Goal: Information Seeking & Learning: Learn about a topic

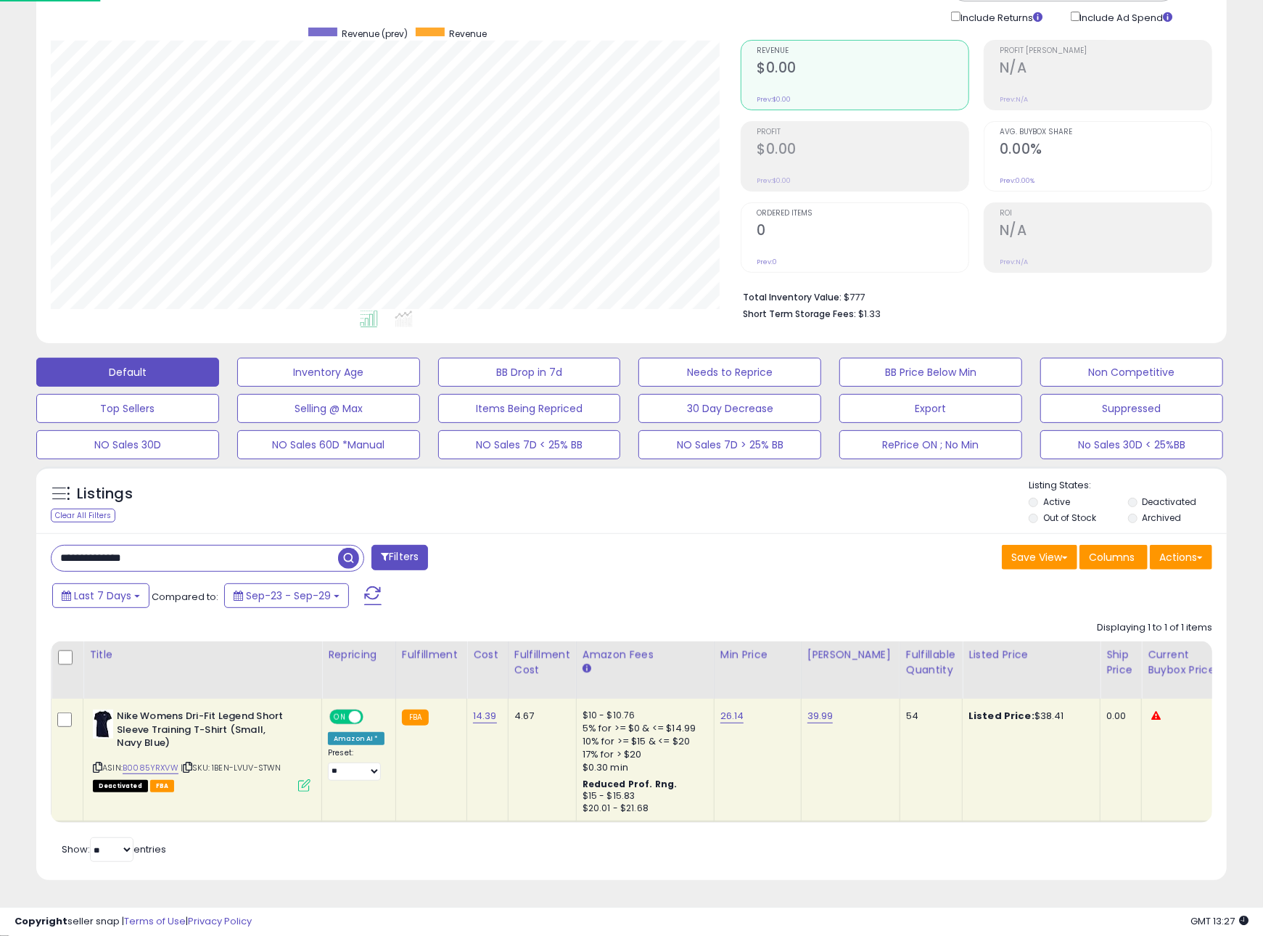
scroll to position [297, 689]
click at [709, 507] on div "Listings Clear All Filters Listing States:" at bounding box center [631, 503] width 1191 height 49
click at [919, 374] on button "BB Price Below Min" at bounding box center [931, 372] width 183 height 29
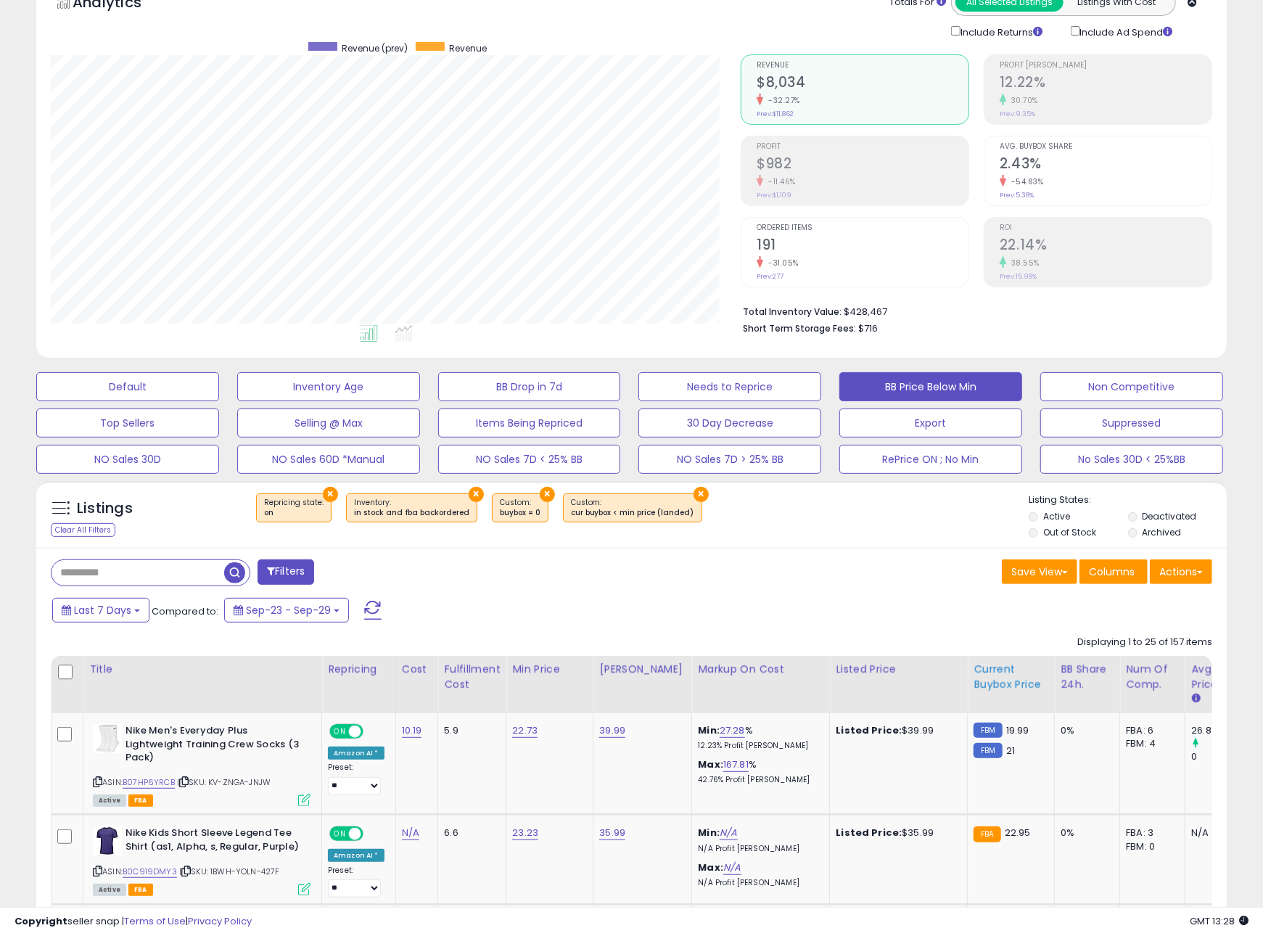
scroll to position [88, 0]
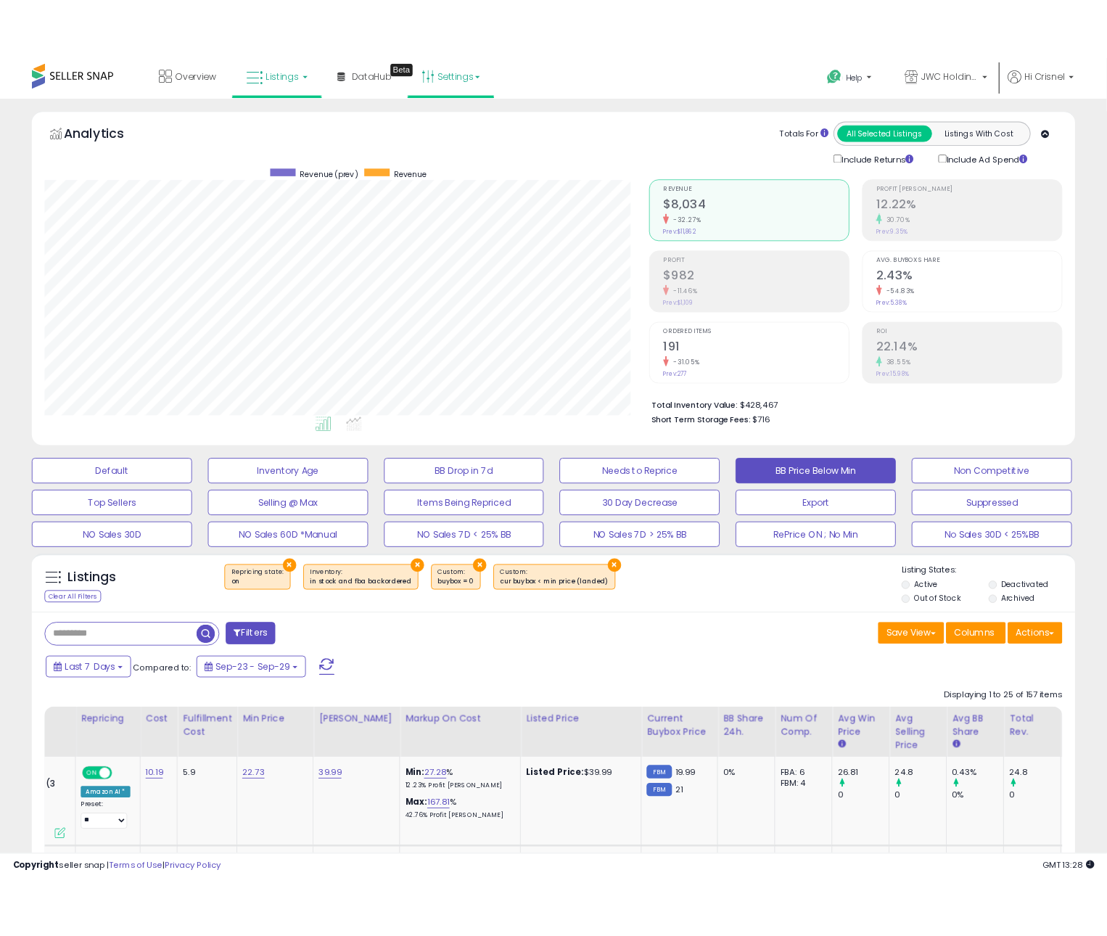
scroll to position [0, 0]
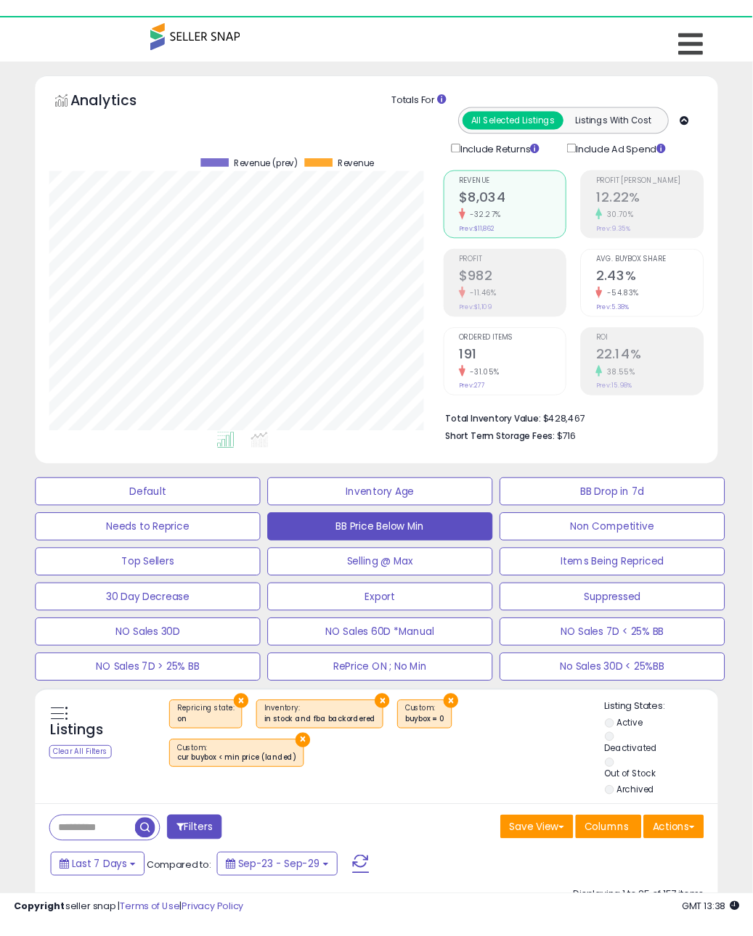
scroll to position [725431, 725324]
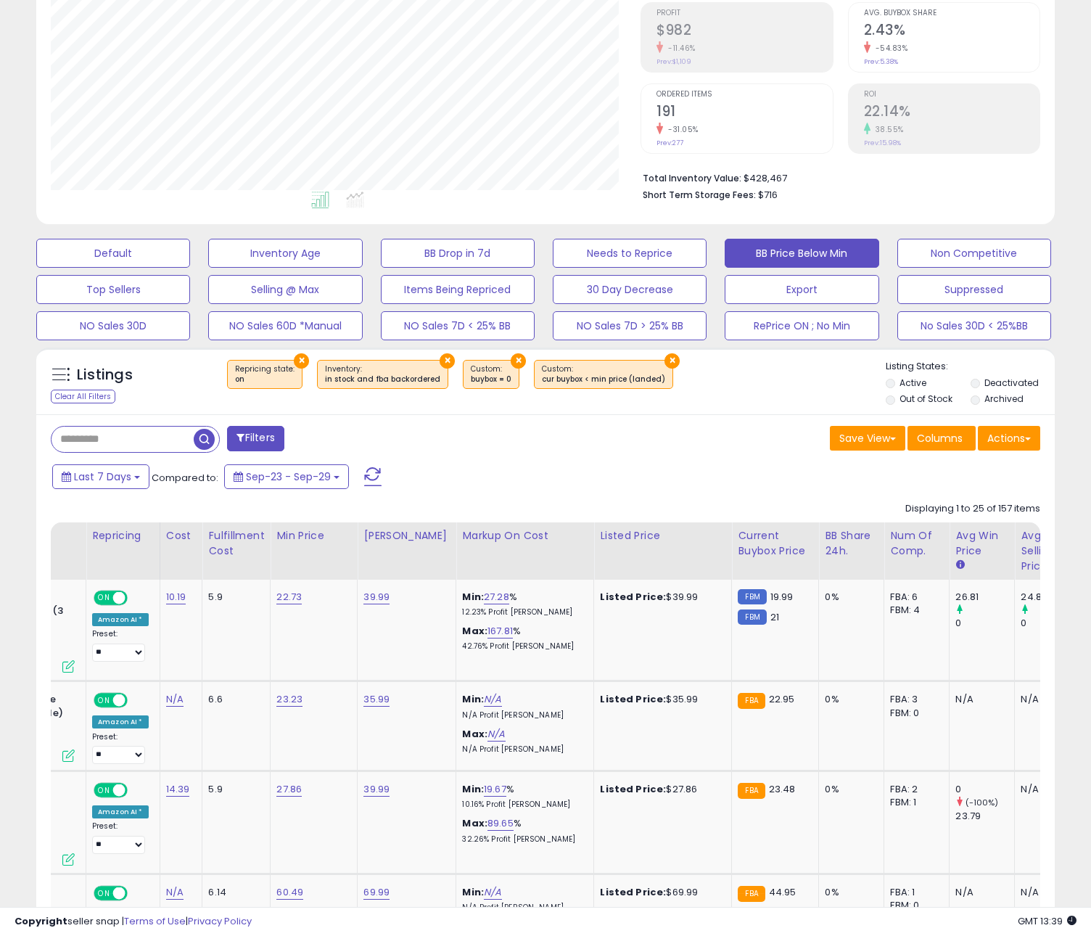
click at [466, 470] on div "Last 7 Days Compared to: Sep-23 - Sep-29" at bounding box center [420, 478] width 742 height 33
click at [206, 439] on span "button" at bounding box center [204, 439] width 21 height 21
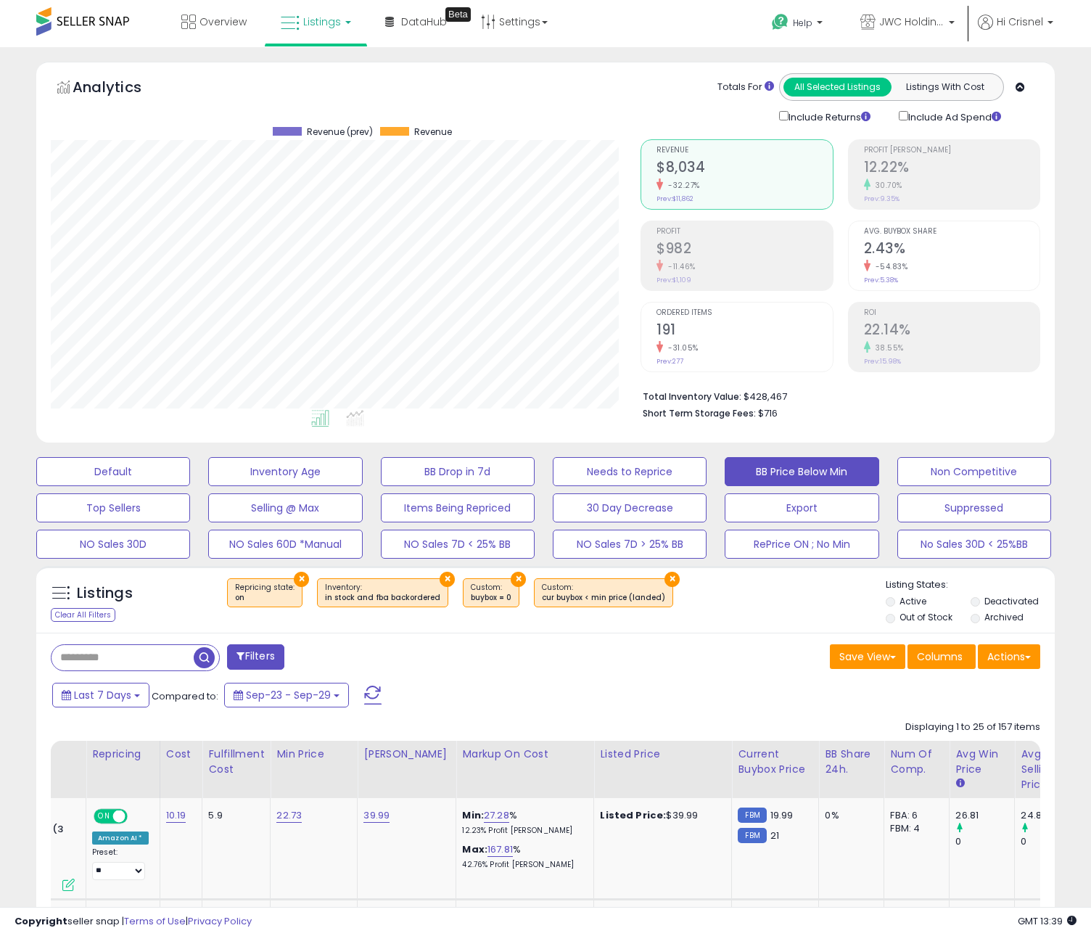
click at [242, 660] on span at bounding box center [241, 656] width 8 height 10
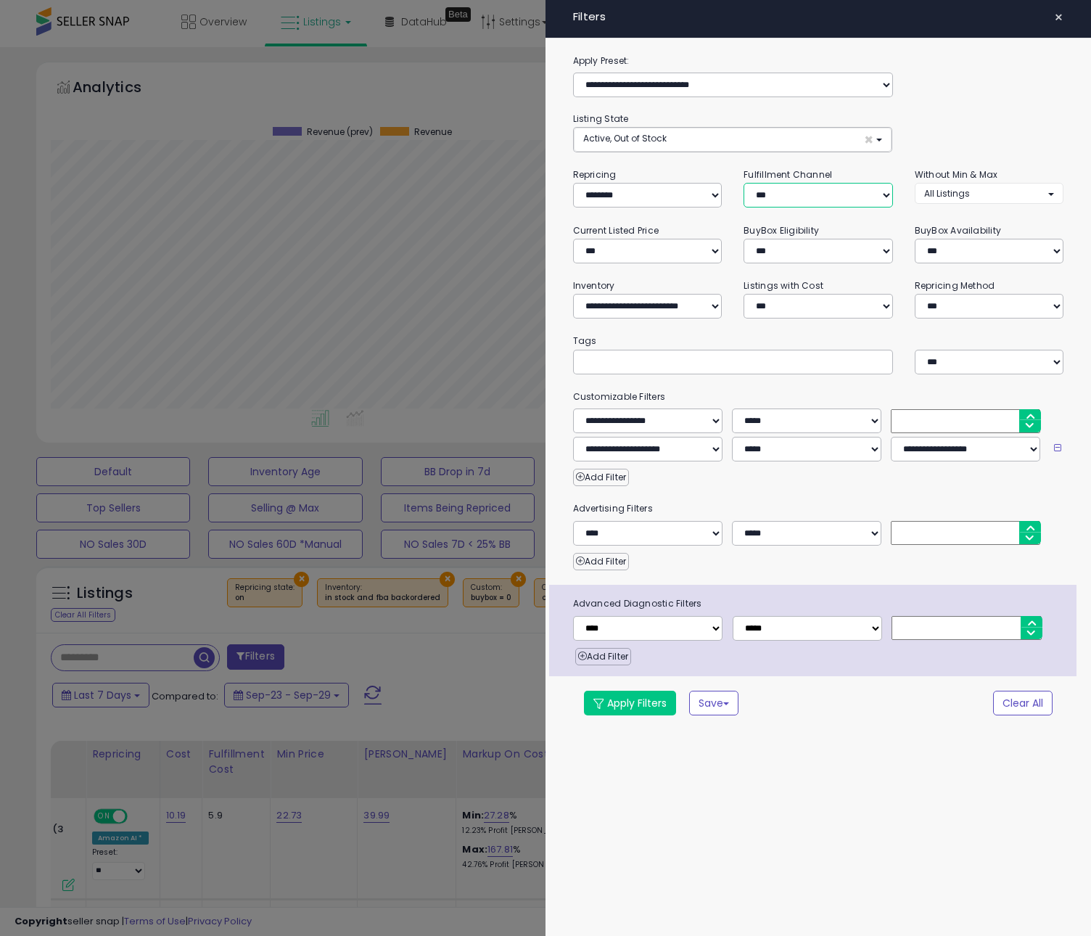
click at [818, 190] on select "*** *** *** ***" at bounding box center [819, 195] width 150 height 25
select select "***"
click at [744, 184] on select "*** *** *** ***" at bounding box center [819, 195] width 150 height 25
click at [623, 710] on button "Apply Filters" at bounding box center [630, 703] width 92 height 25
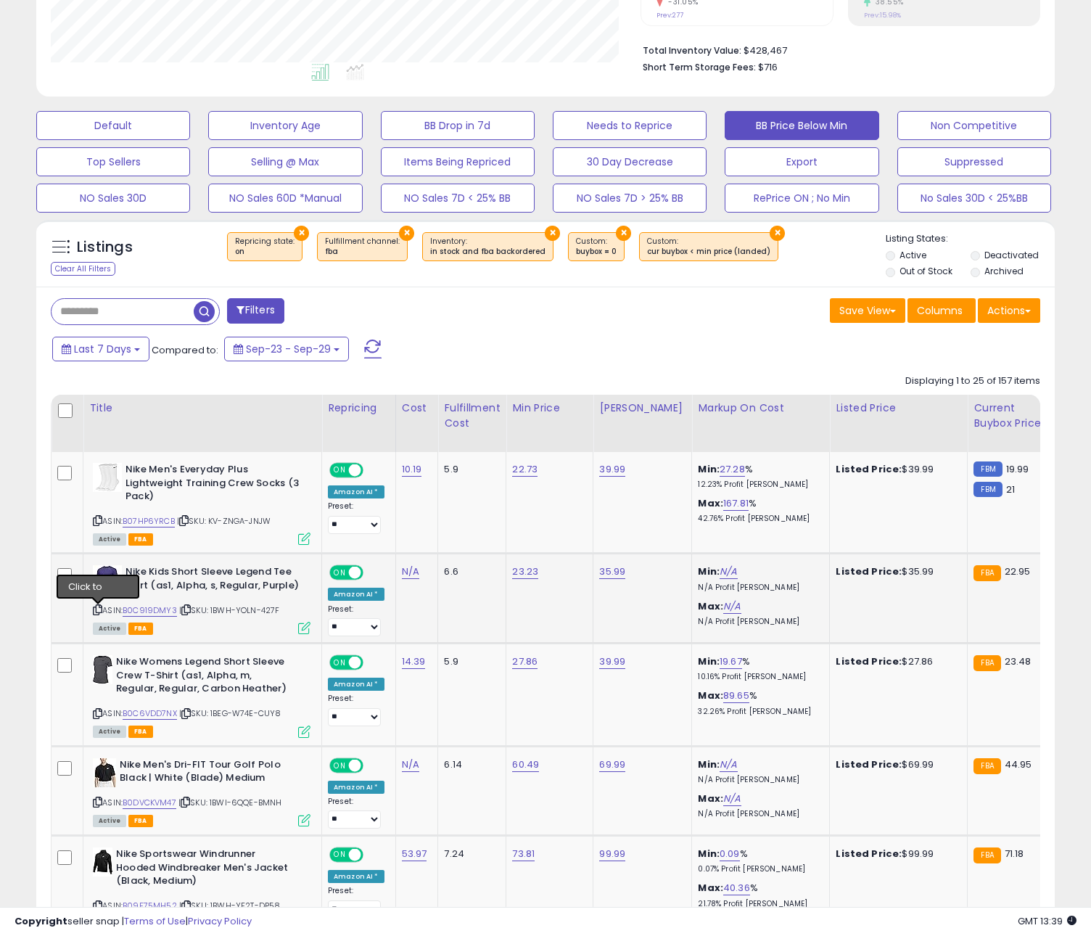
drag, startPoint x: 99, startPoint y: 611, endPoint x: 152, endPoint y: 613, distance: 53.7
click at [100, 611] on icon at bounding box center [97, 610] width 9 height 8
click at [155, 613] on link "B0C919DMY3" at bounding box center [150, 611] width 54 height 12
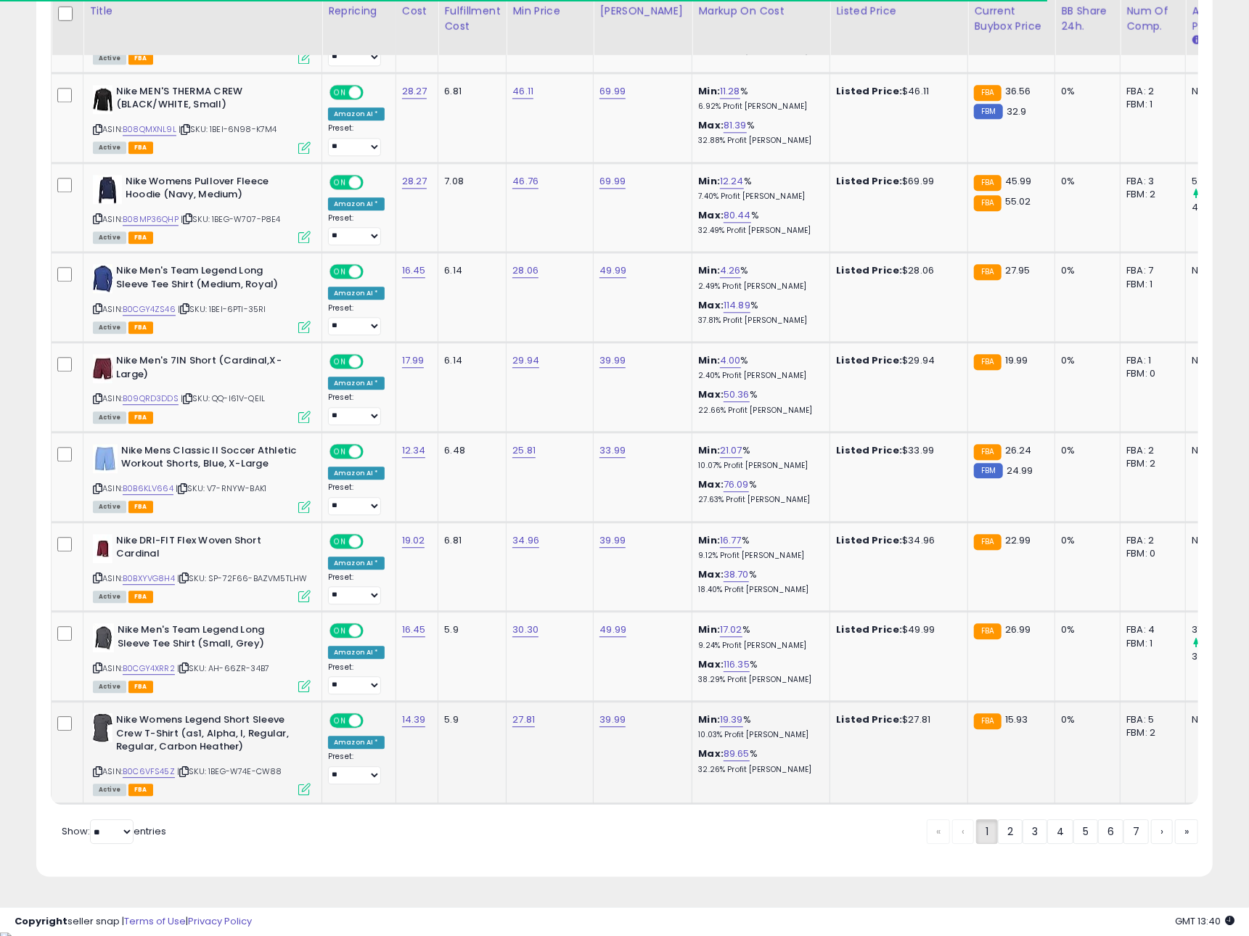
scroll to position [0, 1]
click at [109, 834] on select "** **" at bounding box center [112, 831] width 44 height 25
select select "**"
click at [91, 824] on select "** **" at bounding box center [112, 831] width 44 height 25
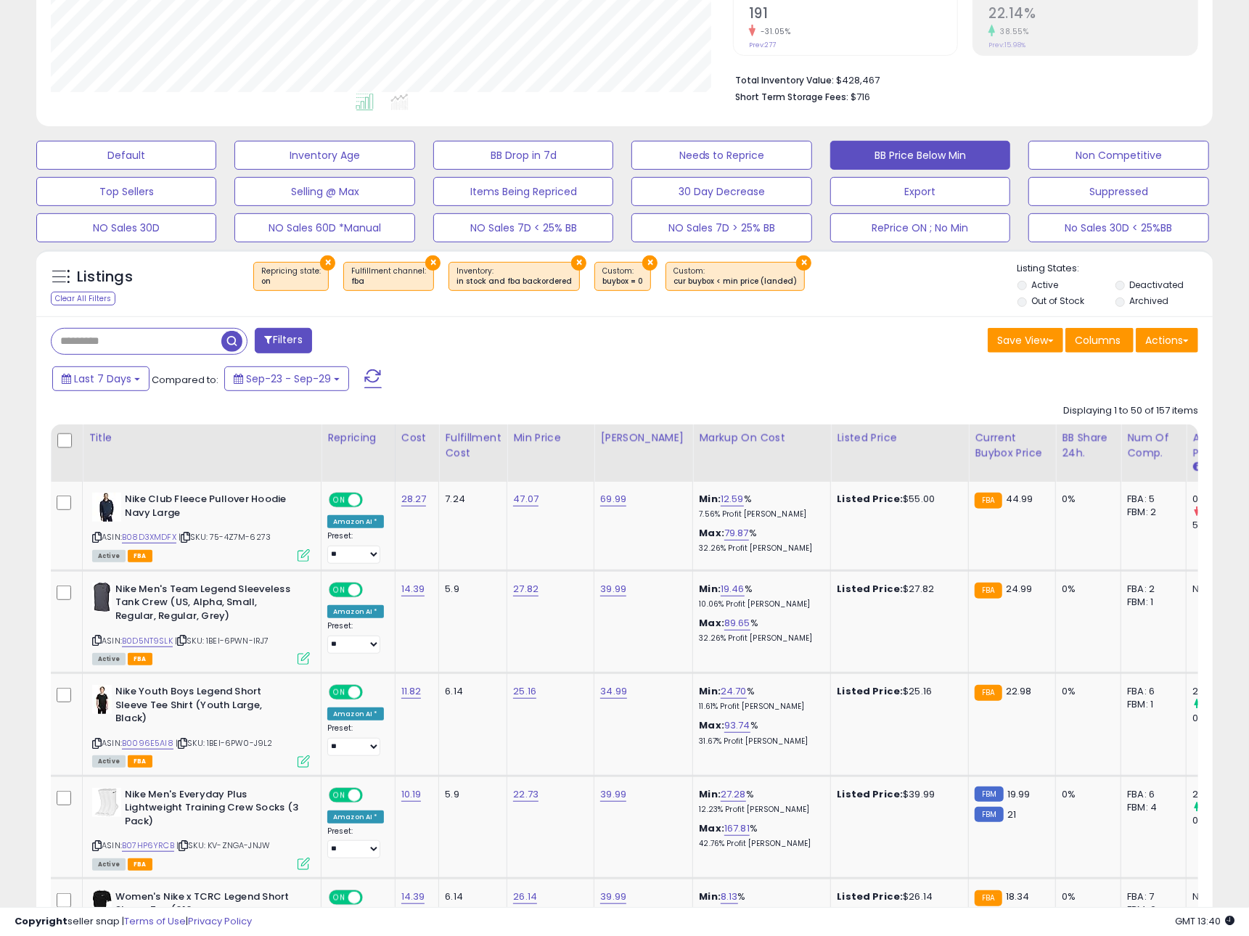
scroll to position [326, 0]
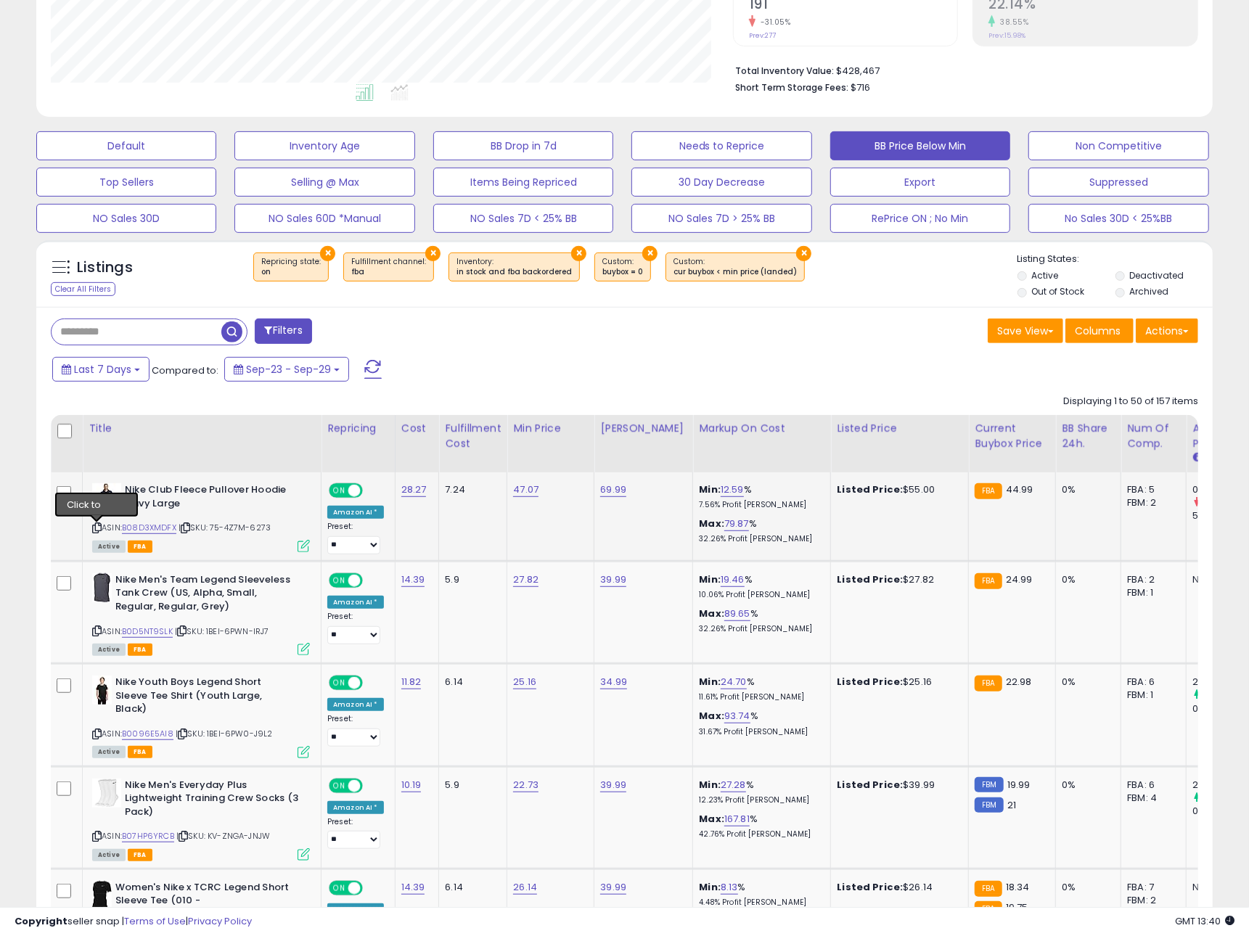
click at [97, 528] on icon at bounding box center [96, 528] width 9 height 8
click at [160, 529] on link "B08D3XMDFX" at bounding box center [149, 528] width 54 height 12
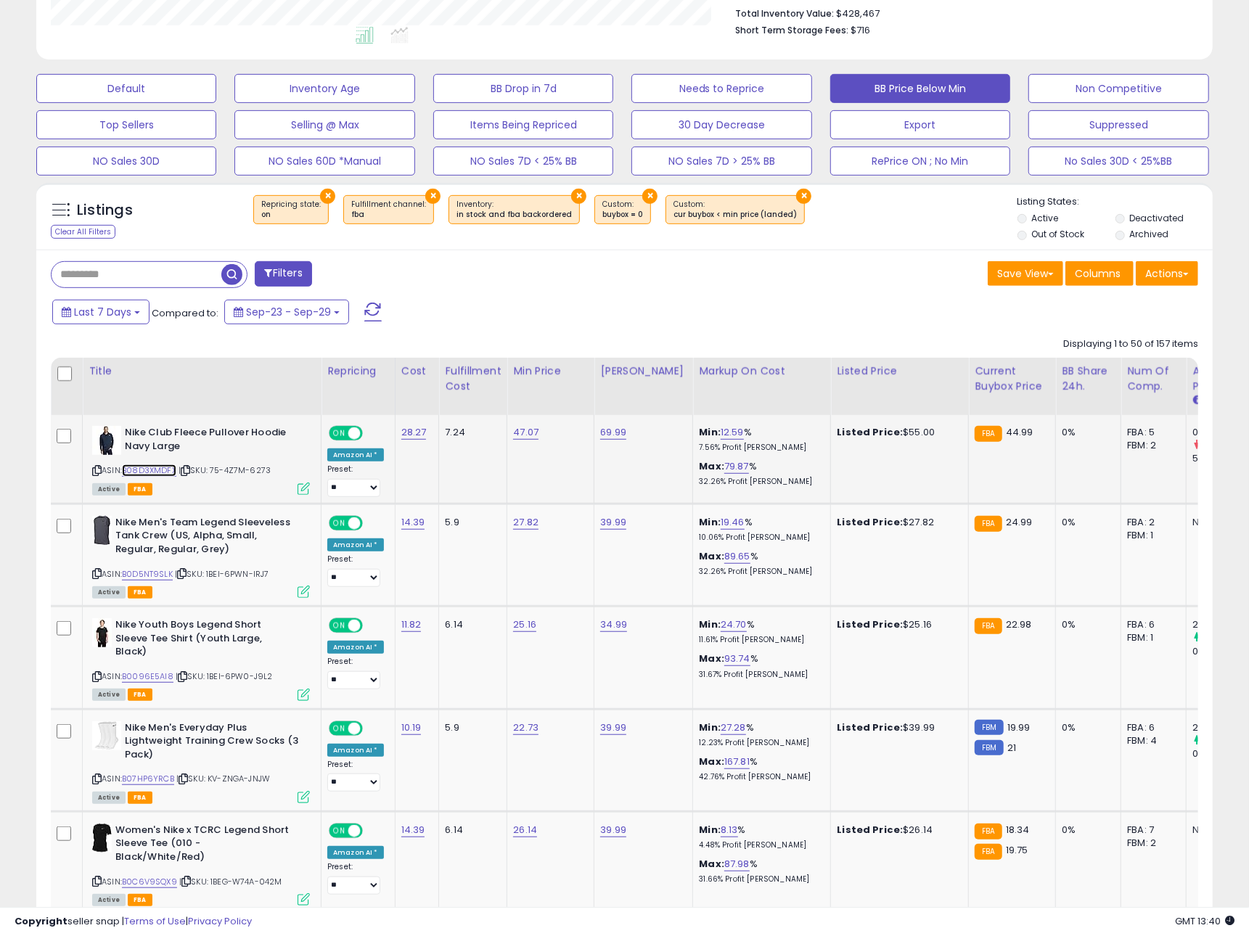
scroll to position [465, 0]
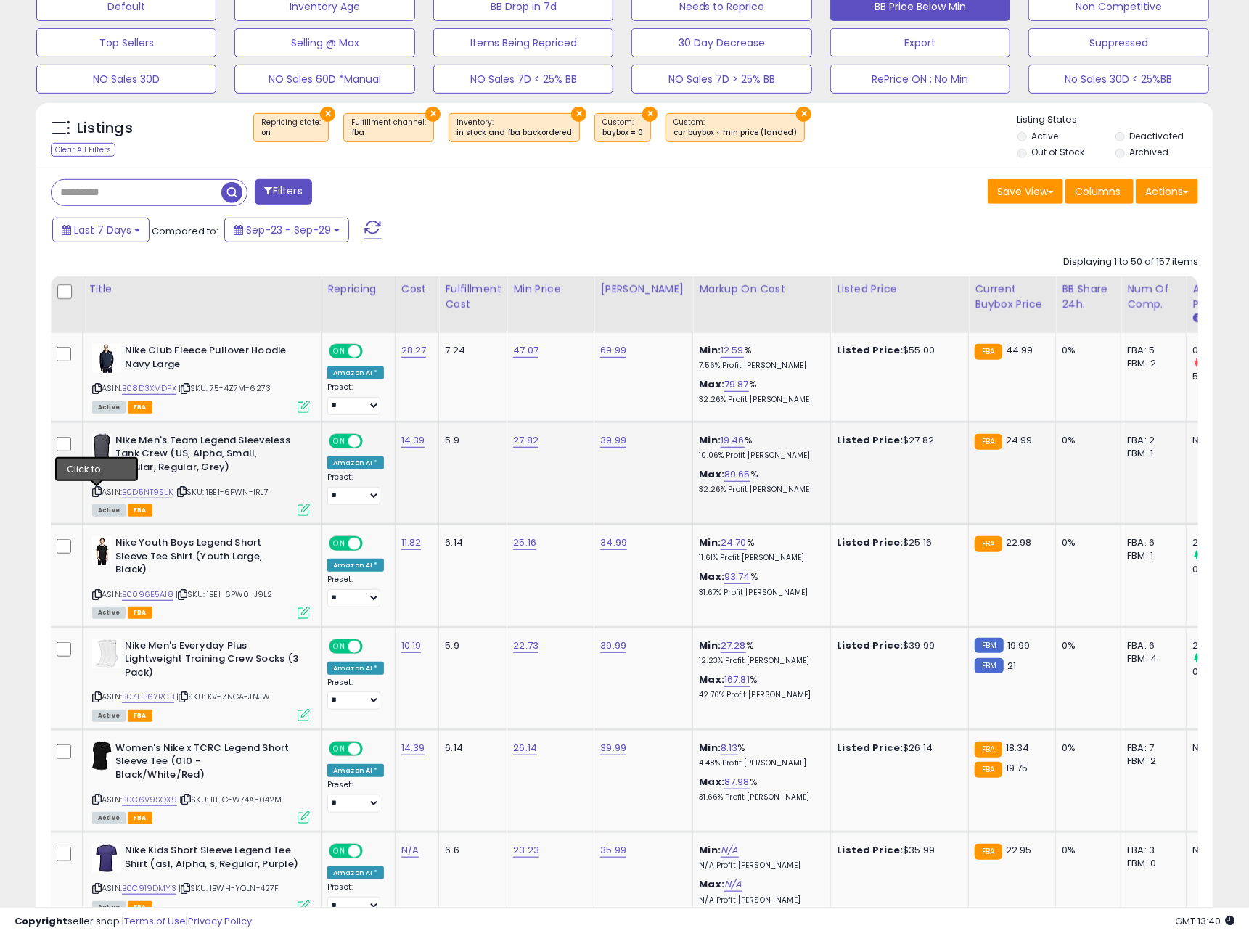
click at [94, 493] on icon at bounding box center [96, 492] width 9 height 8
click at [143, 494] on link "B0D5NT9SLK" at bounding box center [147, 492] width 51 height 12
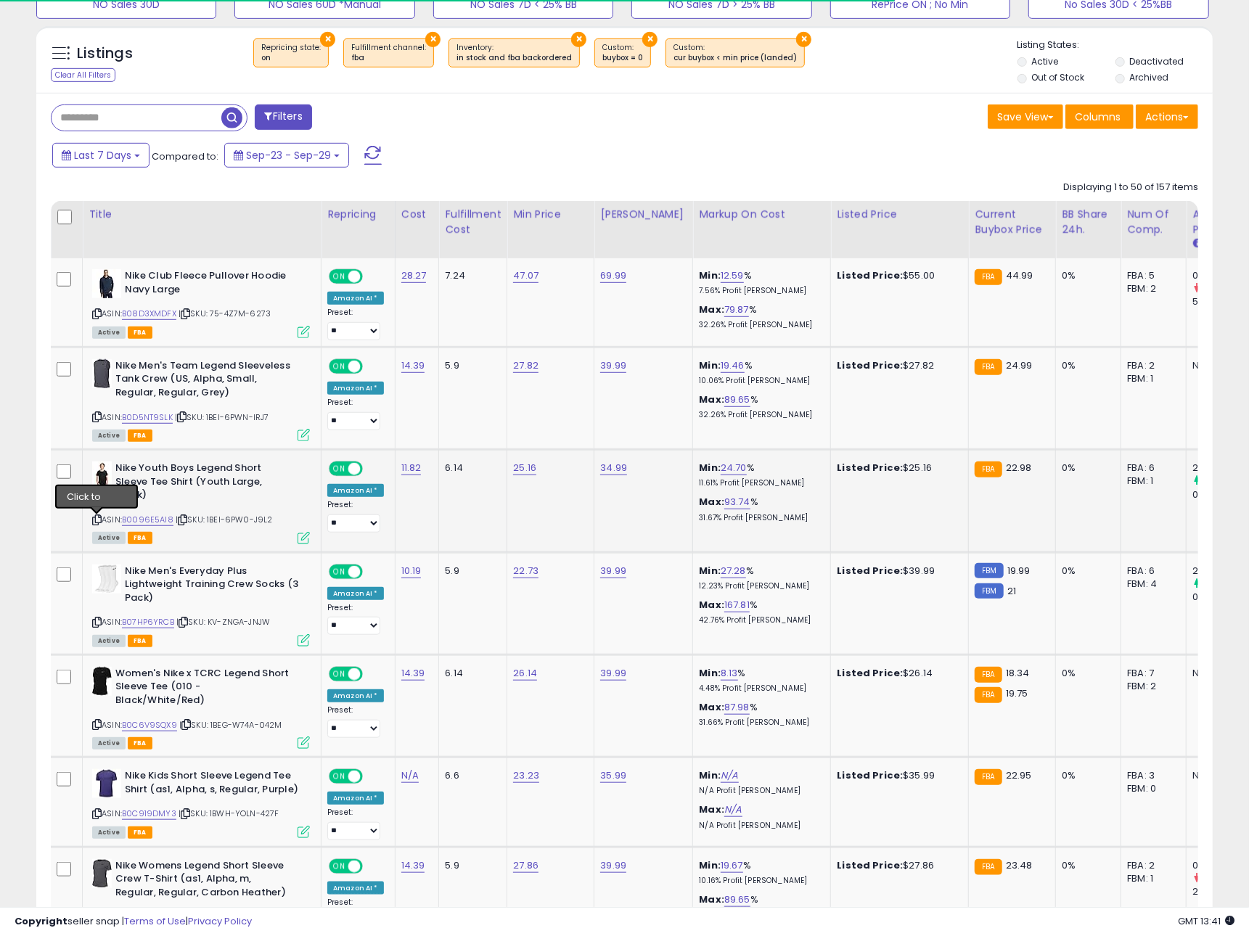
click at [98, 520] on icon at bounding box center [96, 520] width 9 height 8
click at [162, 520] on link "B0096E5AI8" at bounding box center [148, 520] width 52 height 12
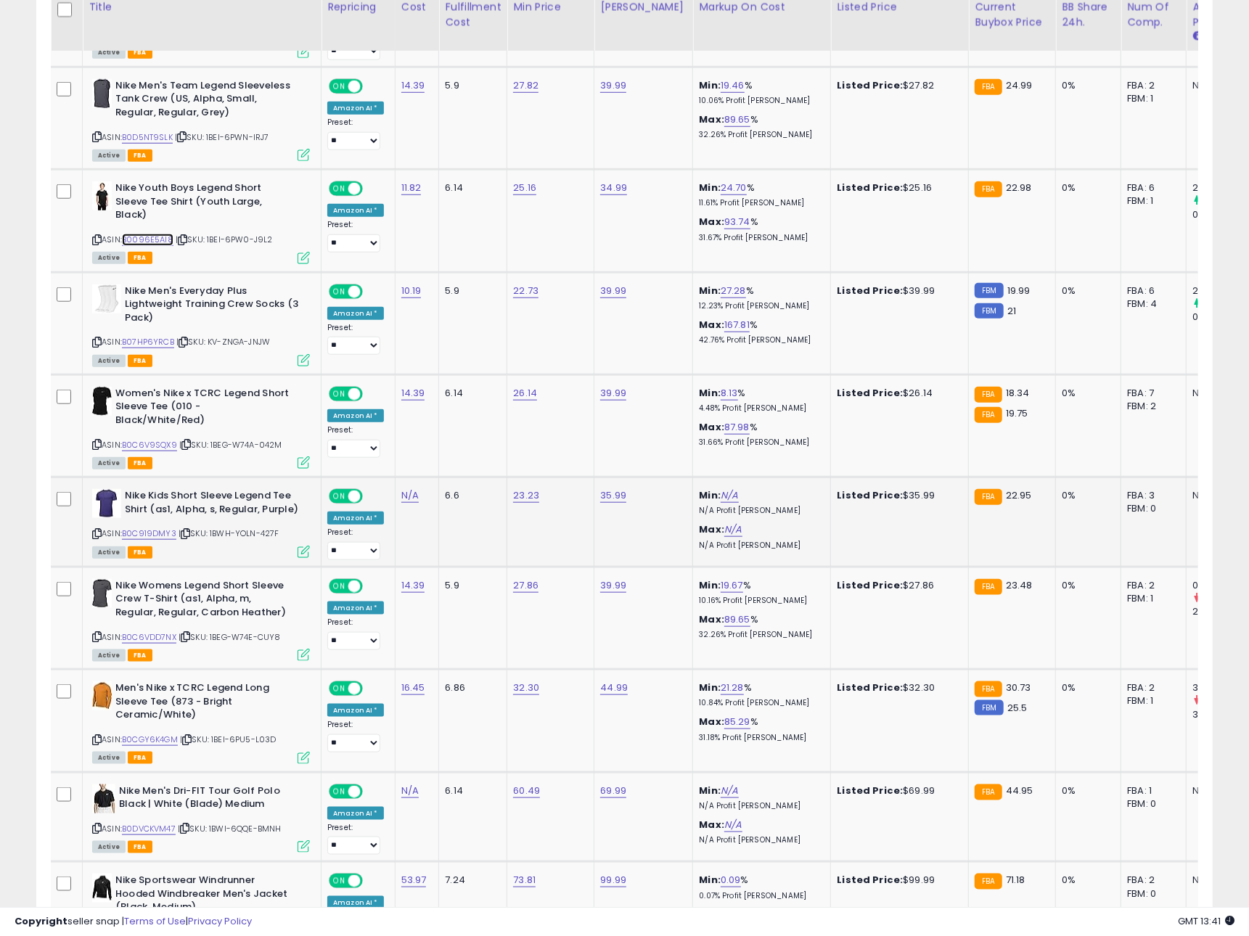
scroll to position [822, 0]
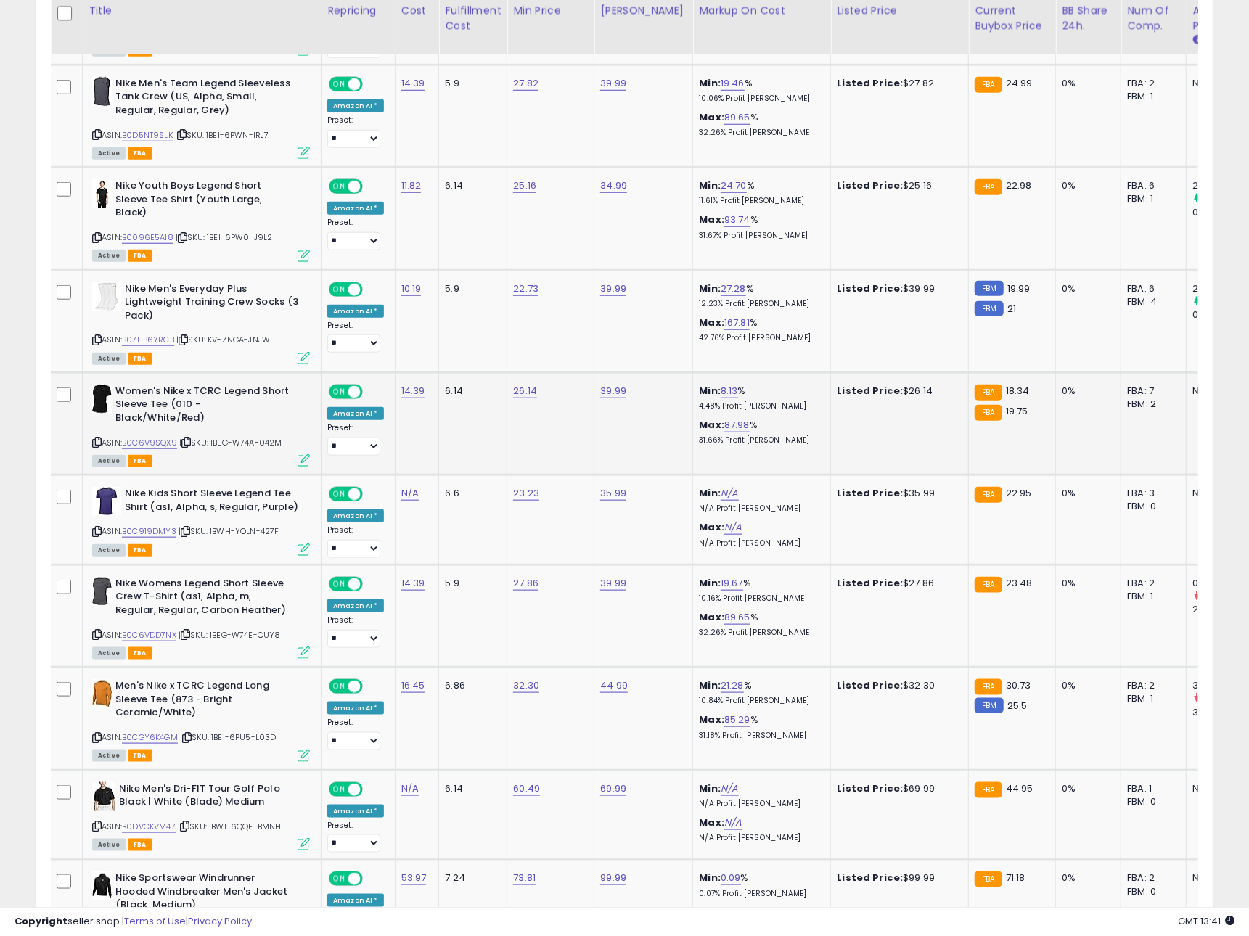
click at [96, 438] on icon at bounding box center [96, 442] width 9 height 8
click at [144, 437] on link "B0C6V9SQX9" at bounding box center [149, 443] width 55 height 12
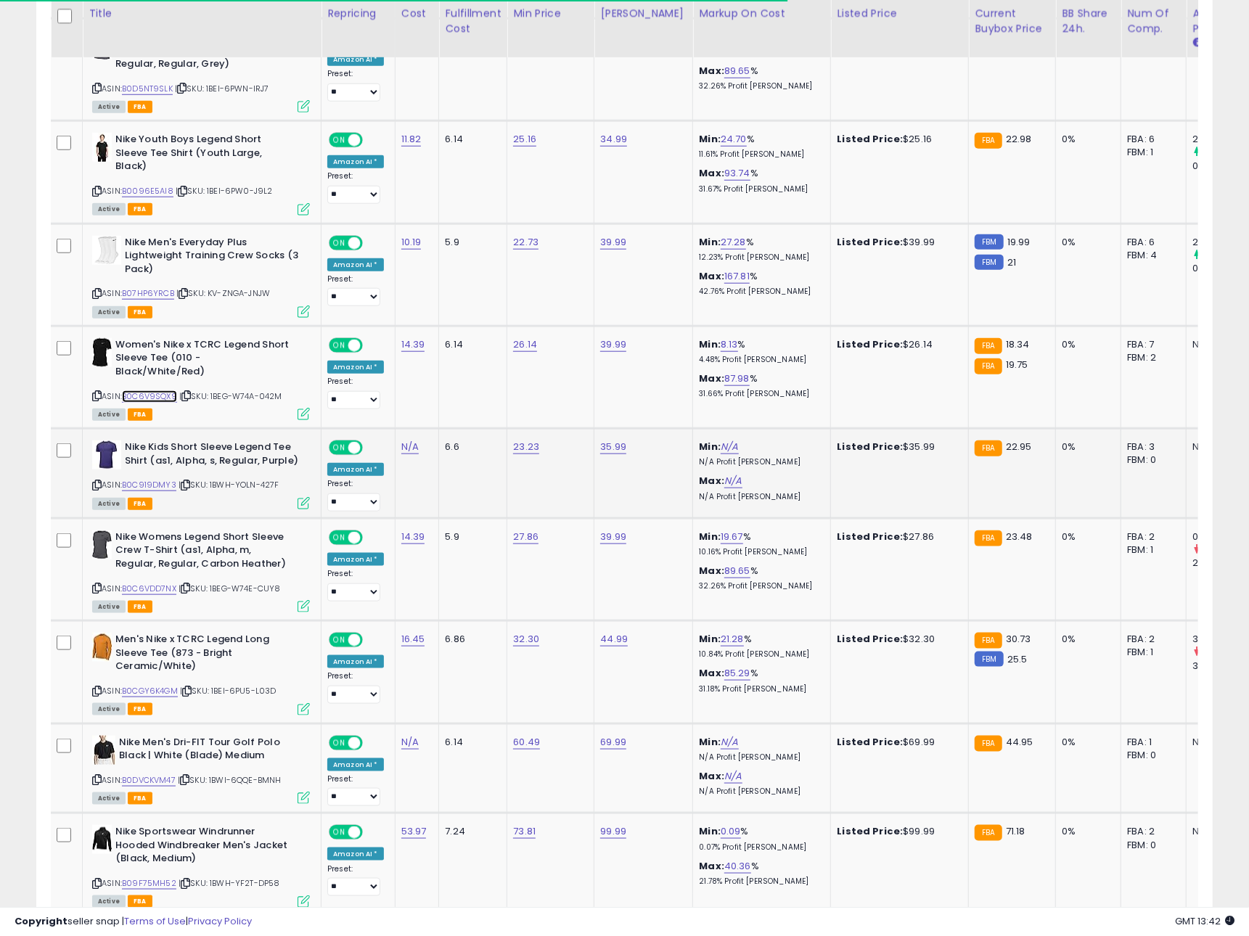
scroll to position [878, 0]
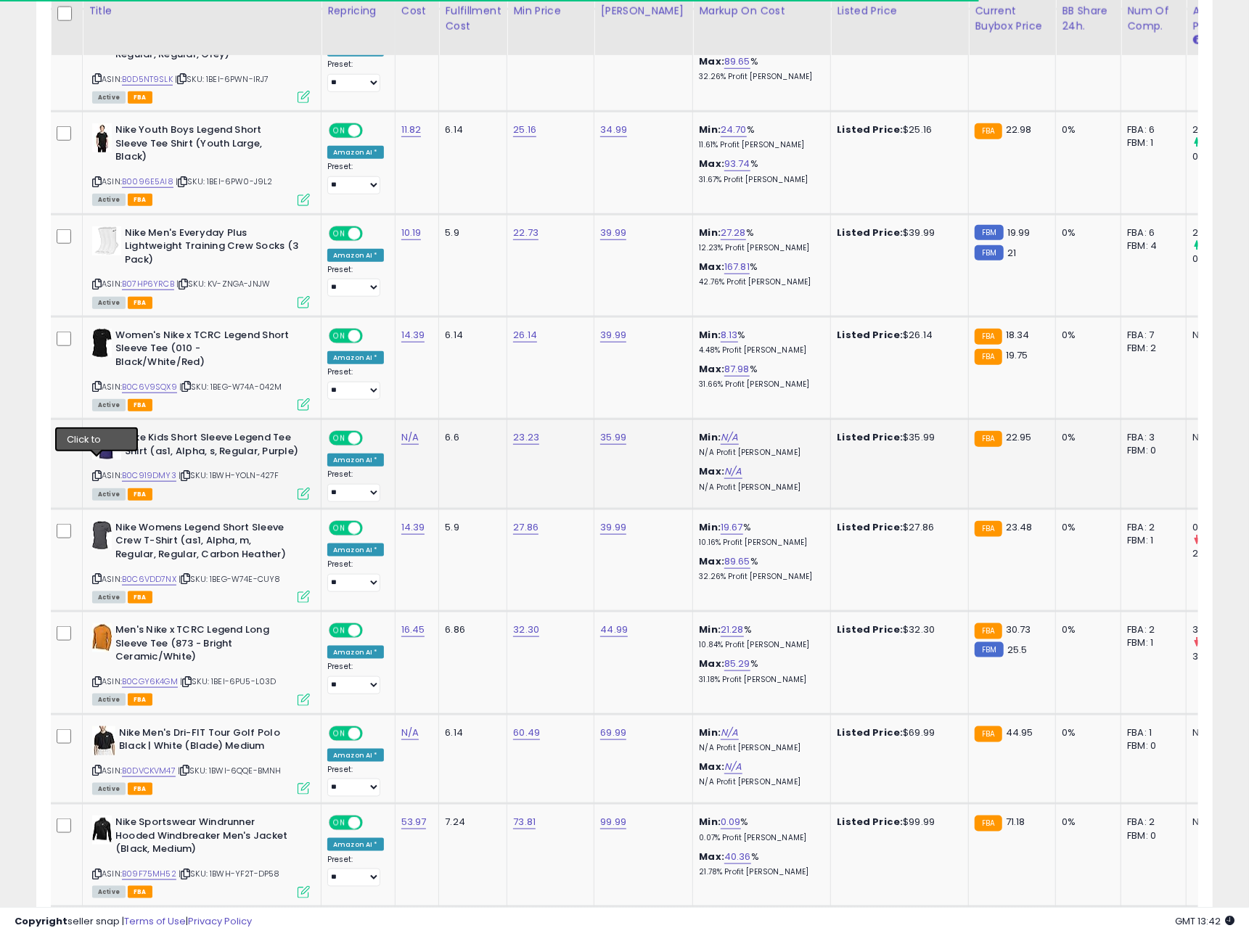
click at [96, 472] on icon at bounding box center [96, 476] width 9 height 8
click at [162, 470] on link "B0C919DMY3" at bounding box center [149, 476] width 54 height 12
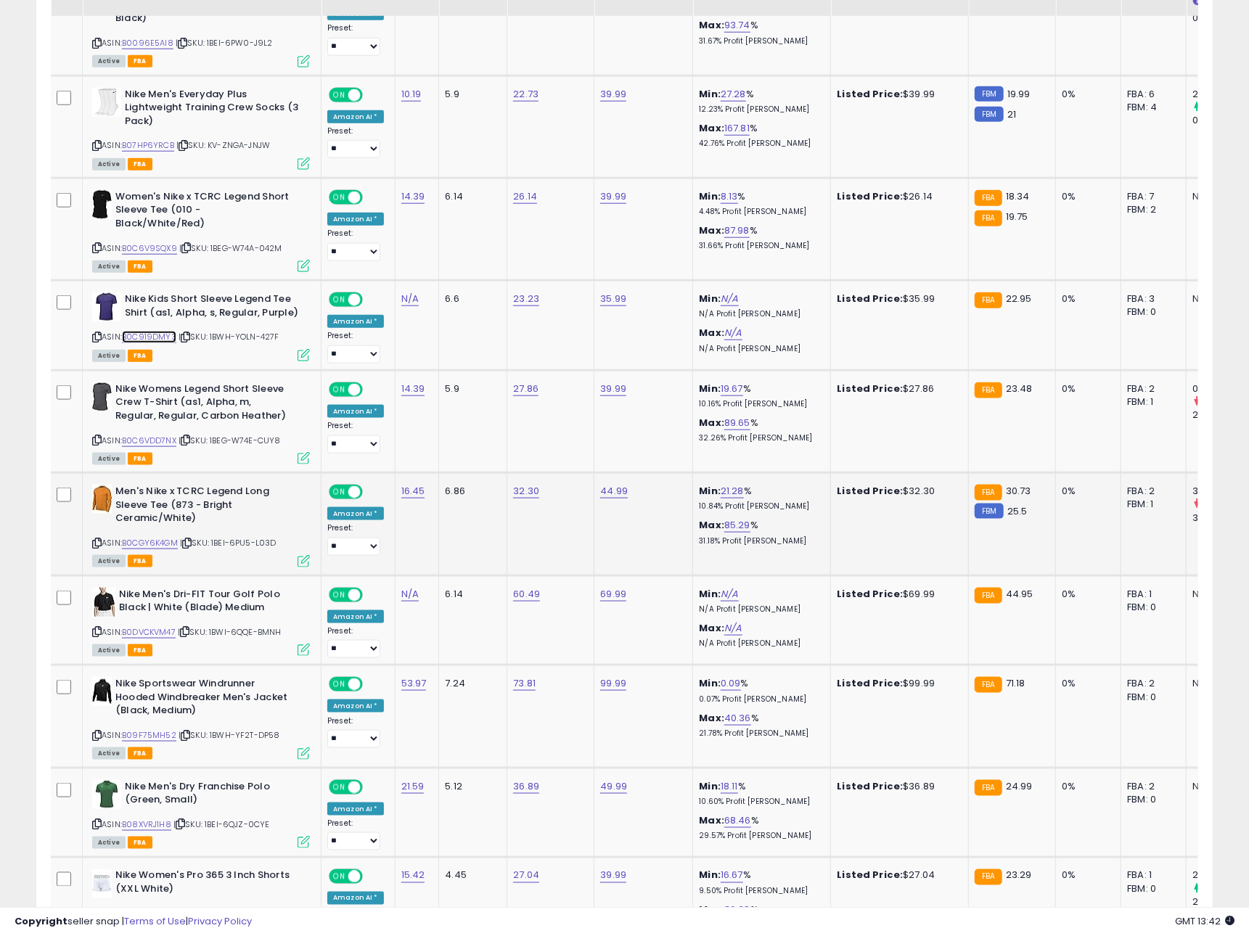
scroll to position [1071, 0]
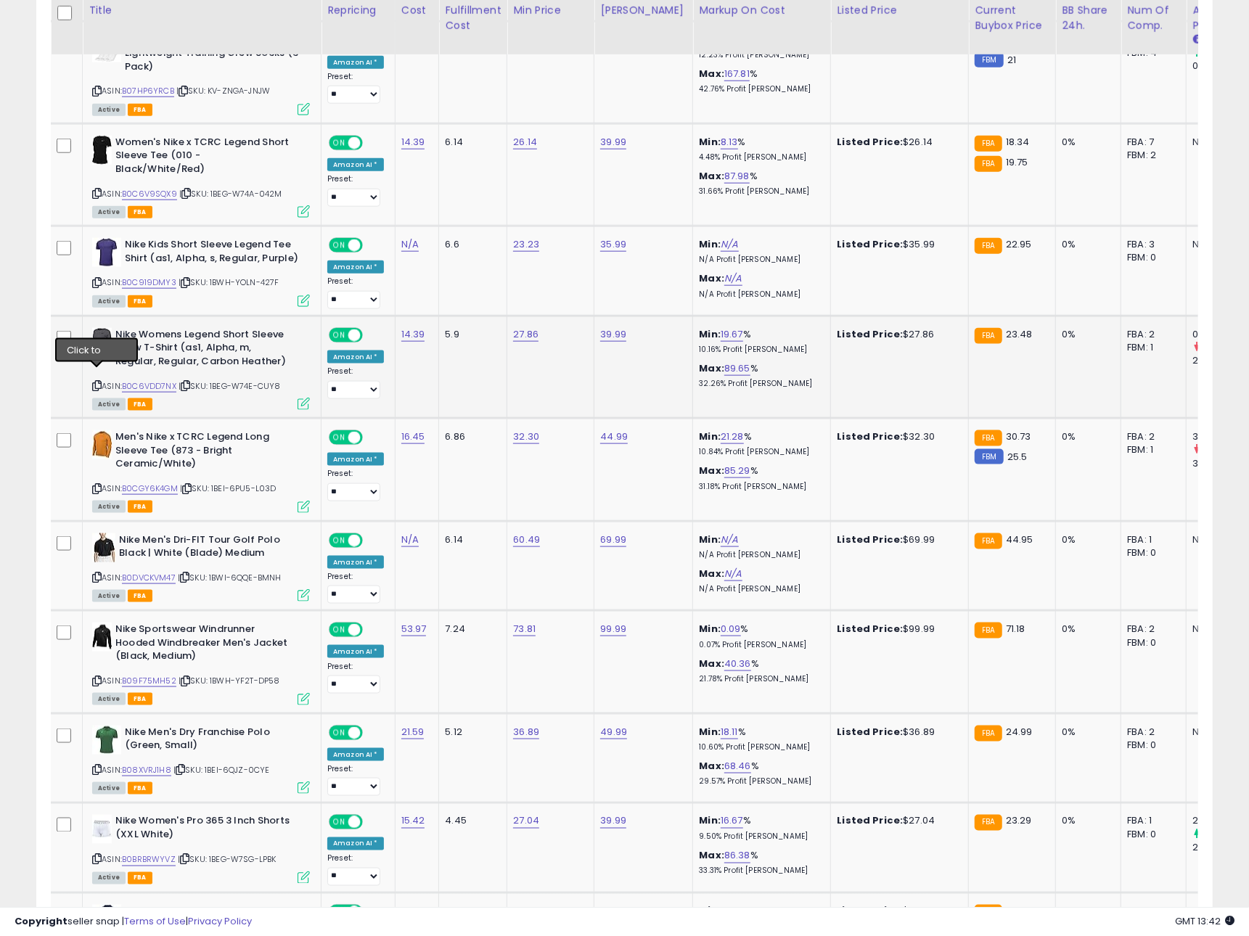
click at [97, 382] on icon at bounding box center [96, 386] width 9 height 8
click at [168, 380] on link "B0C6VDD7NX" at bounding box center [149, 386] width 54 height 12
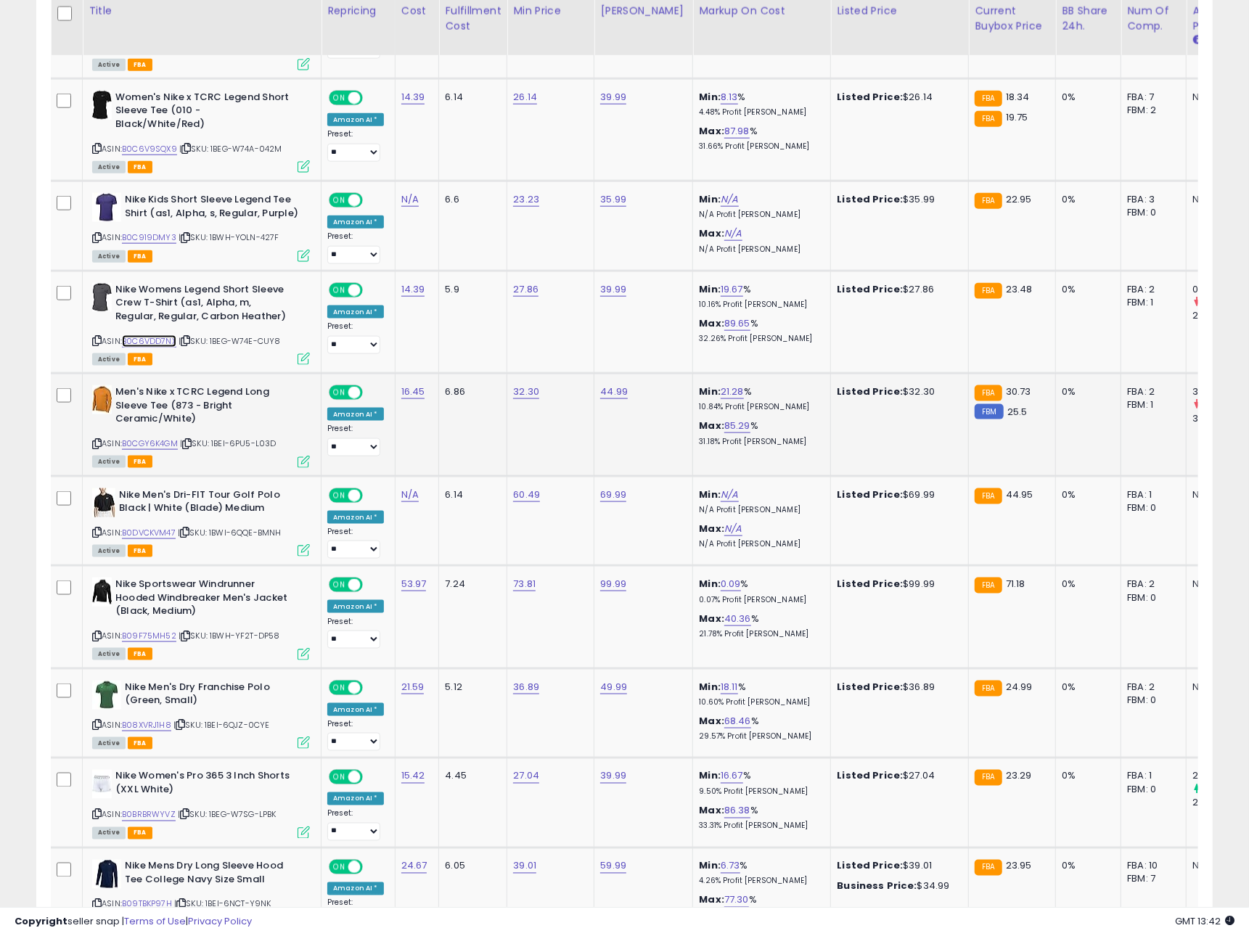
scroll to position [1122, 0]
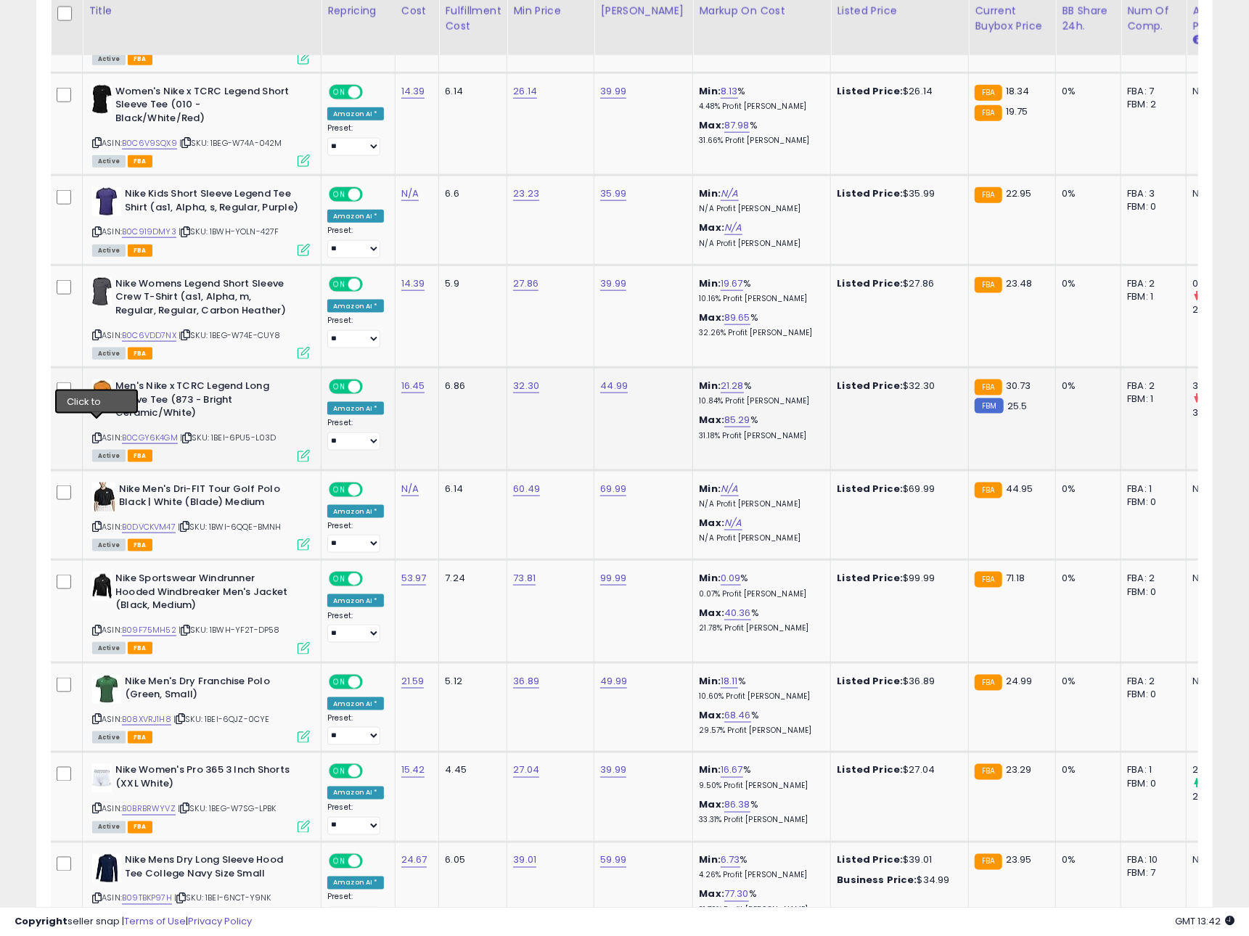
click at [97, 434] on icon at bounding box center [96, 438] width 9 height 8
click at [139, 432] on link "B0CGY6K4GM" at bounding box center [150, 438] width 56 height 12
click at [98, 523] on icon at bounding box center [96, 527] width 9 height 8
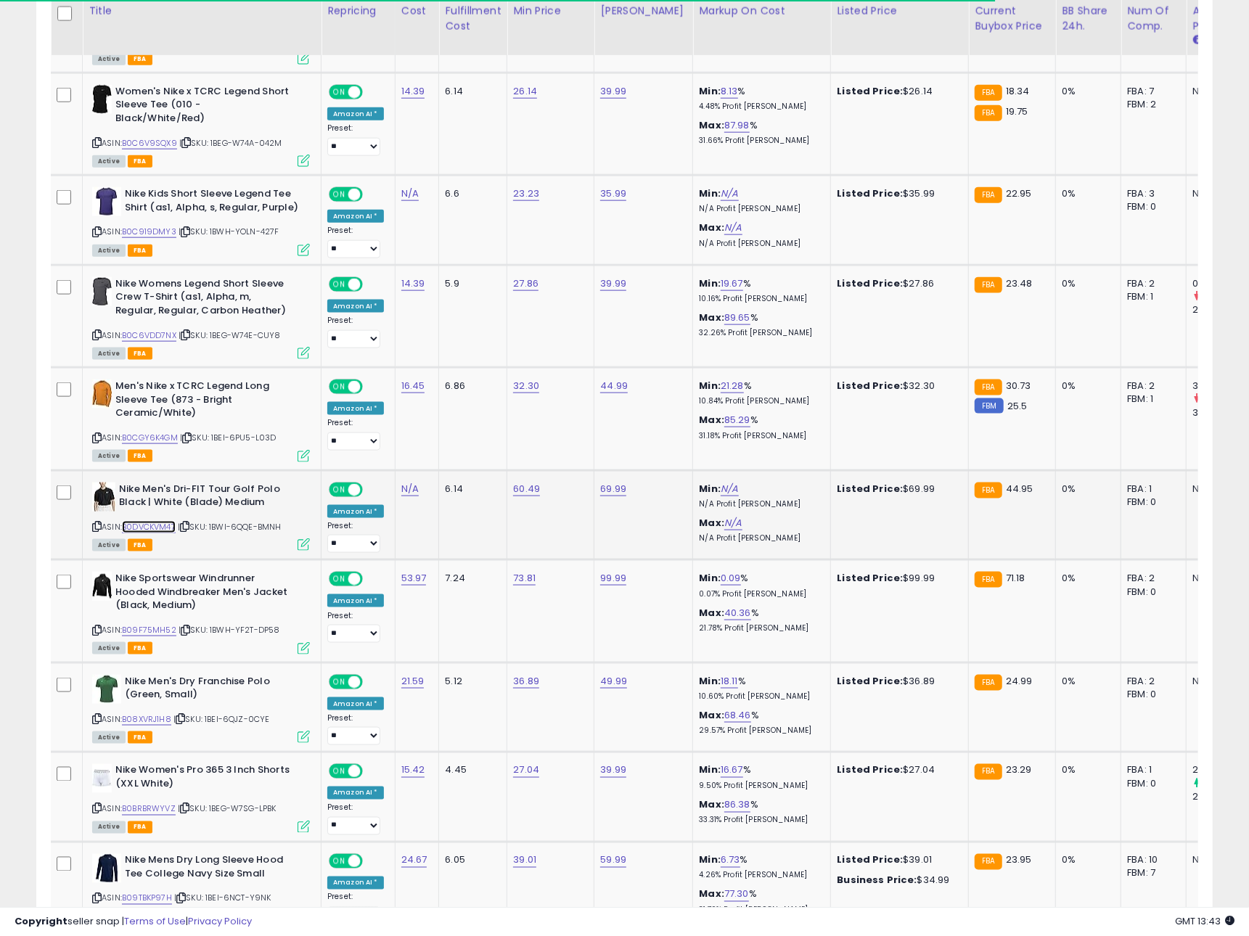
click at [176, 521] on link "B0DVCKVM47" at bounding box center [149, 527] width 54 height 12
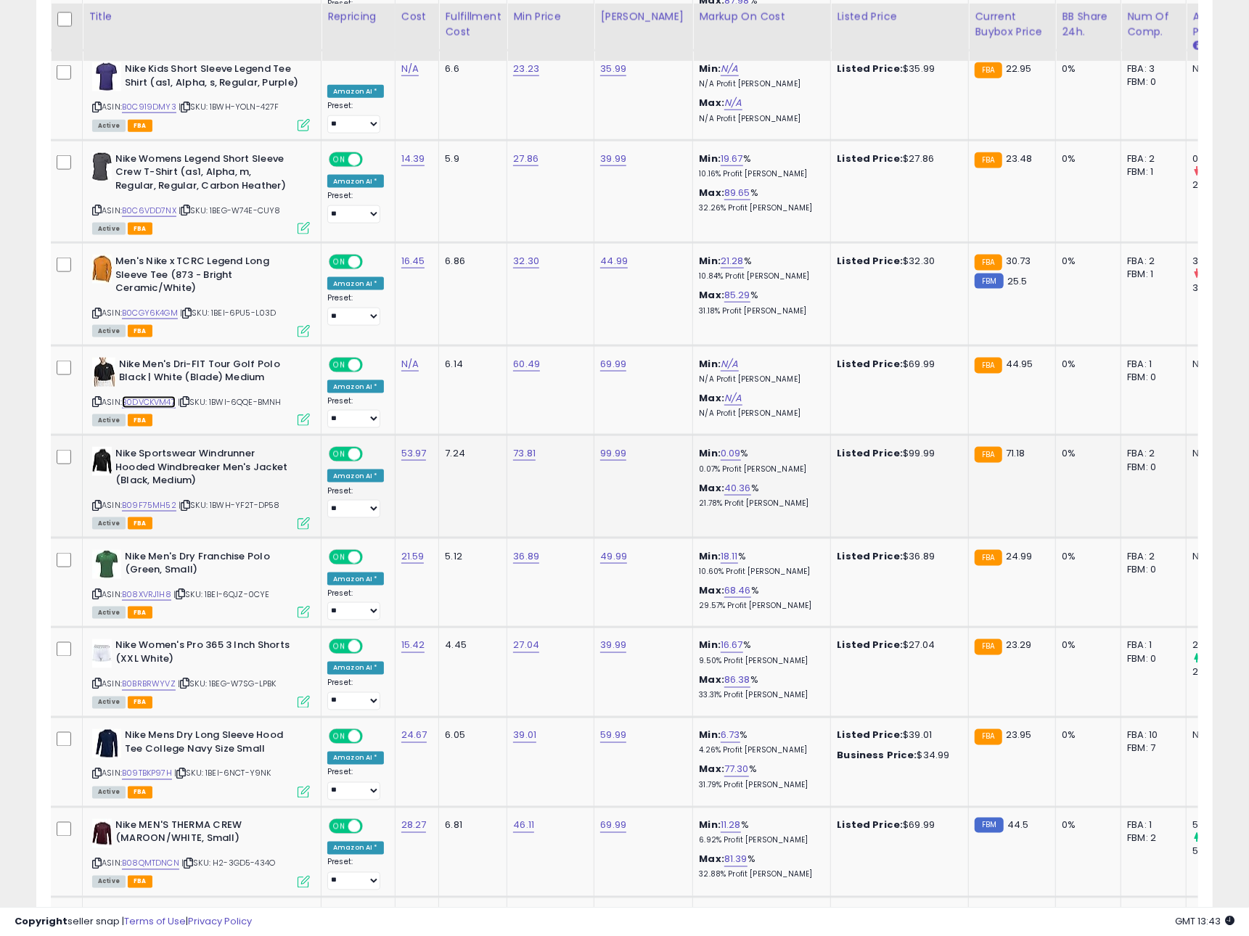
scroll to position [1258, 0]
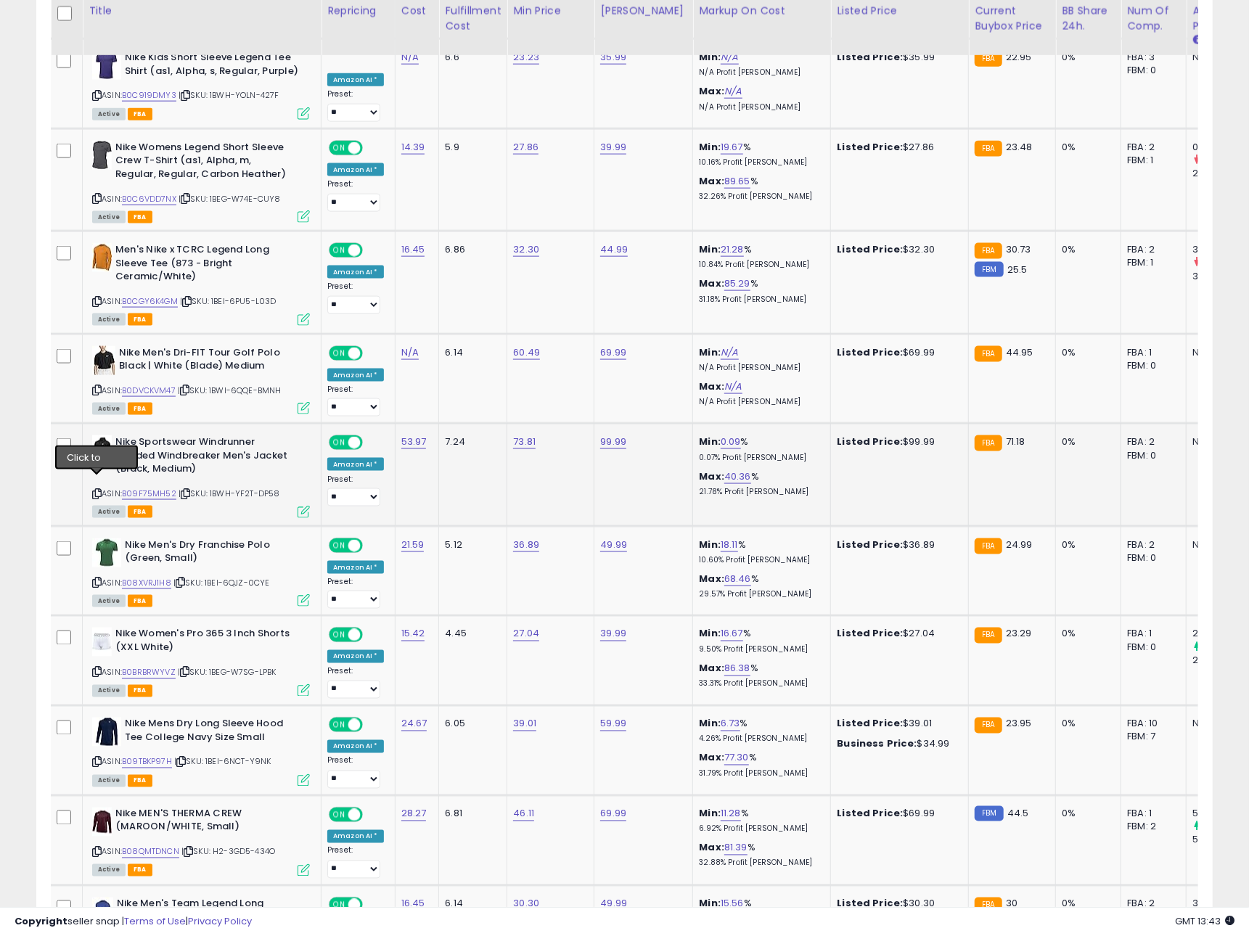
click at [96, 490] on icon at bounding box center [96, 494] width 9 height 8
click at [162, 488] on link "B09F75MH52" at bounding box center [149, 494] width 54 height 12
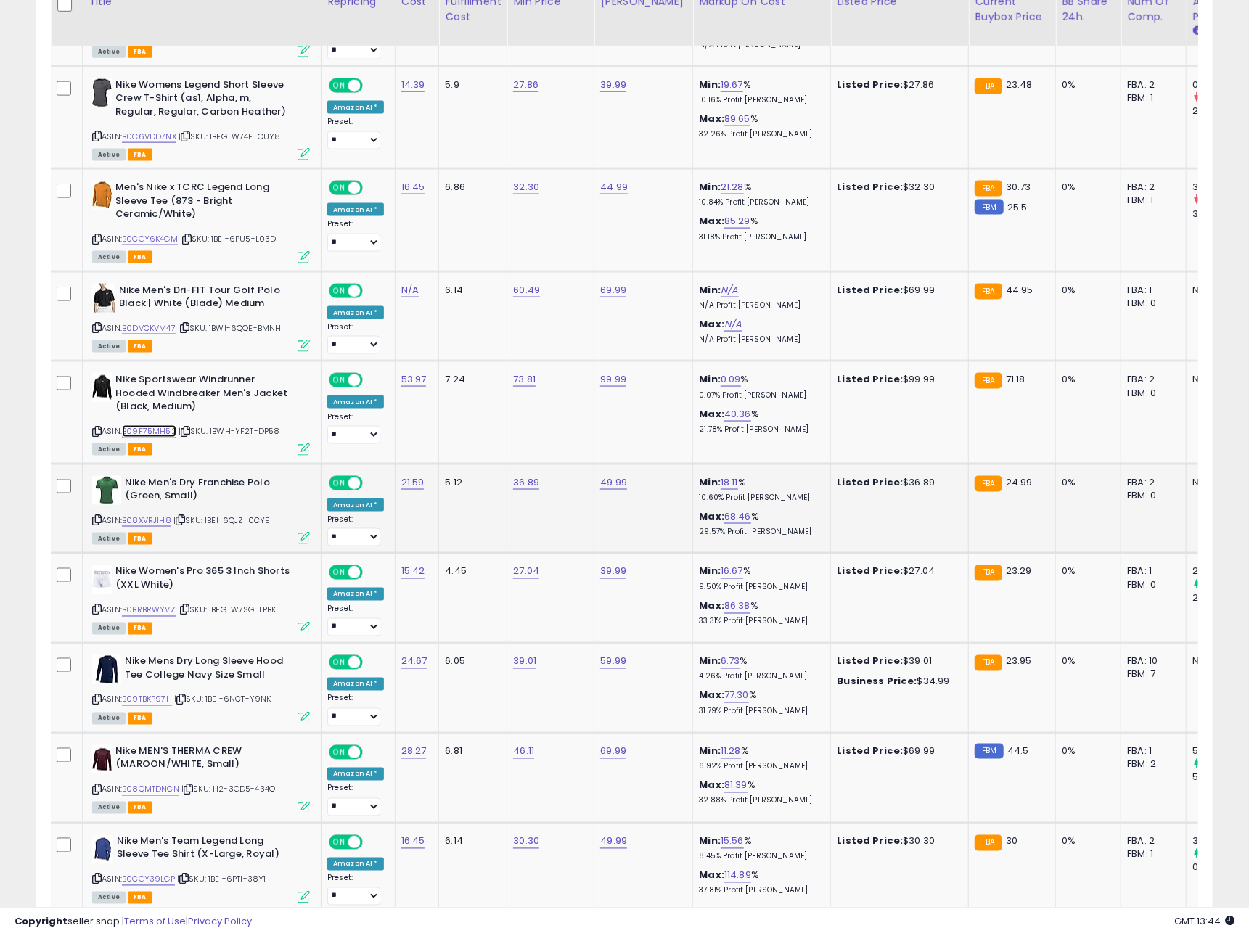
scroll to position [1324, 0]
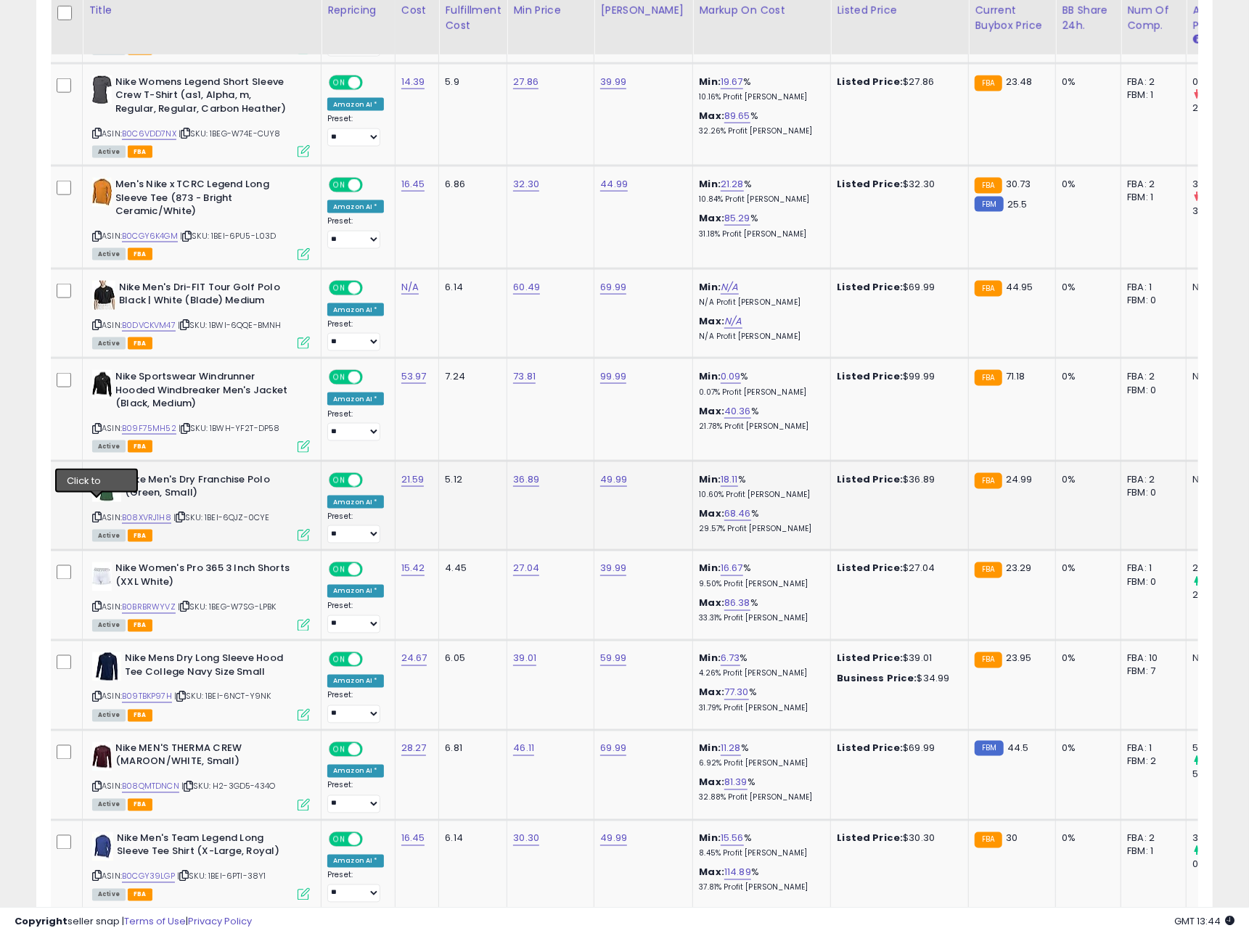
click at [94, 513] on icon at bounding box center [96, 517] width 9 height 8
click at [98, 513] on icon at bounding box center [96, 517] width 9 height 8
click at [152, 512] on link "B08XVRJ1H8" at bounding box center [146, 518] width 49 height 12
click at [94, 603] on icon at bounding box center [96, 607] width 9 height 8
click at [145, 602] on link "B0BRBRWYVZ" at bounding box center [149, 608] width 54 height 12
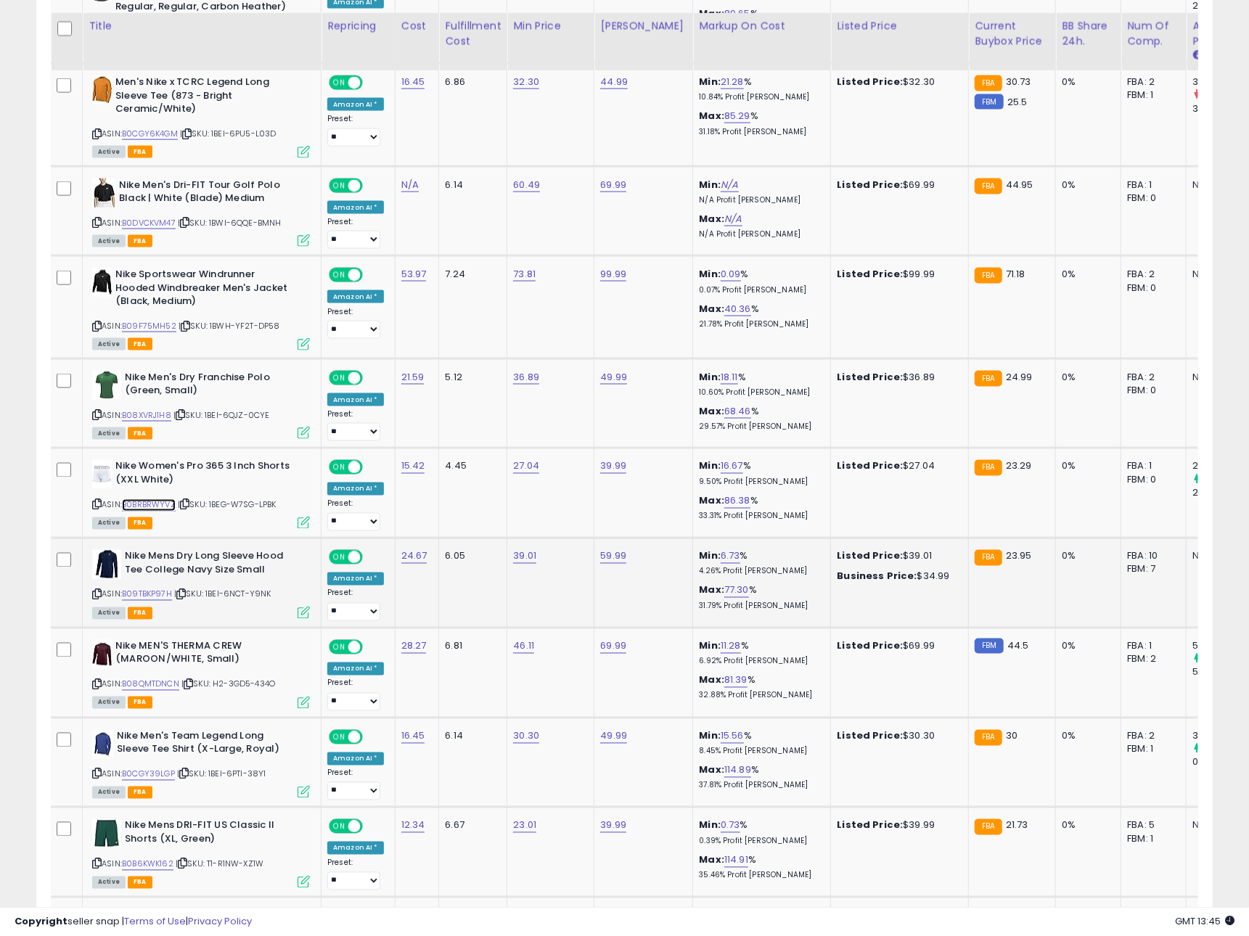
scroll to position [1444, 0]
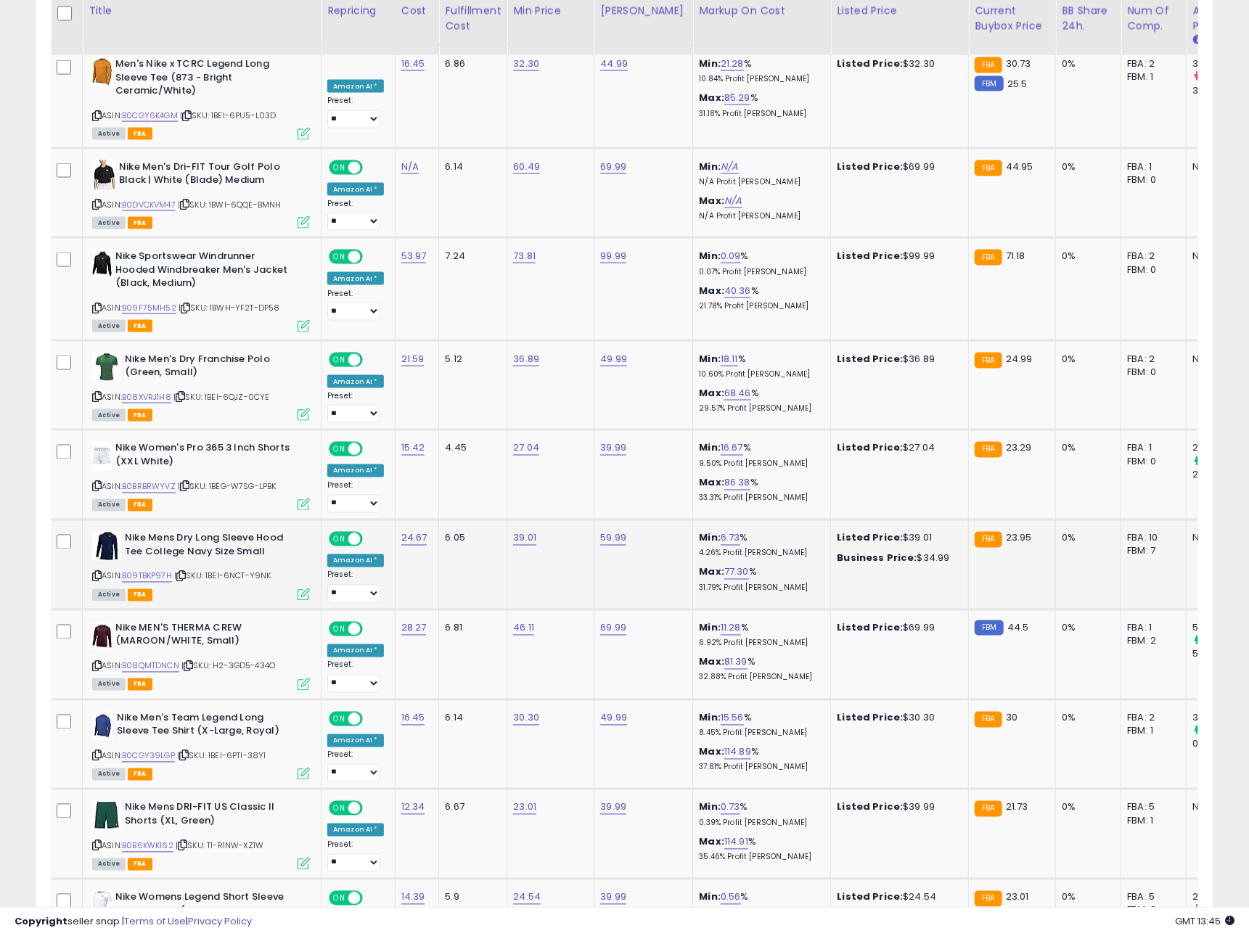
drag, startPoint x: 278, startPoint y: 566, endPoint x: 209, endPoint y: 567, distance: 68.9
click at [209, 567] on div "ASIN: B09TBKP97H | SKU: 1BEI-6NCT-Y9NK Active FBA" at bounding box center [201, 565] width 218 height 67
copy span "1BEI-6NCT-Y9NK"
click at [134, 570] on link "B09TBKP97H" at bounding box center [147, 576] width 50 height 12
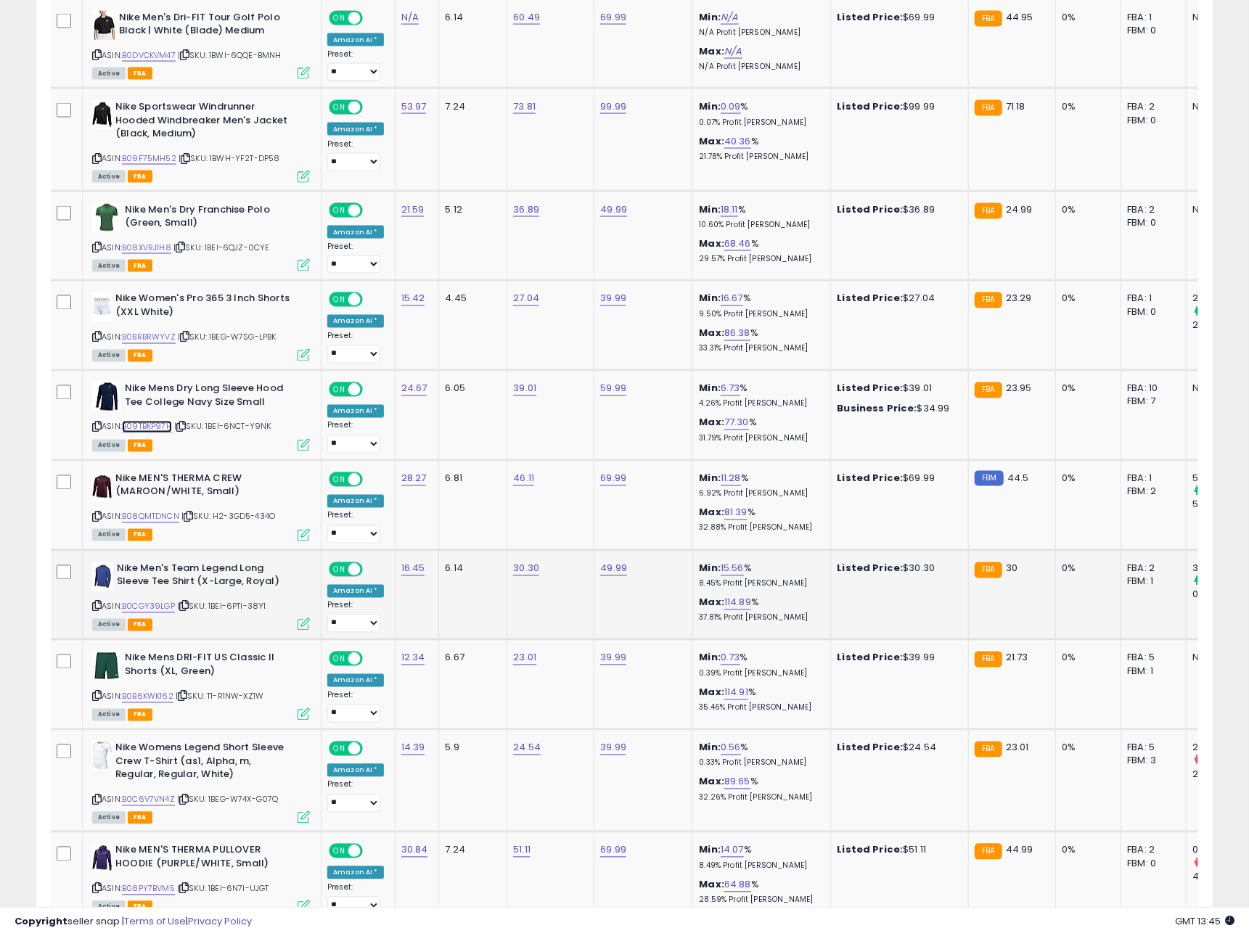
scroll to position [1618, 0]
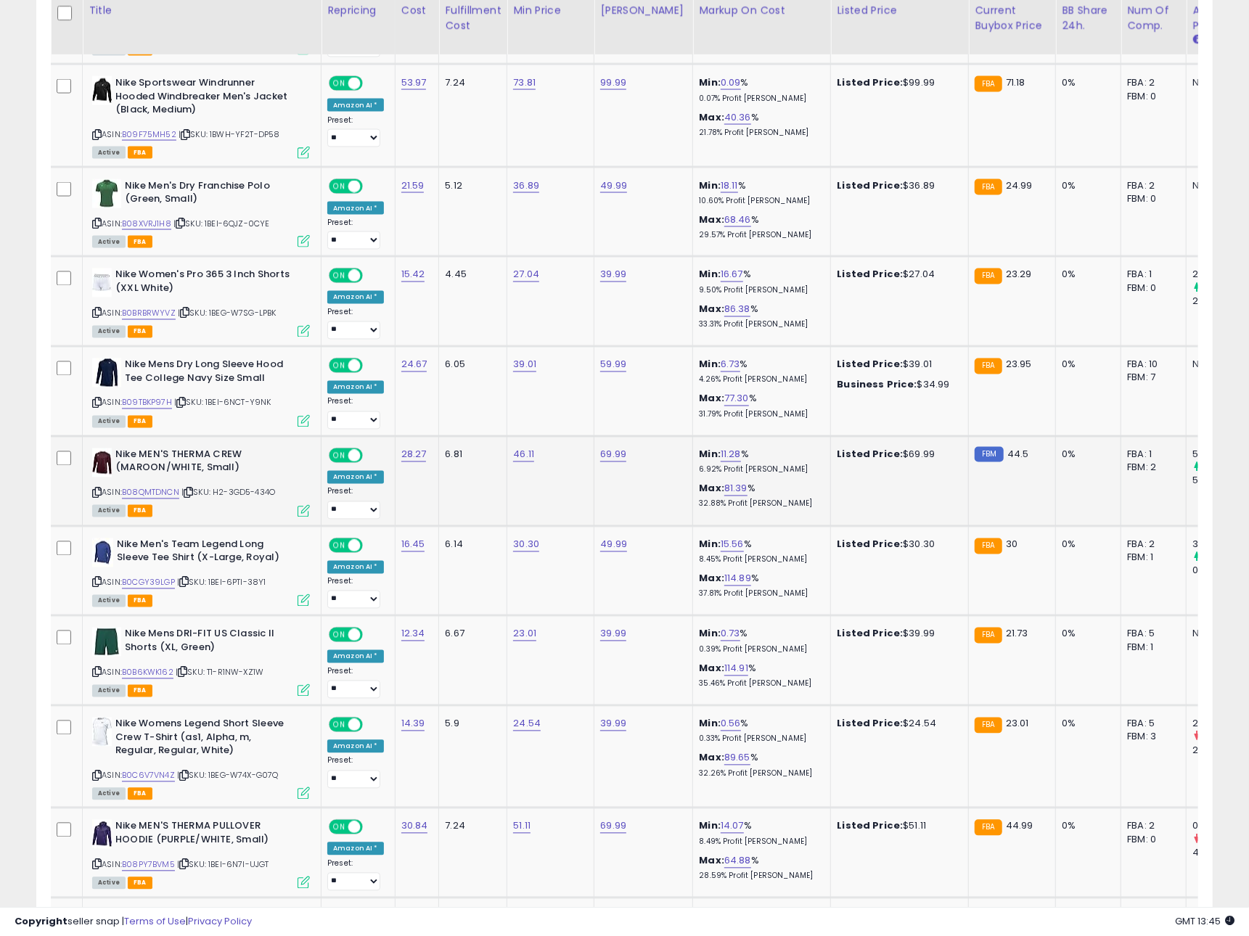
click at [95, 489] on icon at bounding box center [96, 493] width 9 height 8
click at [144, 487] on link "B08QMTDNCN" at bounding box center [150, 493] width 57 height 12
click at [98, 578] on icon at bounding box center [96, 582] width 9 height 8
click at [147, 577] on link "B0CGY39LGP" at bounding box center [148, 583] width 53 height 12
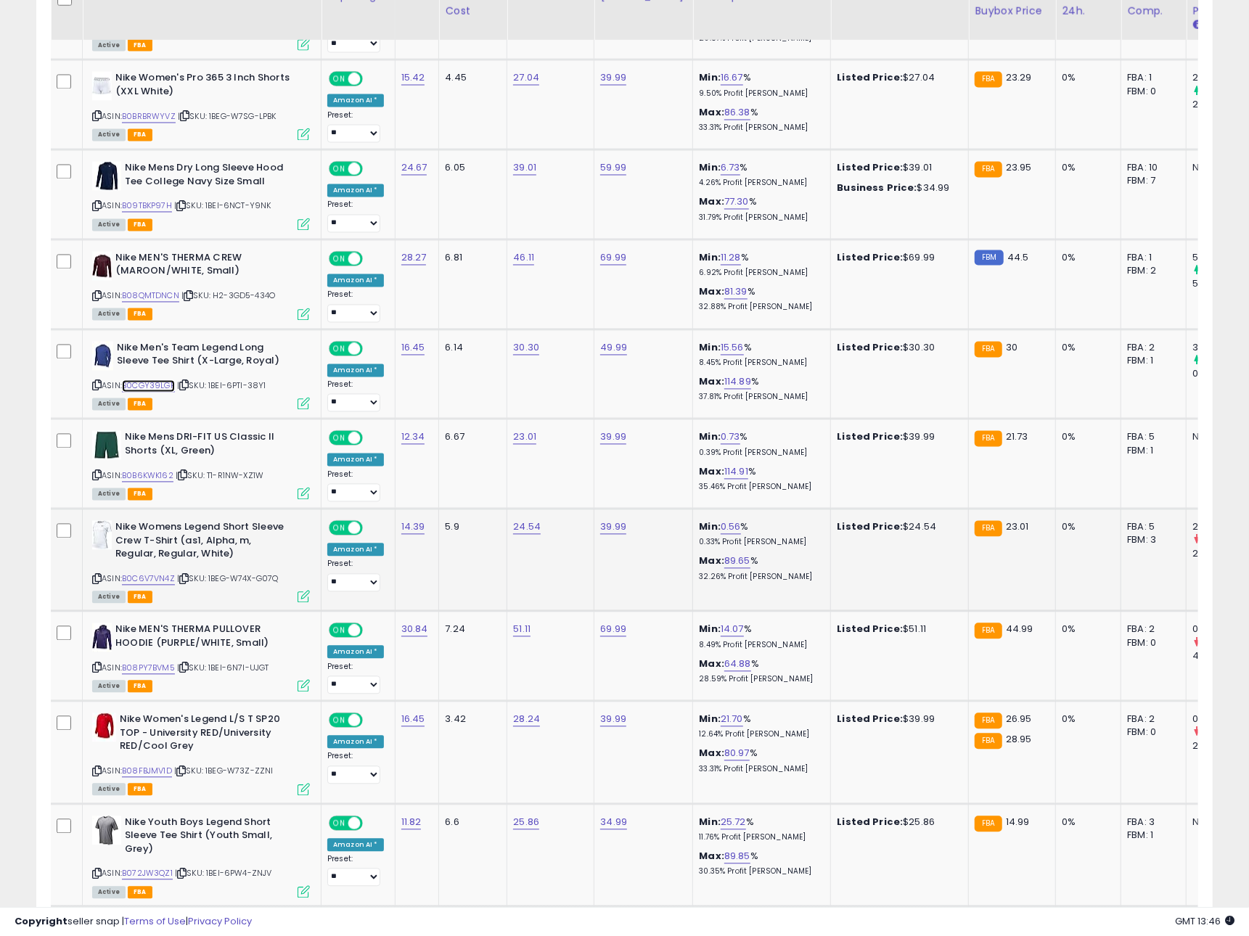
scroll to position [1818, 0]
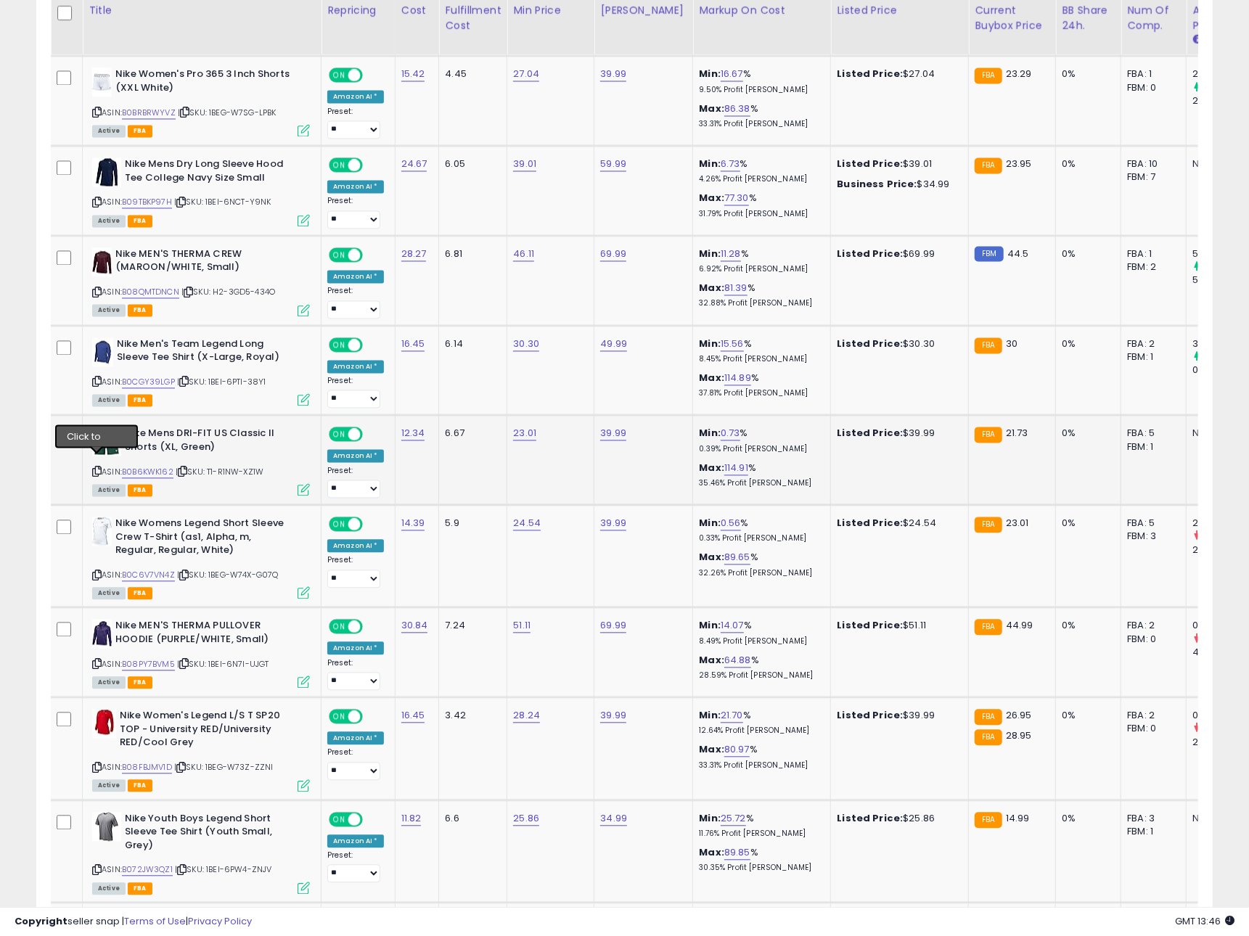
click at [97, 468] on icon at bounding box center [96, 472] width 9 height 8
click at [144, 467] on link "B0B6KWK162" at bounding box center [148, 473] width 52 height 12
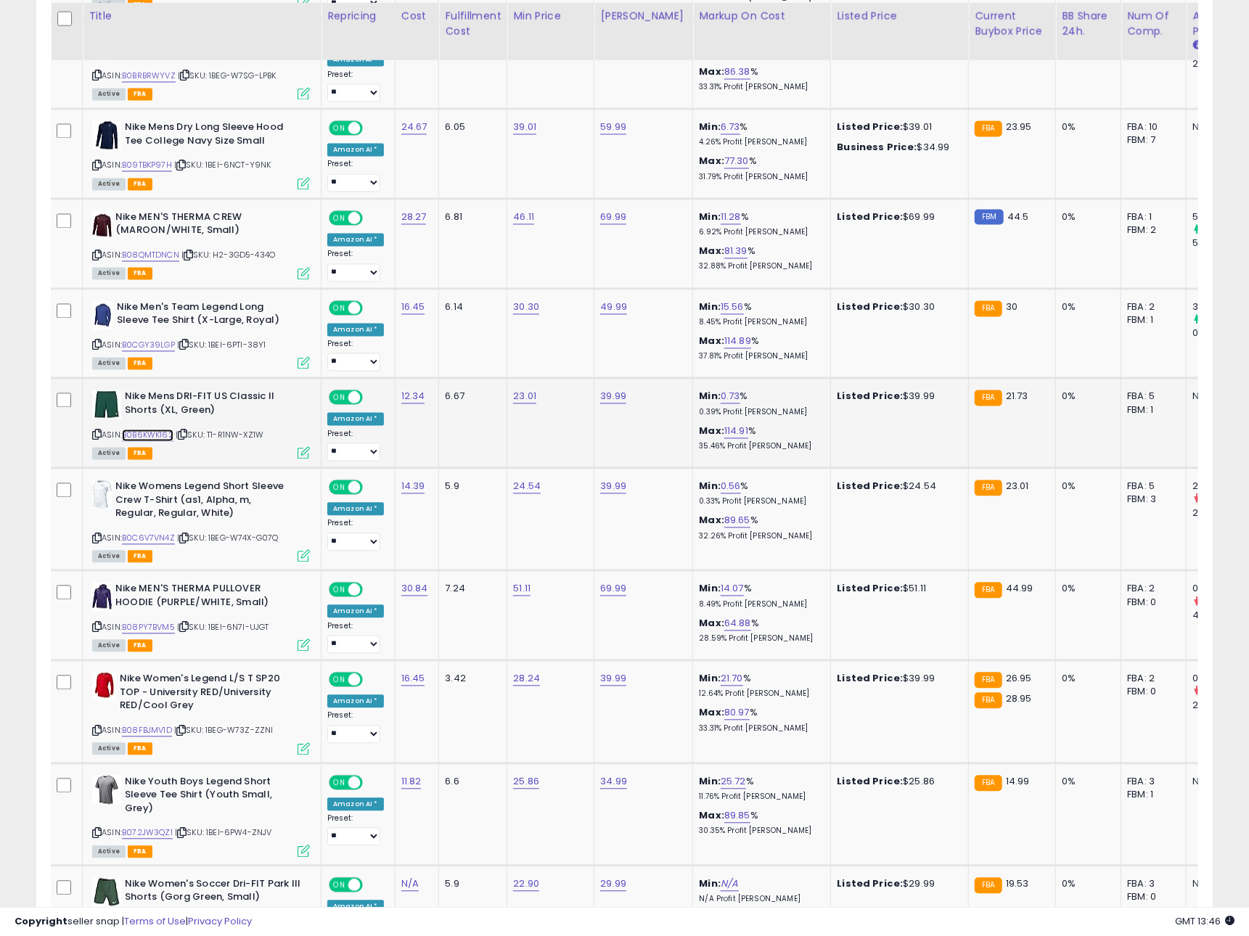
scroll to position [1872, 0]
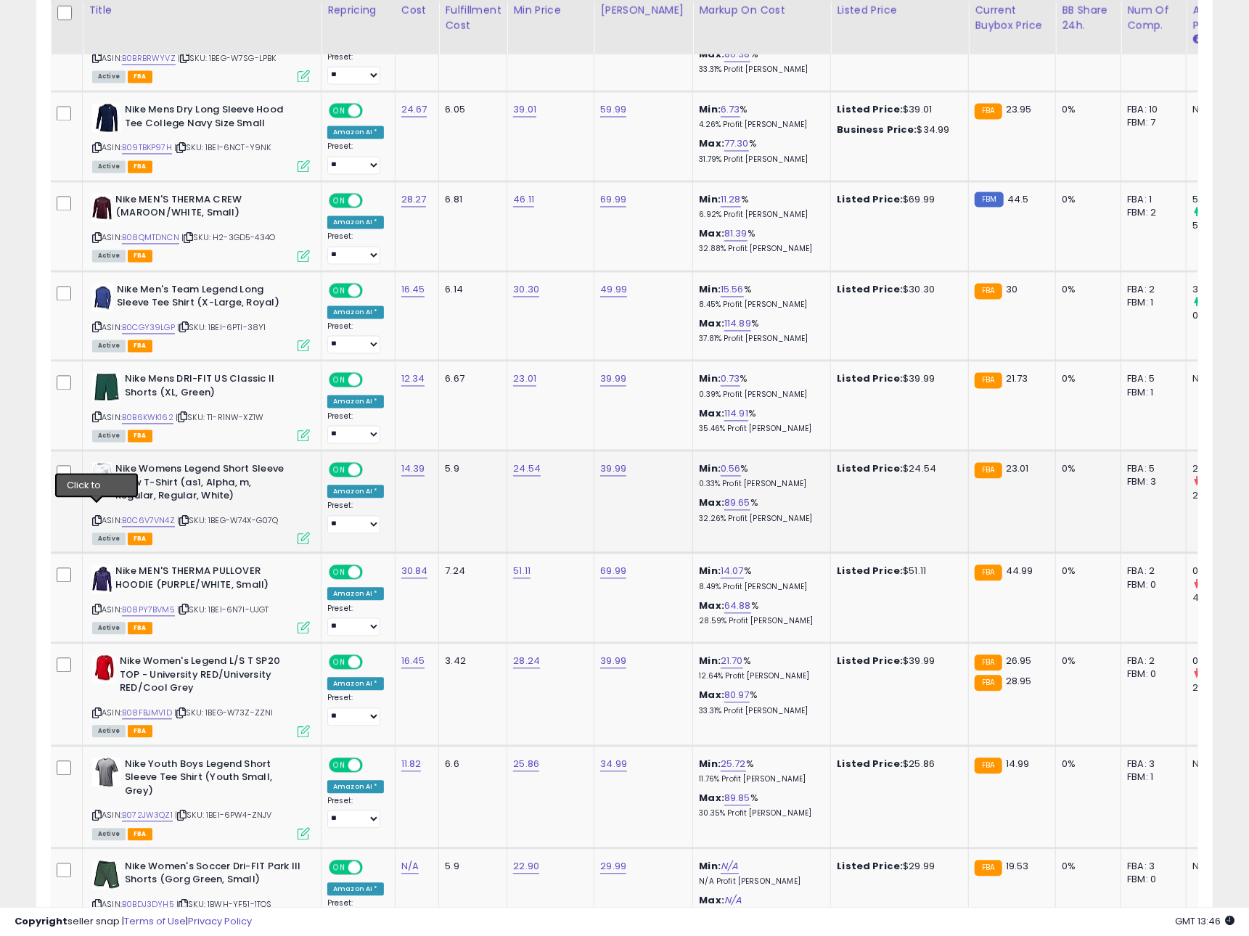
click at [97, 517] on icon at bounding box center [96, 521] width 9 height 8
click at [152, 515] on link "B0C6V7VN4Z" at bounding box center [148, 521] width 53 height 12
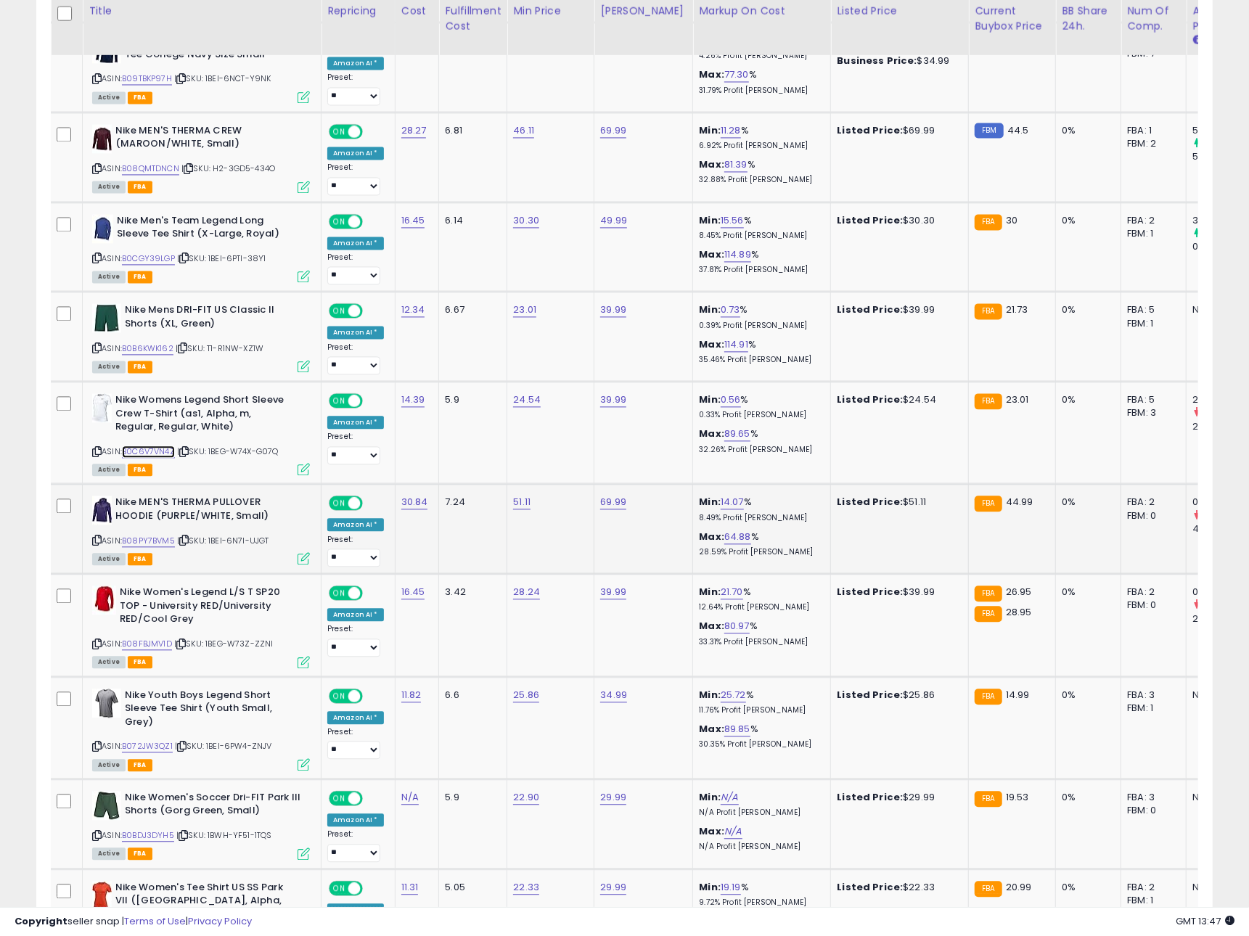
scroll to position [1948, 0]
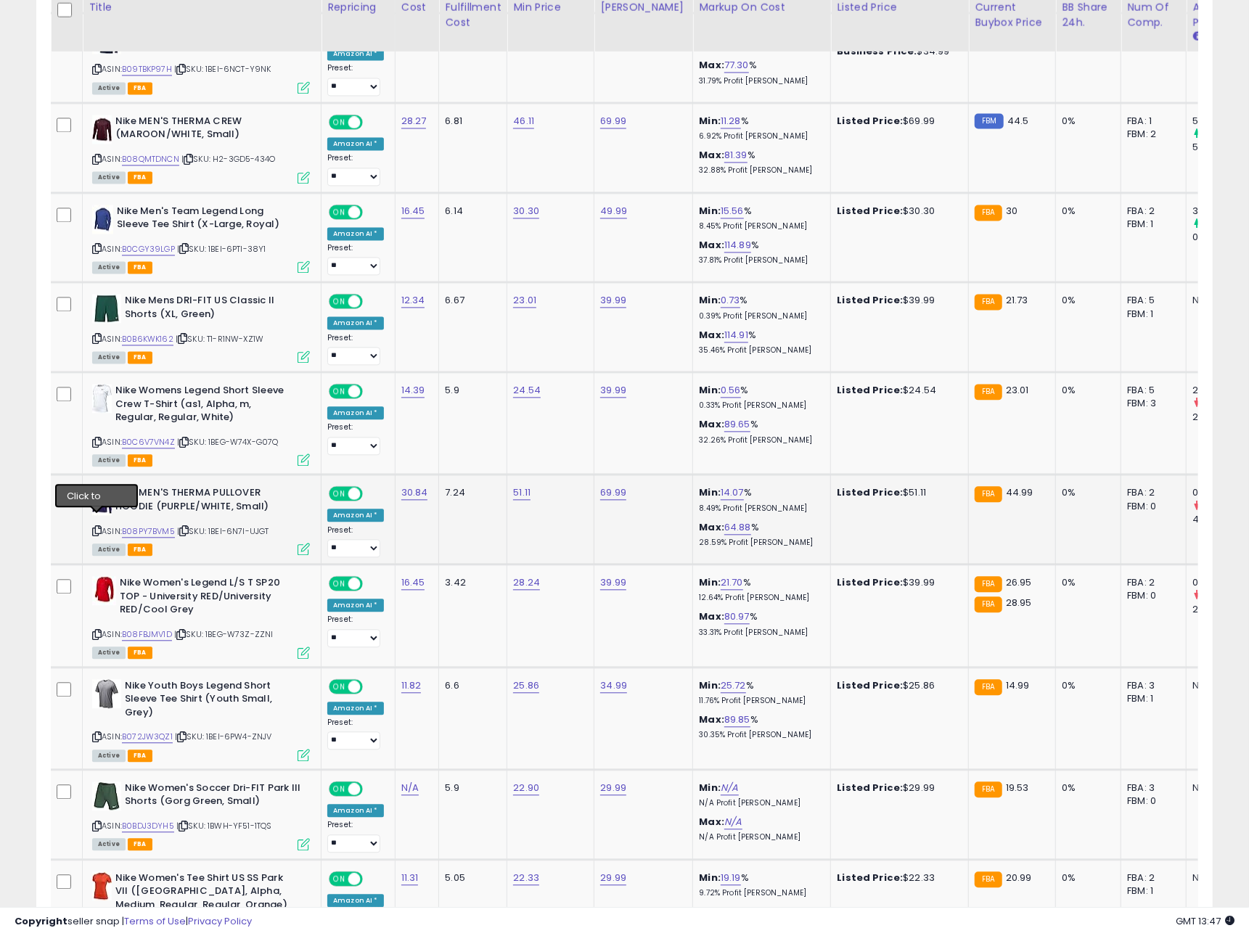
click at [93, 527] on icon at bounding box center [96, 531] width 9 height 8
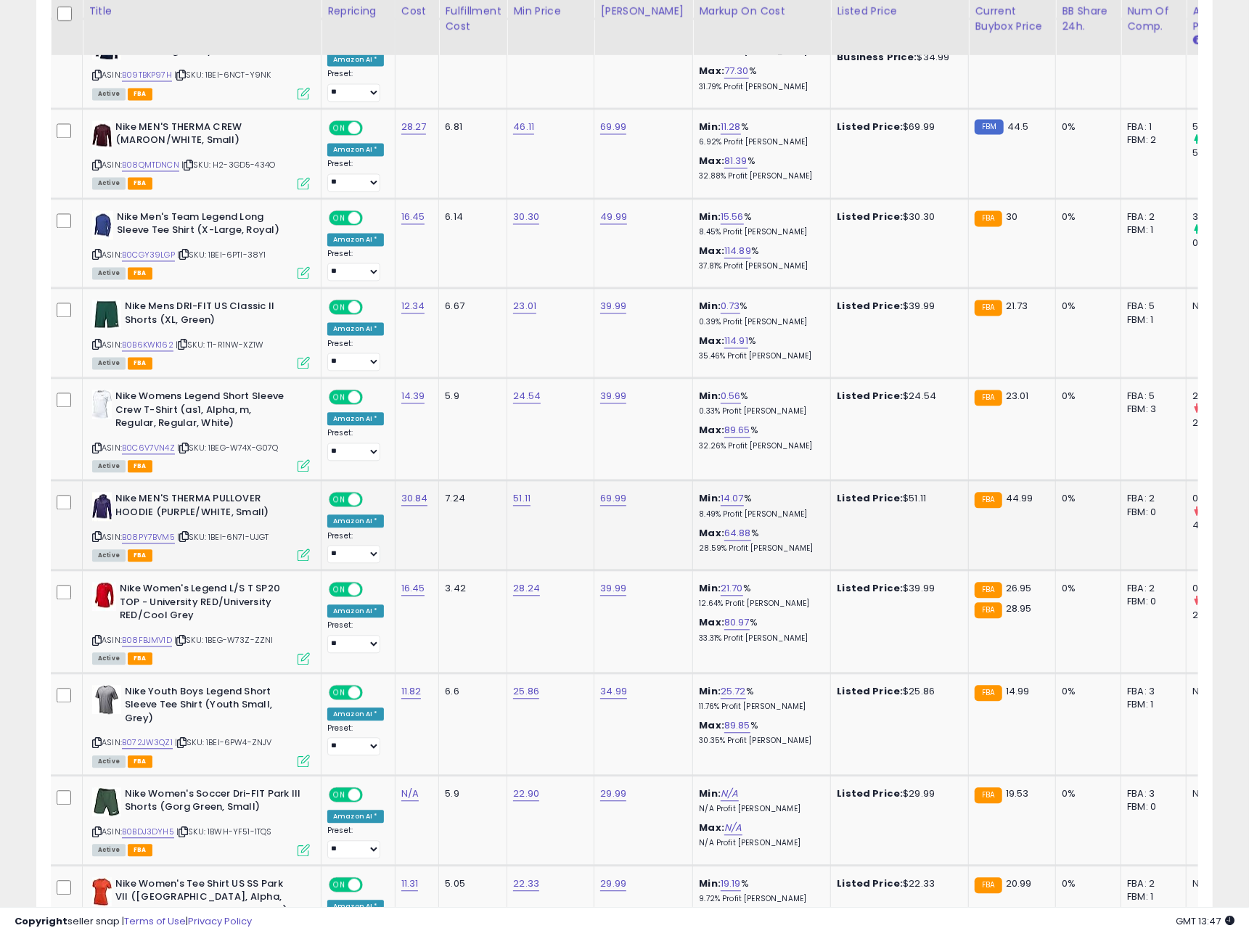
scroll to position [1946, 0]
click at [158, 531] on link "B08PY7BVM5" at bounding box center [148, 537] width 53 height 12
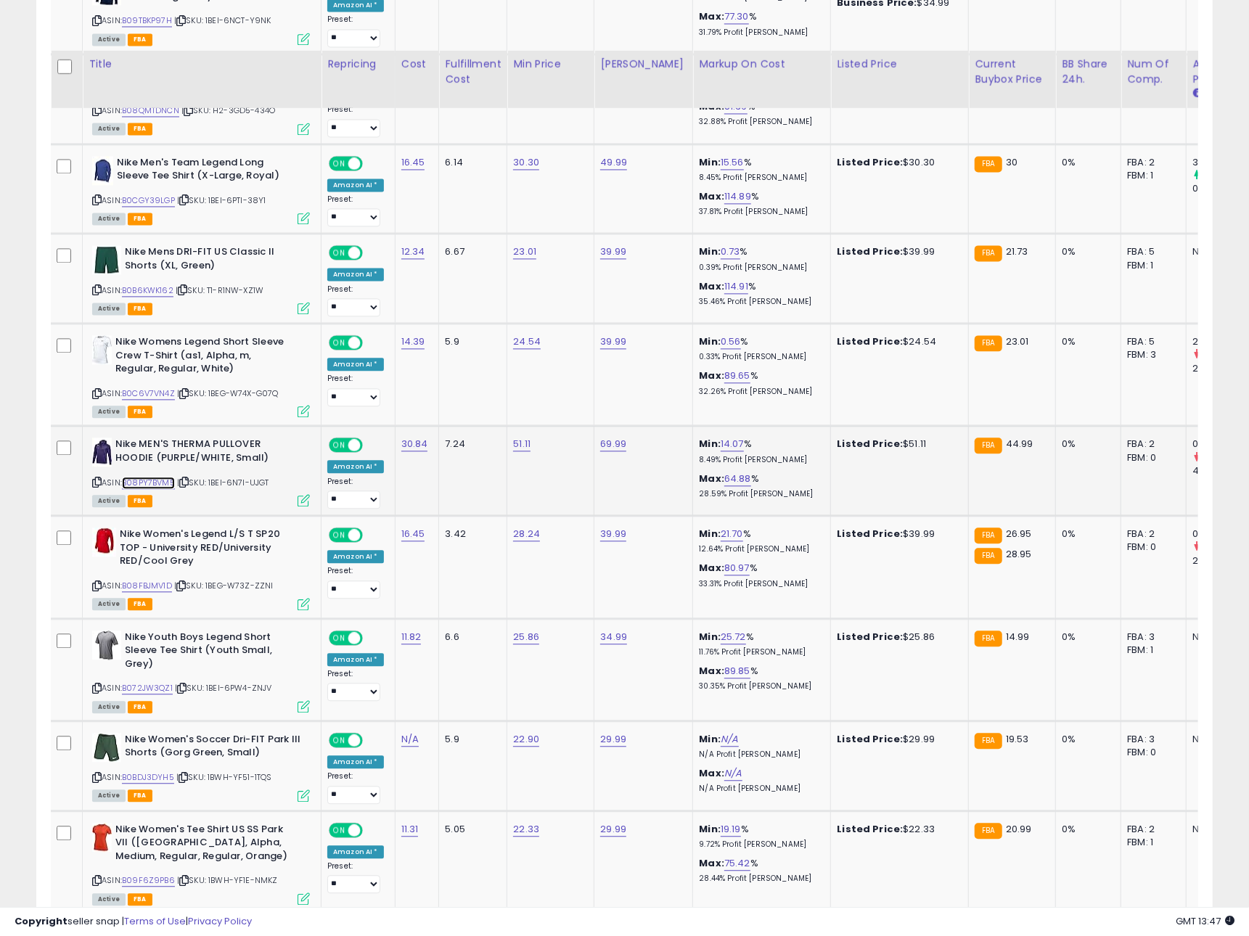
scroll to position [2092, 0]
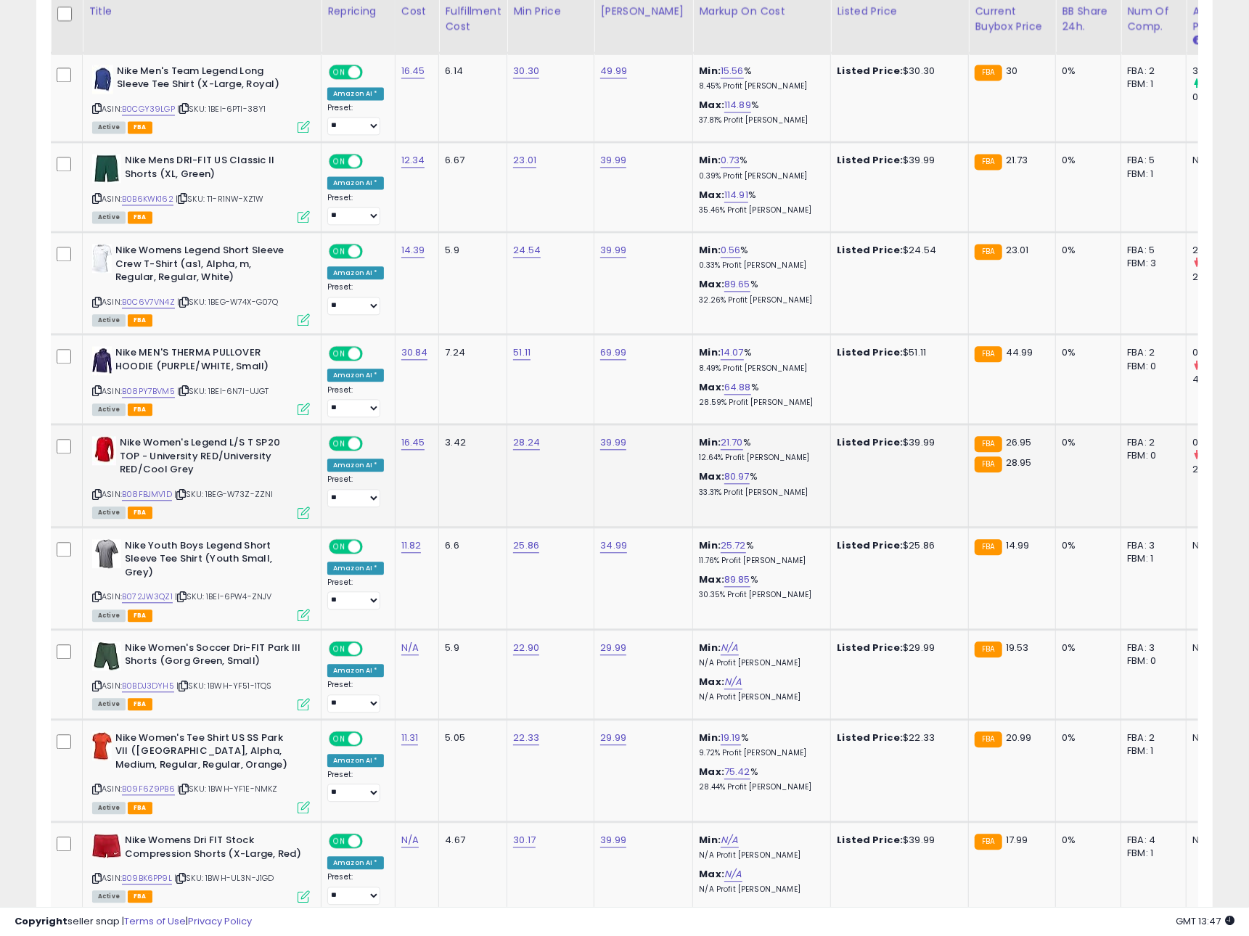
click at [98, 491] on icon at bounding box center [96, 495] width 9 height 8
click at [155, 488] on link "B08FBJMV1D" at bounding box center [147, 494] width 50 height 12
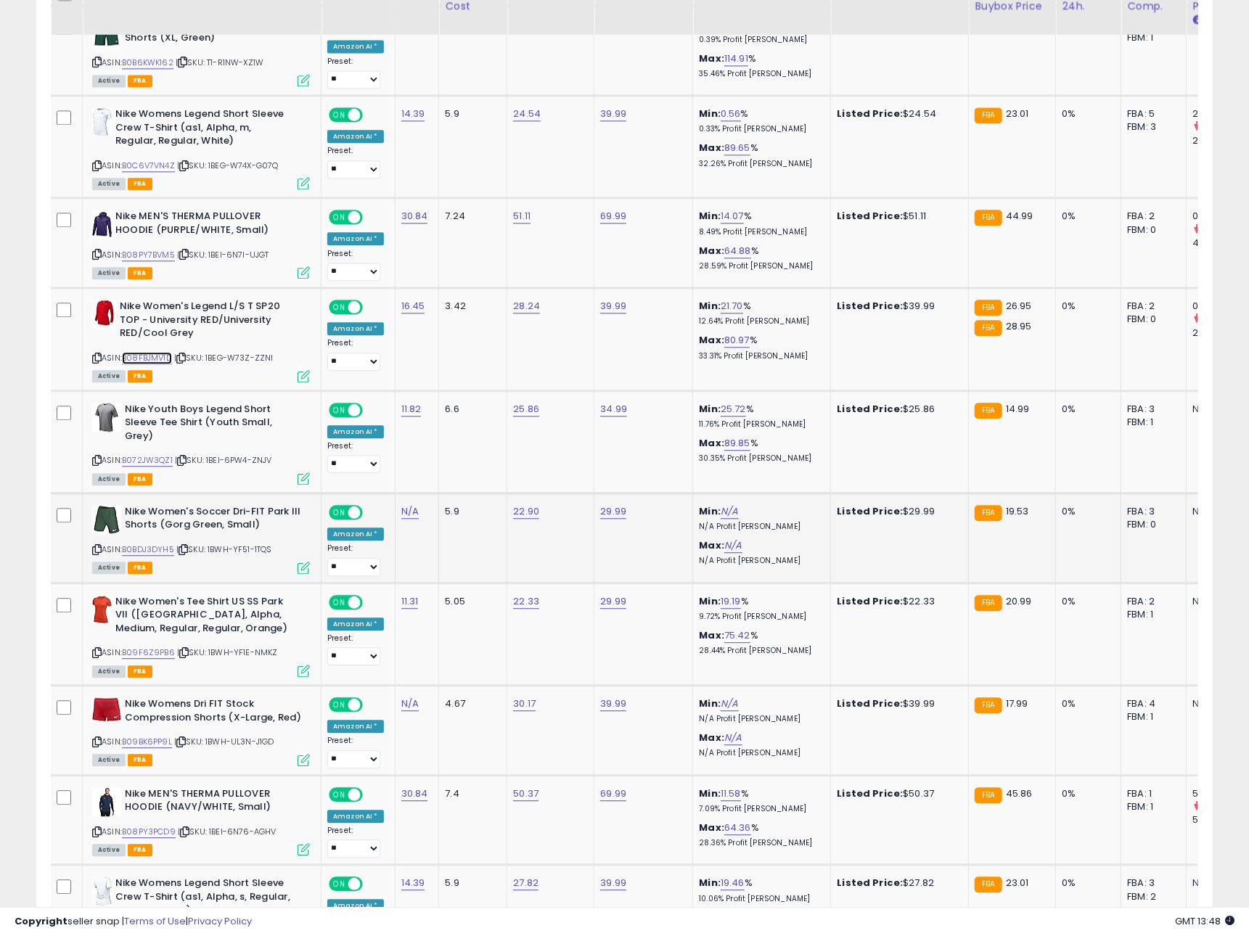
scroll to position [2259, 0]
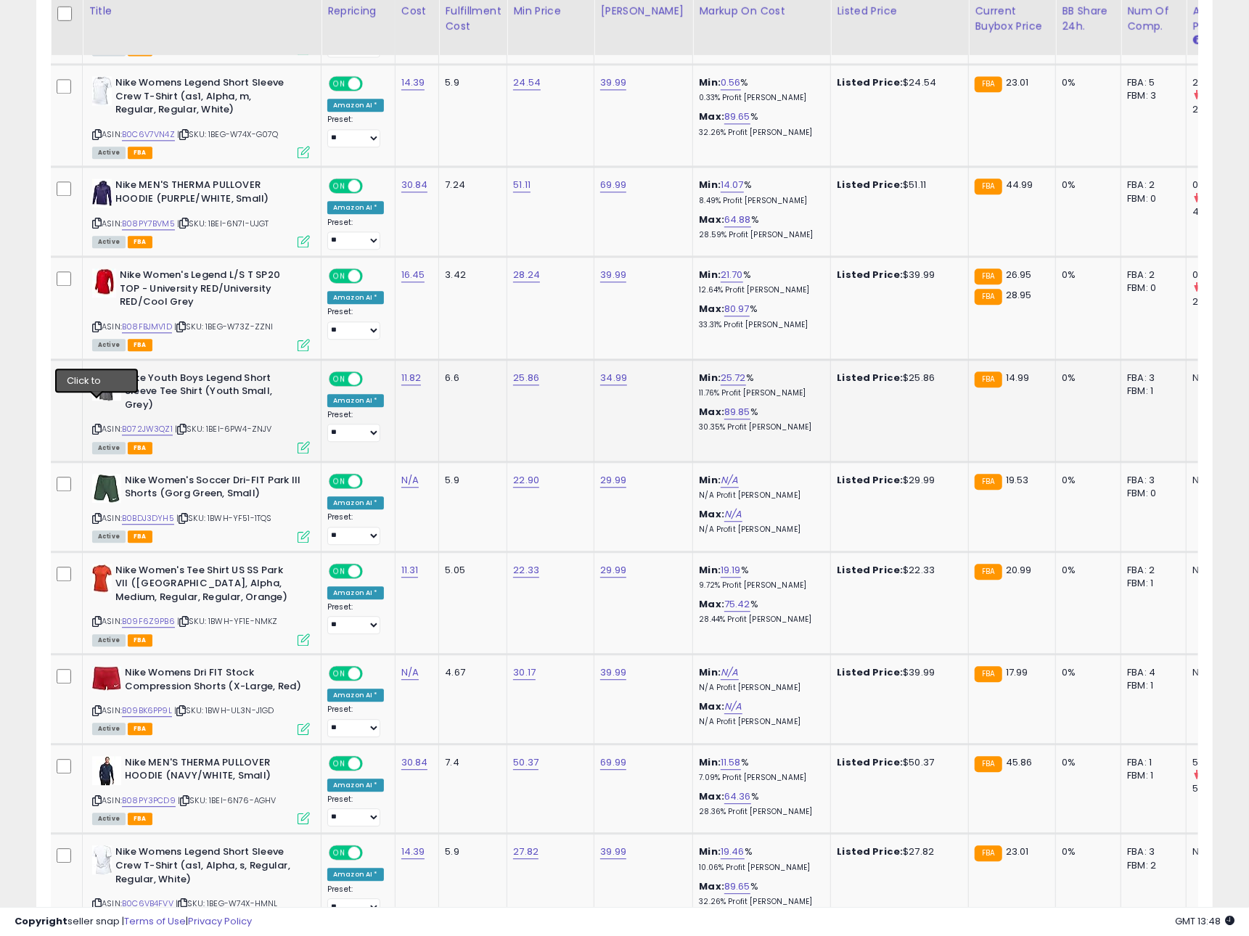
click at [94, 425] on icon at bounding box center [96, 429] width 9 height 8
click at [160, 423] on link "B072JW3QZ1" at bounding box center [147, 429] width 51 height 12
click at [94, 515] on icon at bounding box center [96, 519] width 9 height 8
click at [183, 515] on icon at bounding box center [183, 519] width 9 height 8
click at [154, 512] on link "B0BDJ3DYH5" at bounding box center [148, 518] width 52 height 12
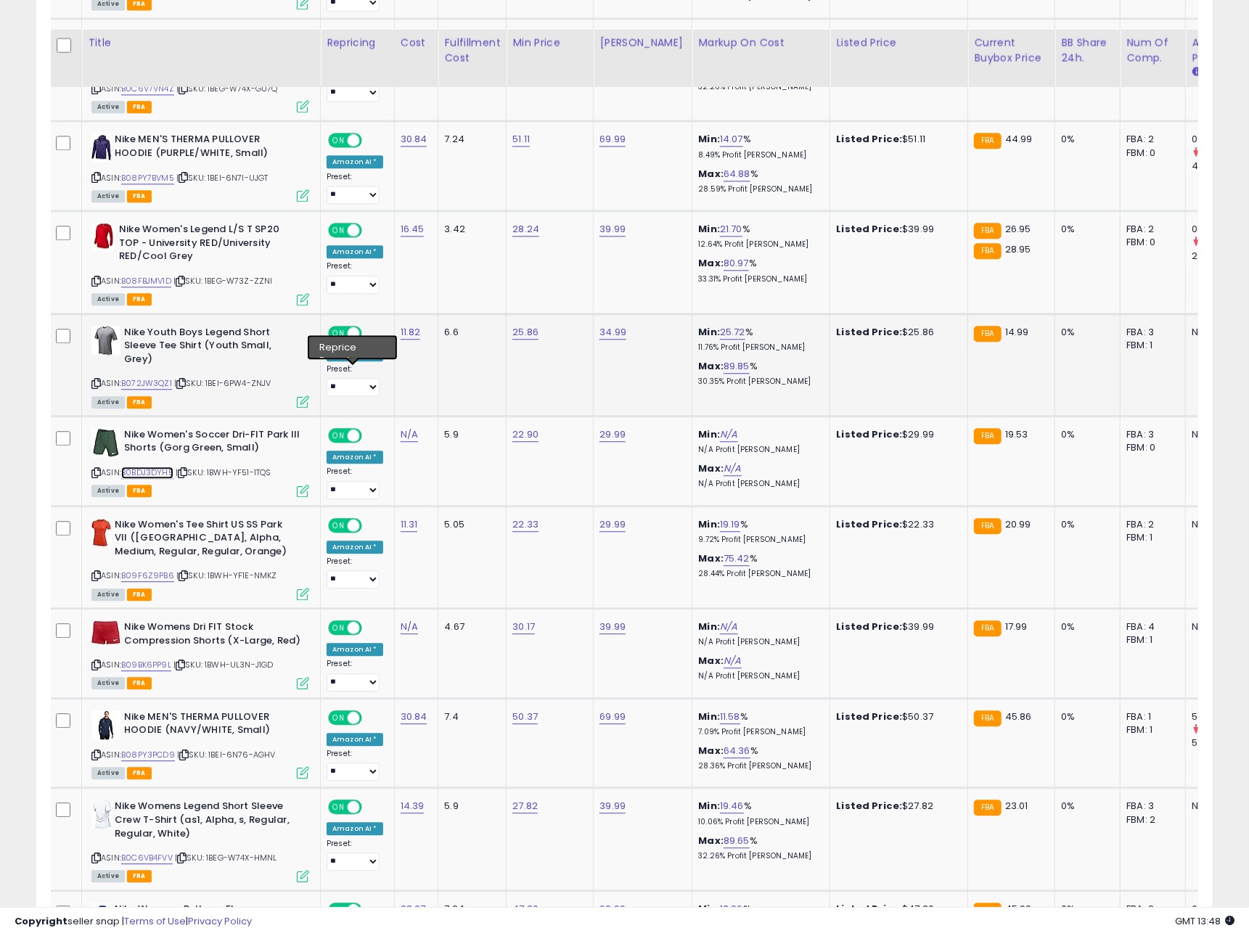
scroll to position [2361, 0]
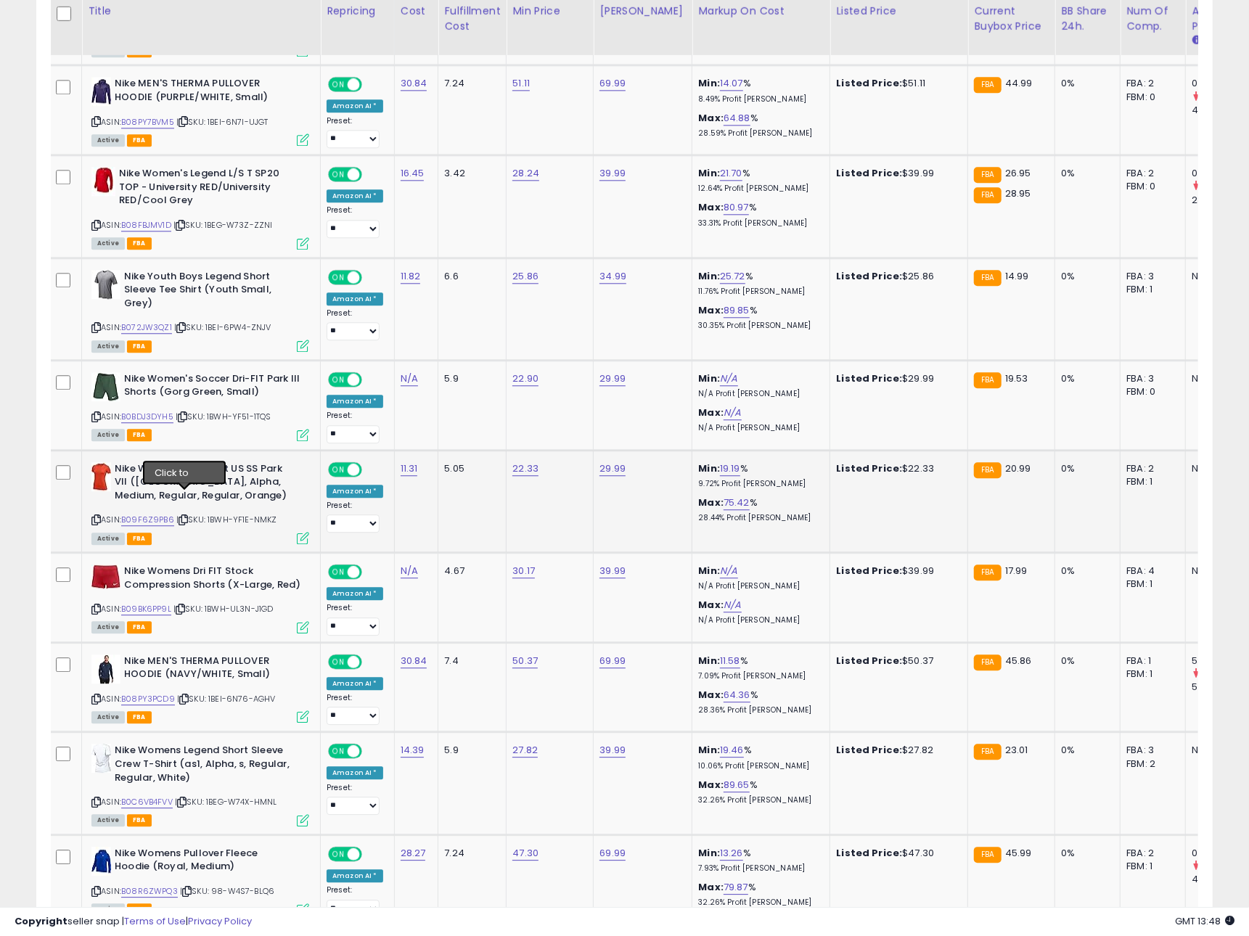
click at [187, 516] on icon at bounding box center [183, 520] width 9 height 8
click at [156, 514] on link "B09F6Z9PB6" at bounding box center [147, 520] width 53 height 12
click at [96, 605] on icon at bounding box center [95, 609] width 9 height 8
click at [183, 605] on icon at bounding box center [180, 609] width 9 height 8
click at [163, 603] on link "B09BK6PP9L" at bounding box center [146, 609] width 50 height 12
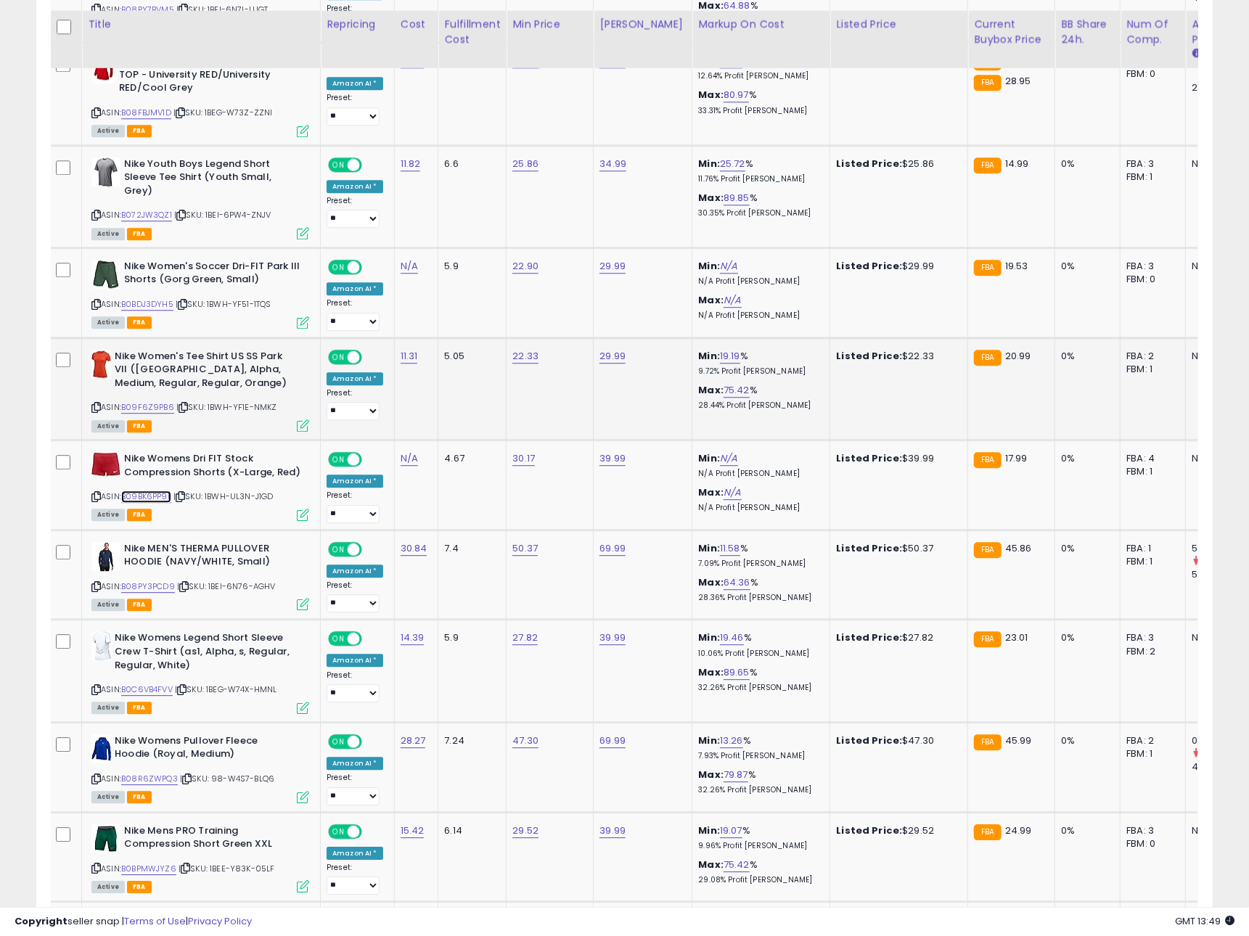
scroll to position [2486, 0]
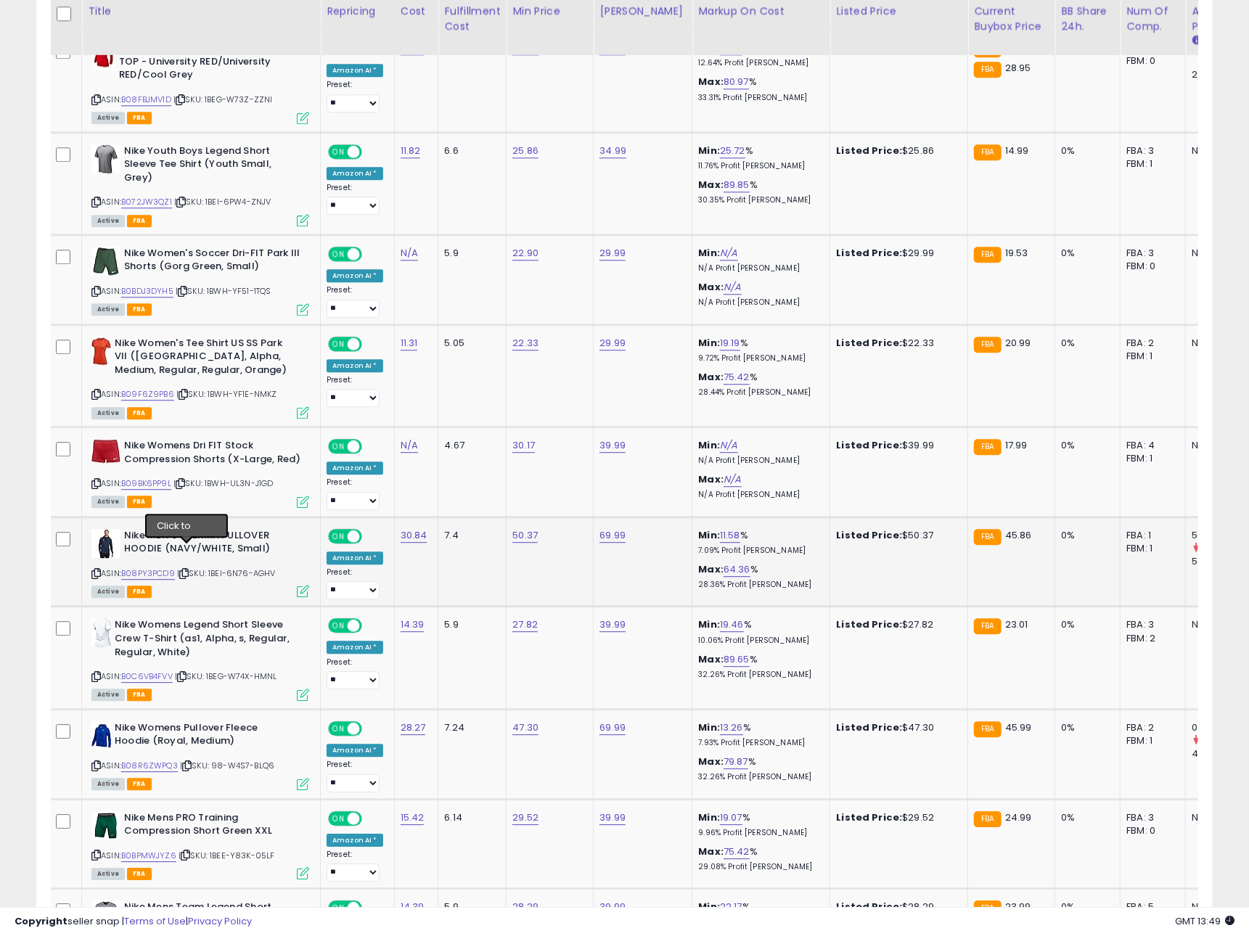
click at [186, 570] on icon at bounding box center [183, 574] width 9 height 8
drag, startPoint x: 162, startPoint y: 552, endPoint x: 174, endPoint y: 549, distance: 12.5
click at [163, 568] on link "B08PY3PCD9" at bounding box center [148, 574] width 54 height 12
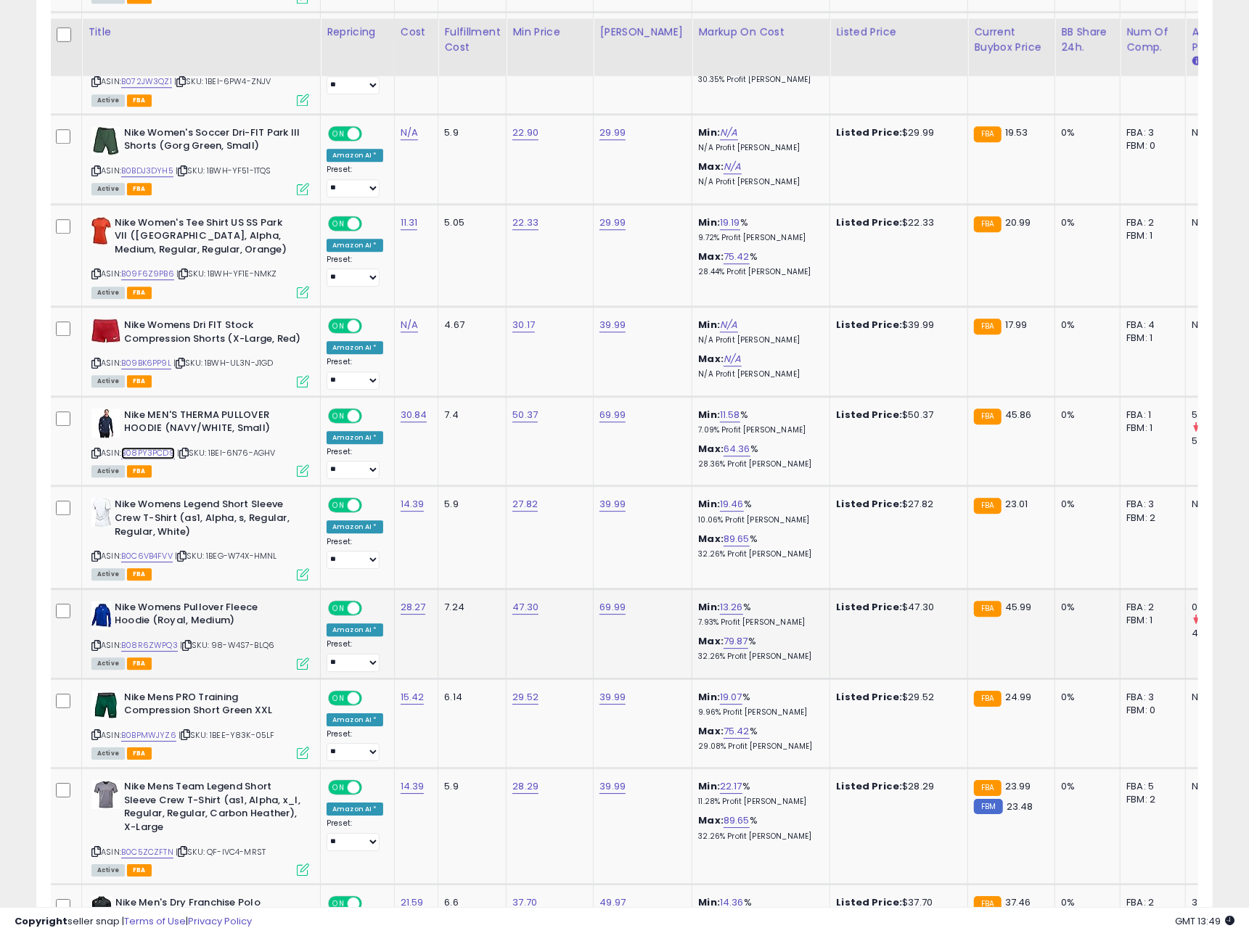
scroll to position [2634, 0]
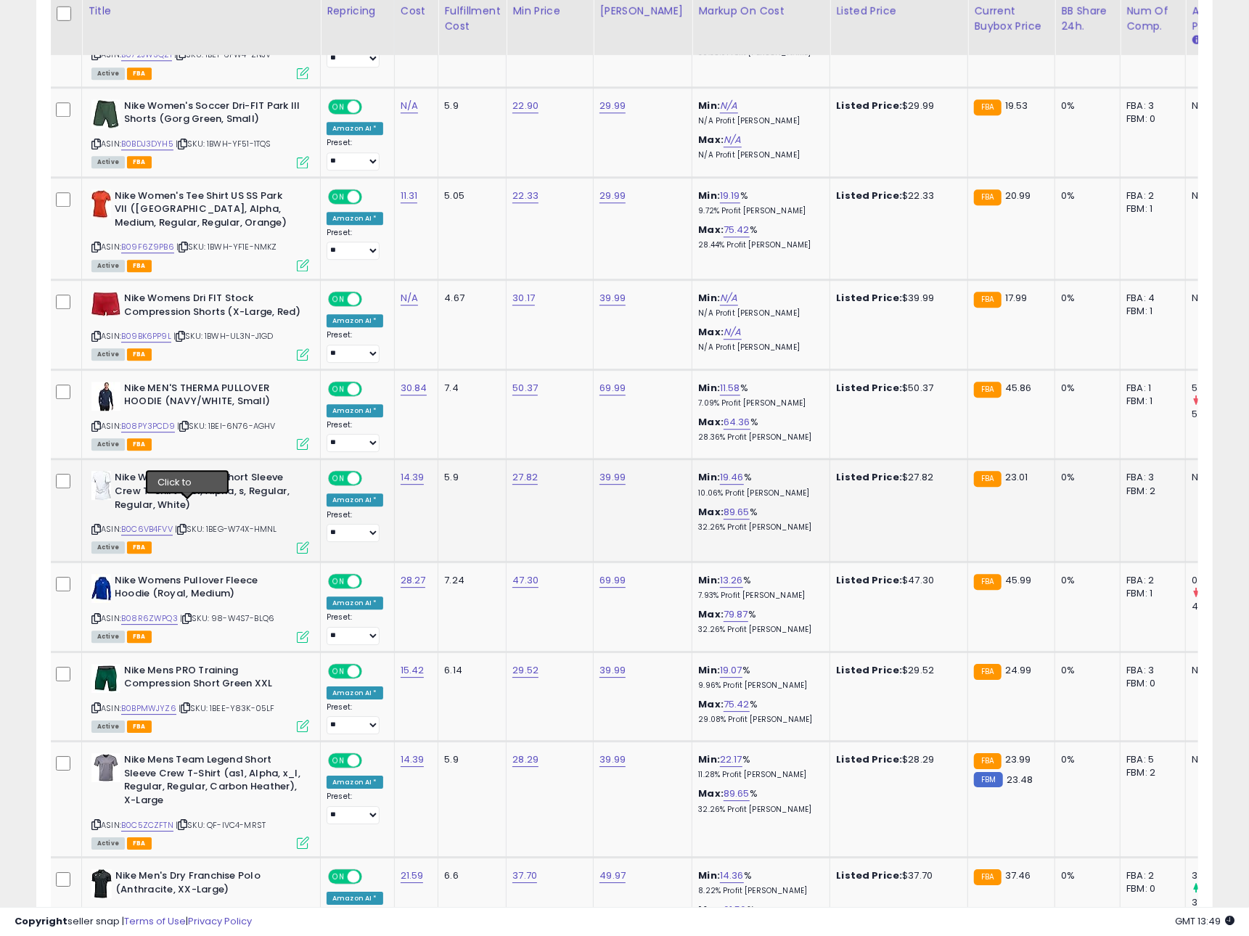
click at [186, 525] on icon at bounding box center [181, 529] width 9 height 8
click at [155, 523] on link "B0C6VB4FVV" at bounding box center [147, 529] width 52 height 12
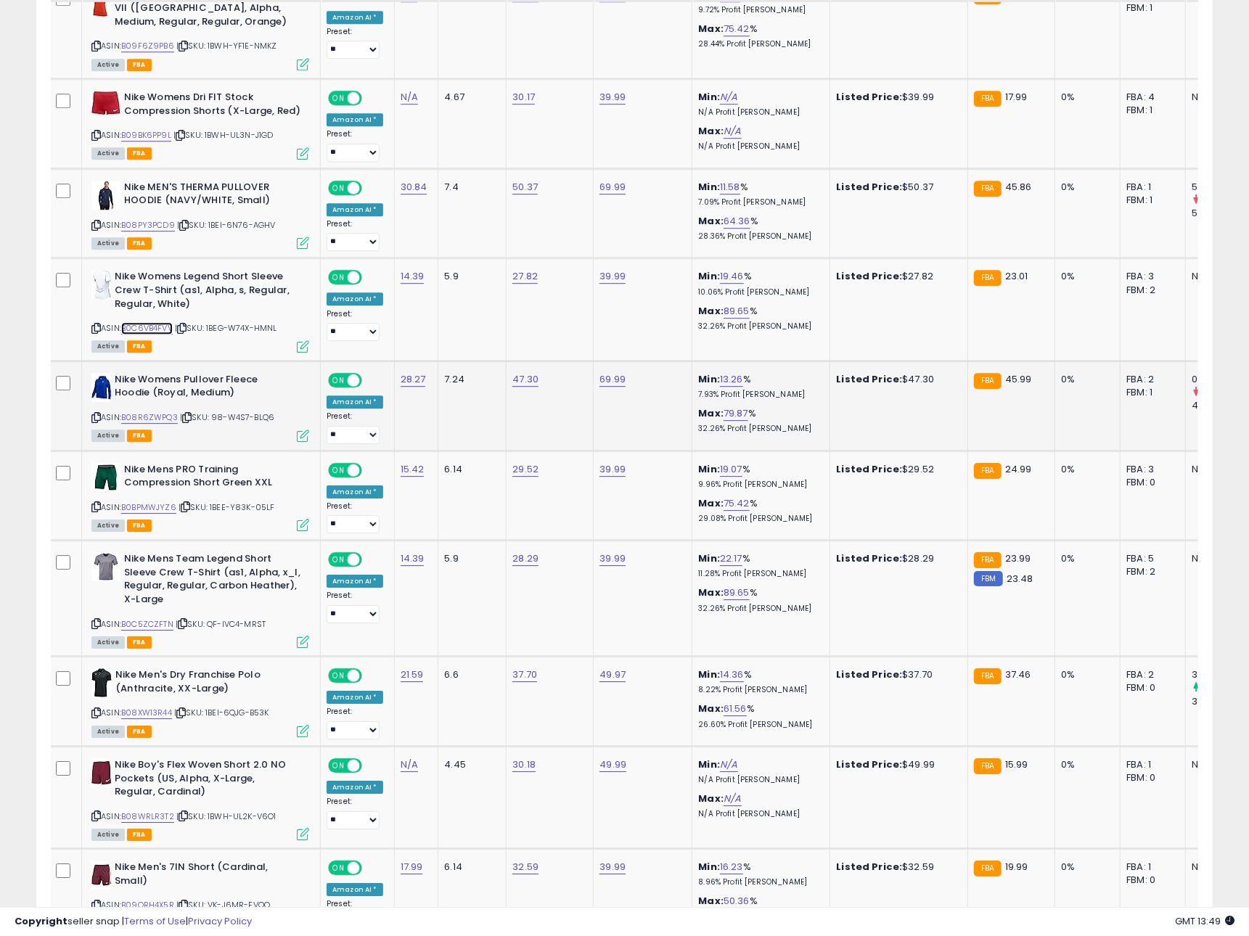
scroll to position [2866, 0]
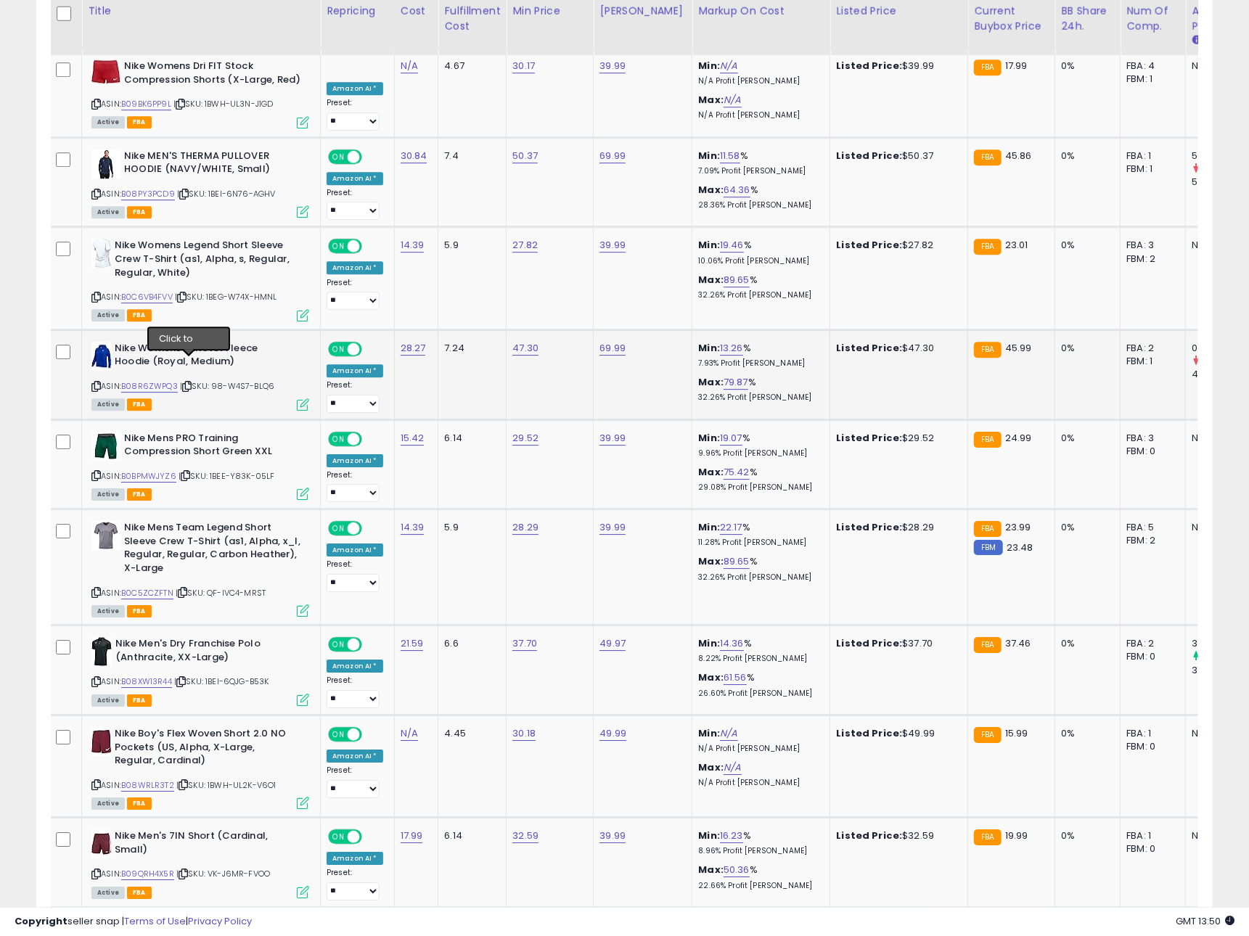
click at [187, 382] on icon at bounding box center [186, 386] width 9 height 8
click at [164, 380] on link "B08R6ZWPQ3" at bounding box center [149, 386] width 57 height 12
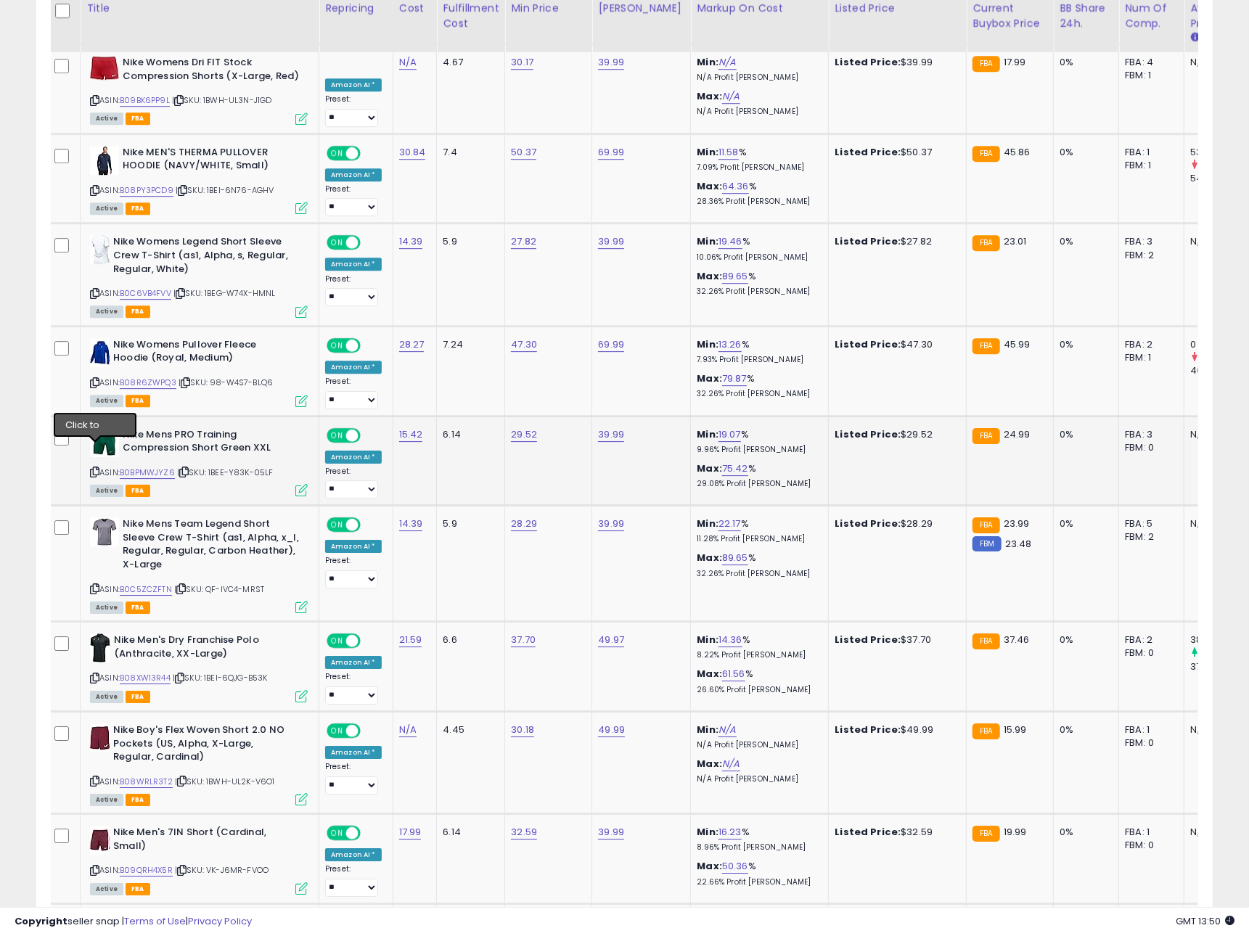
click at [97, 468] on icon at bounding box center [94, 472] width 9 height 8
click at [186, 469] on icon at bounding box center [183, 473] width 9 height 8
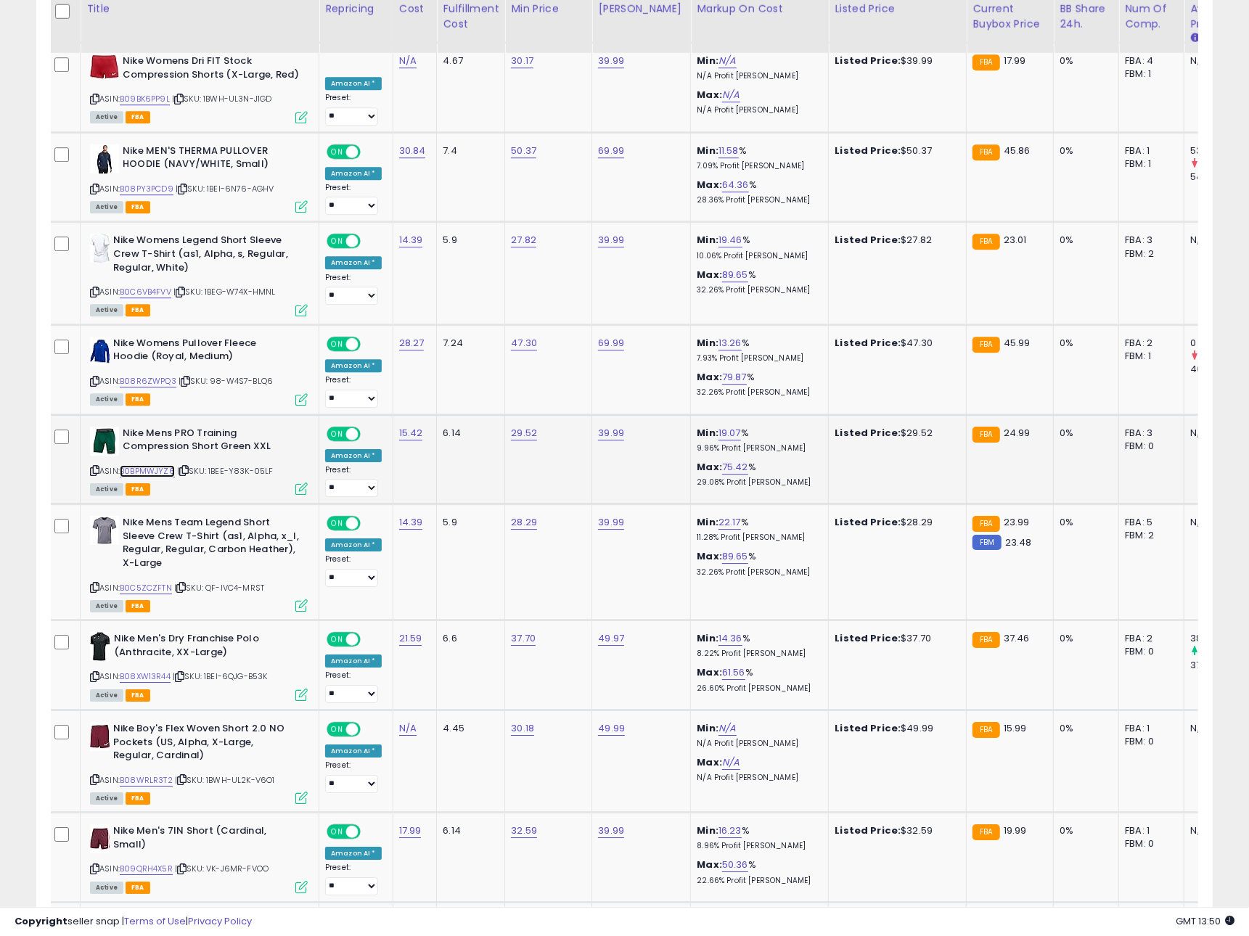
click at [169, 465] on link "B0BPMWJYZ6" at bounding box center [147, 471] width 55 height 12
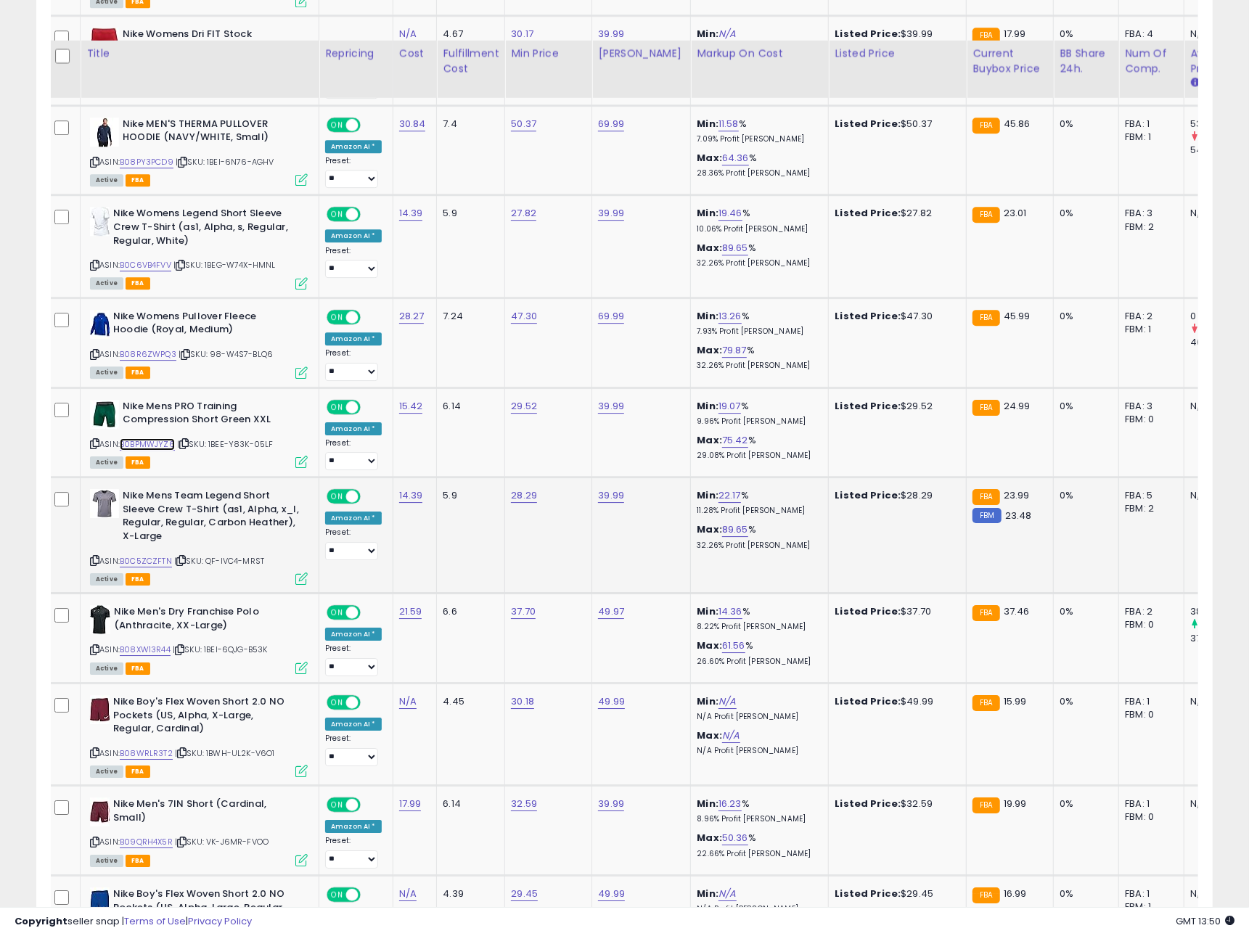
scroll to position [2941, 0]
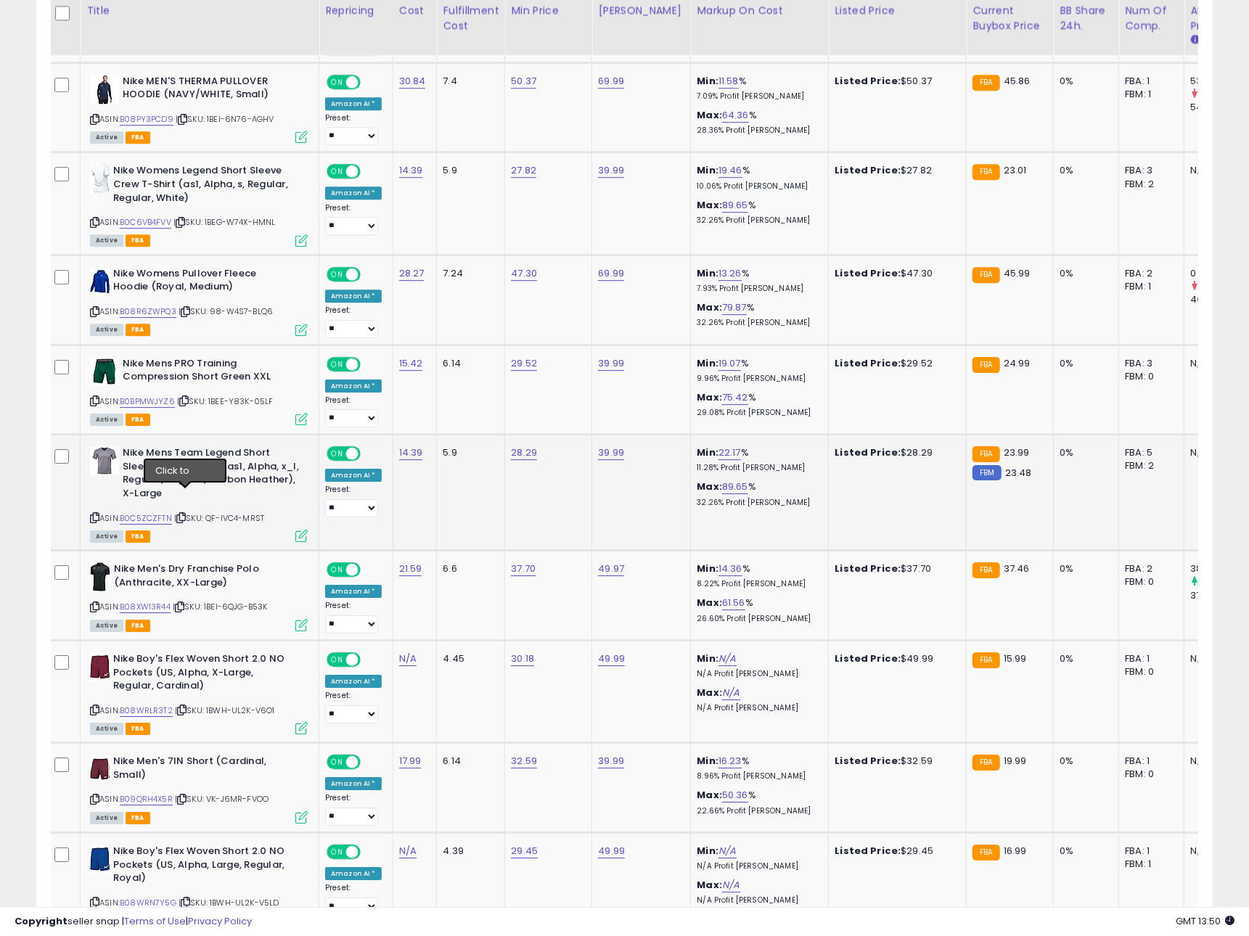
click at [182, 514] on icon at bounding box center [180, 518] width 9 height 8
click at [160, 512] on link "B0C5ZCZFTN" at bounding box center [146, 518] width 52 height 12
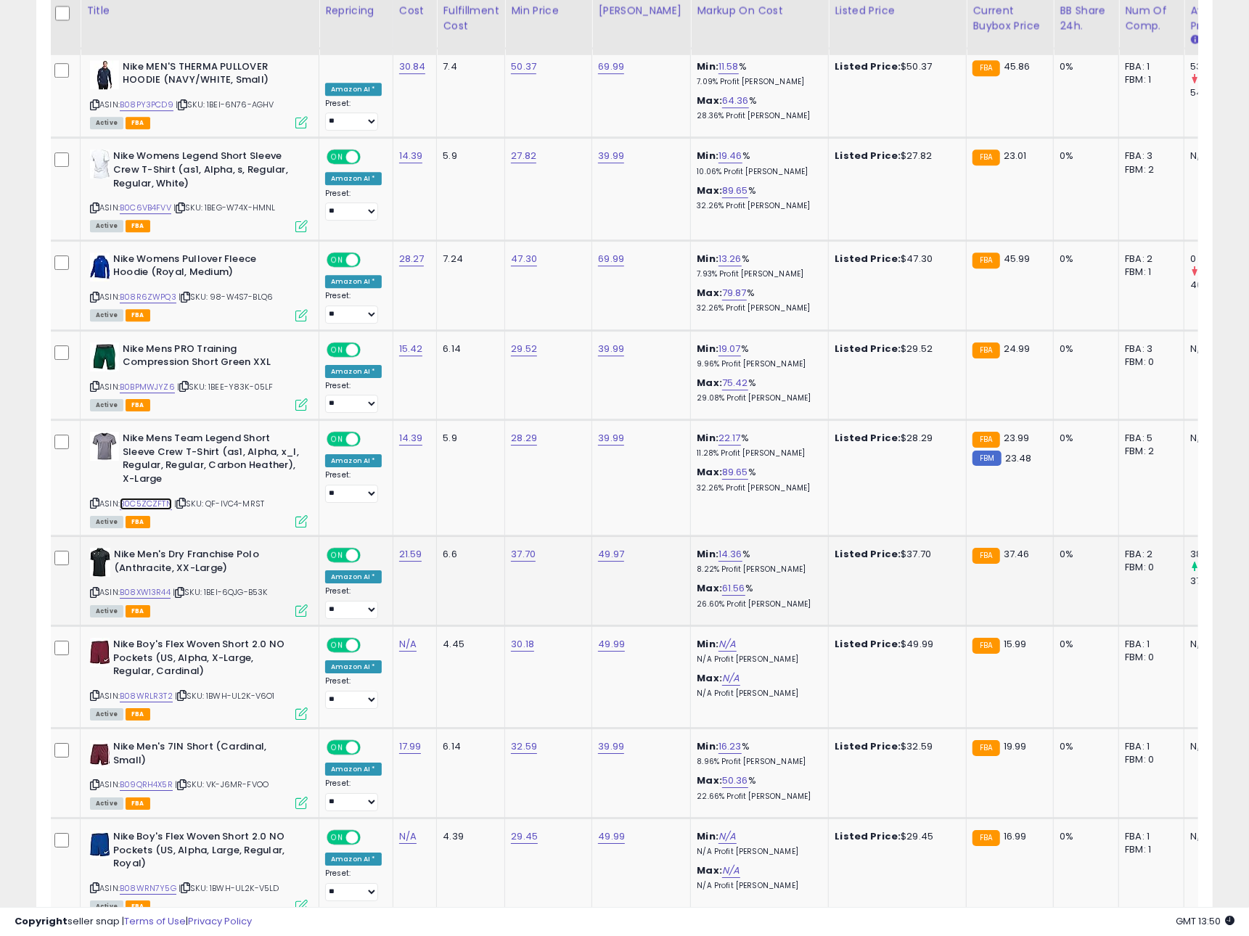
scroll to position [0, 4]
click at [183, 589] on icon at bounding box center [178, 593] width 9 height 8
click at [139, 586] on link "B08XW13R44" at bounding box center [144, 592] width 51 height 12
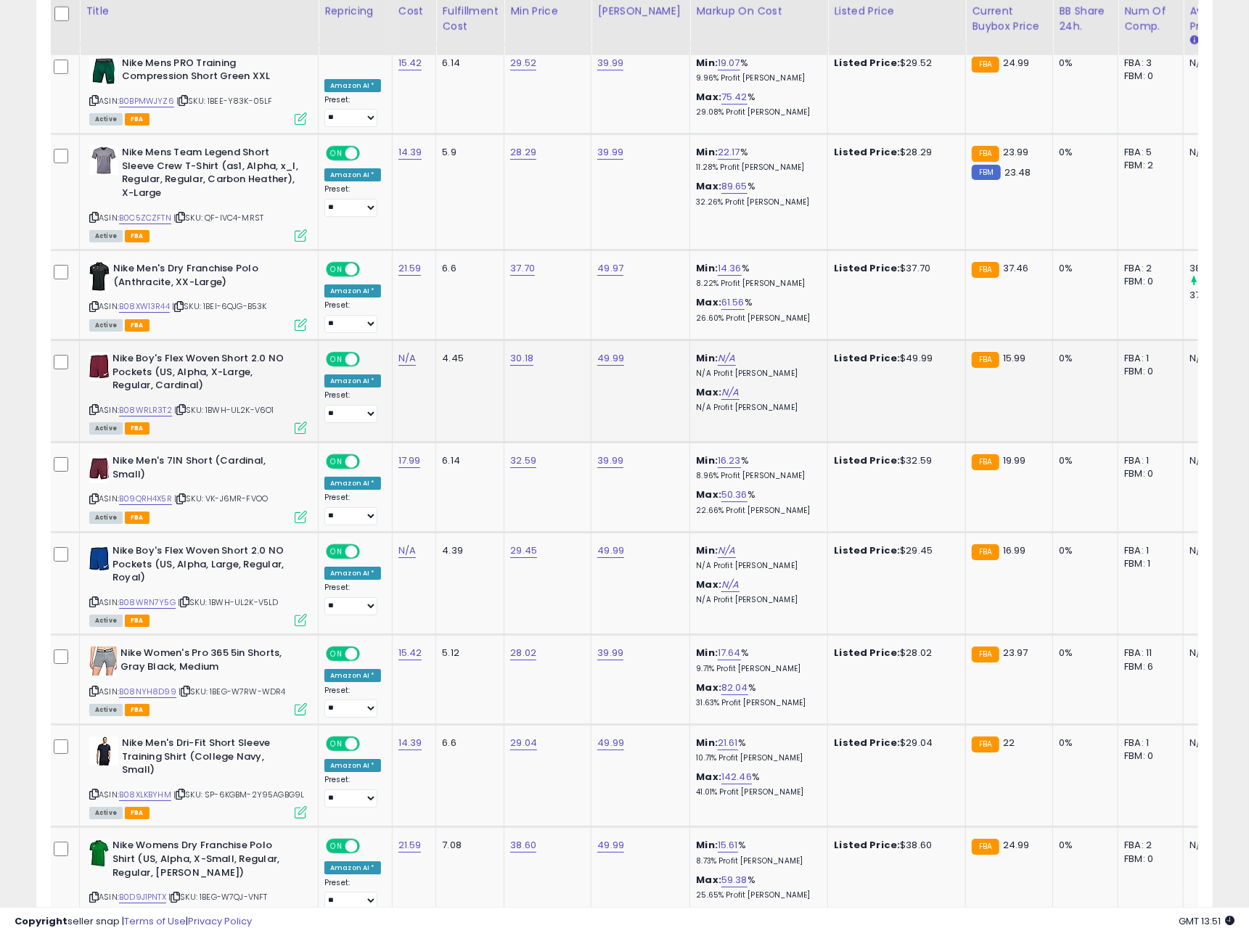
scroll to position [3243, 0]
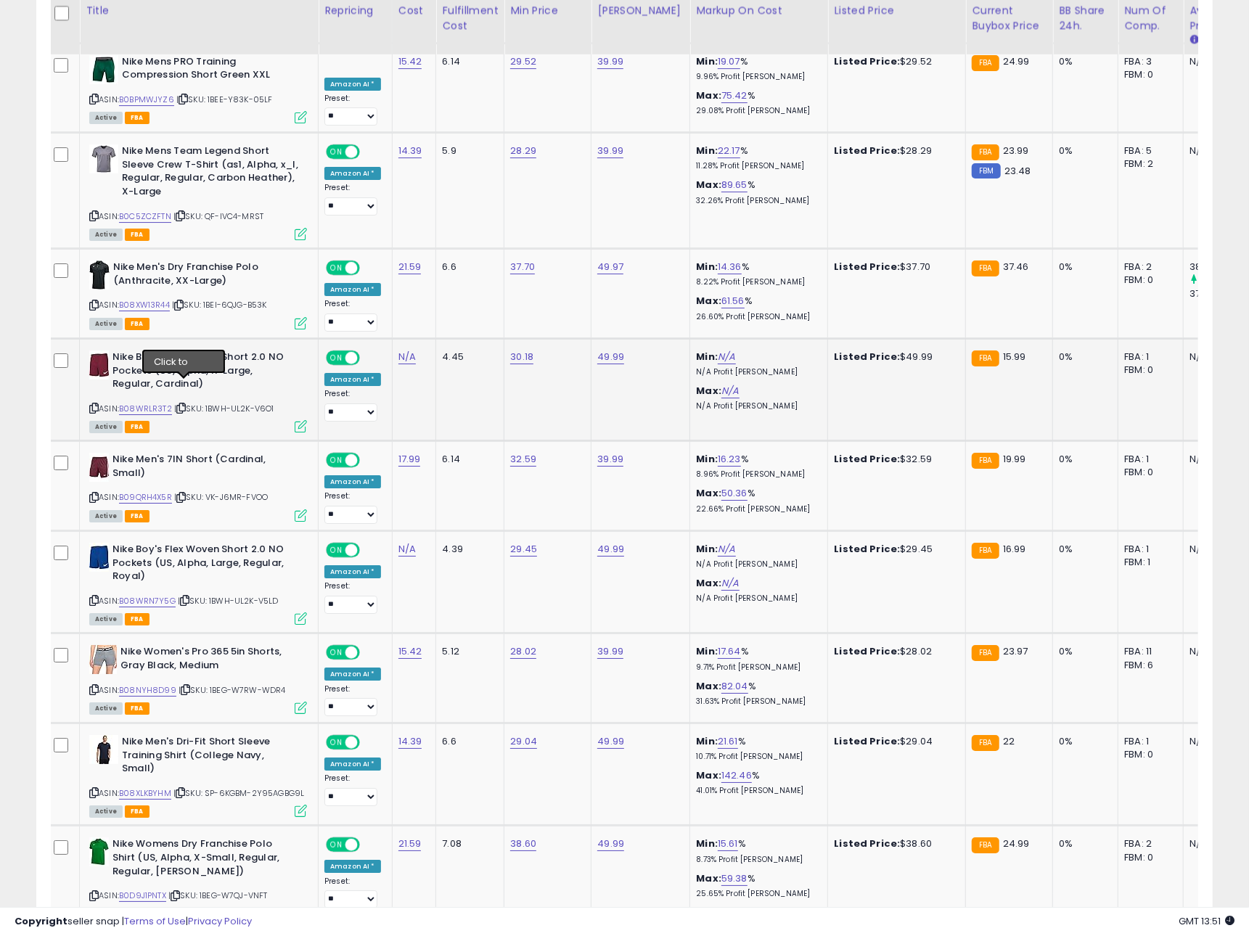
click at [184, 404] on icon at bounding box center [180, 408] width 9 height 8
click at [166, 403] on link "B08WRLR3T2" at bounding box center [145, 409] width 53 height 12
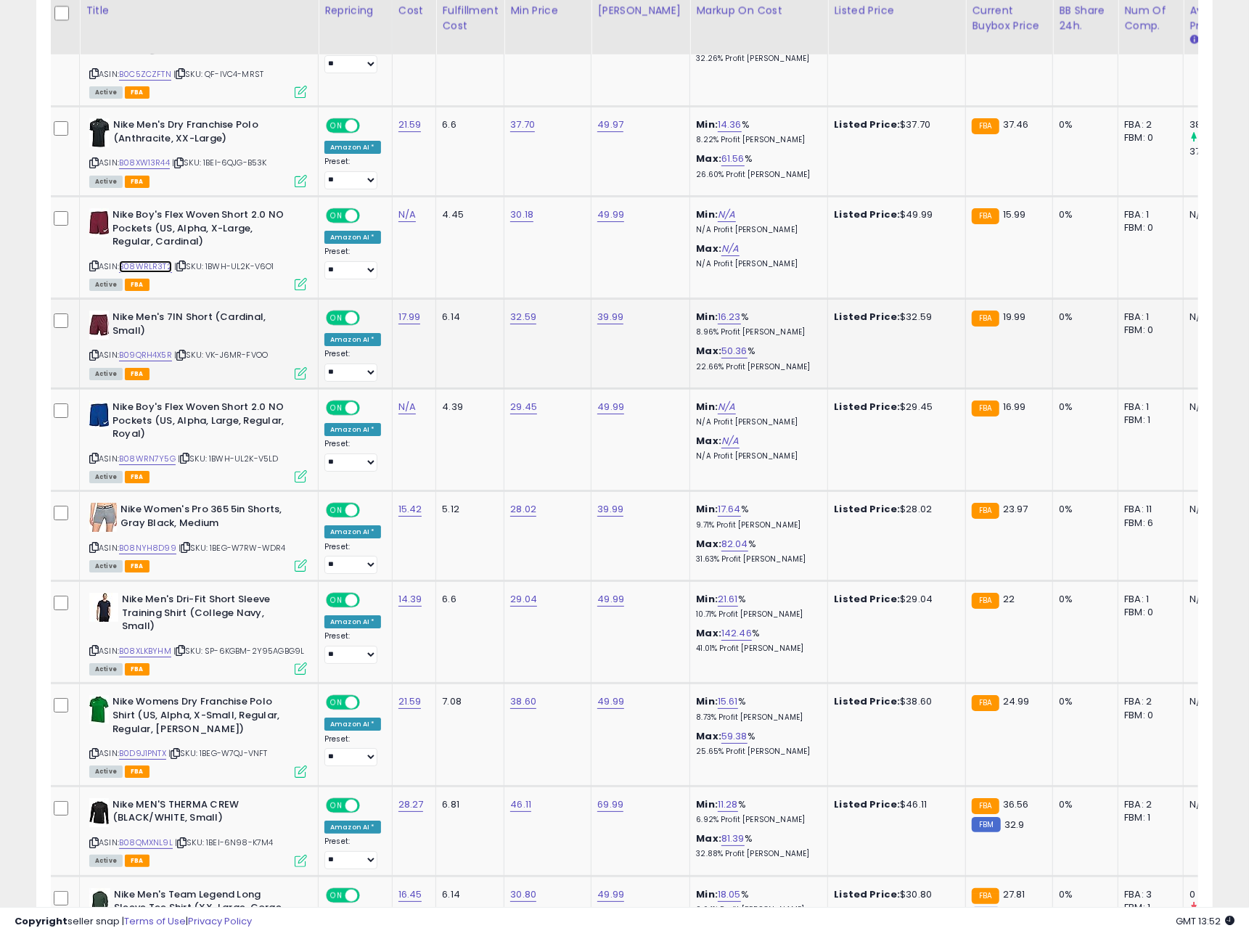
scroll to position [3391, 0]
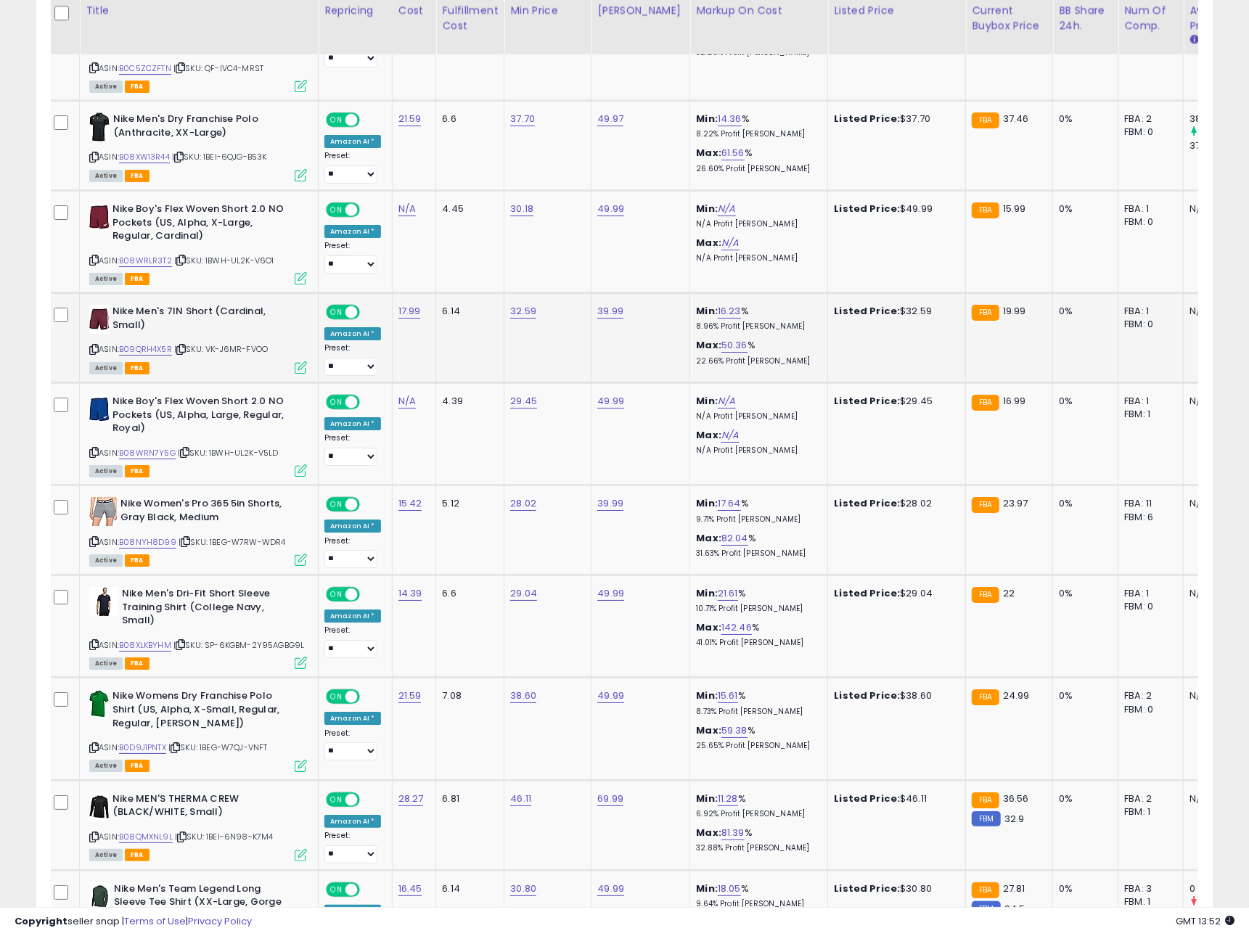
click at [185, 345] on icon at bounding box center [180, 349] width 9 height 8
click at [163, 343] on link "B09QRH4X5R" at bounding box center [145, 349] width 53 height 12
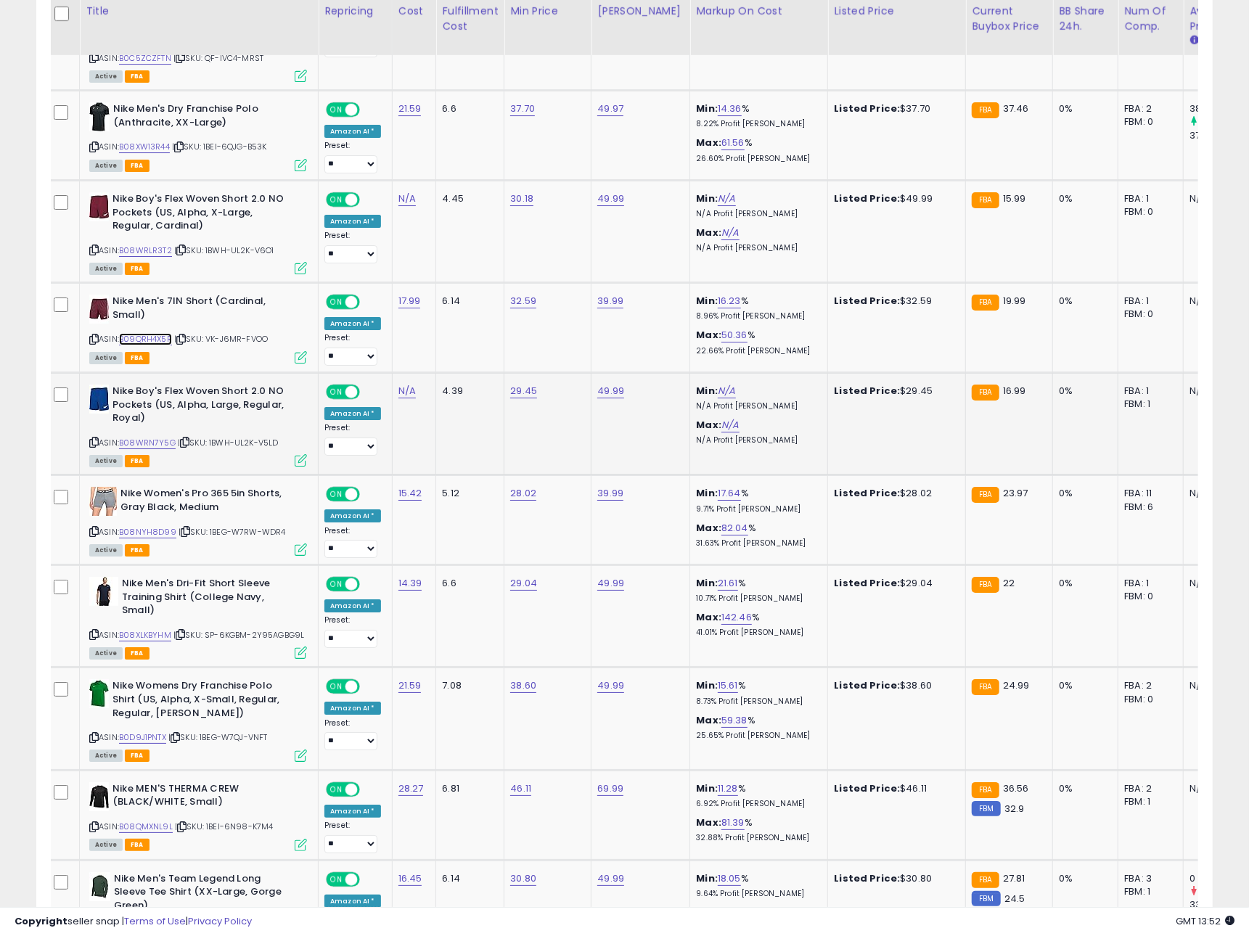
scroll to position [3404, 0]
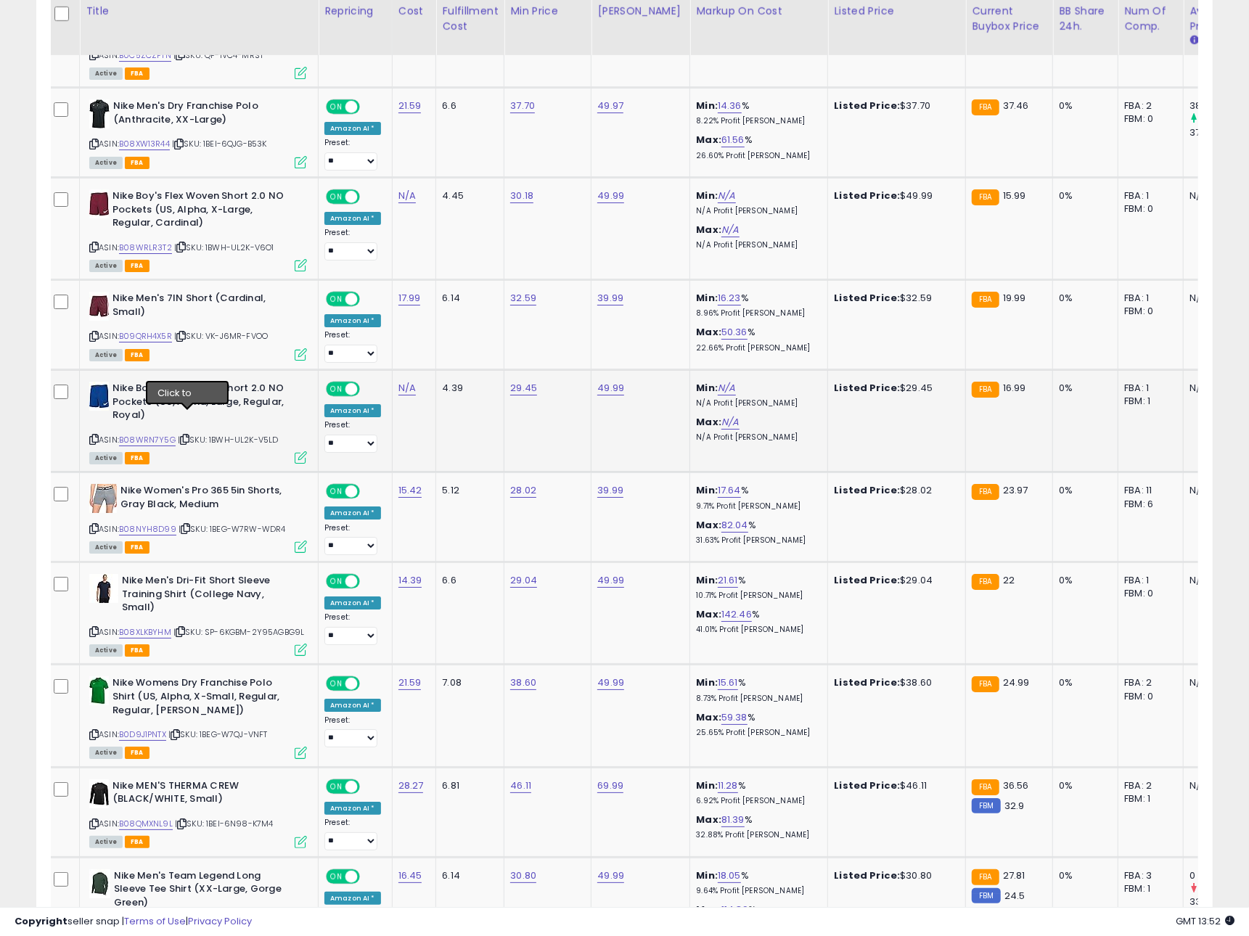
click at [189, 435] on icon at bounding box center [184, 439] width 9 height 8
click at [160, 434] on link "B08WRN7Y5G" at bounding box center [147, 440] width 57 height 12
click at [185, 525] on icon at bounding box center [185, 529] width 9 height 8
click at [161, 523] on link "B08NYH8D99" at bounding box center [147, 529] width 57 height 12
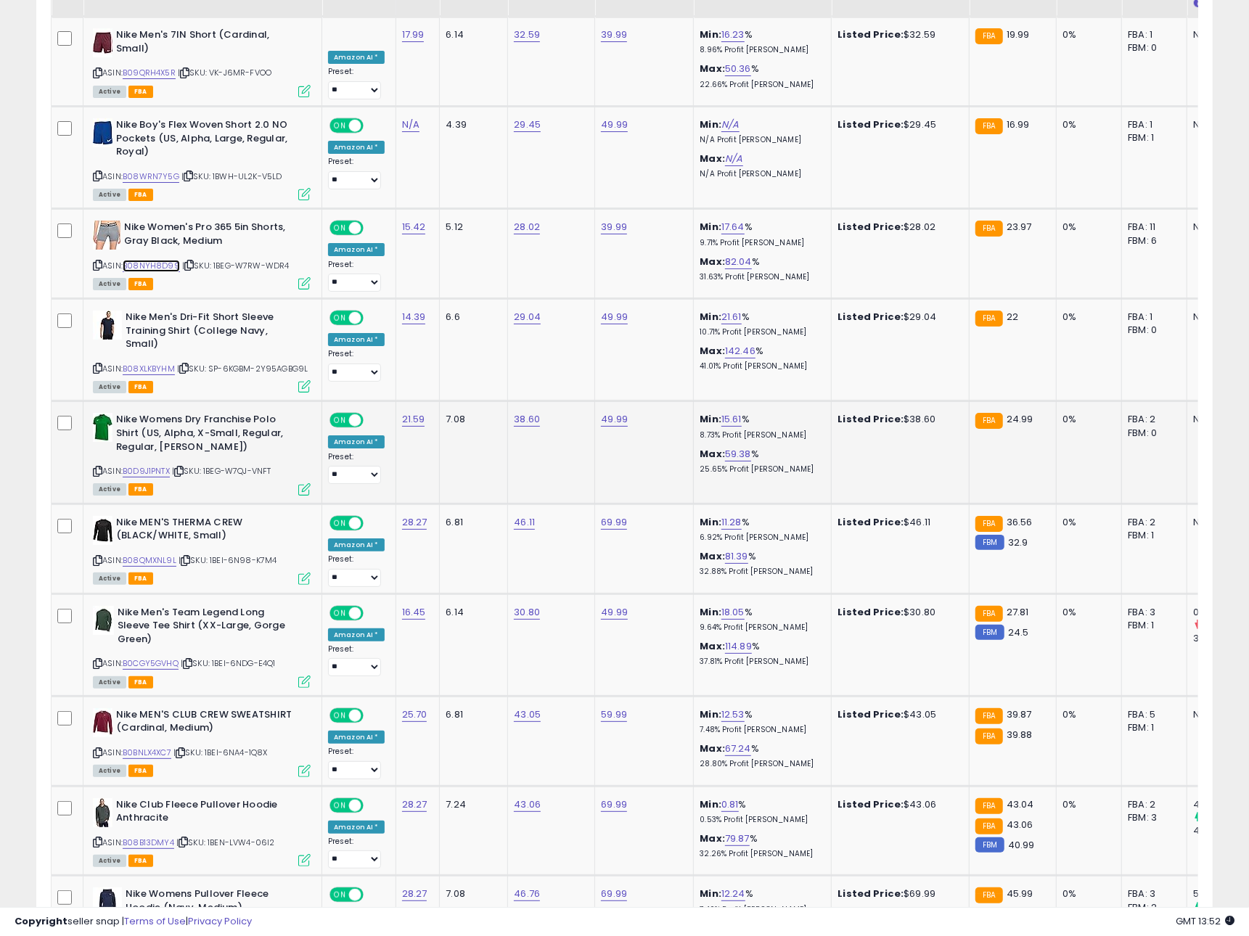
scroll to position [3671, 0]
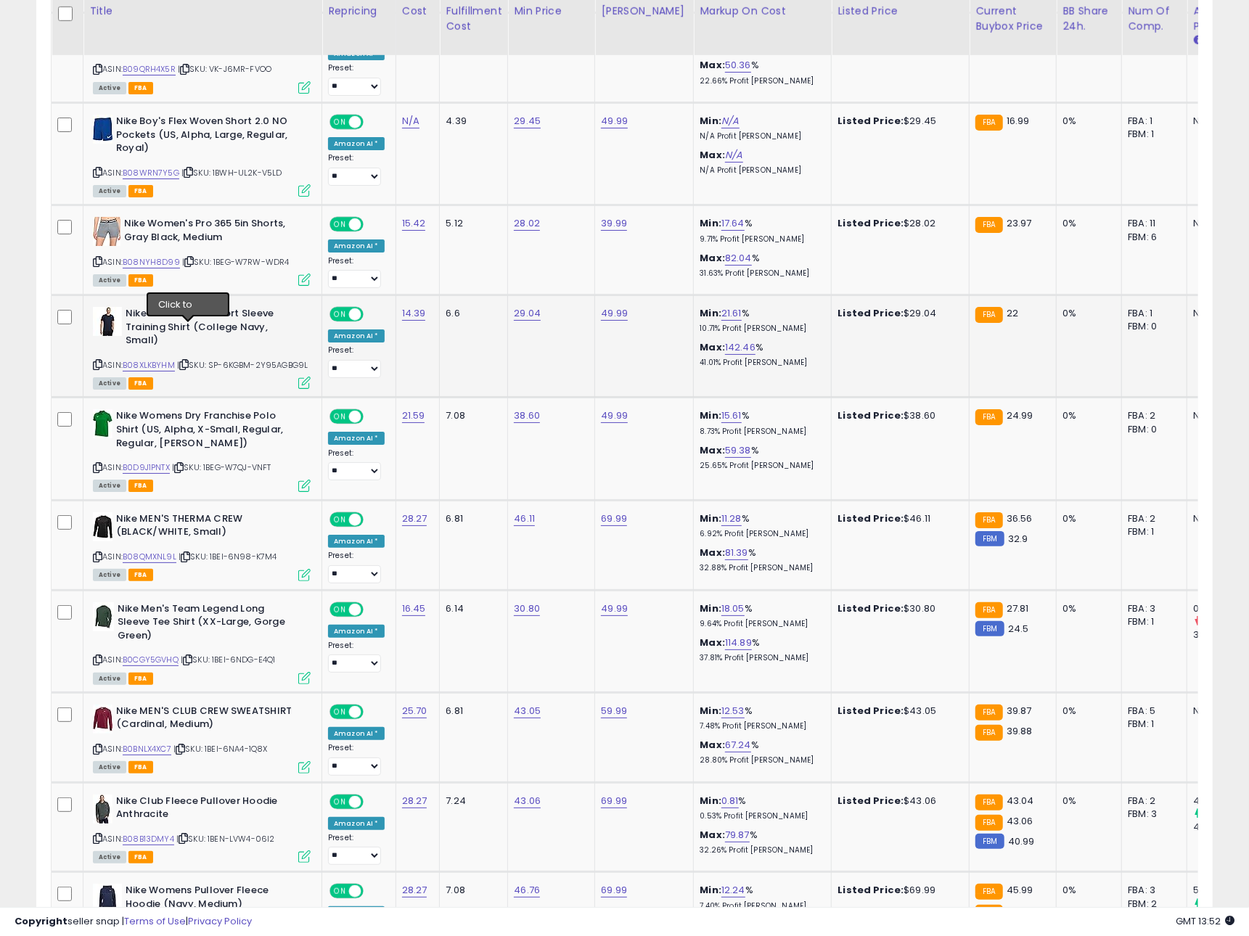
click at [185, 361] on icon at bounding box center [183, 365] width 9 height 8
click at [150, 359] on link "B08XLKBYHM" at bounding box center [149, 365] width 52 height 12
click at [183, 464] on icon at bounding box center [178, 468] width 9 height 8
click at [150, 462] on link "B0D9J1PNTX" at bounding box center [146, 468] width 47 height 12
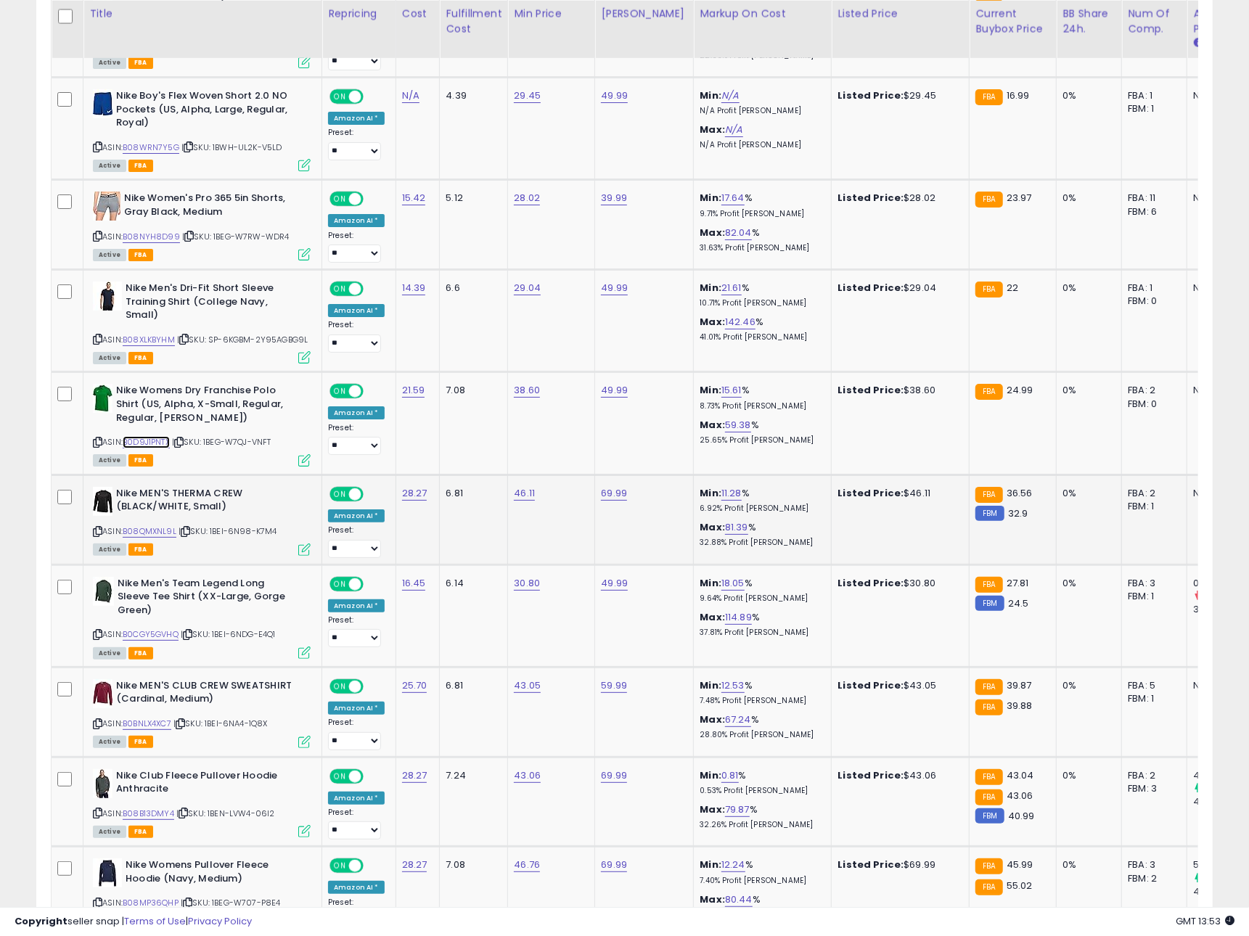
scroll to position [3699, 0]
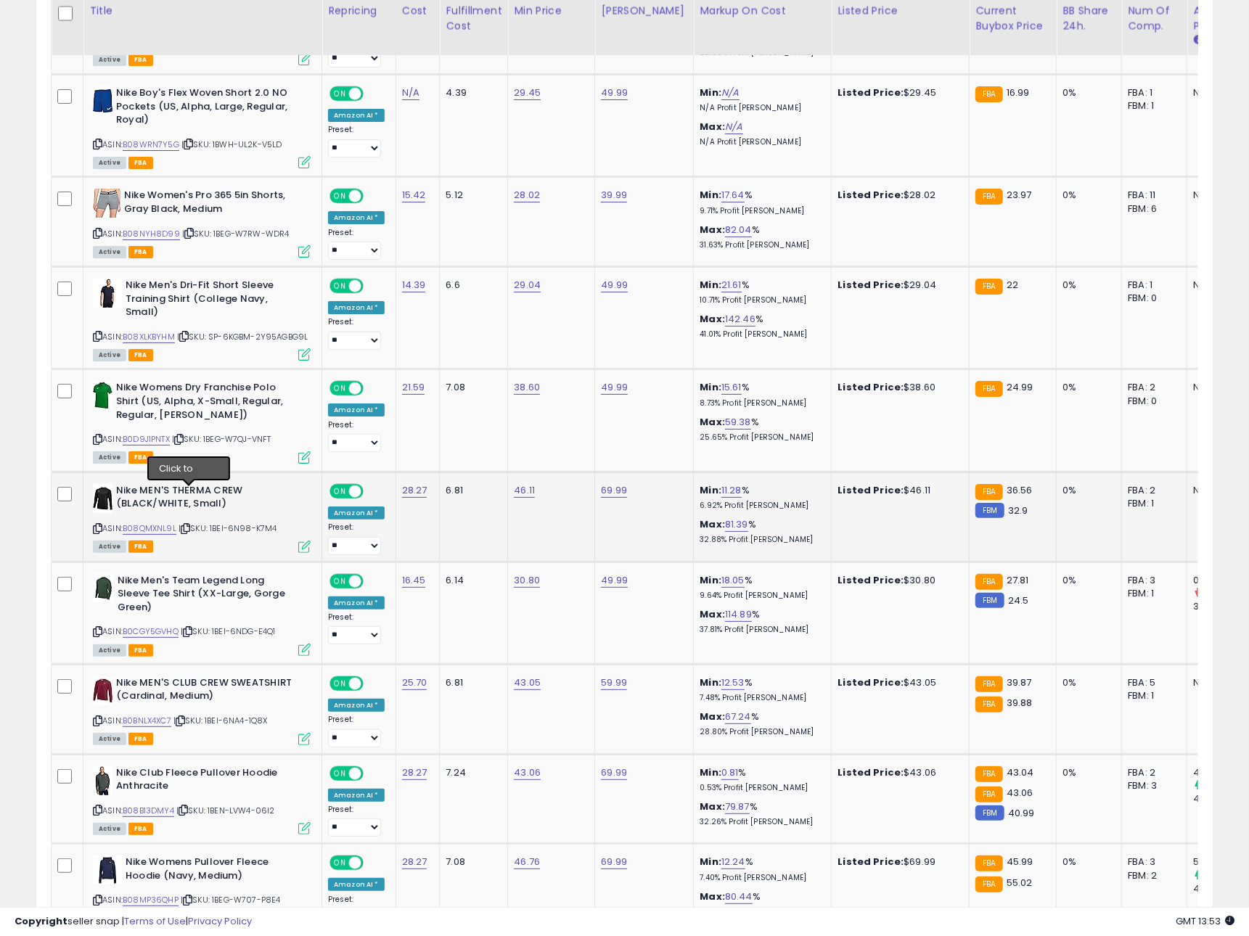
click at [189, 525] on icon at bounding box center [185, 529] width 9 height 8
click at [157, 522] on link "B08QMXNL9L" at bounding box center [150, 528] width 54 height 12
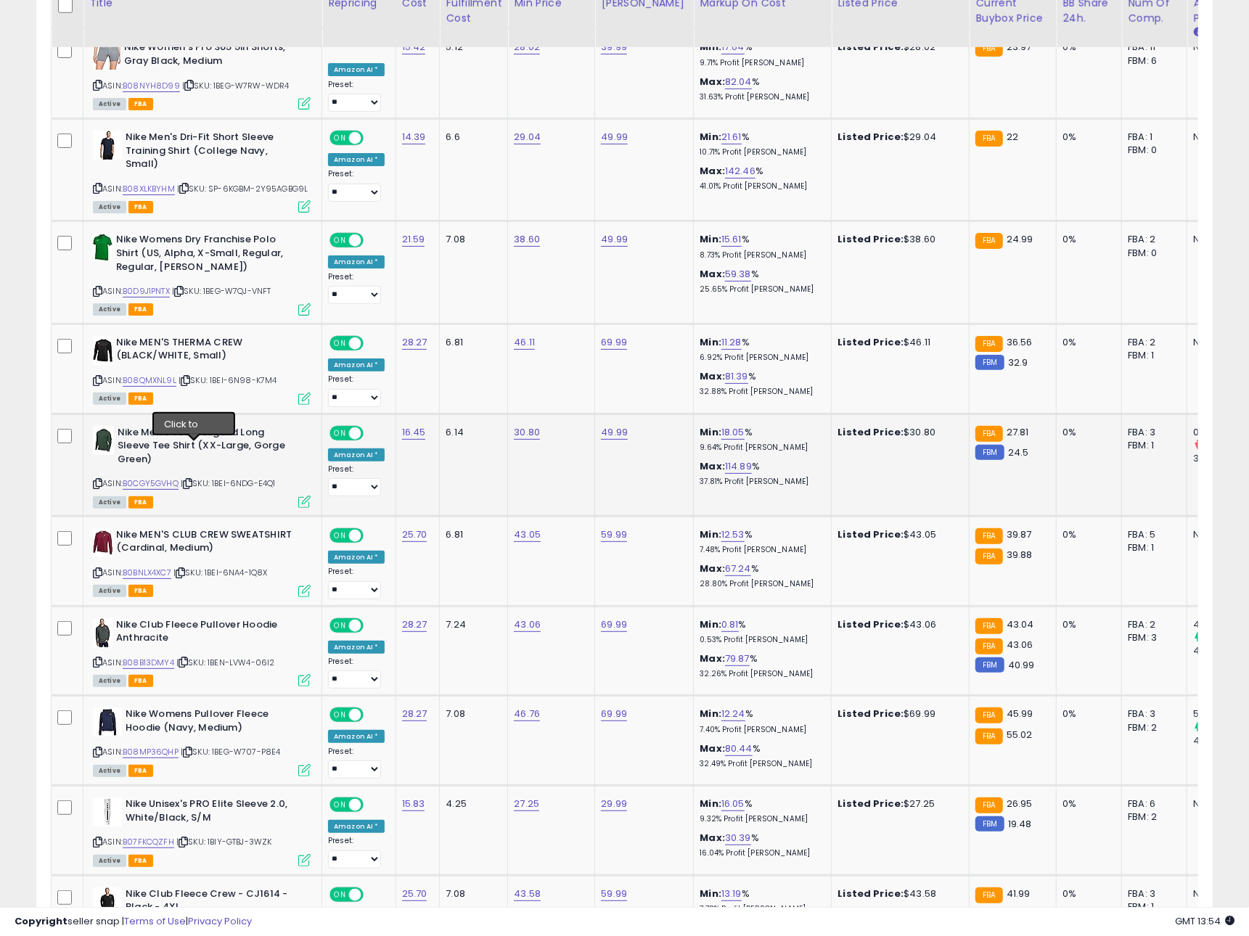
click at [192, 455] on div "ASIN: B0CGY5GVHQ | SKU: 1BEI-6NDG-E4Q1 Active FBA" at bounding box center [202, 466] width 218 height 81
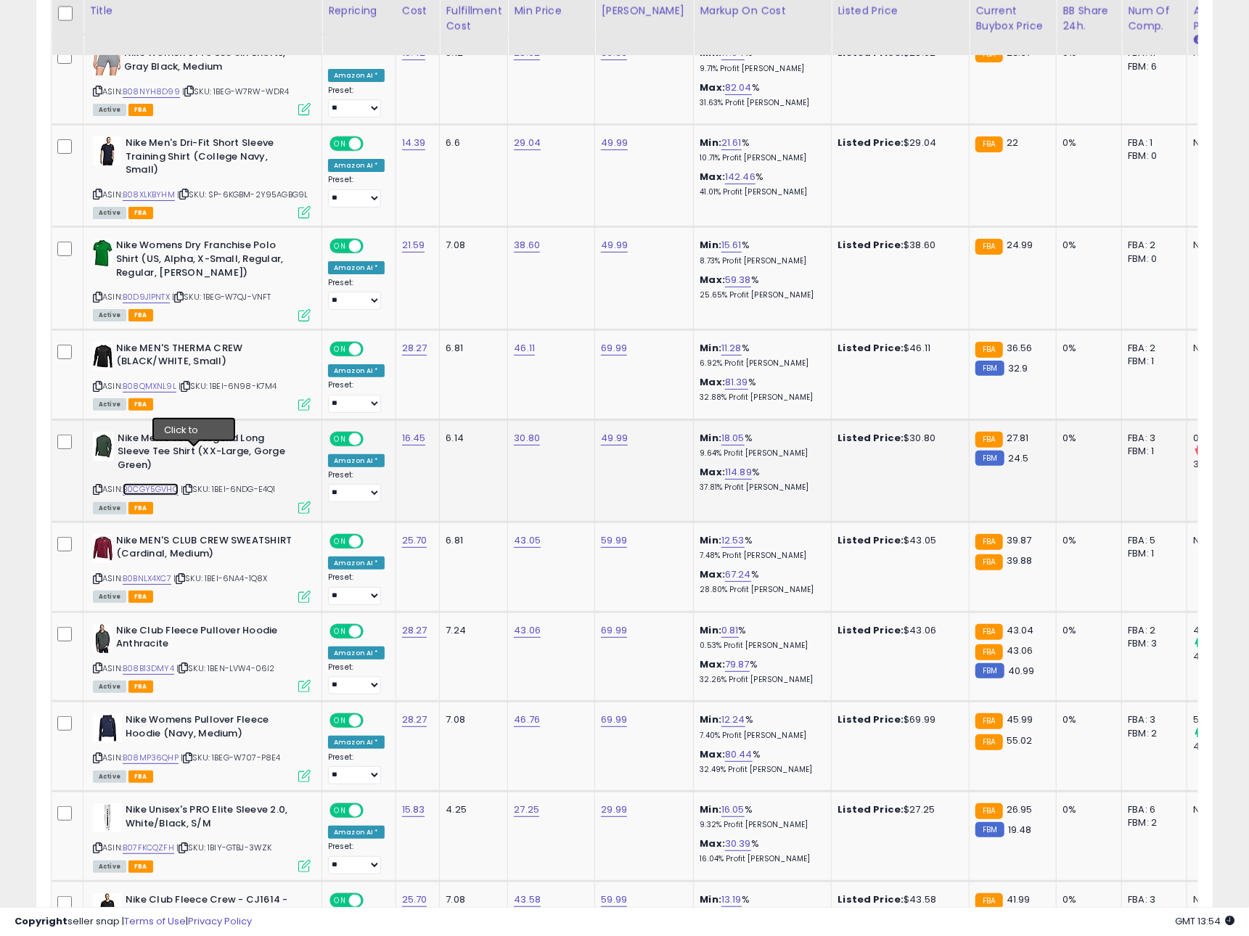
scroll to position [3848, 0]
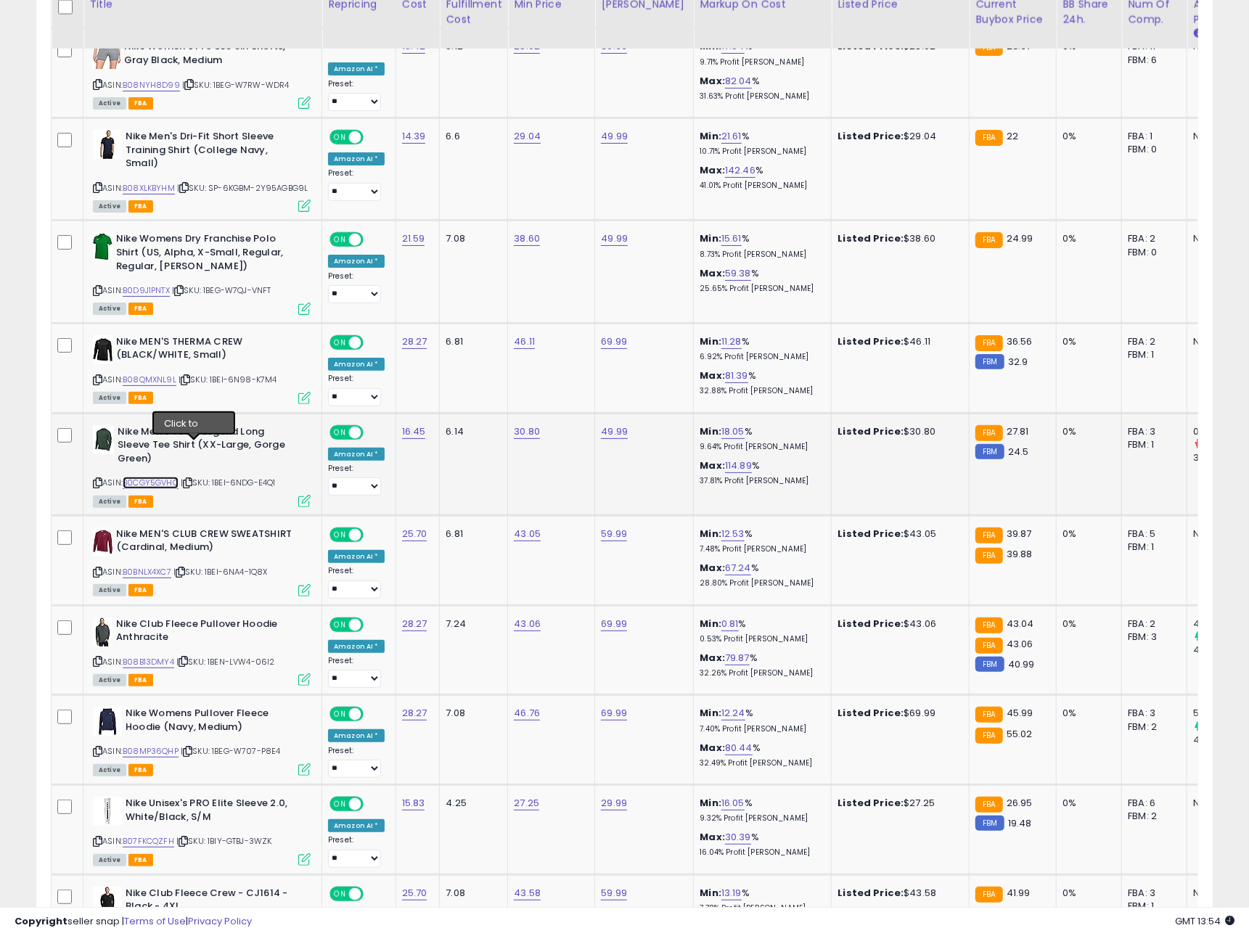
click at [162, 477] on link "B0CGY5GVHQ" at bounding box center [151, 483] width 56 height 12
click at [192, 480] on icon at bounding box center [187, 484] width 9 height 8
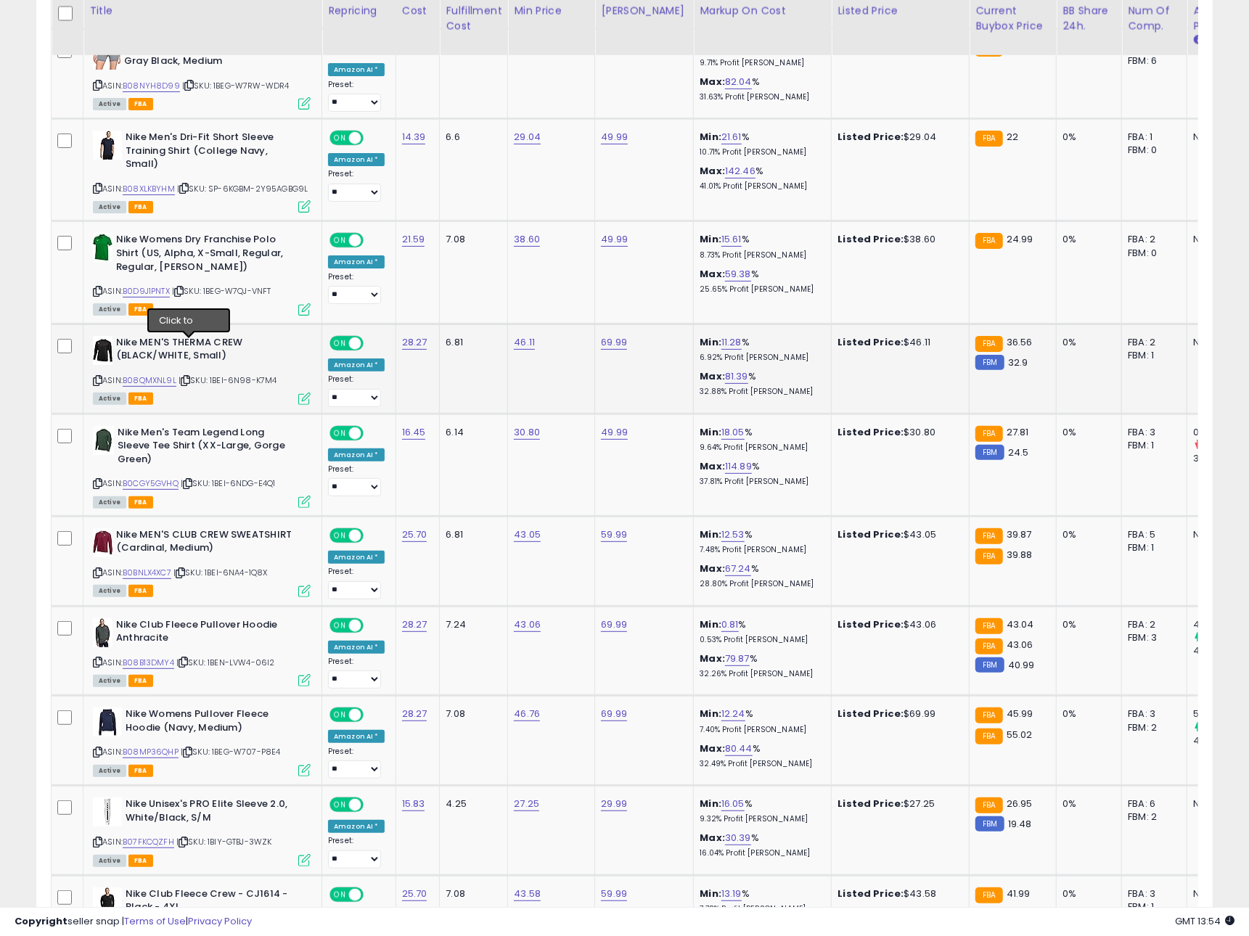
click at [189, 377] on icon at bounding box center [185, 381] width 9 height 8
click at [188, 658] on icon at bounding box center [183, 662] width 9 height 8
click at [151, 657] on link "B08B13DMY4" at bounding box center [149, 663] width 52 height 12
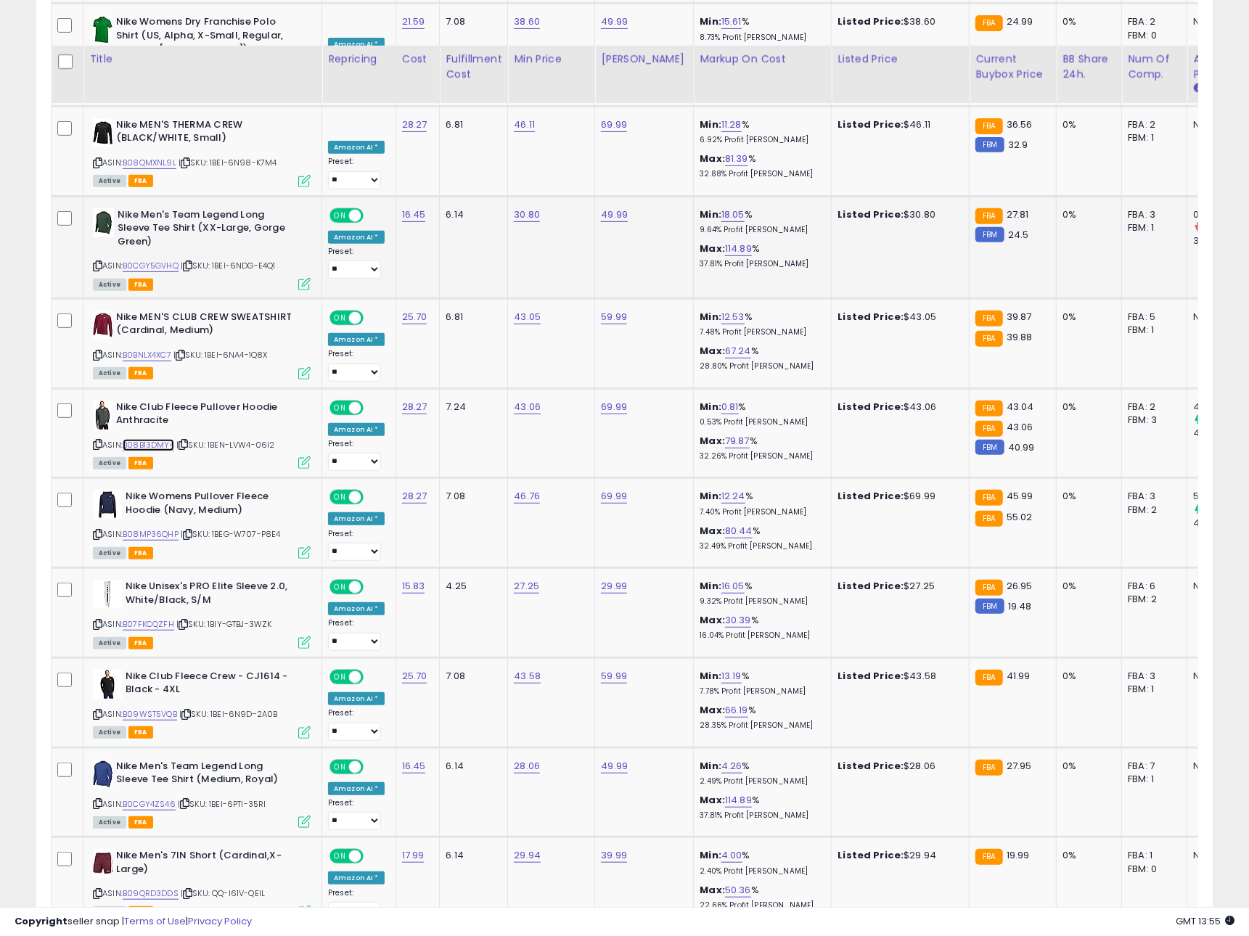
scroll to position [4122, 0]
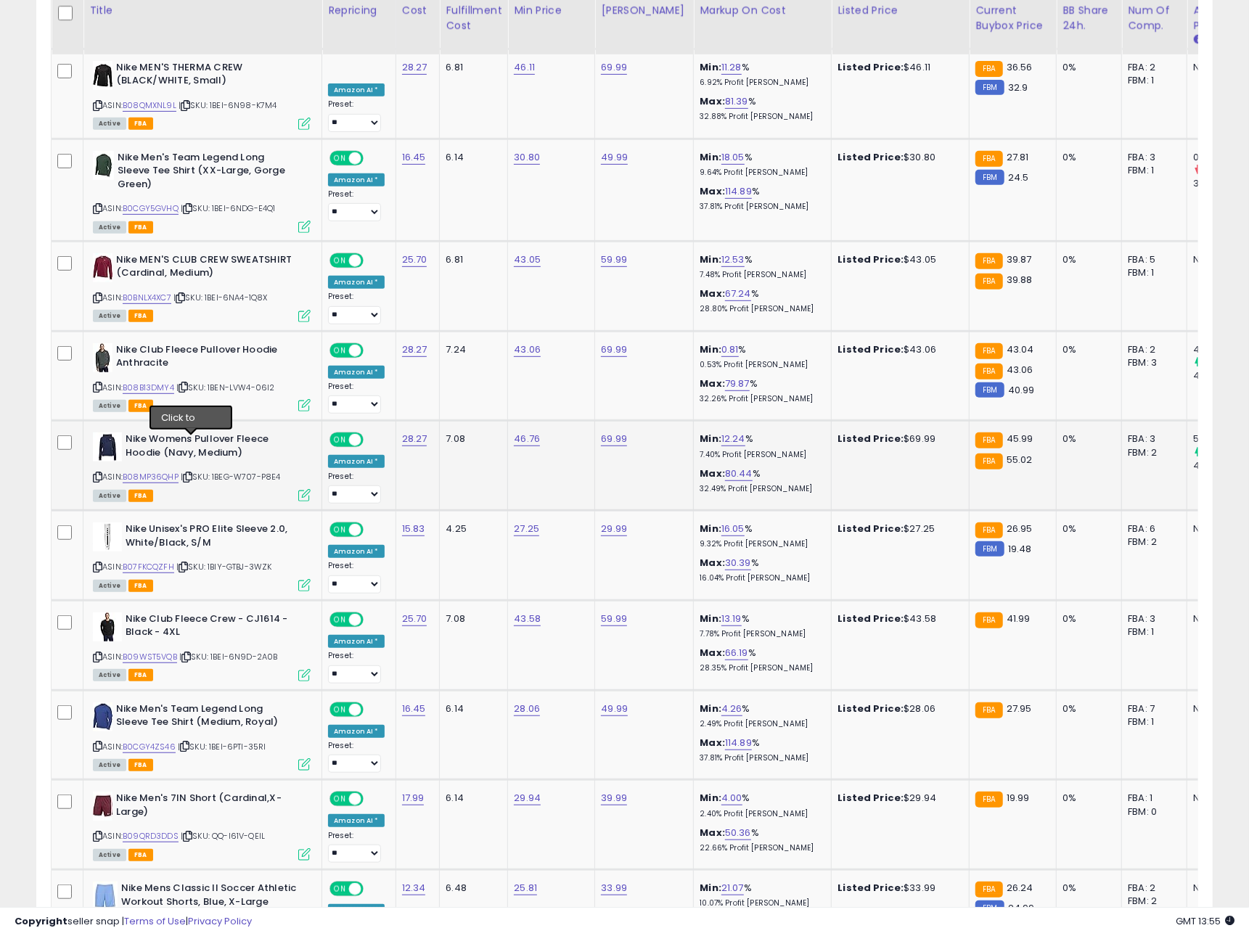
click at [192, 473] on icon at bounding box center [187, 477] width 9 height 8
click at [162, 471] on link "B08MP36QHP" at bounding box center [151, 477] width 56 height 12
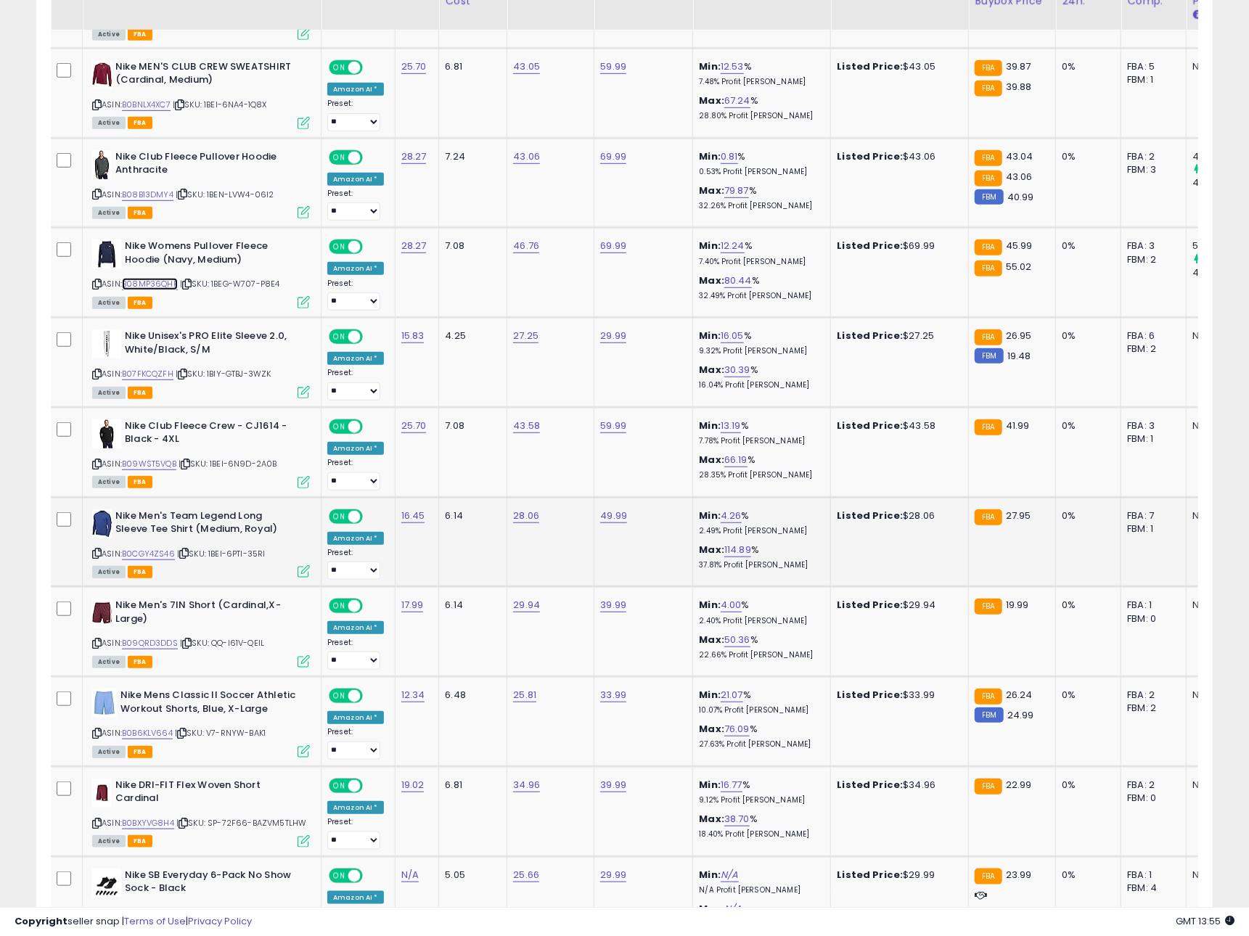
scroll to position [4320, 0]
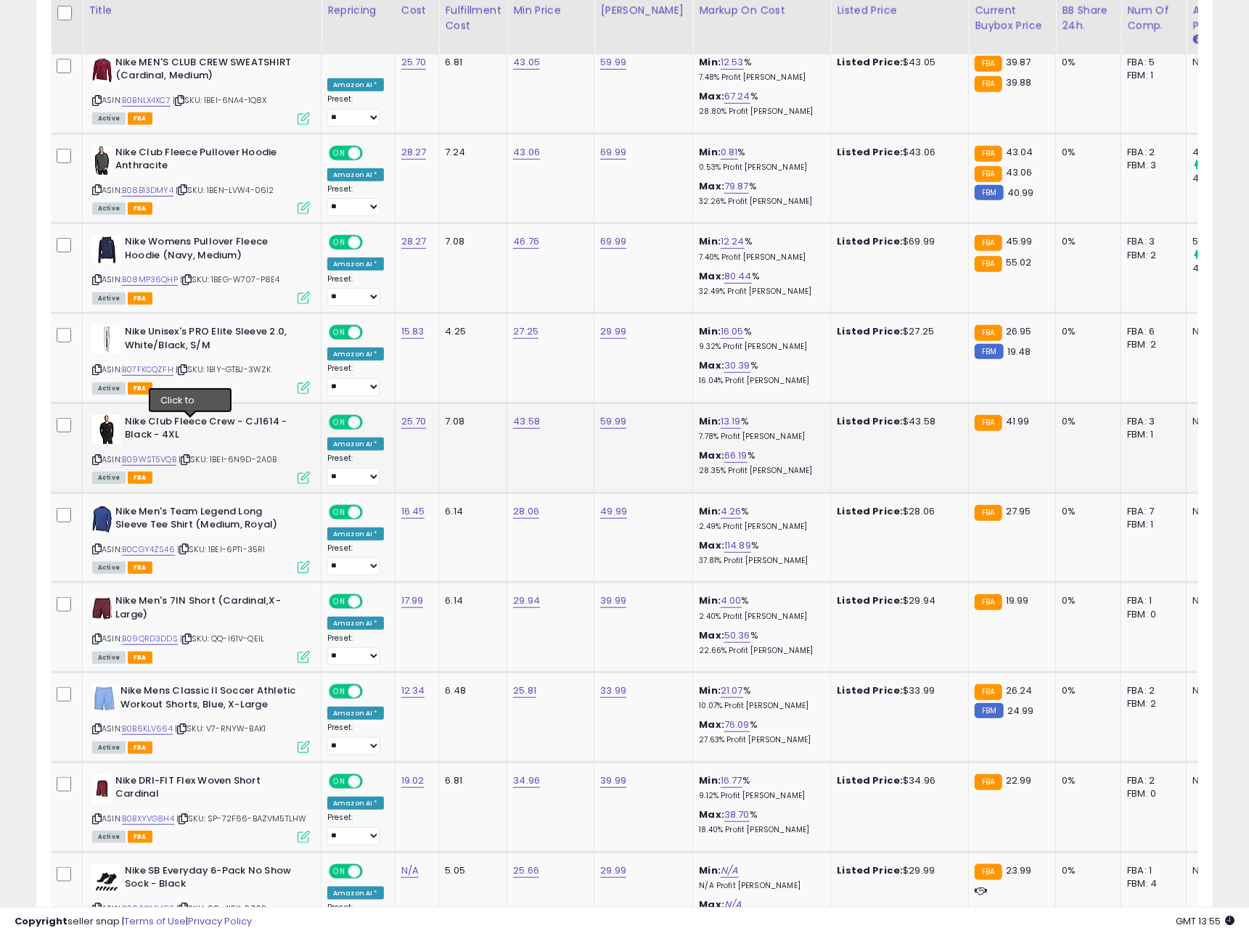
click at [190, 456] on icon at bounding box center [185, 460] width 9 height 8
click at [165, 454] on link "B09WST5VQB" at bounding box center [149, 460] width 54 height 12
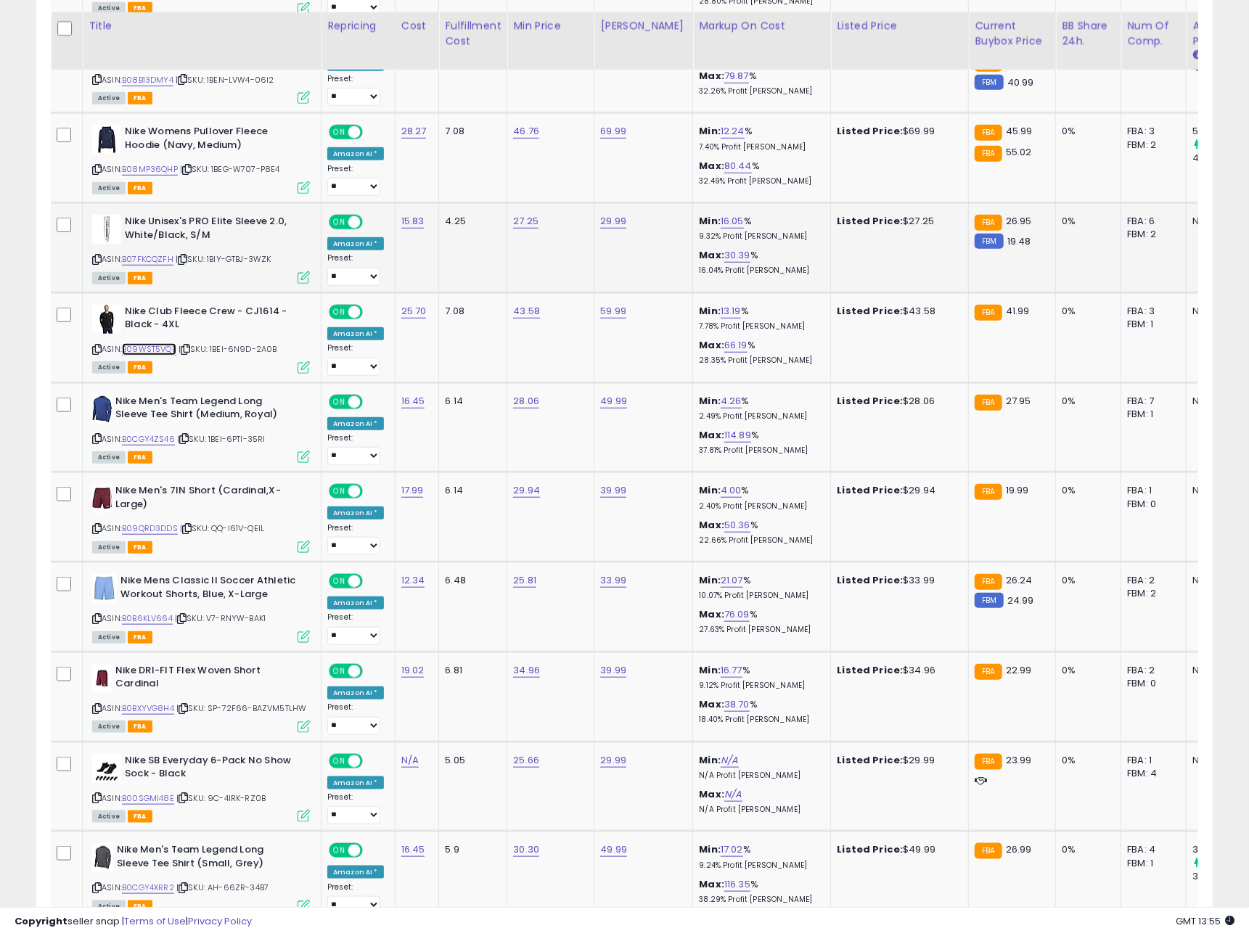
scroll to position [4459, 0]
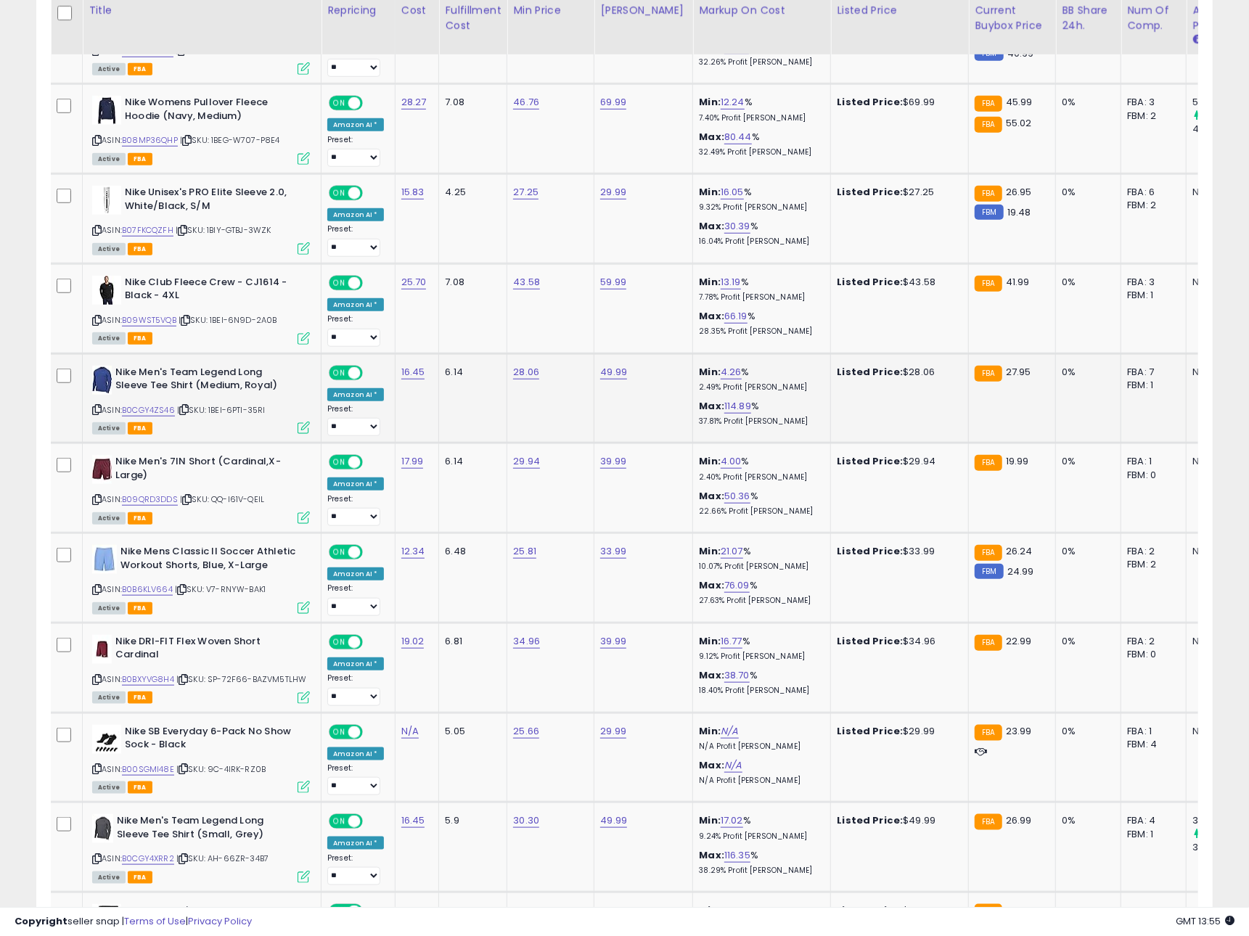
click at [187, 406] on icon at bounding box center [183, 410] width 9 height 8
click at [156, 404] on link "B0CGY4ZS46" at bounding box center [148, 410] width 53 height 12
click at [188, 496] on icon at bounding box center [186, 500] width 9 height 8
click at [155, 493] on link "B09QRD3DDS" at bounding box center [150, 499] width 56 height 12
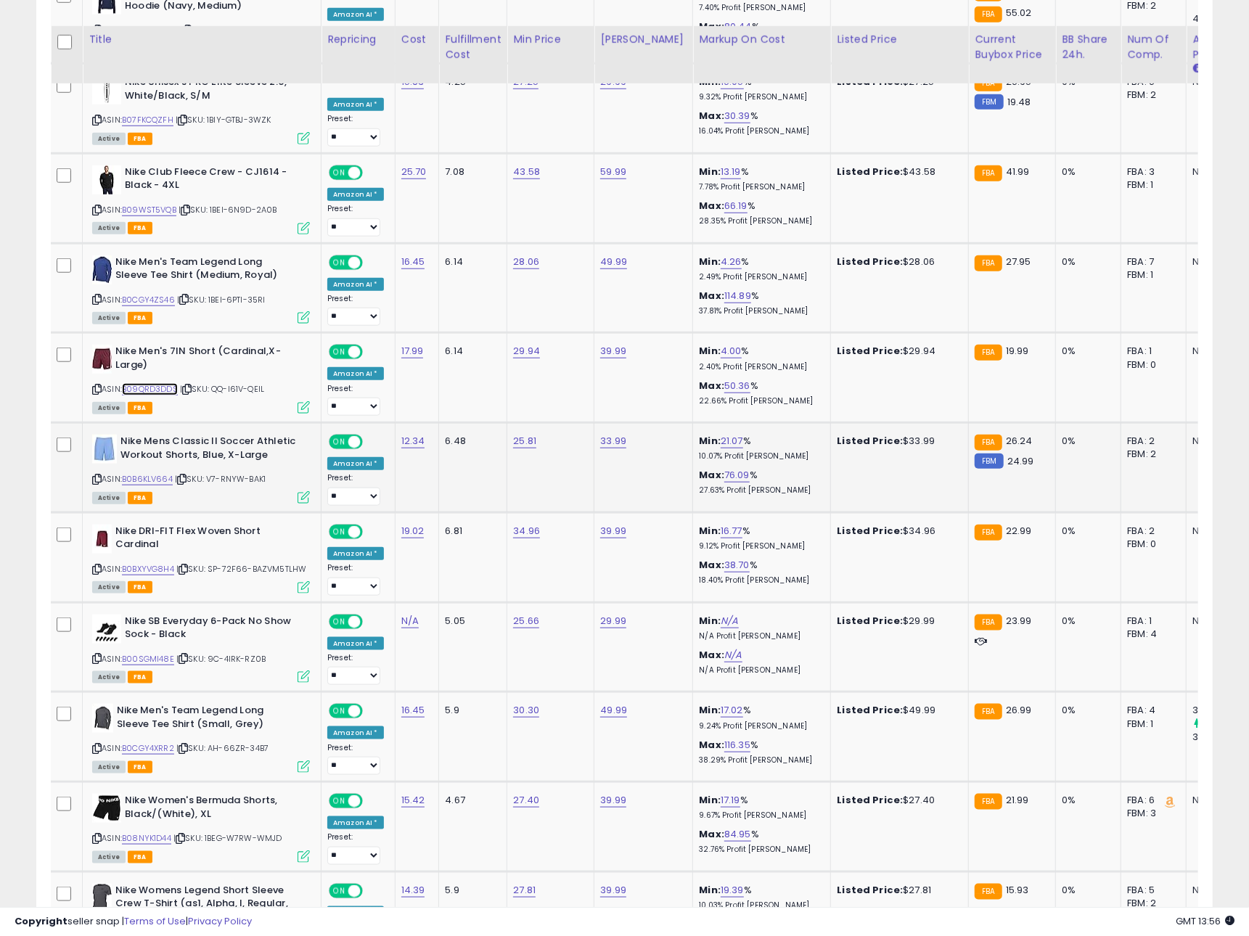
scroll to position [4619, 0]
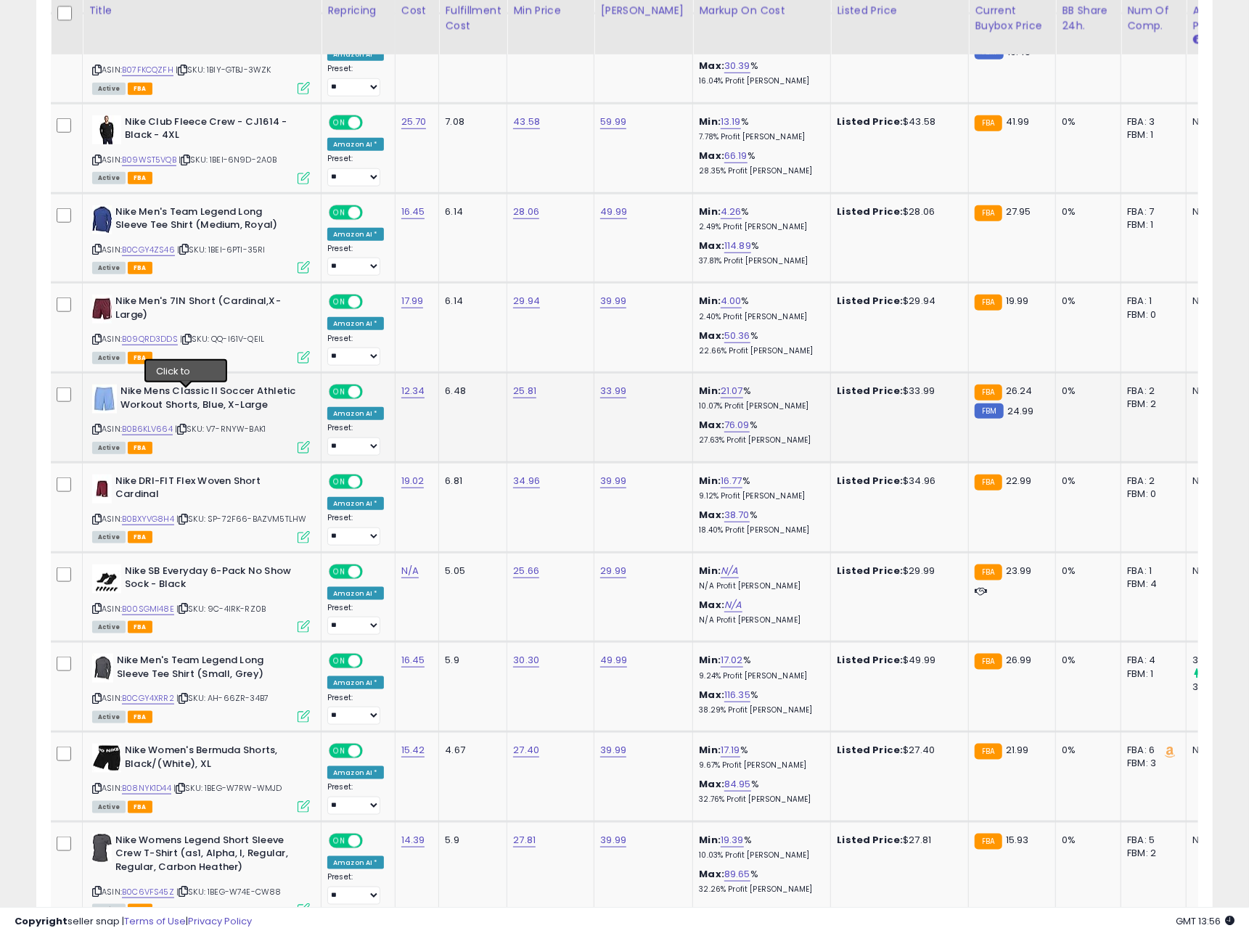
click at [186, 425] on icon at bounding box center [181, 429] width 9 height 8
drag, startPoint x: 135, startPoint y: 398, endPoint x: 150, endPoint y: 401, distance: 15.5
click at [135, 423] on link "B0B6KLV664" at bounding box center [147, 429] width 51 height 12
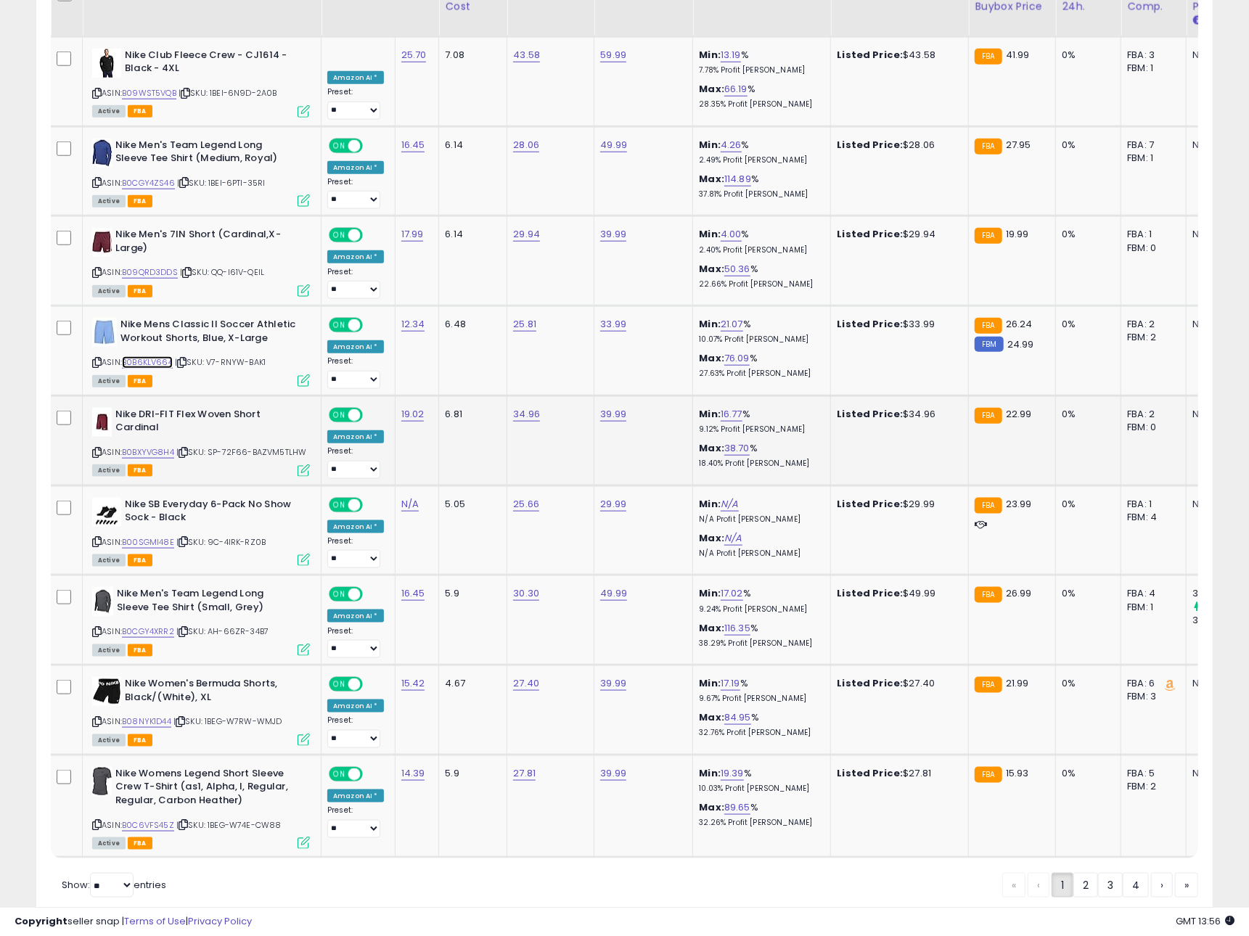
scroll to position [4703, 0]
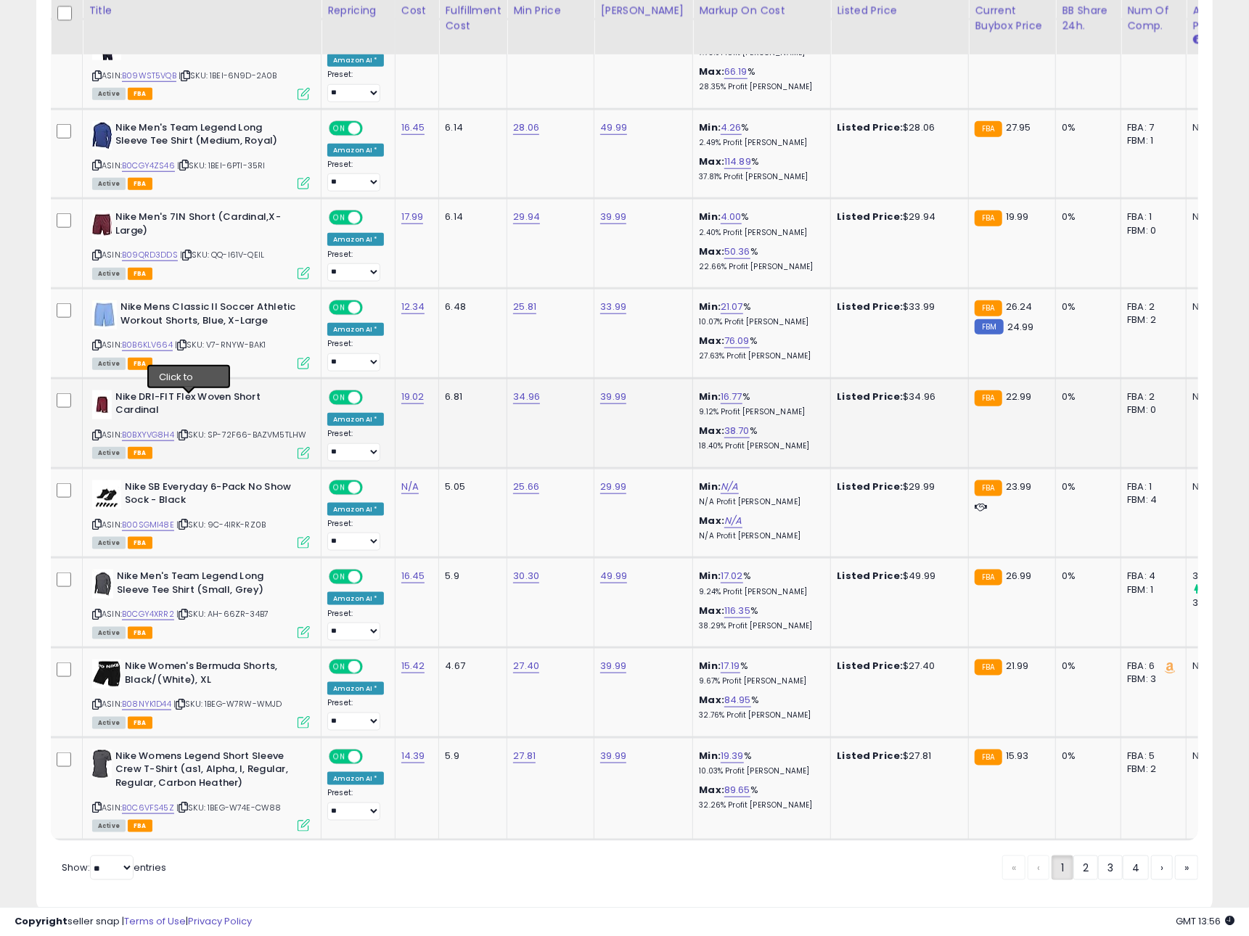
drag, startPoint x: 189, startPoint y: 400, endPoint x: 181, endPoint y: 400, distance: 8.0
click at [188, 431] on icon at bounding box center [183, 435] width 9 height 8
click at [165, 429] on link "B0BXYVG8H4" at bounding box center [148, 435] width 52 height 12
click at [188, 610] on icon at bounding box center [183, 614] width 9 height 8
click at [166, 608] on link "B0CGY4XRR2" at bounding box center [148, 614] width 52 height 12
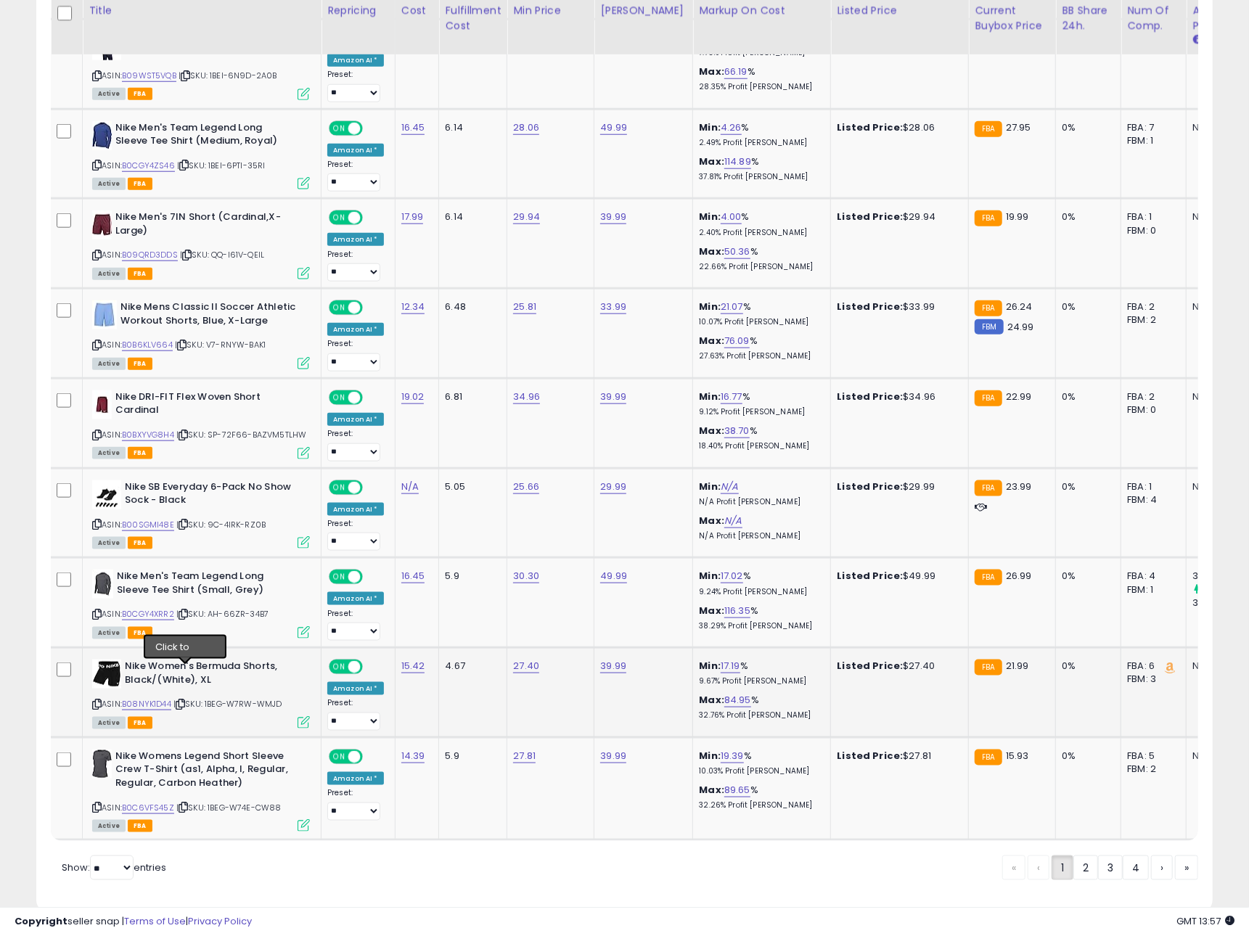
click at [185, 700] on icon at bounding box center [180, 704] width 9 height 8
click at [165, 698] on link "B08NYK1D44" at bounding box center [146, 704] width 49 height 12
click at [184, 803] on icon at bounding box center [183, 807] width 9 height 8
click at [163, 802] on link "B0C6VFS45Z" at bounding box center [148, 808] width 52 height 12
click at [1077, 856] on link "2" at bounding box center [1085, 868] width 25 height 25
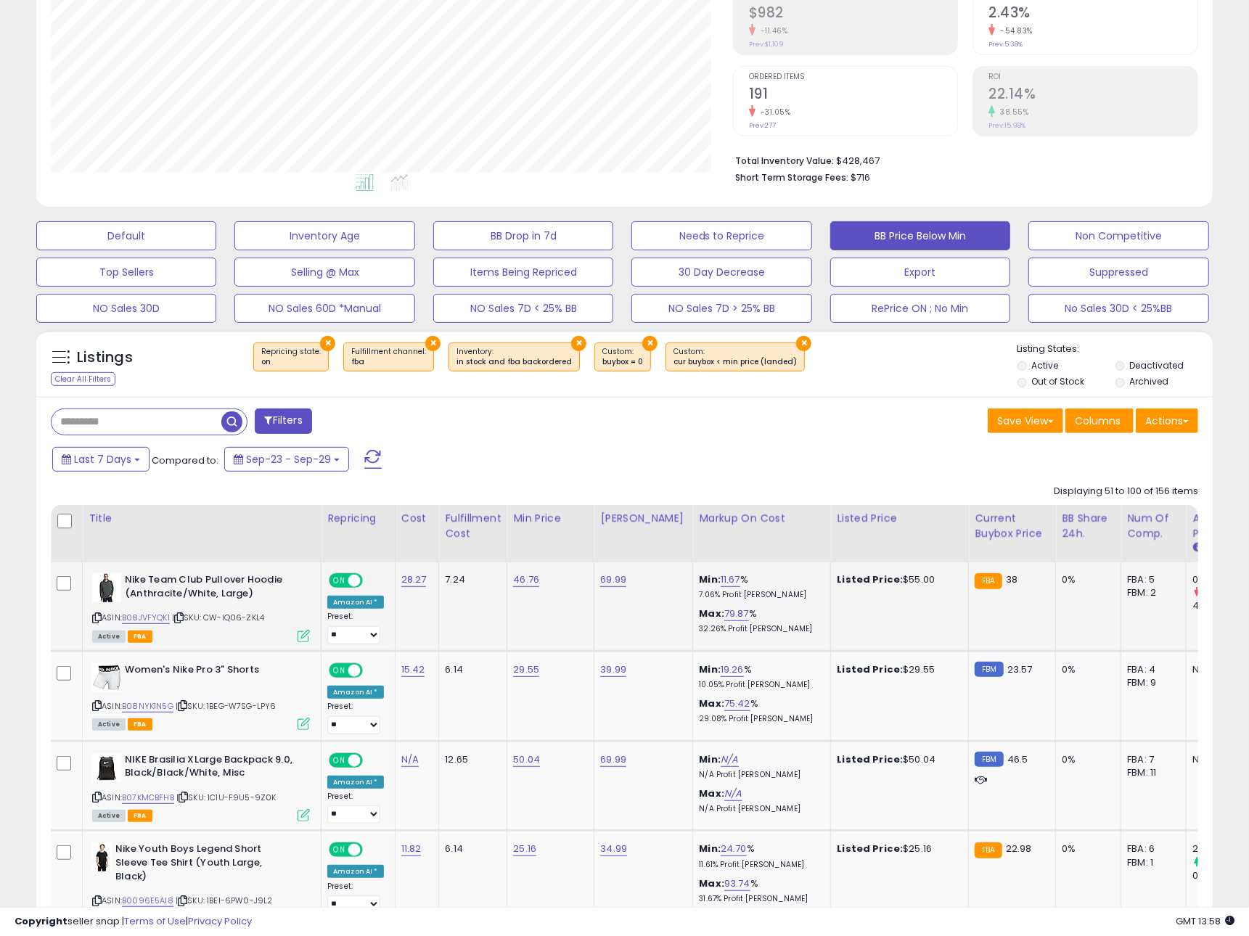
scroll to position [247, 0]
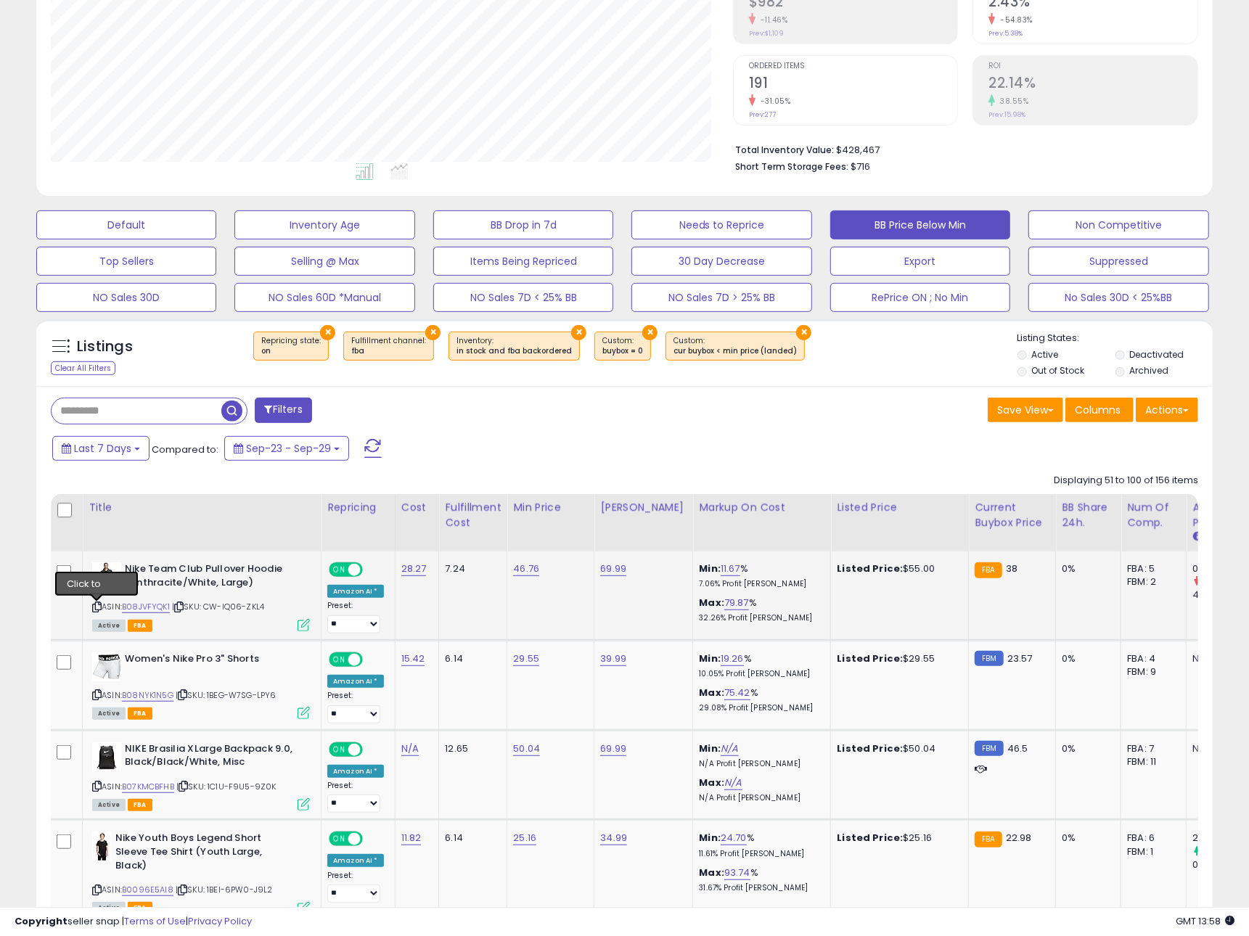
click at [97, 609] on icon at bounding box center [96, 607] width 9 height 8
click at [183, 608] on icon at bounding box center [178, 607] width 9 height 8
click at [152, 609] on link "B08JVFYQK1" at bounding box center [146, 607] width 48 height 12
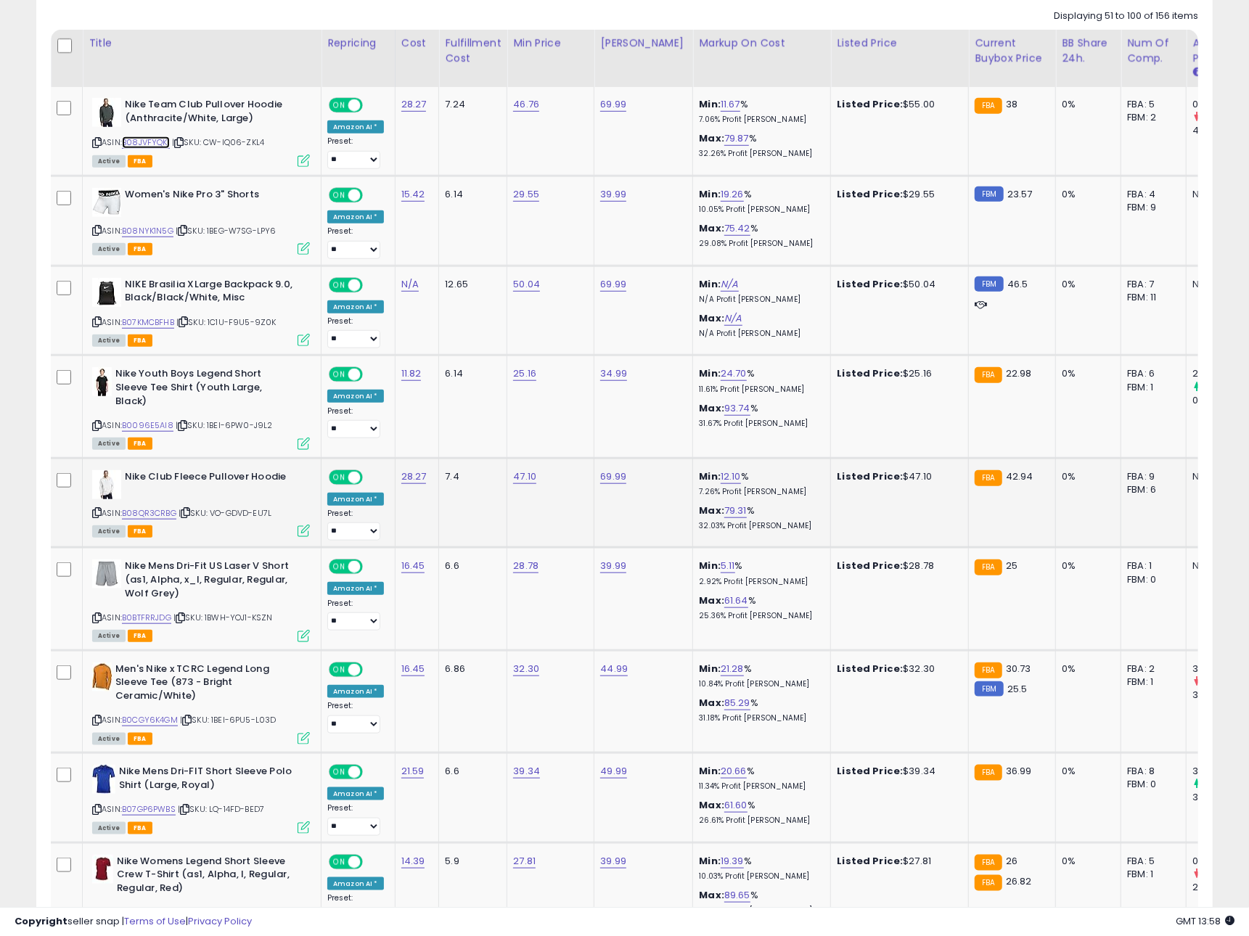
scroll to position [736, 0]
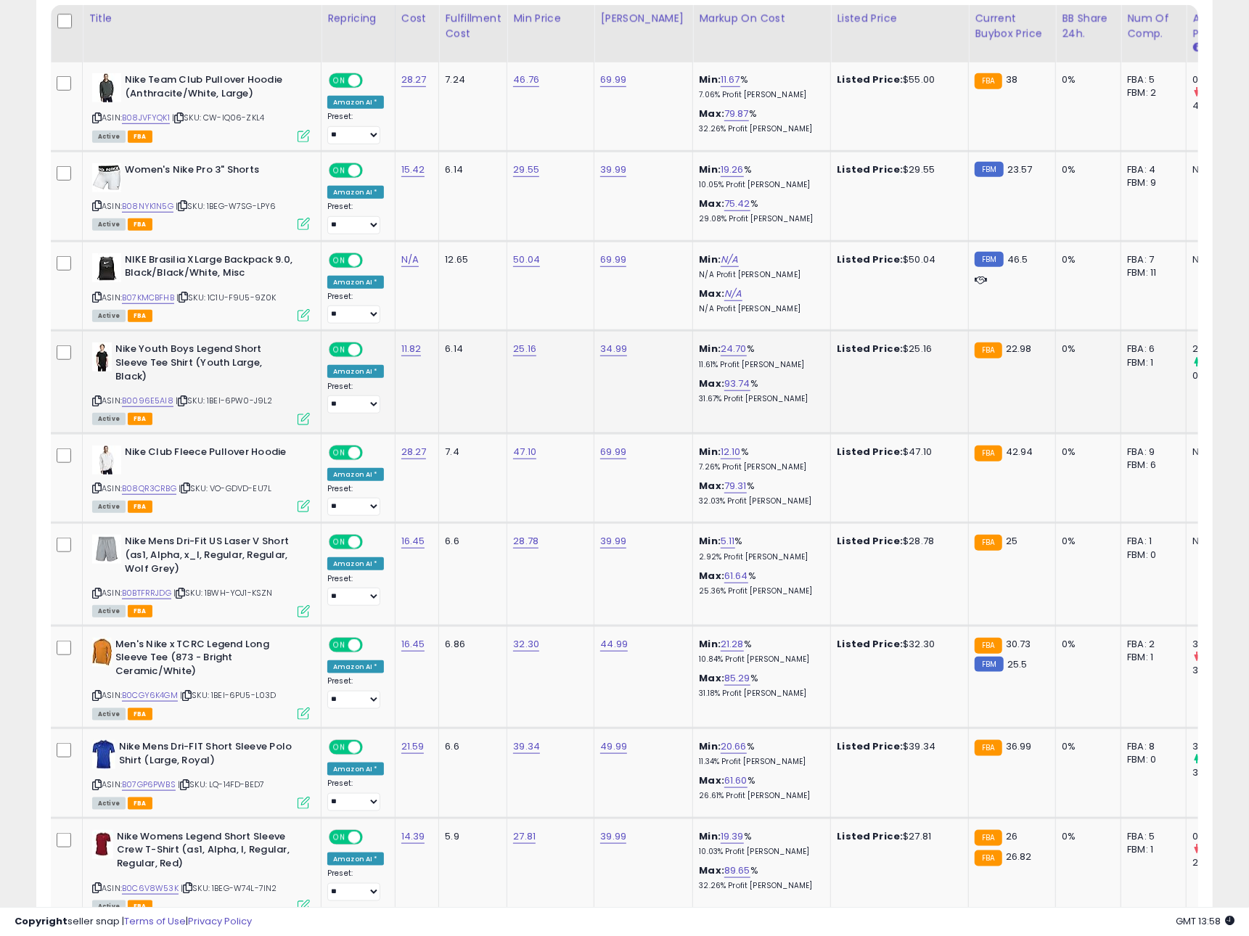
click at [184, 404] on icon at bounding box center [182, 401] width 9 height 8
click at [153, 404] on link "B0096E5AI8" at bounding box center [148, 401] width 52 height 12
click at [189, 488] on icon at bounding box center [185, 488] width 9 height 8
click at [166, 491] on link "B08QR3CRBG" at bounding box center [149, 489] width 54 height 12
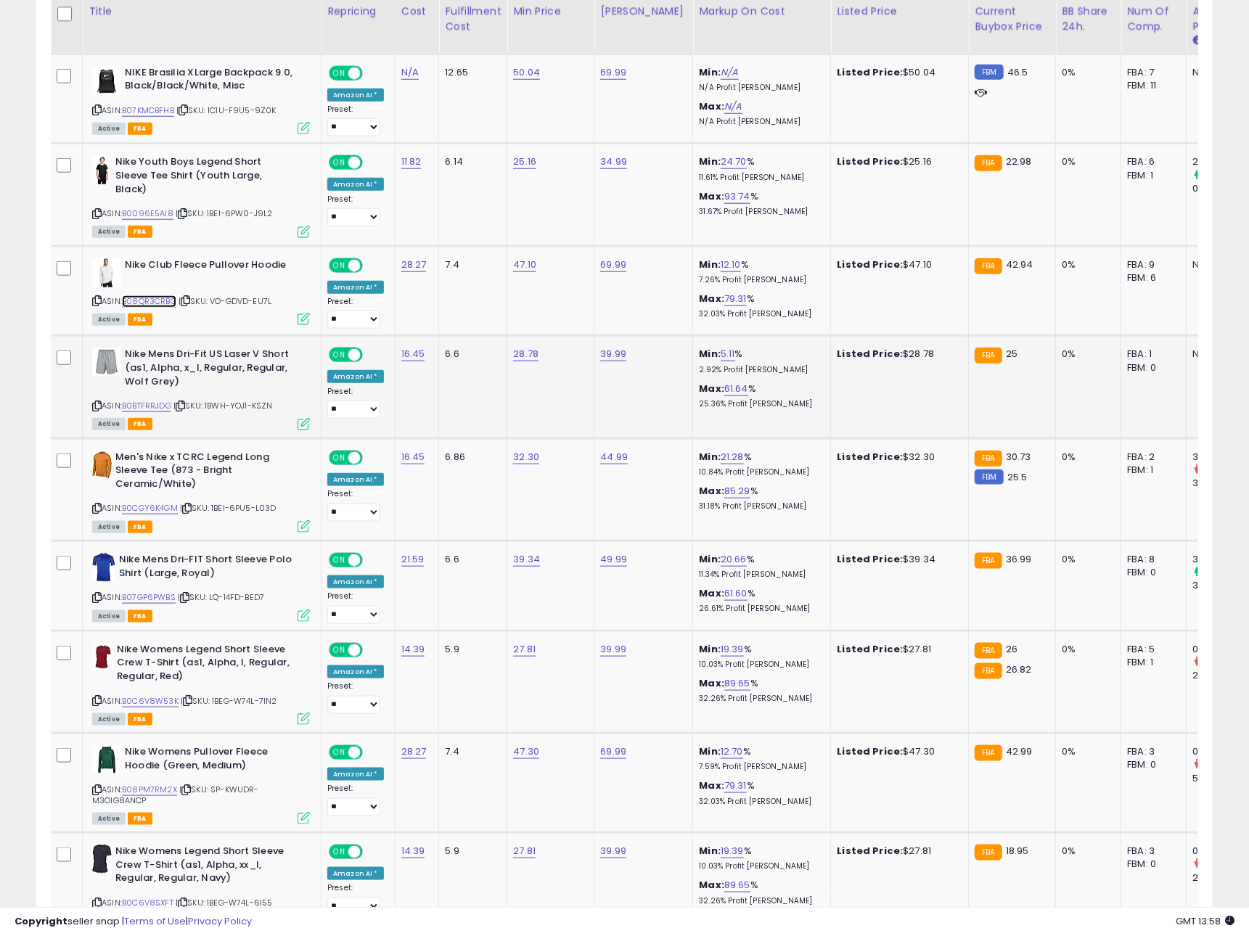
scroll to position [924, 0]
click at [184, 406] on icon at bounding box center [180, 405] width 9 height 8
click at [163, 408] on link "B0BTFRRJDG" at bounding box center [146, 405] width 49 height 12
click at [192, 508] on icon at bounding box center [186, 508] width 9 height 8
click at [162, 511] on link "B0CGY6K4GM" at bounding box center [150, 507] width 56 height 12
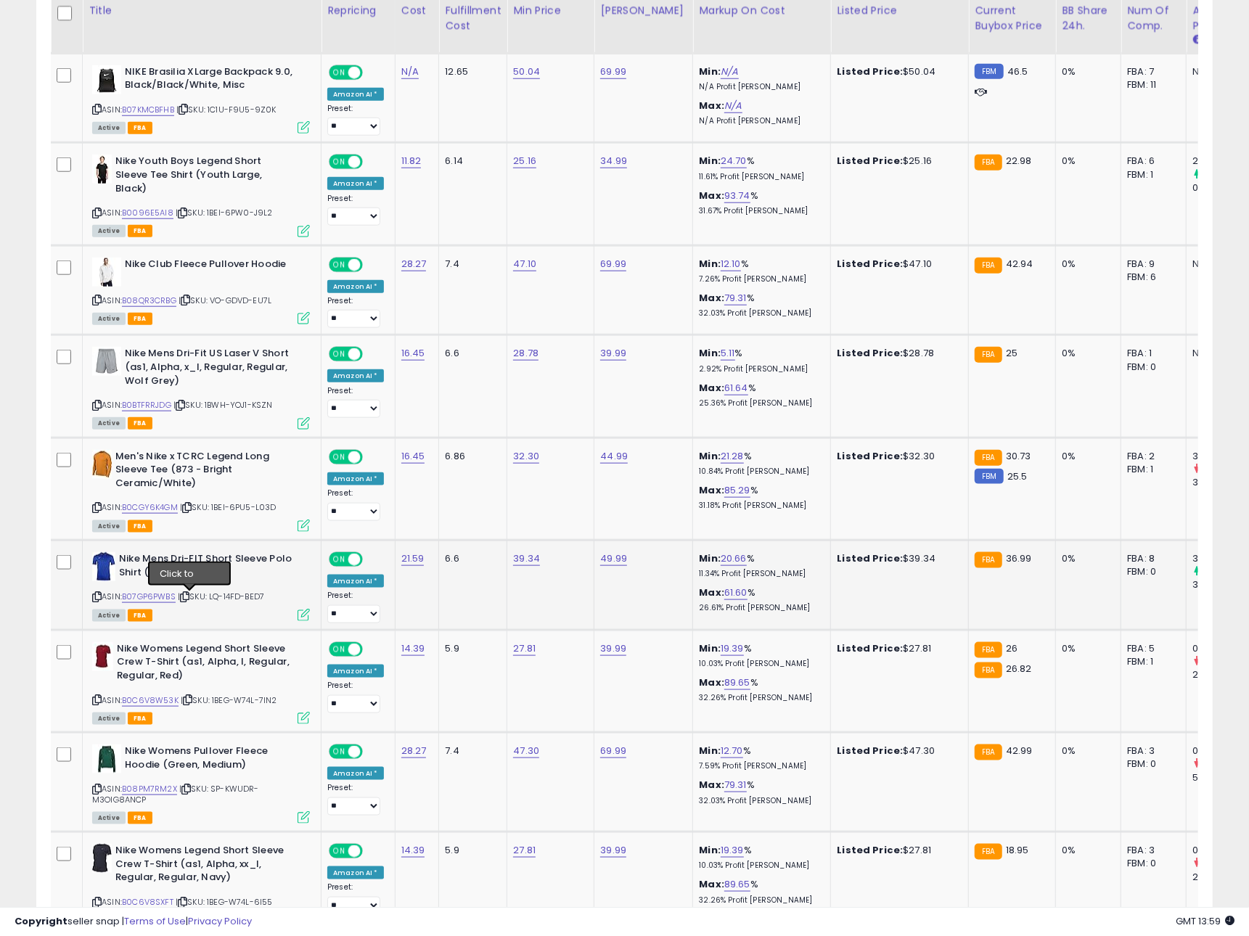
click at [189, 597] on icon at bounding box center [184, 597] width 9 height 8
click at [167, 598] on link "B07GP6PWBS" at bounding box center [149, 597] width 54 height 12
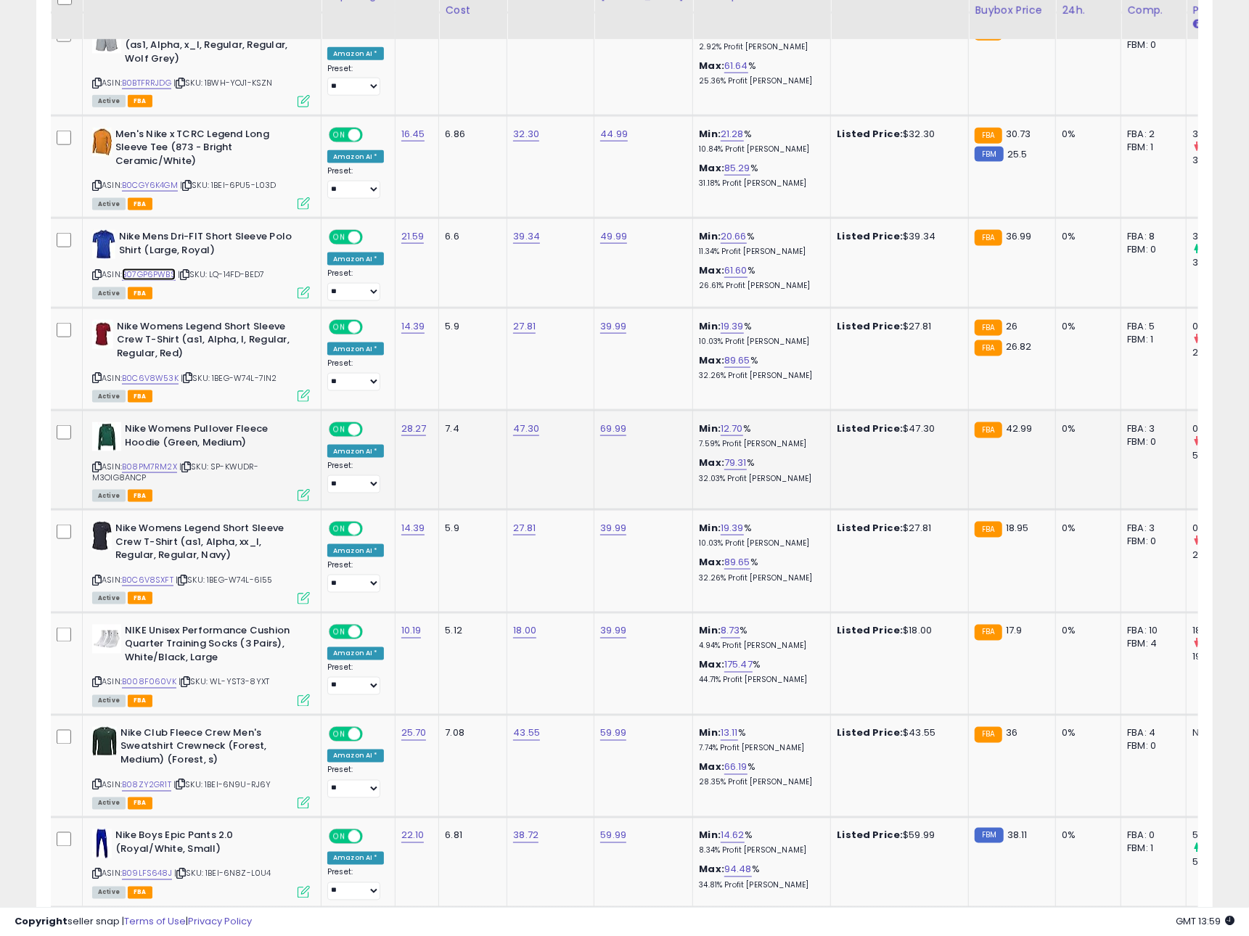
scroll to position [1248, 0]
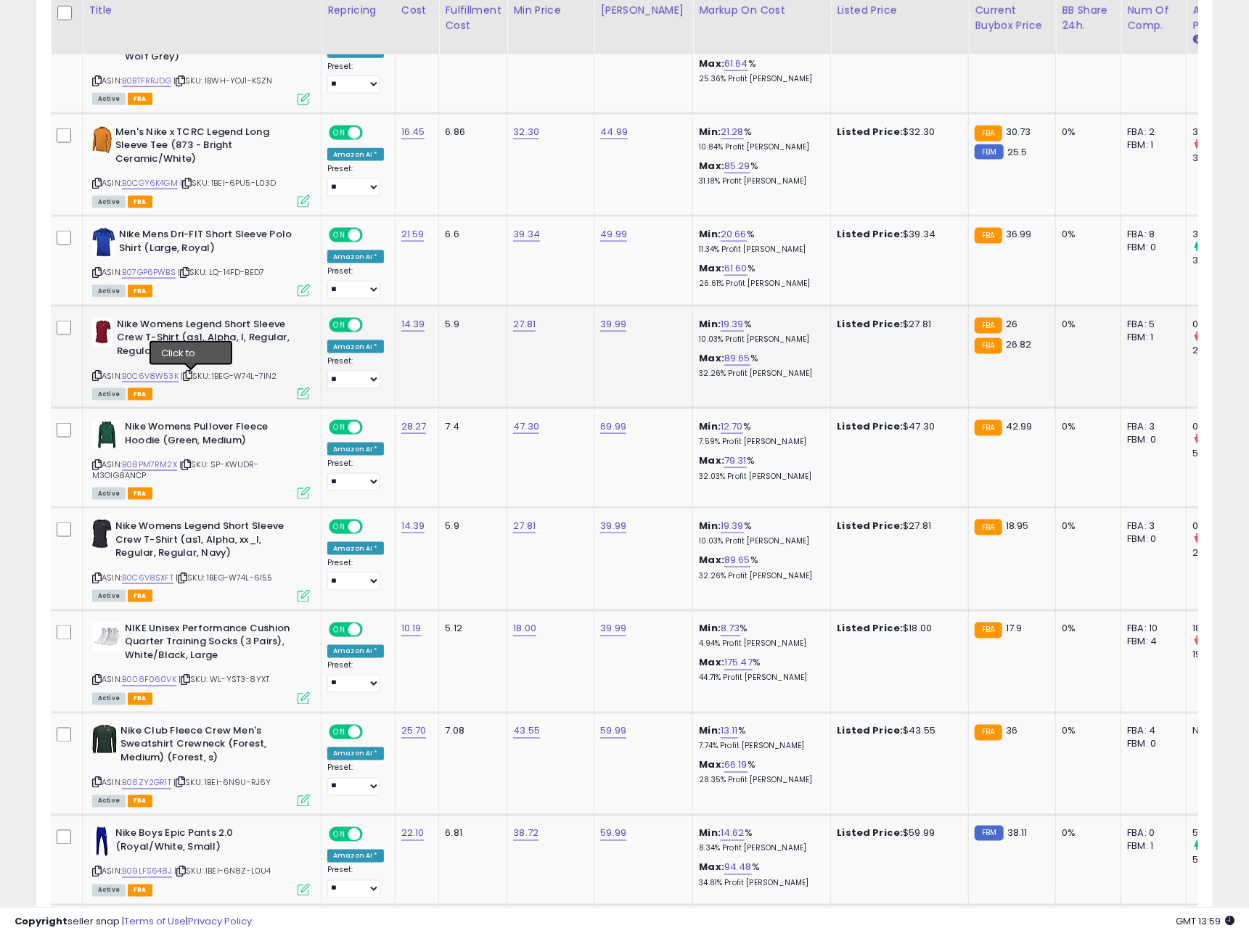
click at [191, 377] on icon at bounding box center [187, 376] width 9 height 8
click at [157, 380] on link "B0C6V8W53K" at bounding box center [150, 376] width 57 height 12
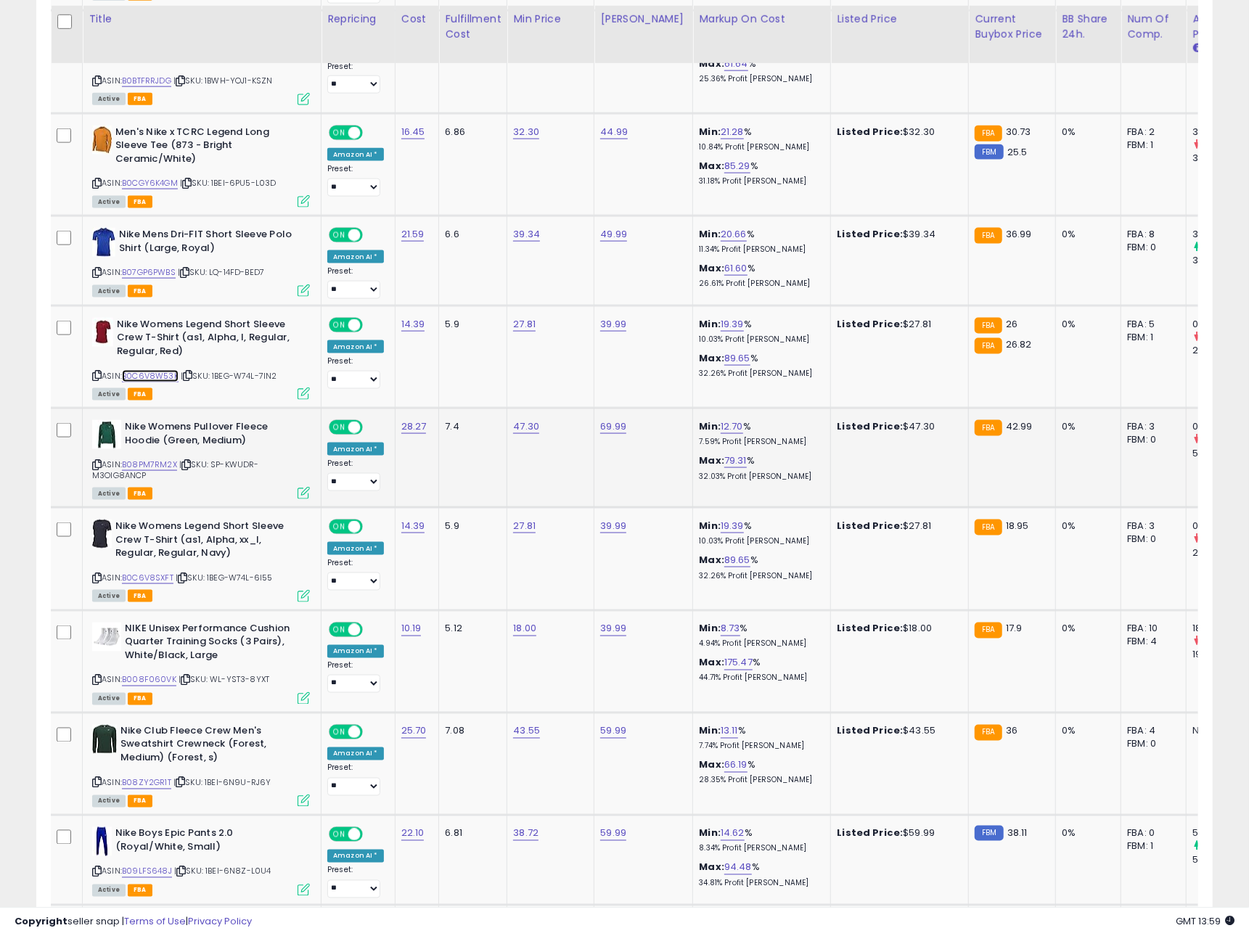
scroll to position [1257, 0]
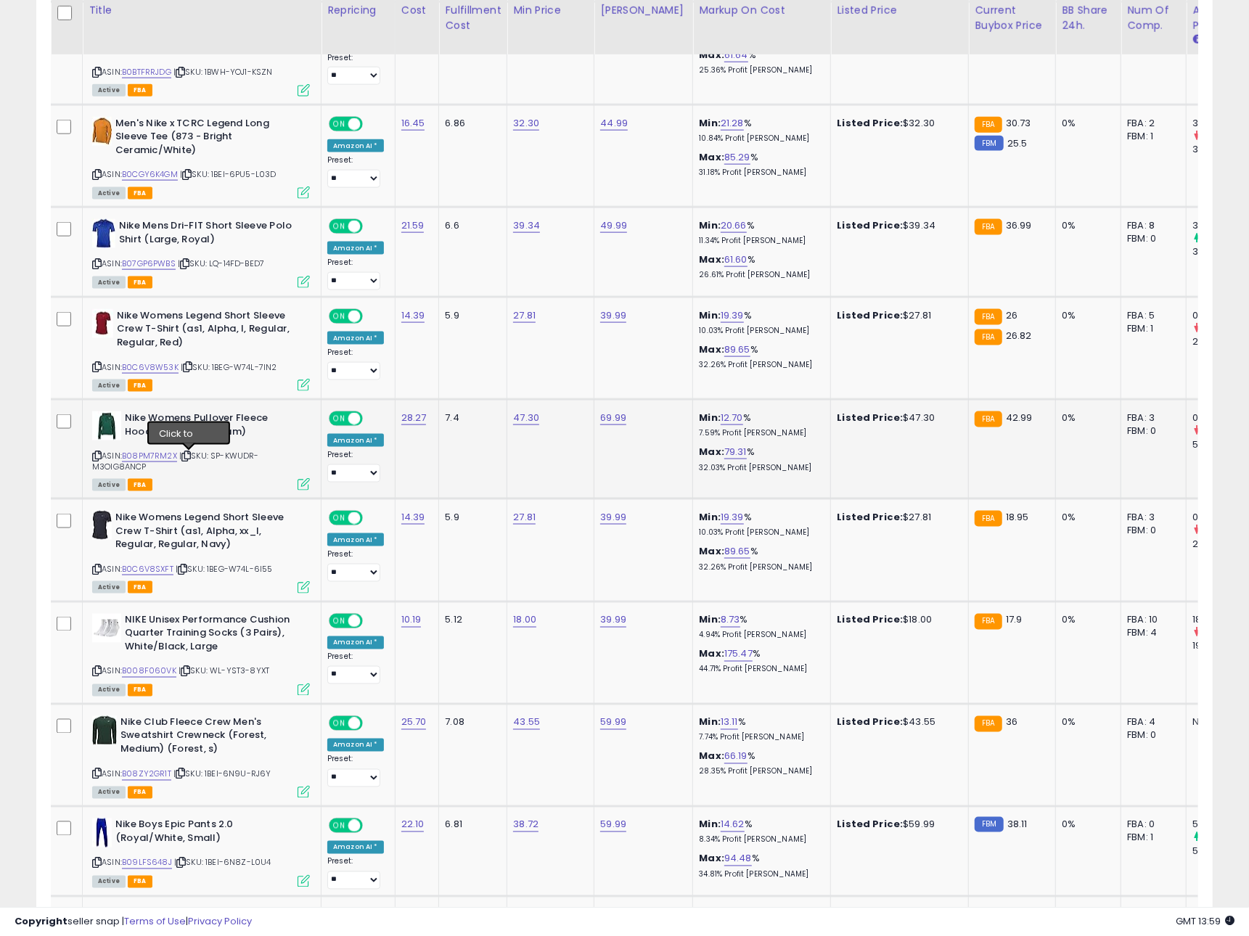
click at [190, 457] on icon at bounding box center [185, 456] width 9 height 8
click at [170, 458] on link "B08PM7RM2X" at bounding box center [149, 456] width 55 height 12
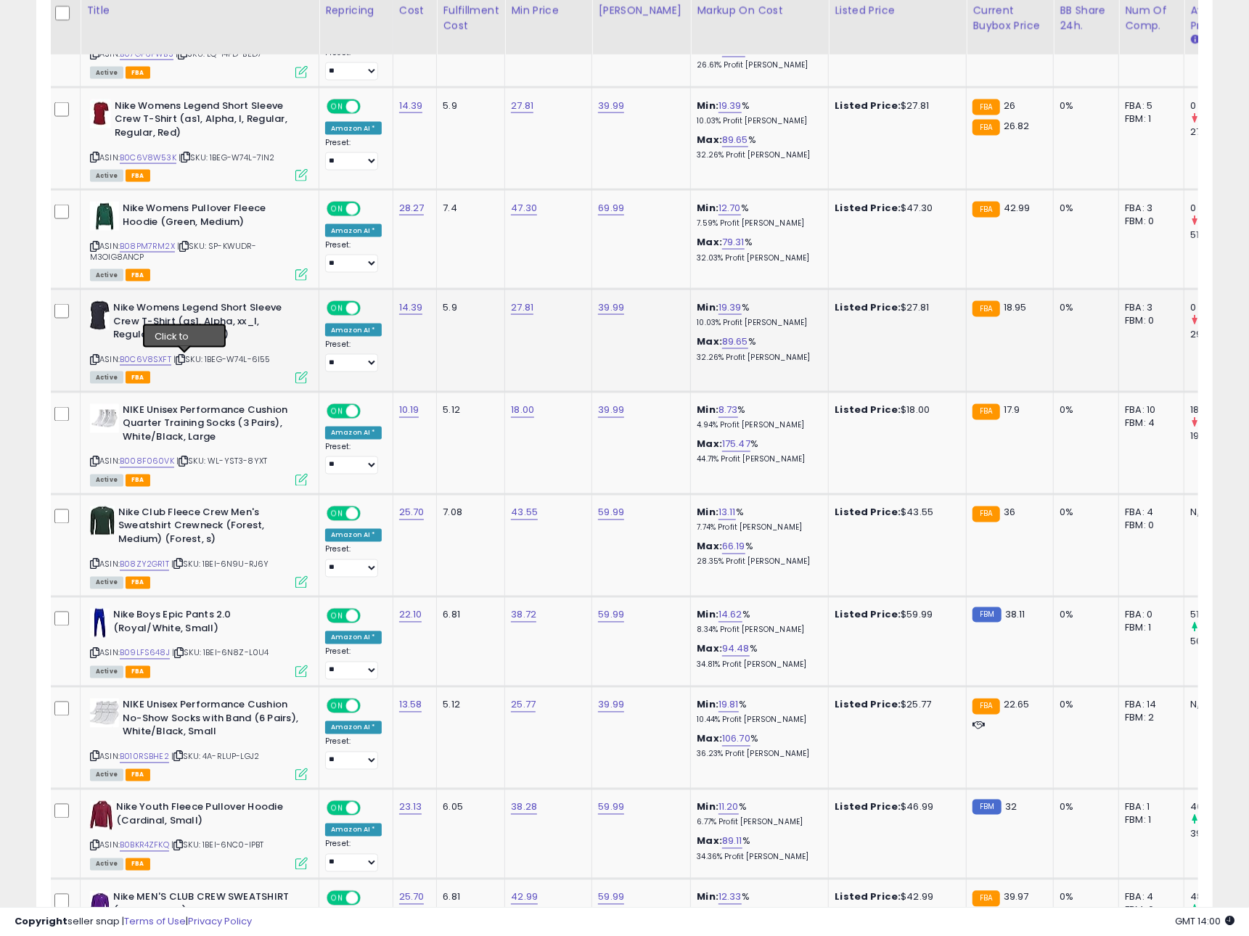
scroll to position [1467, 0]
click at [185, 362] on icon at bounding box center [180, 359] width 9 height 8
click at [159, 363] on link "B0C6V8SXFT" at bounding box center [146, 359] width 52 height 12
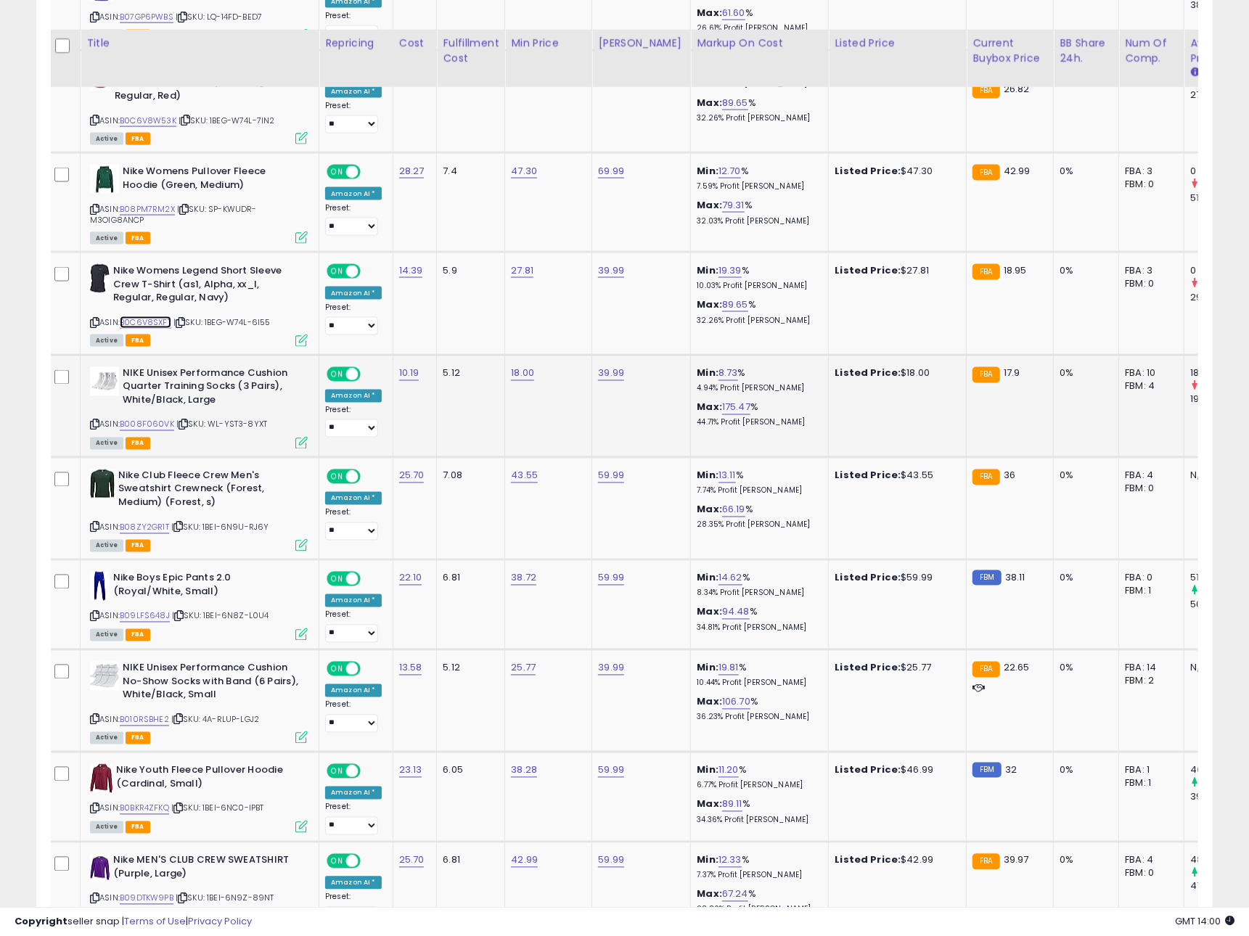
scroll to position [1556, 0]
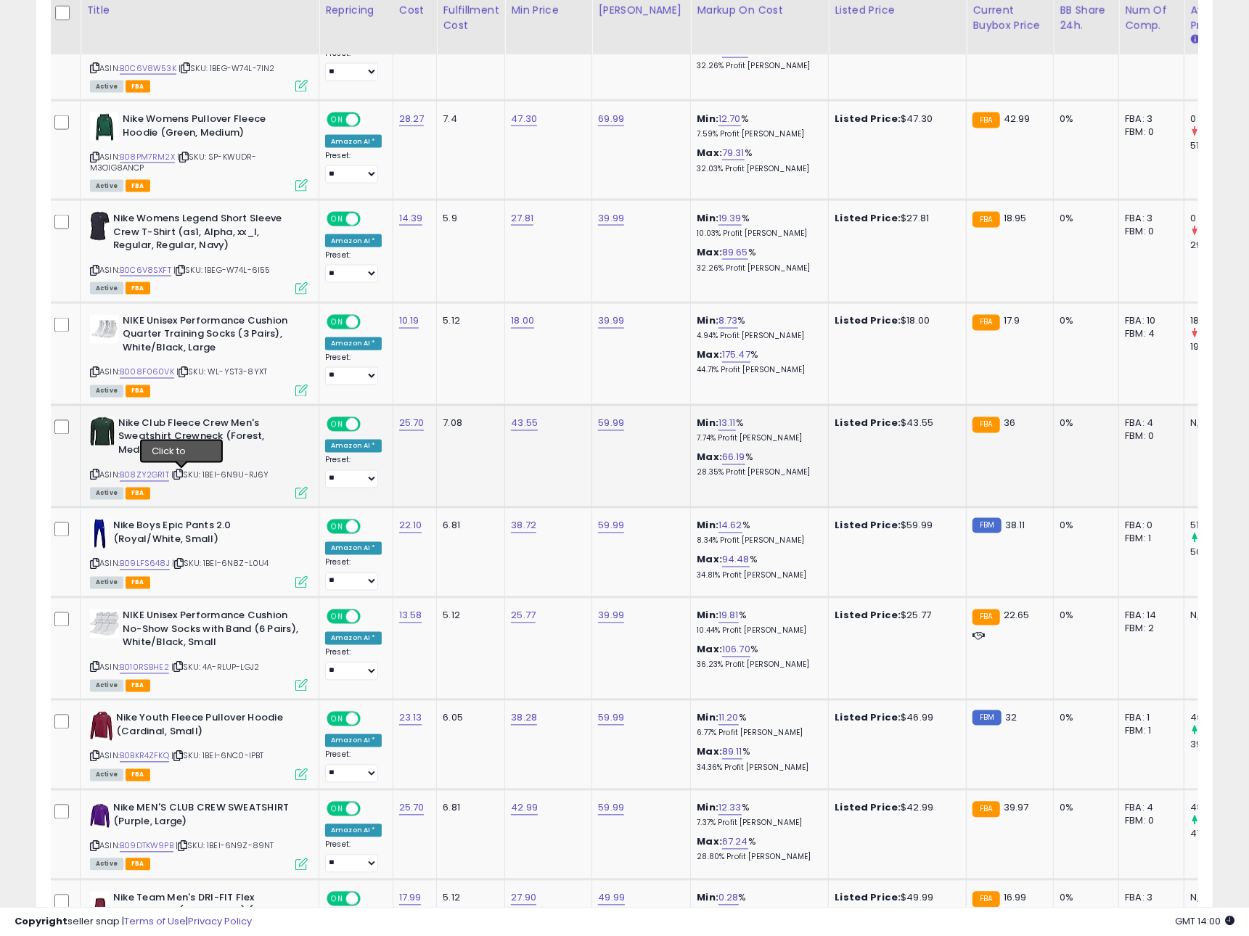
click at [183, 477] on icon at bounding box center [177, 475] width 9 height 8
click at [159, 478] on link "B08ZY2GR1T" at bounding box center [144, 476] width 49 height 12
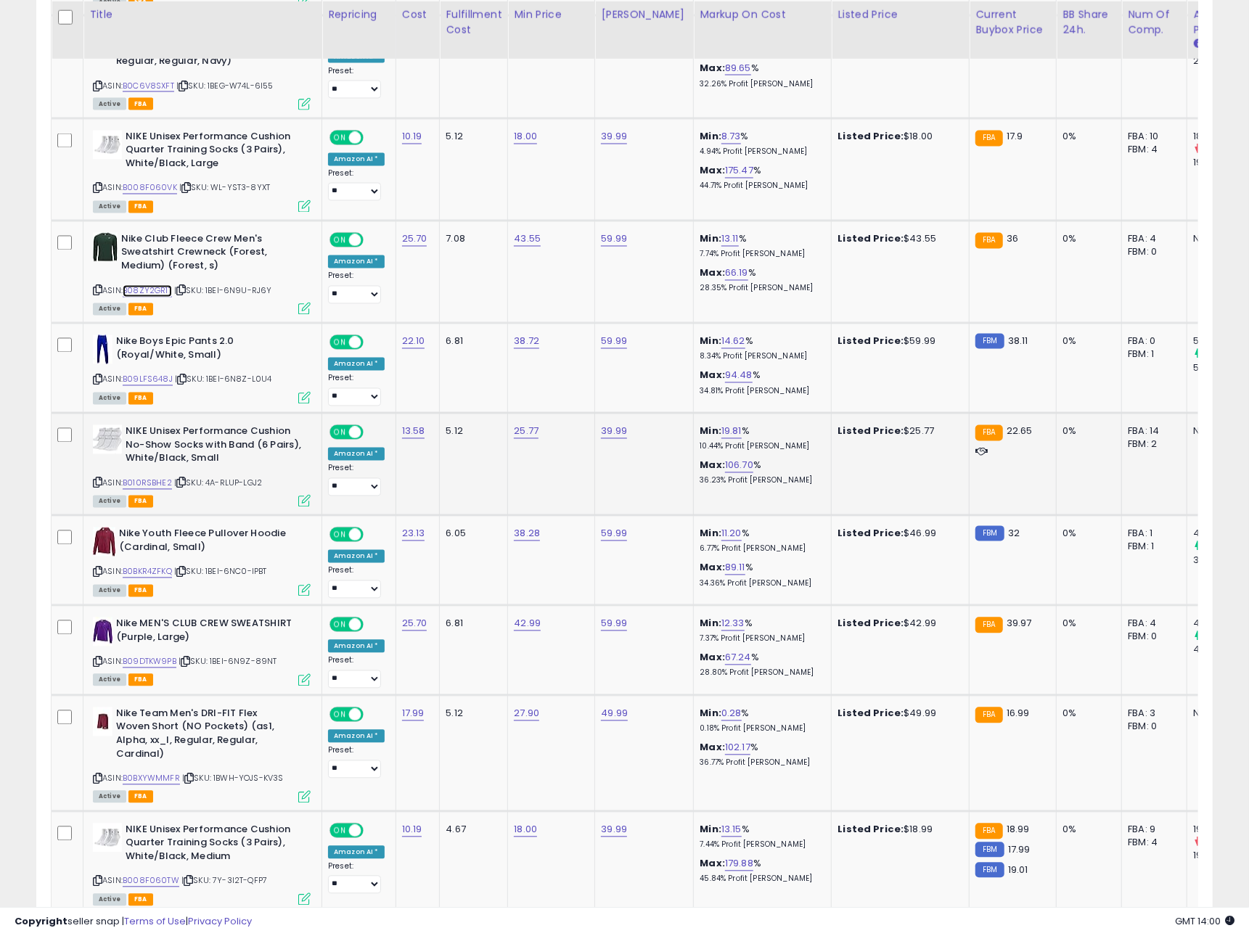
scroll to position [1760, 0]
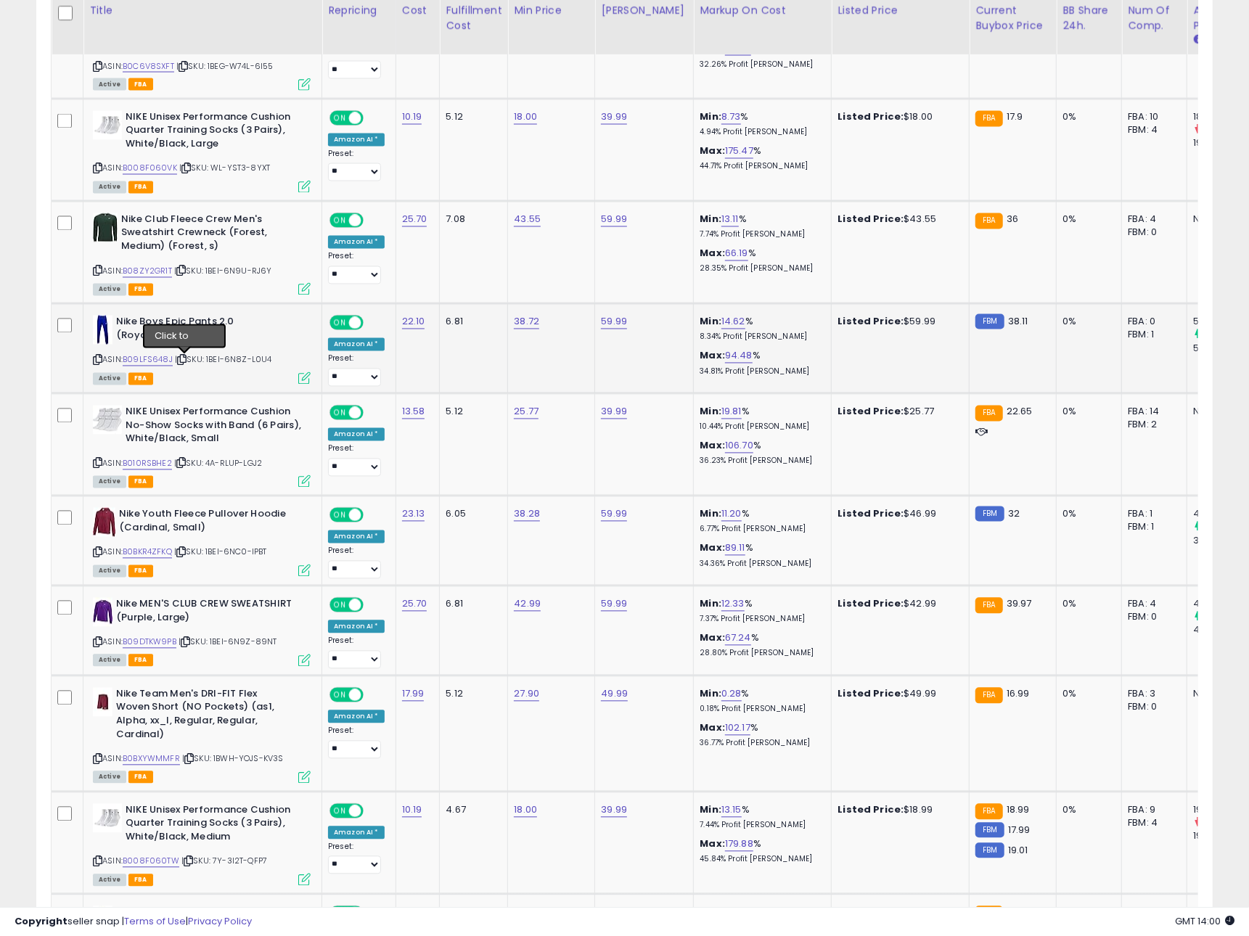
click at [184, 361] on icon at bounding box center [181, 360] width 9 height 8
drag, startPoint x: 163, startPoint y: 361, endPoint x: 181, endPoint y: 361, distance: 18.1
click at [163, 361] on link "B09LFS648J" at bounding box center [148, 360] width 50 height 12
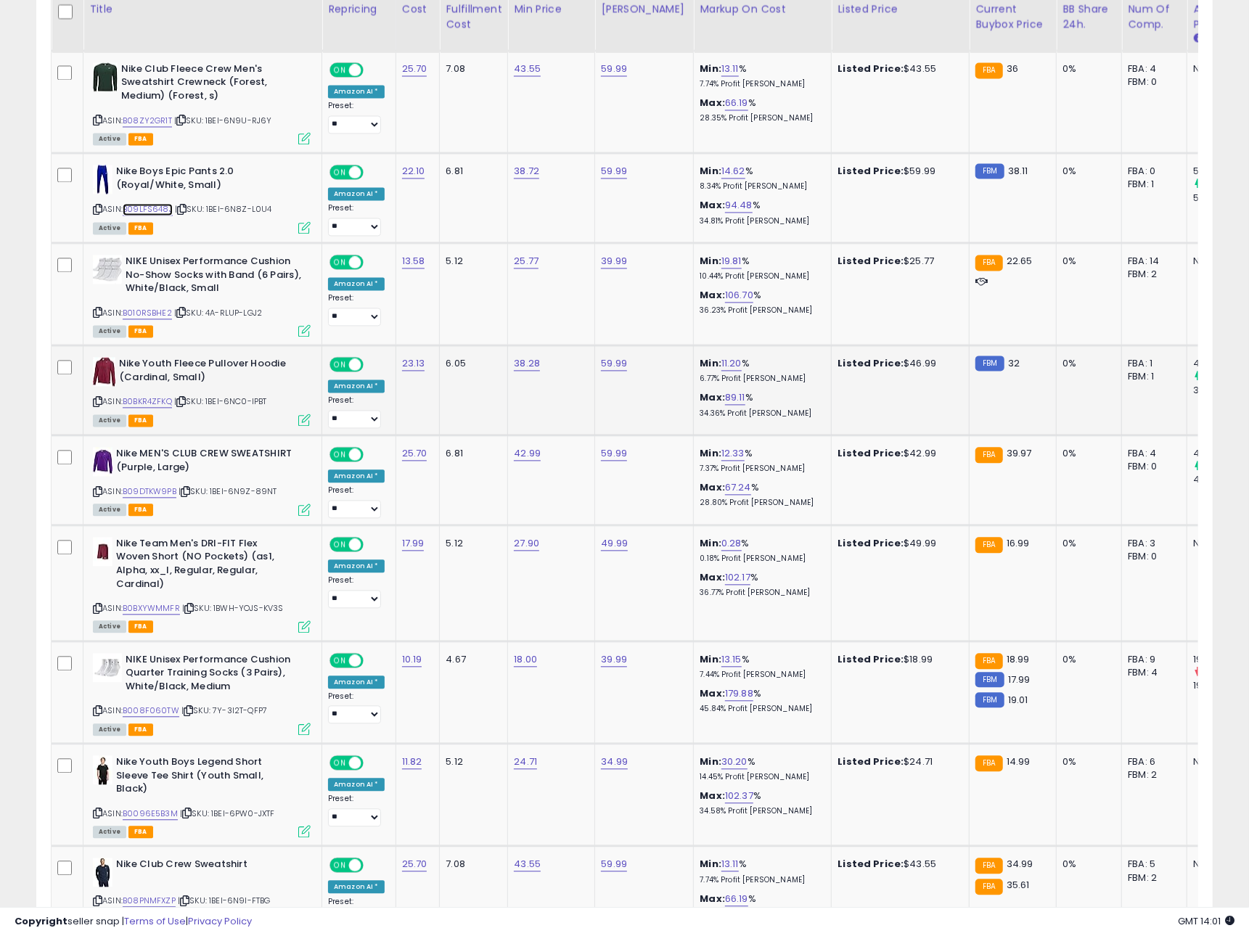
scroll to position [1914, 0]
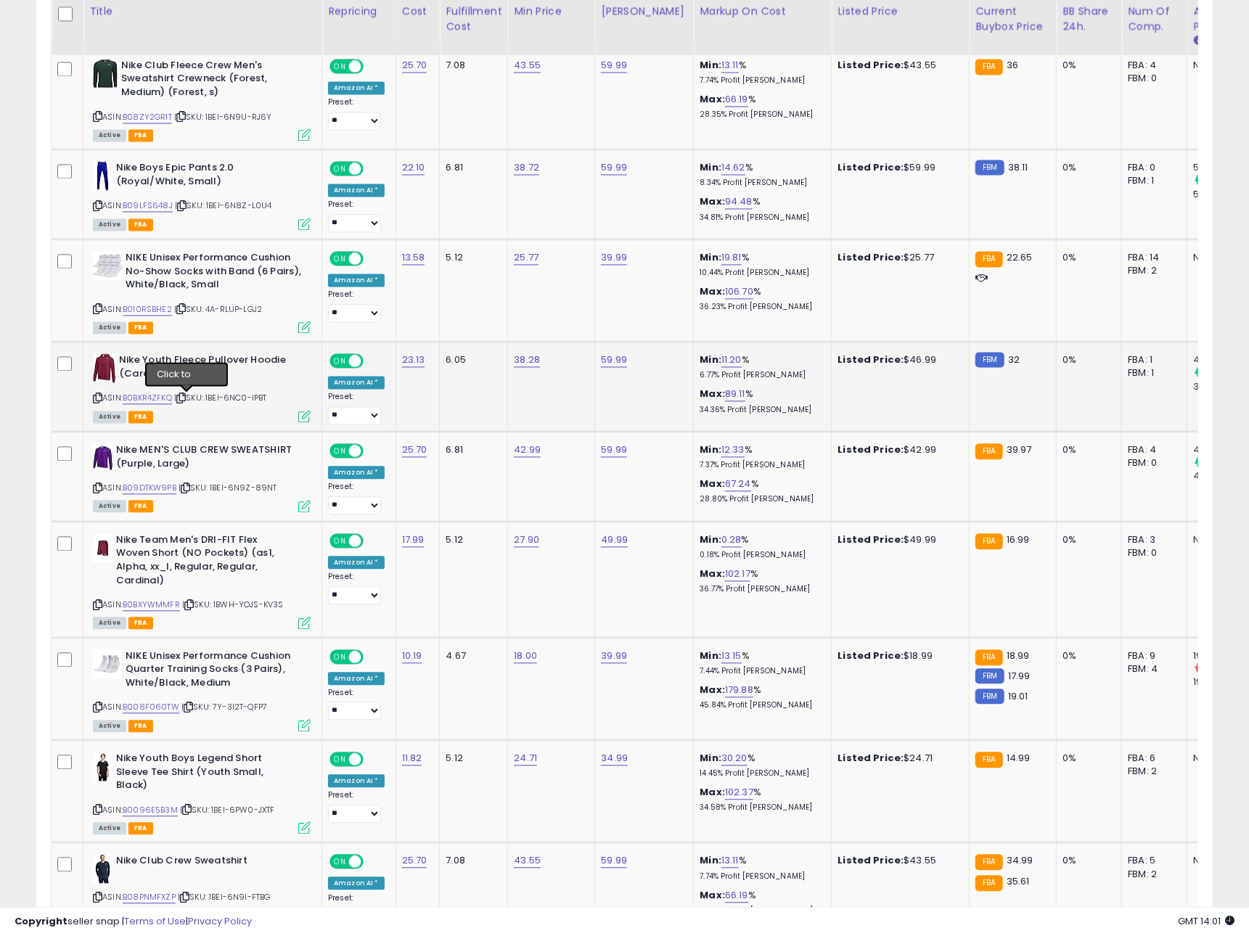
click at [186, 398] on icon at bounding box center [180, 398] width 9 height 8
drag, startPoint x: 166, startPoint y: 398, endPoint x: 176, endPoint y: 400, distance: 9.5
click at [166, 398] on link "B0BKR4ZFKQ" at bounding box center [147, 398] width 49 height 12
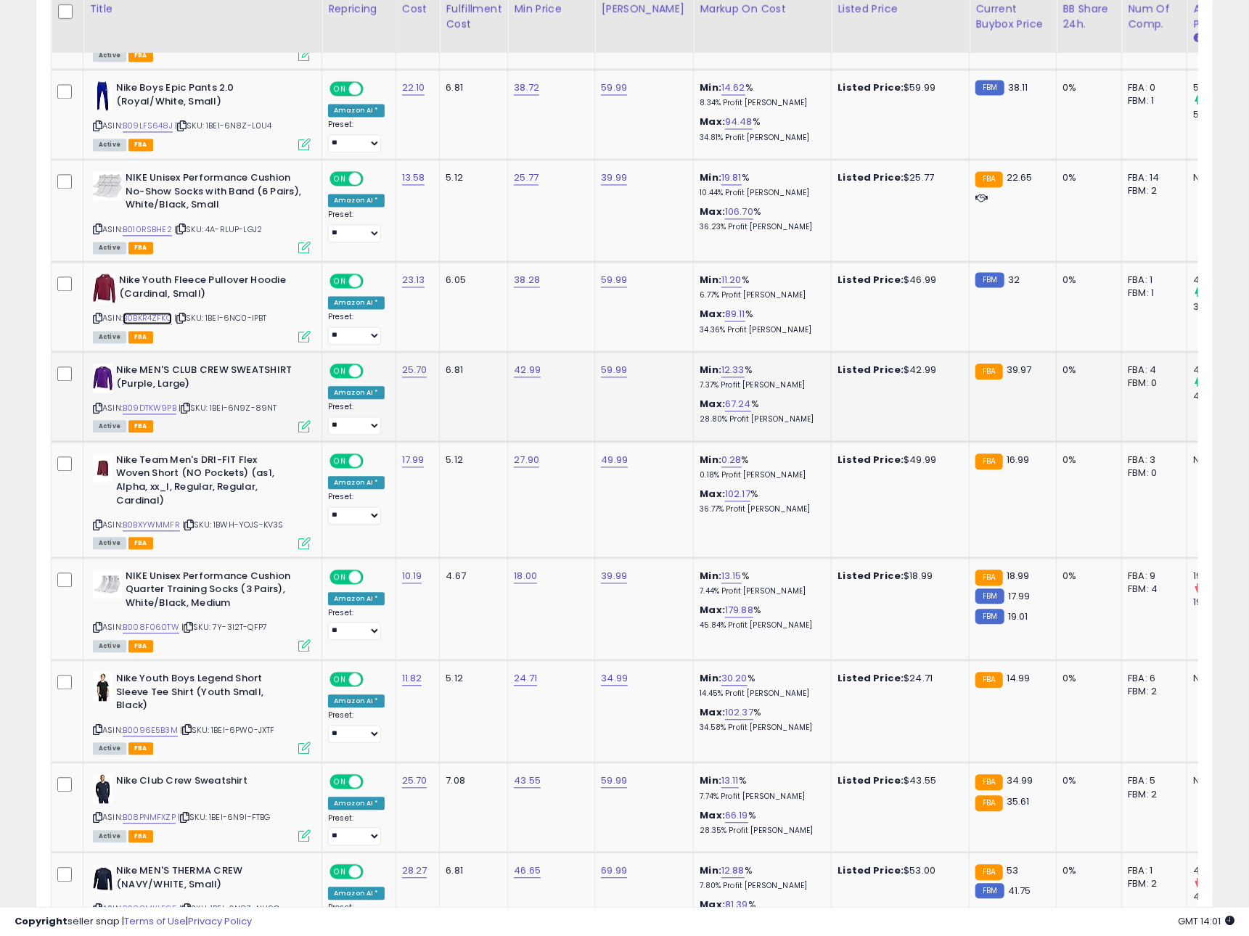
scroll to position [1995, 0]
click at [190, 408] on icon at bounding box center [185, 408] width 9 height 8
click at [163, 409] on link "B09DTKW9PB" at bounding box center [150, 407] width 54 height 12
click at [194, 525] on icon at bounding box center [188, 524] width 9 height 8
click at [168, 526] on link "B0BXYWMMFR" at bounding box center [151, 524] width 57 height 12
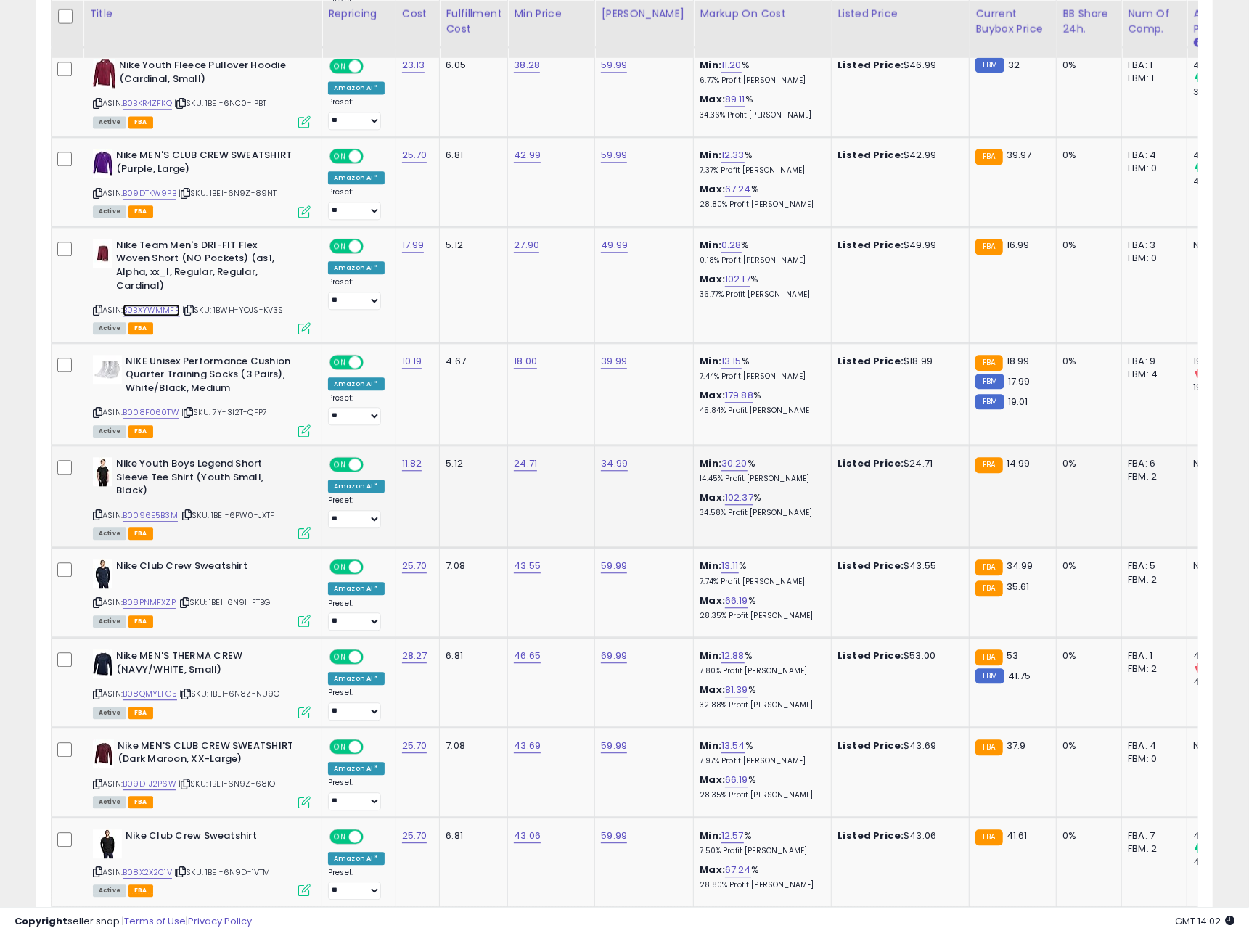
scroll to position [2224, 0]
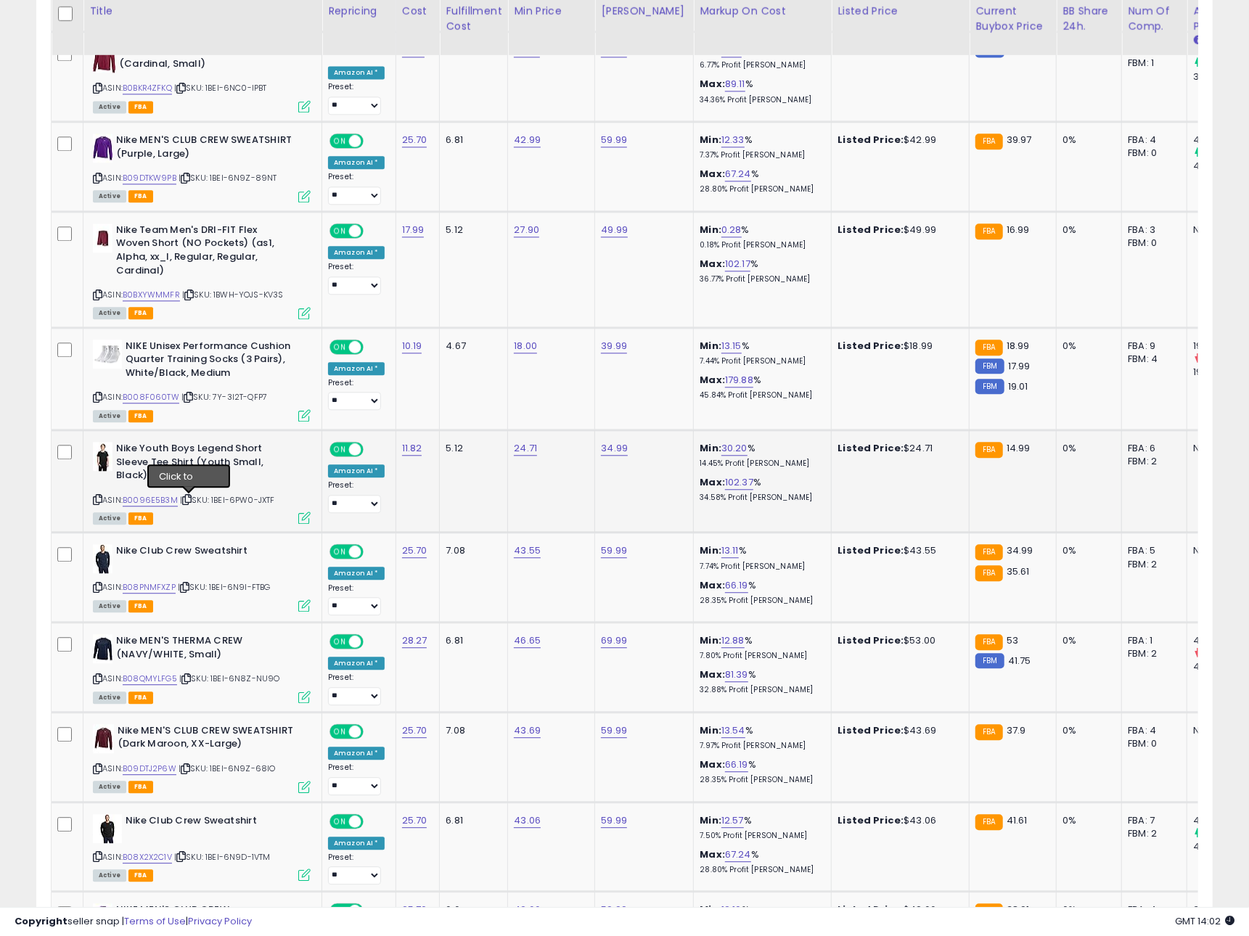
click at [187, 499] on icon at bounding box center [186, 500] width 9 height 8
click at [163, 499] on link "B0096E5B3M" at bounding box center [150, 500] width 55 height 12
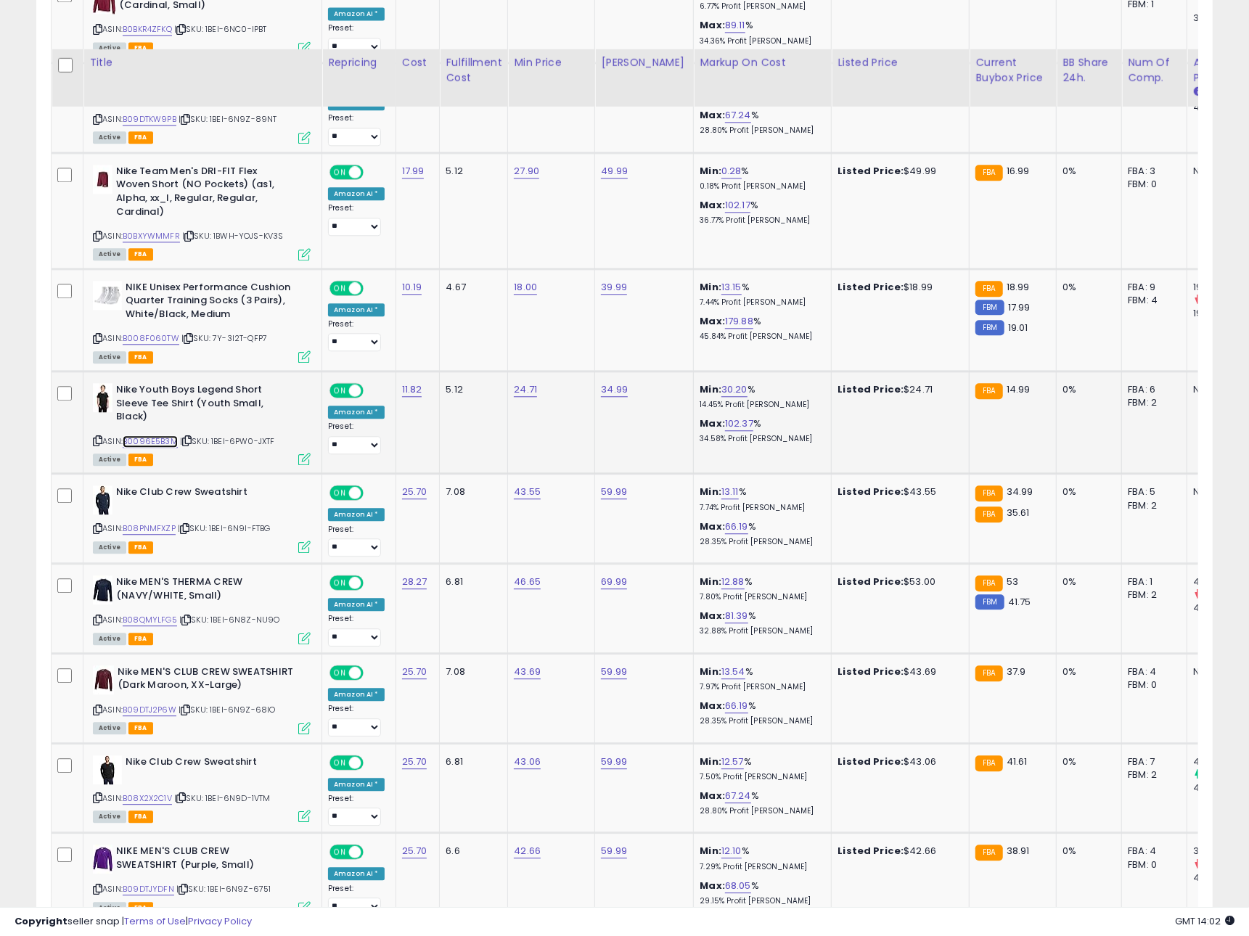
scroll to position [2412, 0]
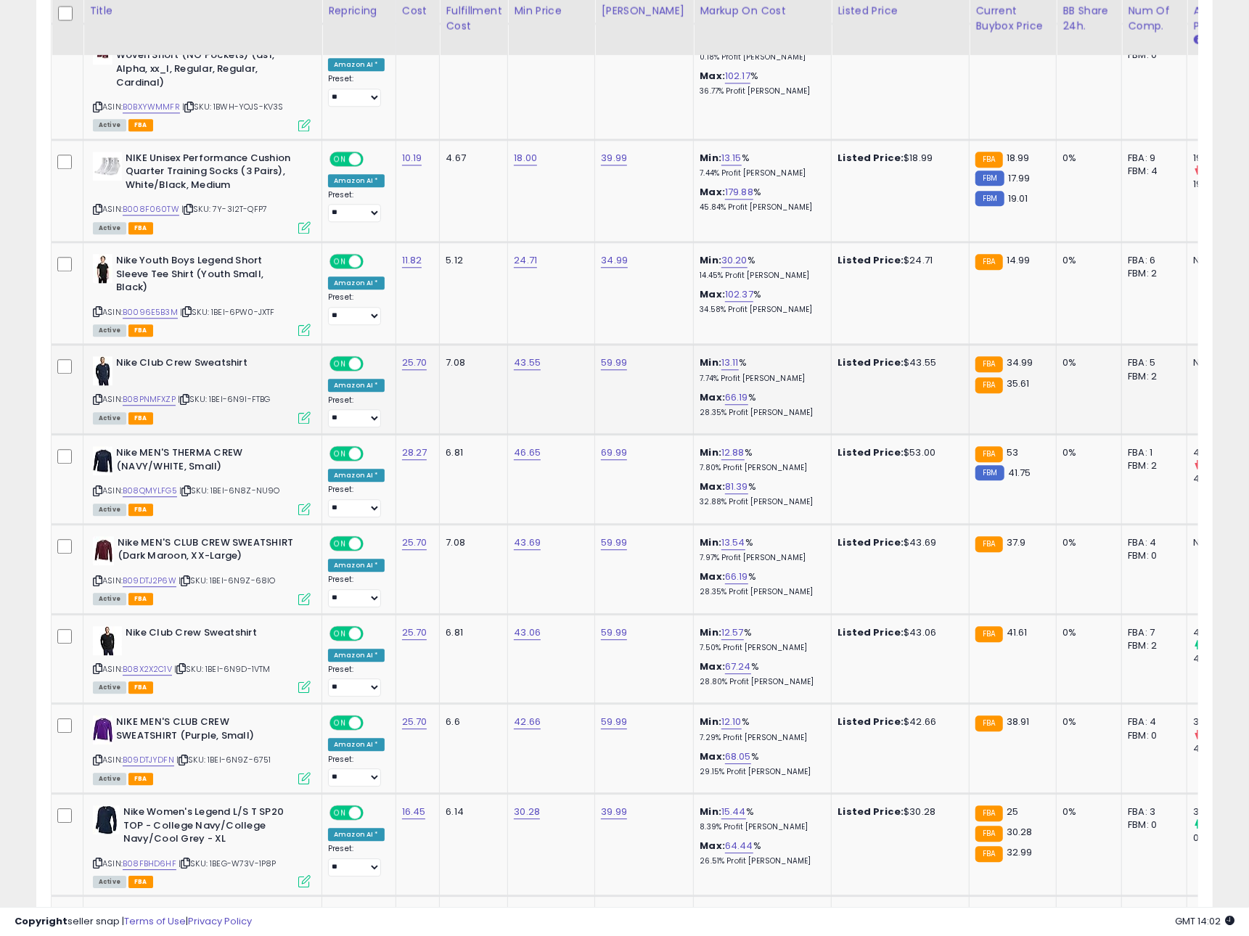
click at [189, 401] on icon at bounding box center [184, 400] width 9 height 8
click at [156, 398] on link "B08PNMFXZP" at bounding box center [149, 399] width 53 height 12
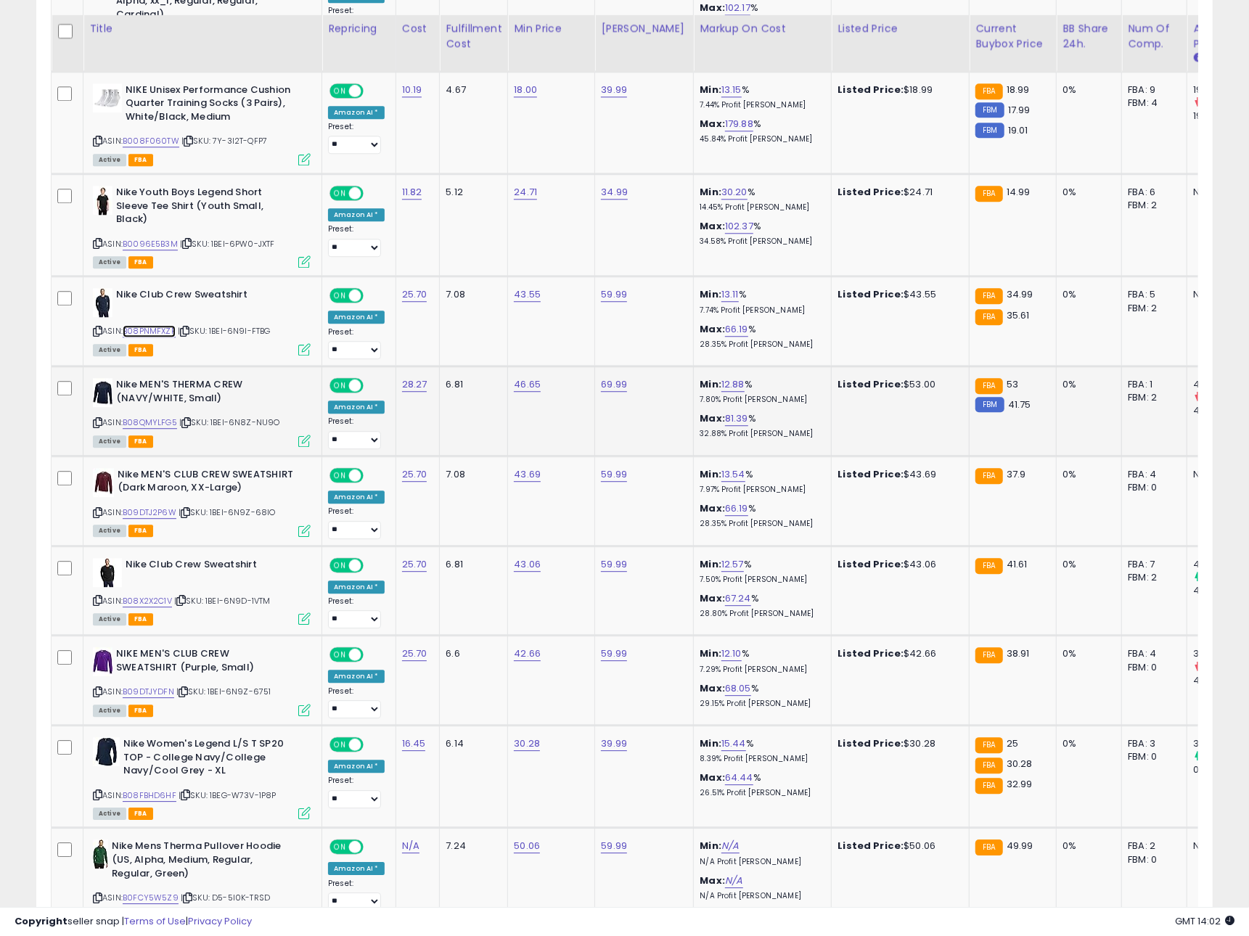
scroll to position [2507, 0]
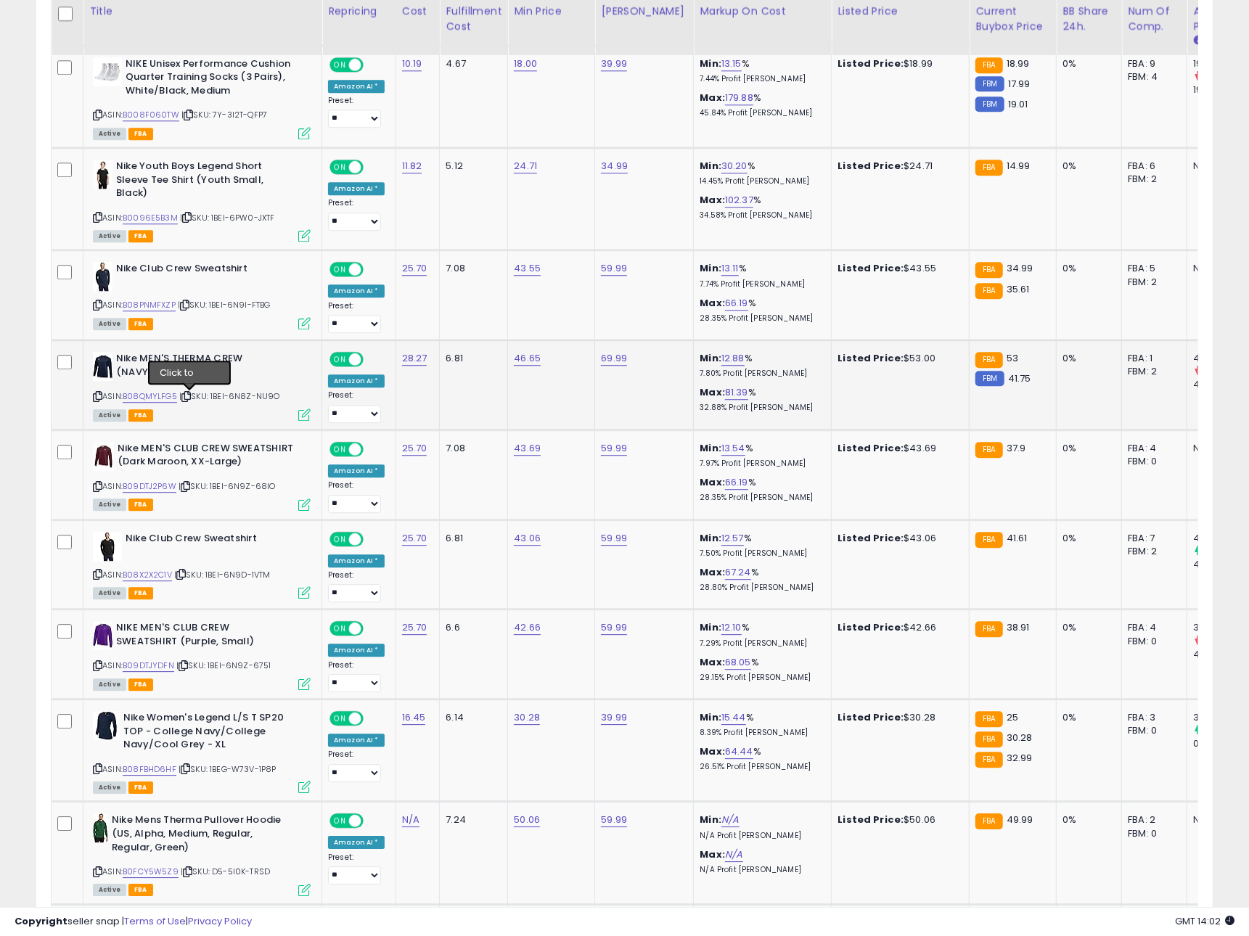
click at [189, 396] on icon at bounding box center [185, 397] width 9 height 8
click at [136, 397] on link "B08QMYLFG5" at bounding box center [150, 396] width 54 height 12
click at [187, 487] on icon at bounding box center [185, 487] width 9 height 8
click at [160, 487] on link "B09DTJ2P6W" at bounding box center [150, 486] width 54 height 12
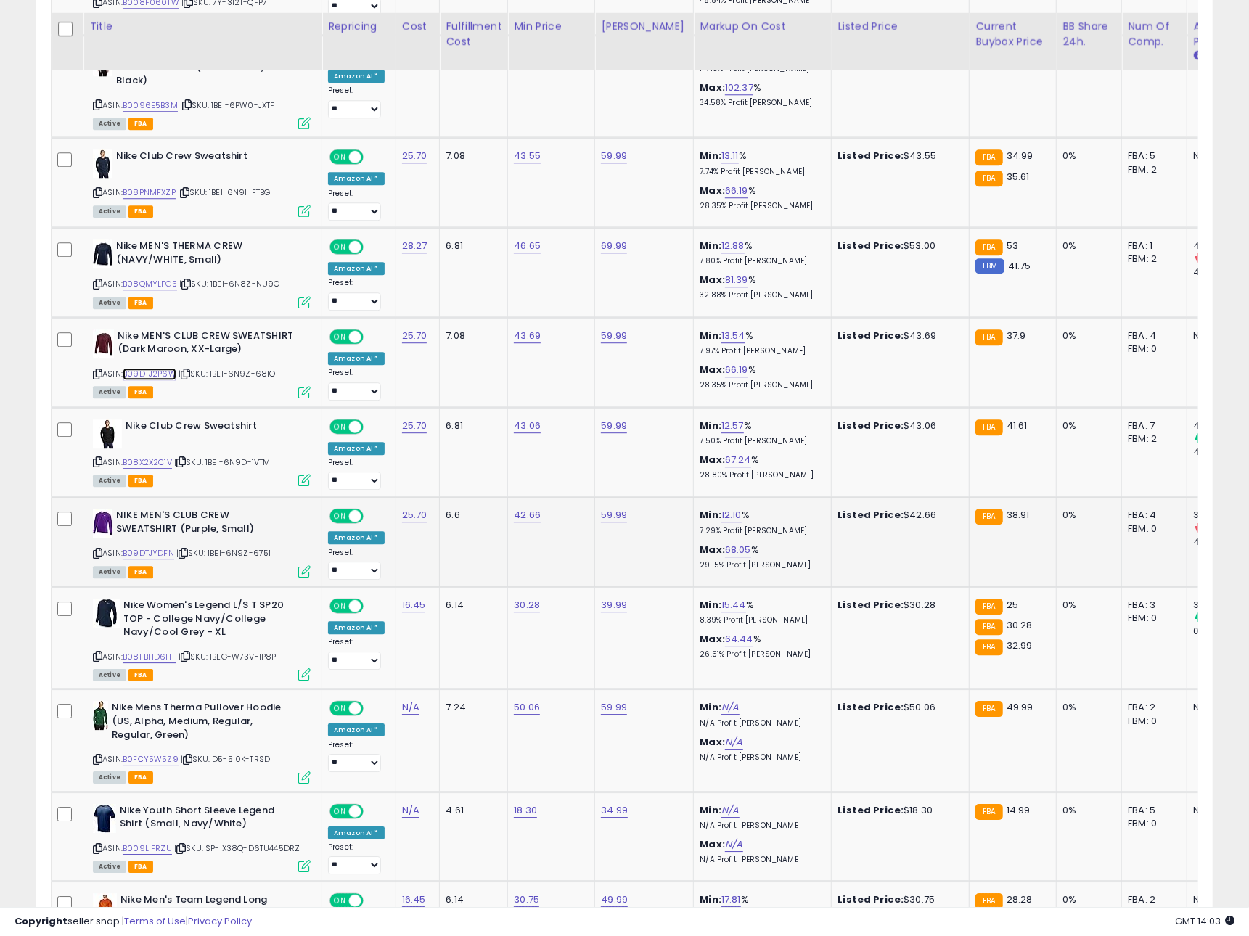
scroll to position [2637, 0]
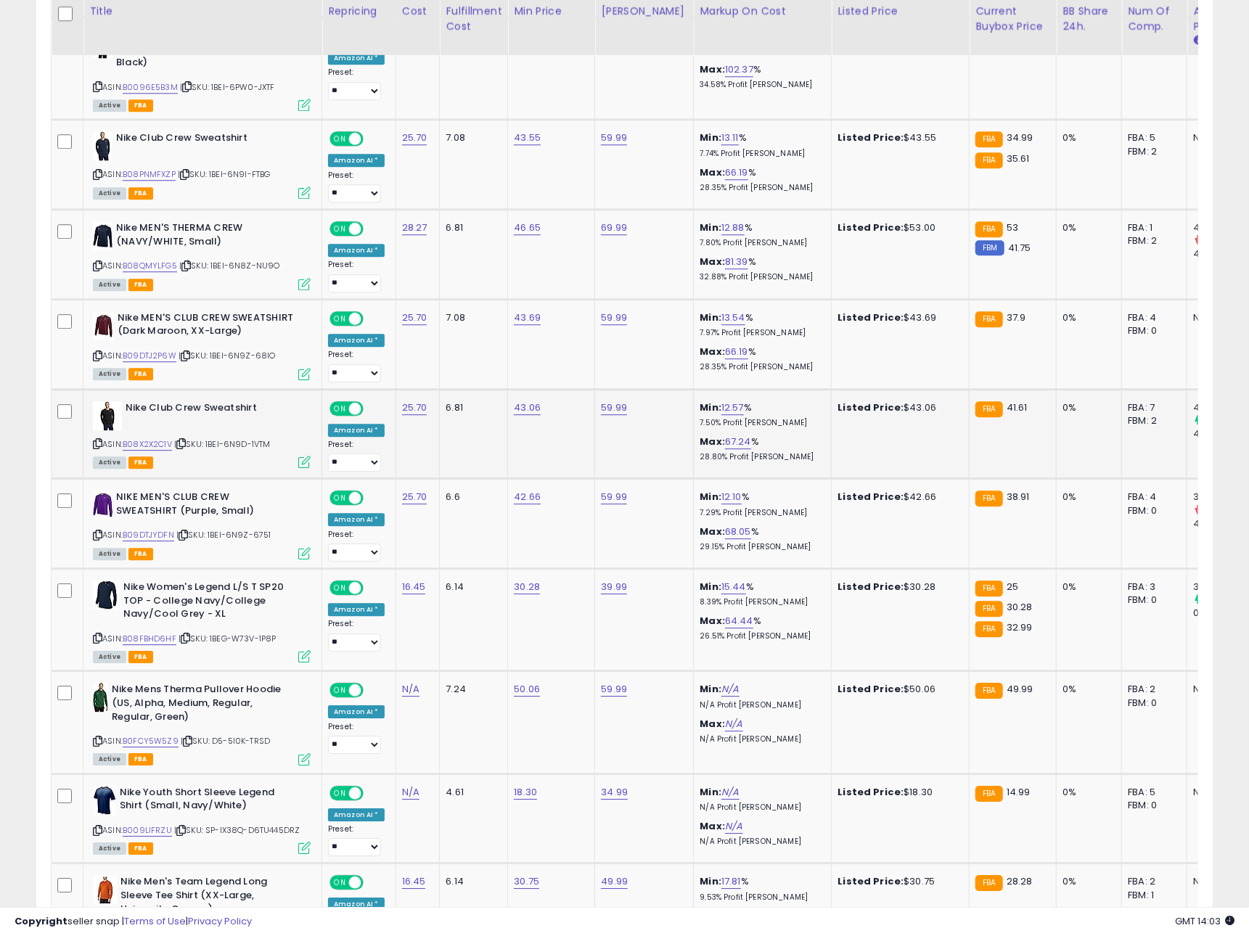
click at [186, 448] on icon at bounding box center [180, 444] width 9 height 8
click at [155, 449] on link "B08X2X2C1V" at bounding box center [147, 444] width 49 height 12
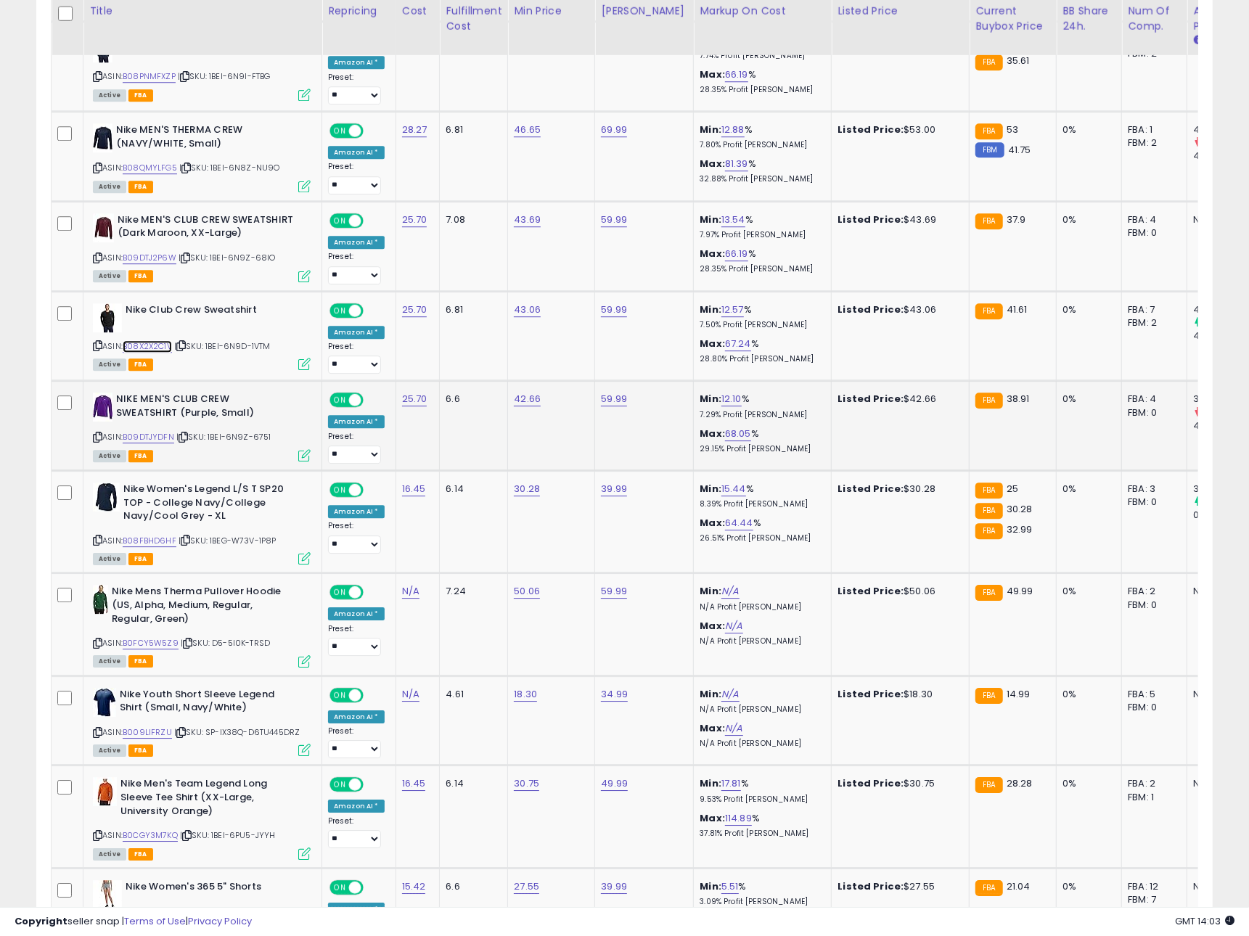
scroll to position [2769, 0]
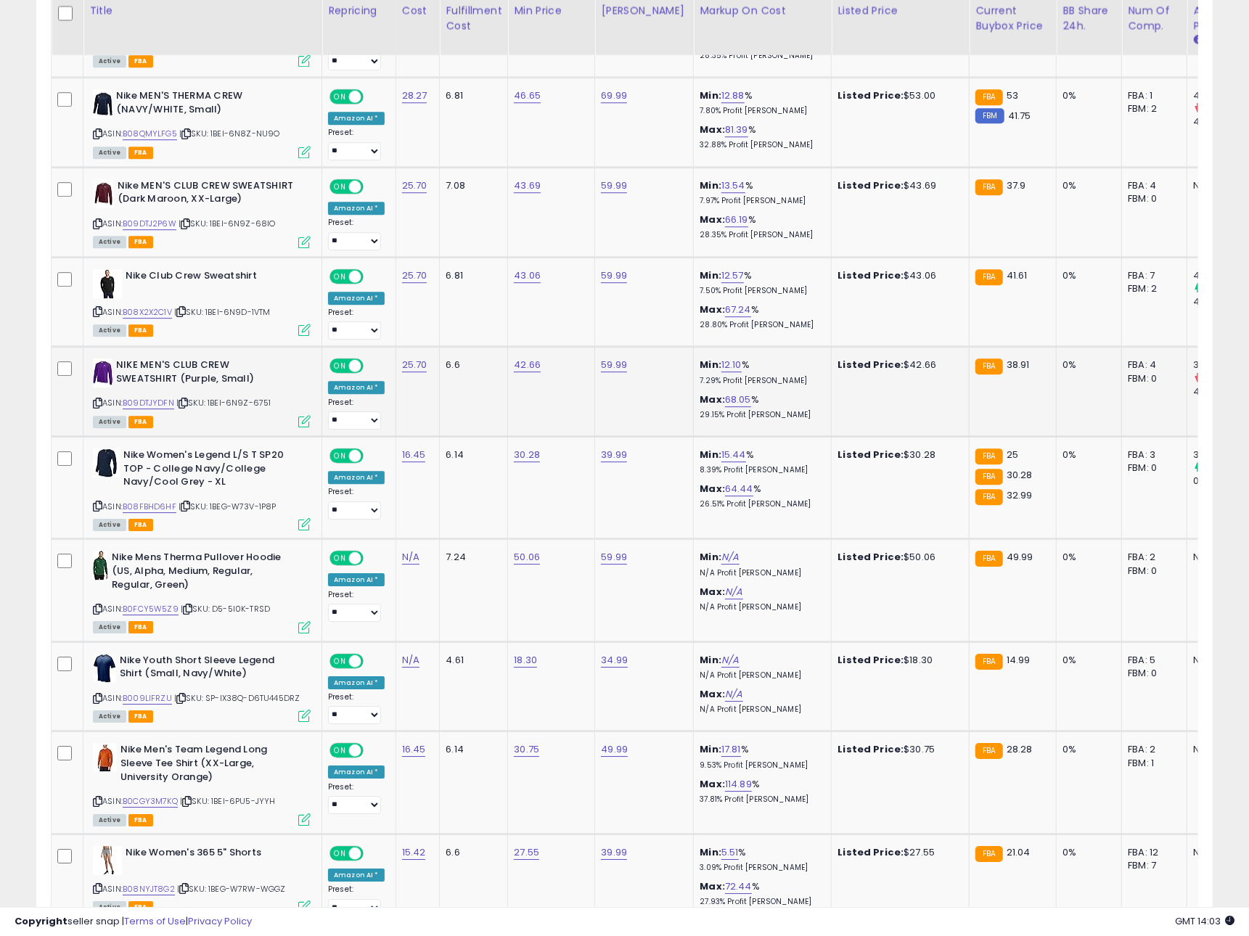
click at [186, 406] on icon at bounding box center [183, 403] width 9 height 8
click at [158, 406] on link "B09DTJYDFN" at bounding box center [149, 403] width 52 height 12
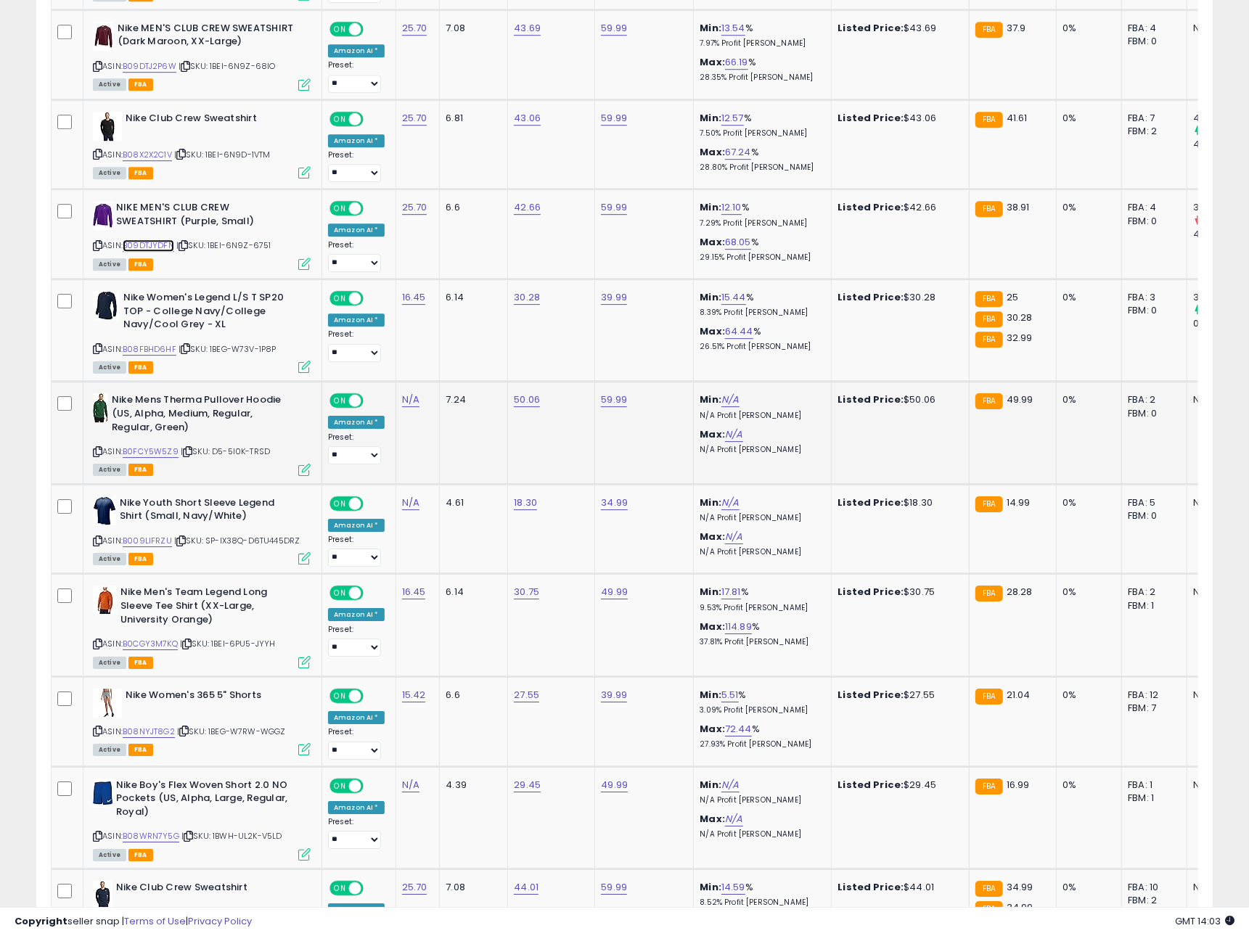
scroll to position [2945, 0]
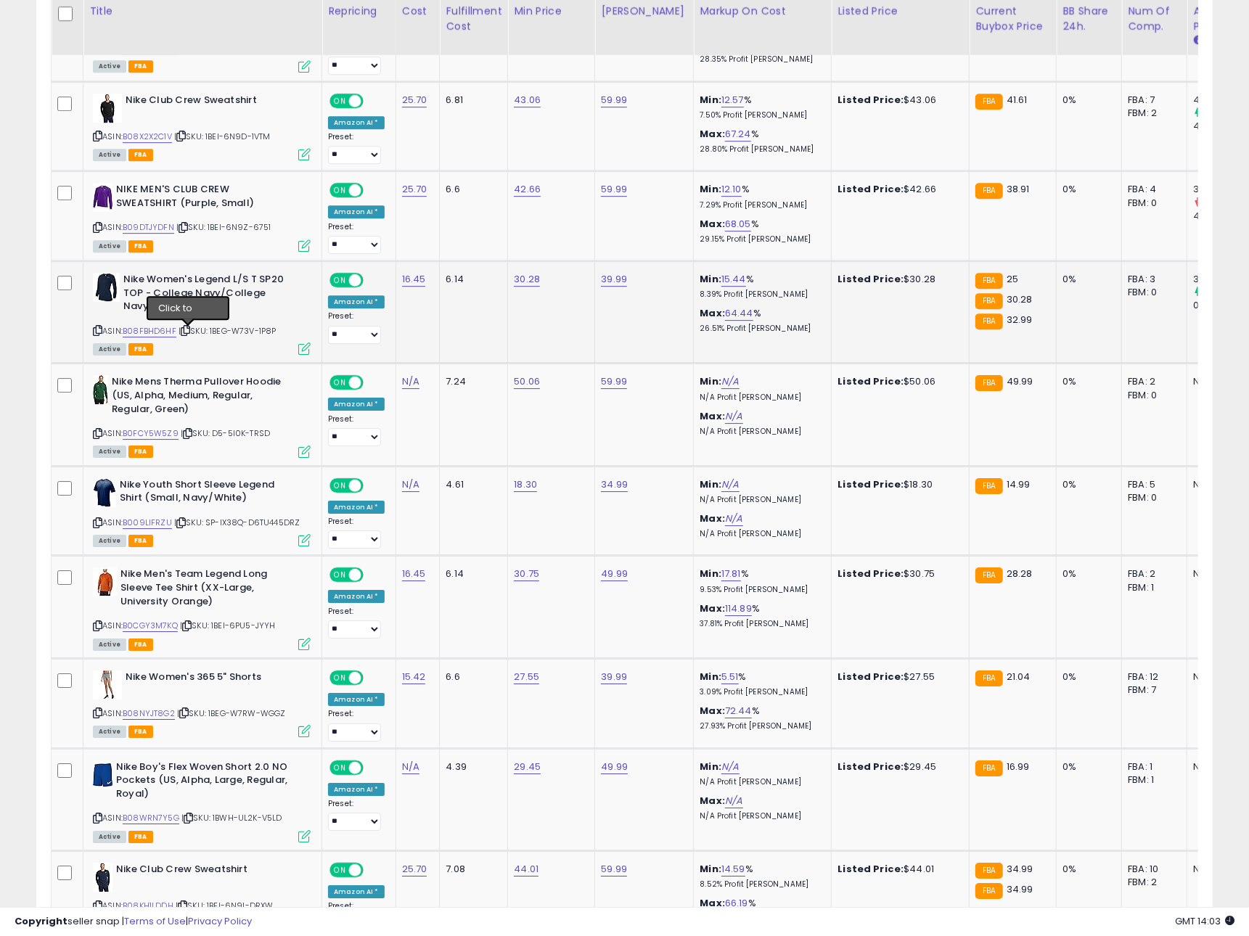
click at [187, 330] on icon at bounding box center [185, 331] width 9 height 8
click at [157, 332] on link "B08FBHD6HF" at bounding box center [150, 331] width 54 height 12
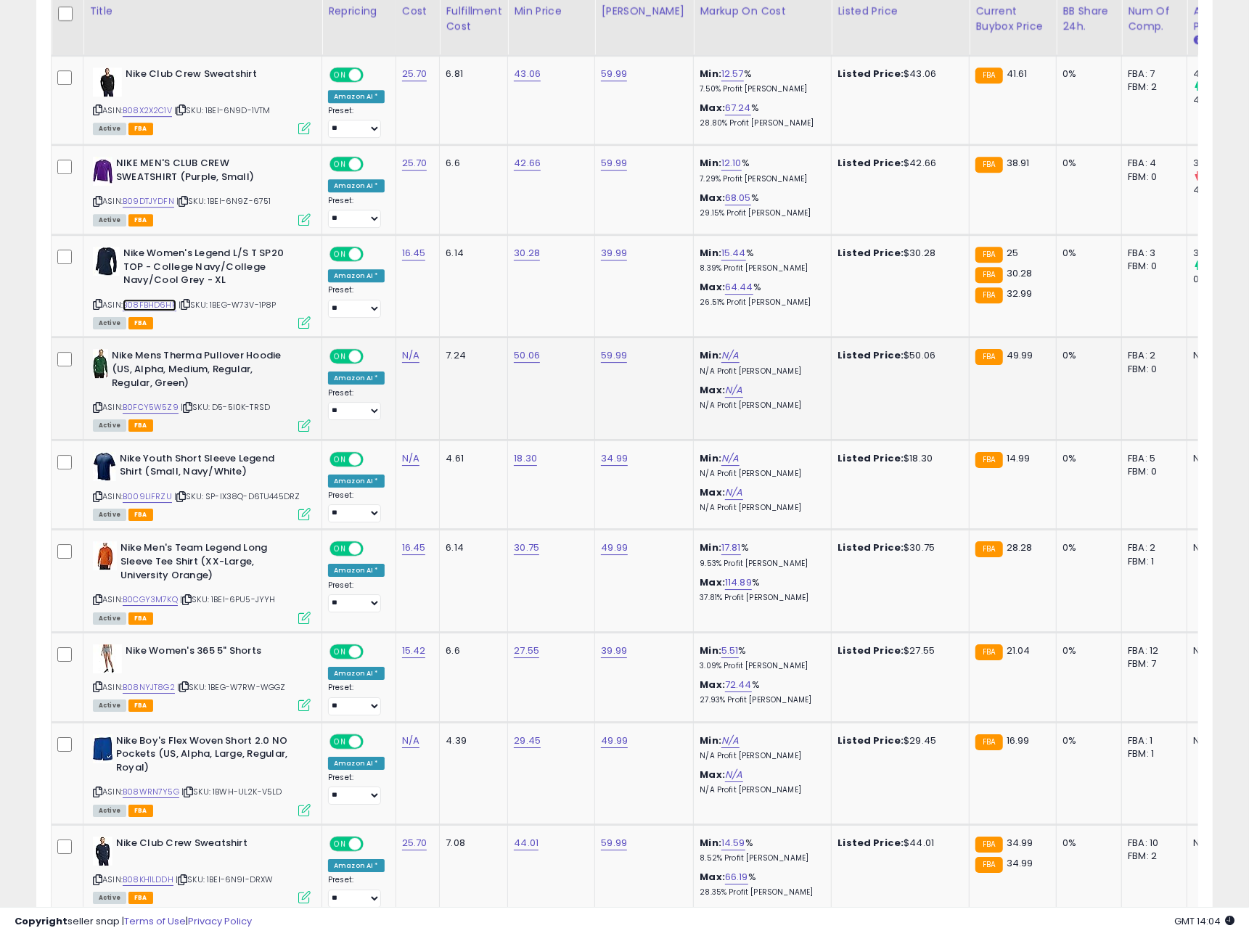
scroll to position [0, 4]
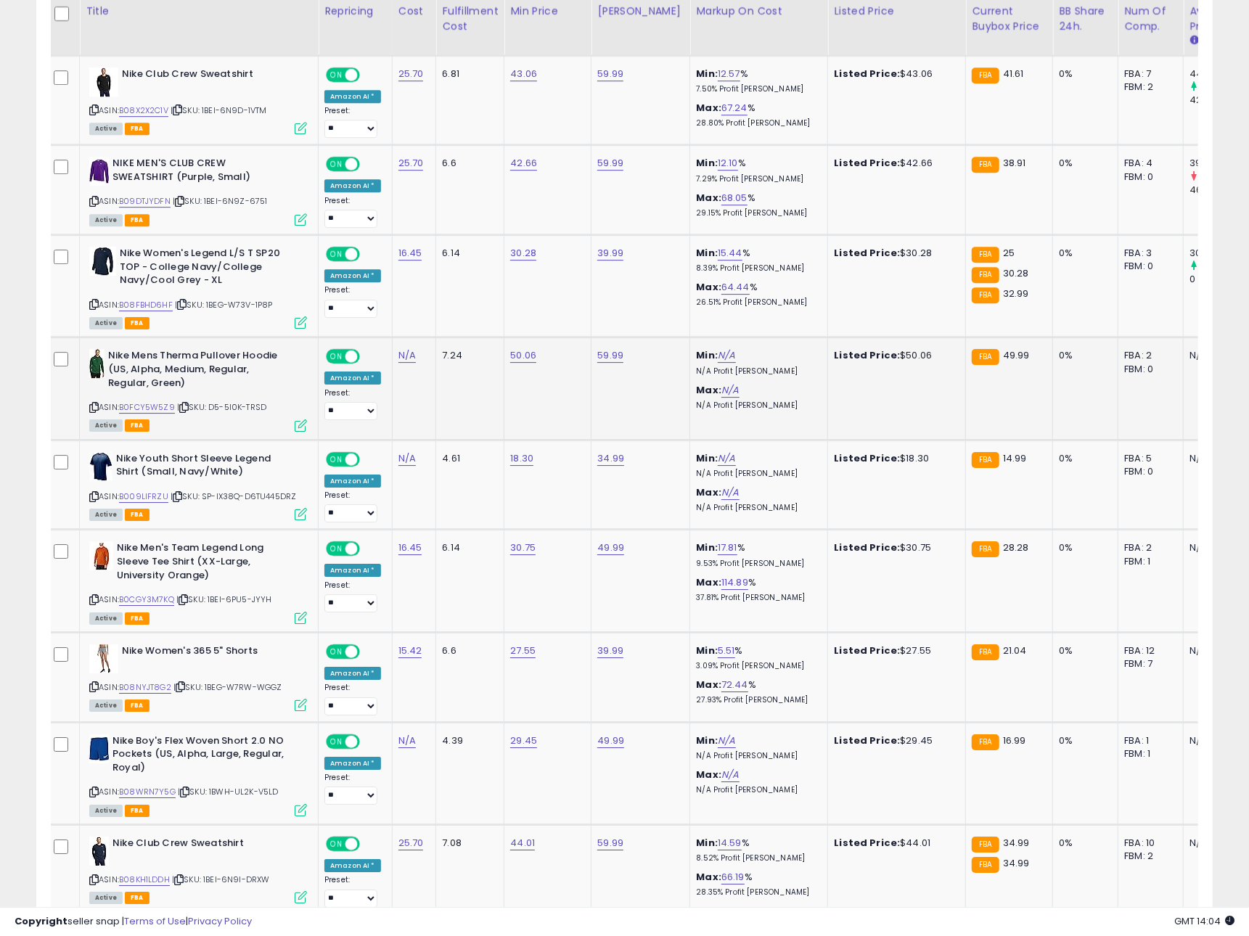
click at [187, 409] on icon at bounding box center [183, 408] width 9 height 8
click at [162, 410] on link "B0FCY5W5Z9" at bounding box center [147, 407] width 56 height 12
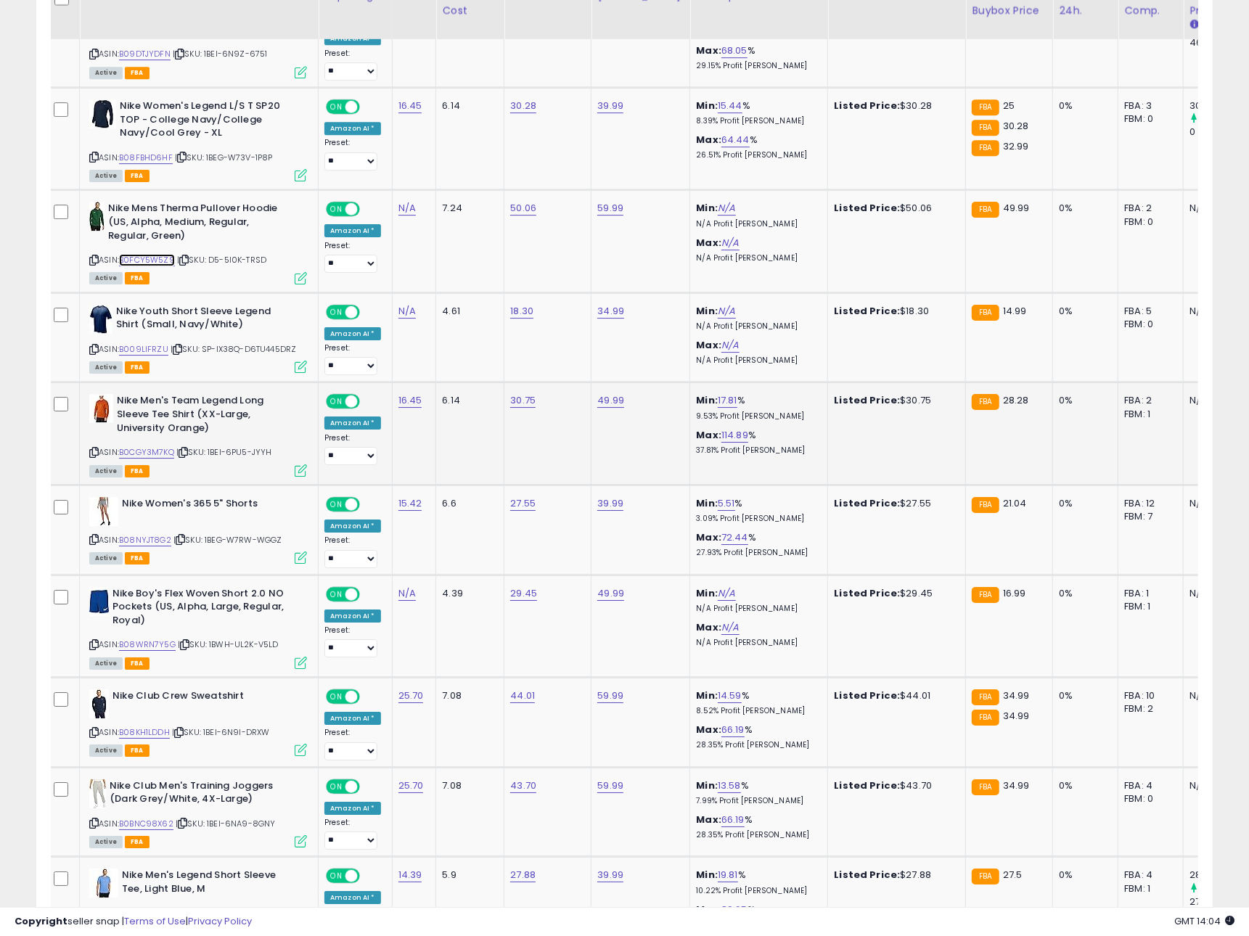
scroll to position [3135, 0]
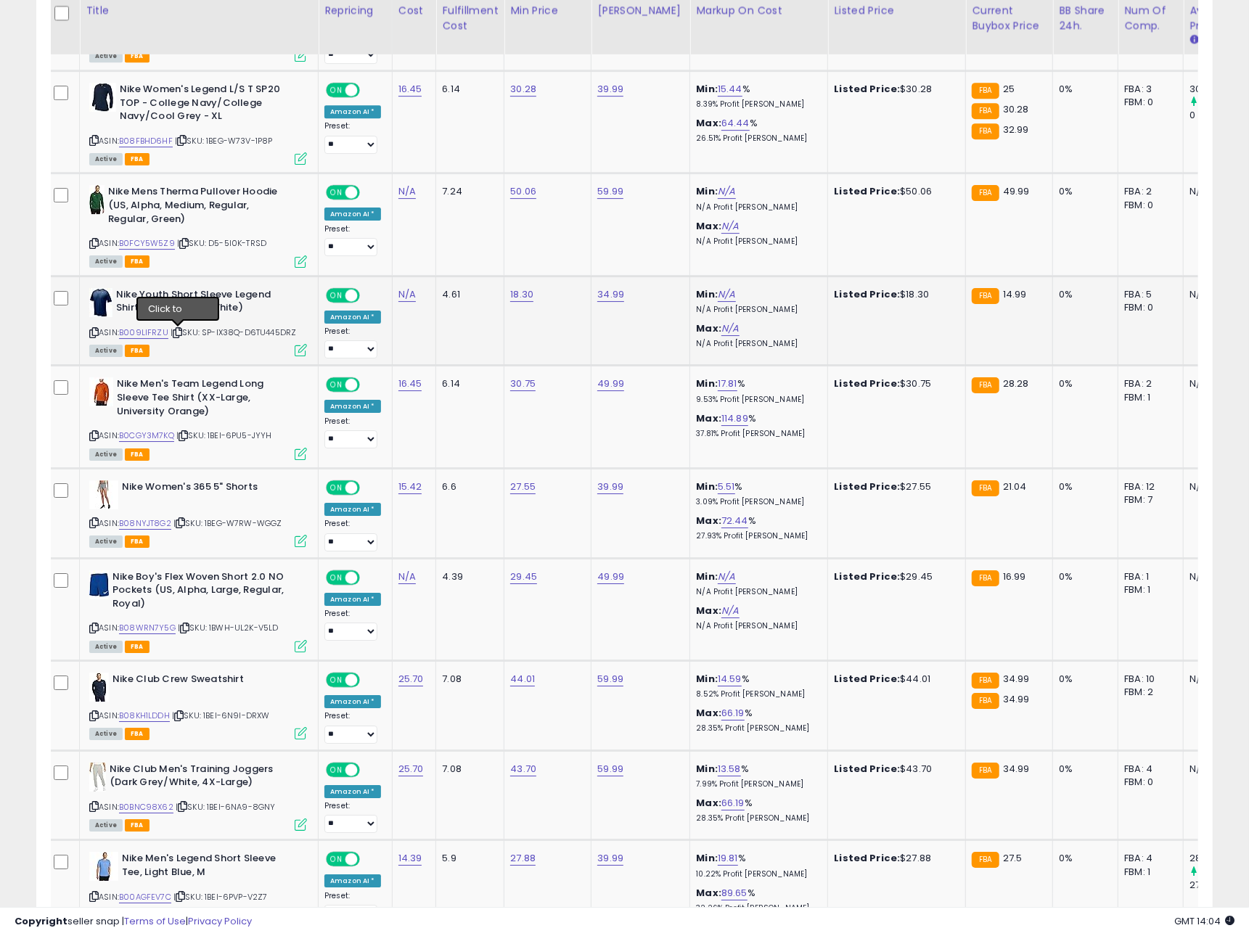
click at [179, 335] on icon at bounding box center [177, 333] width 9 height 8
click at [155, 336] on link "B009LIFRZU" at bounding box center [143, 333] width 49 height 12
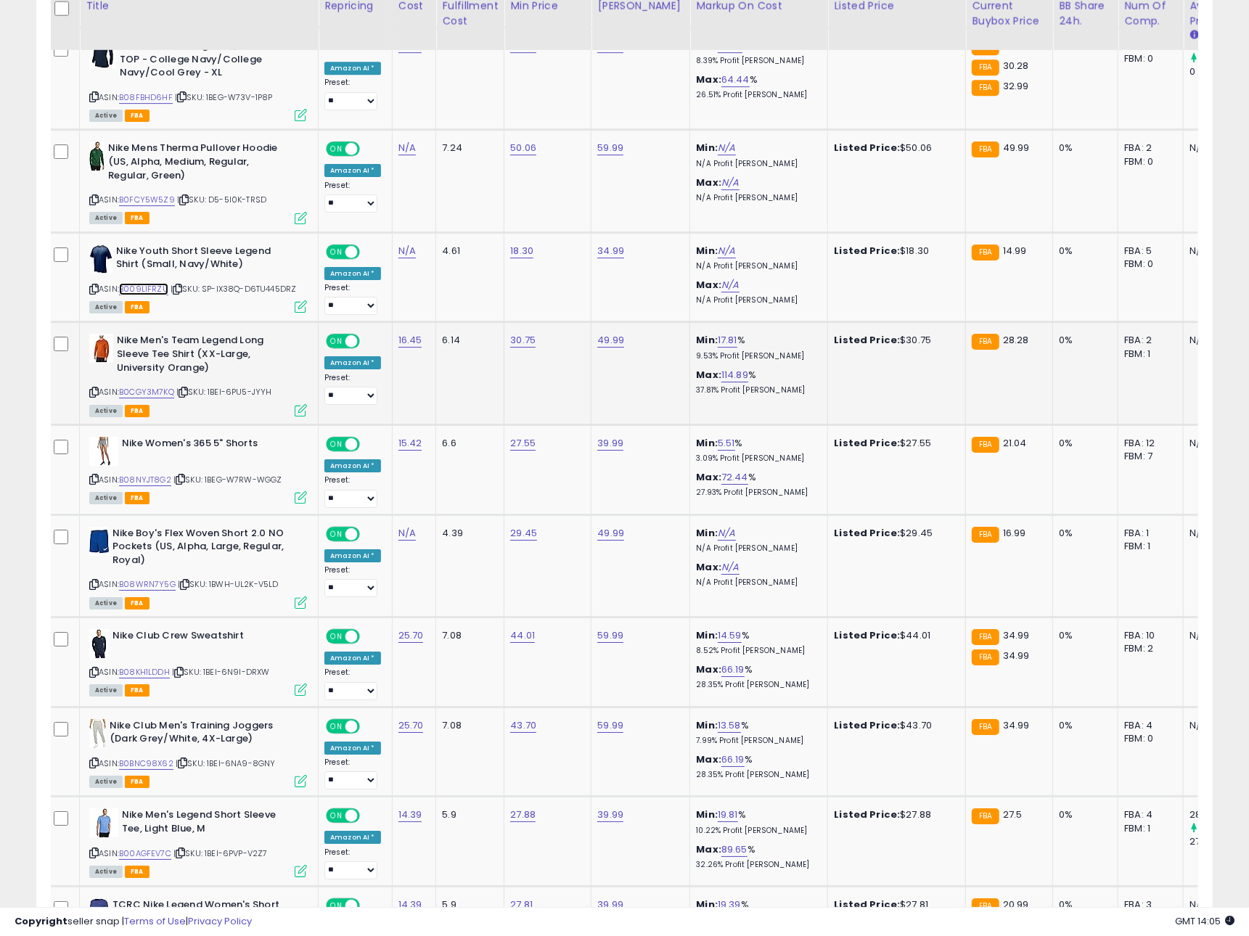
scroll to position [3200, 0]
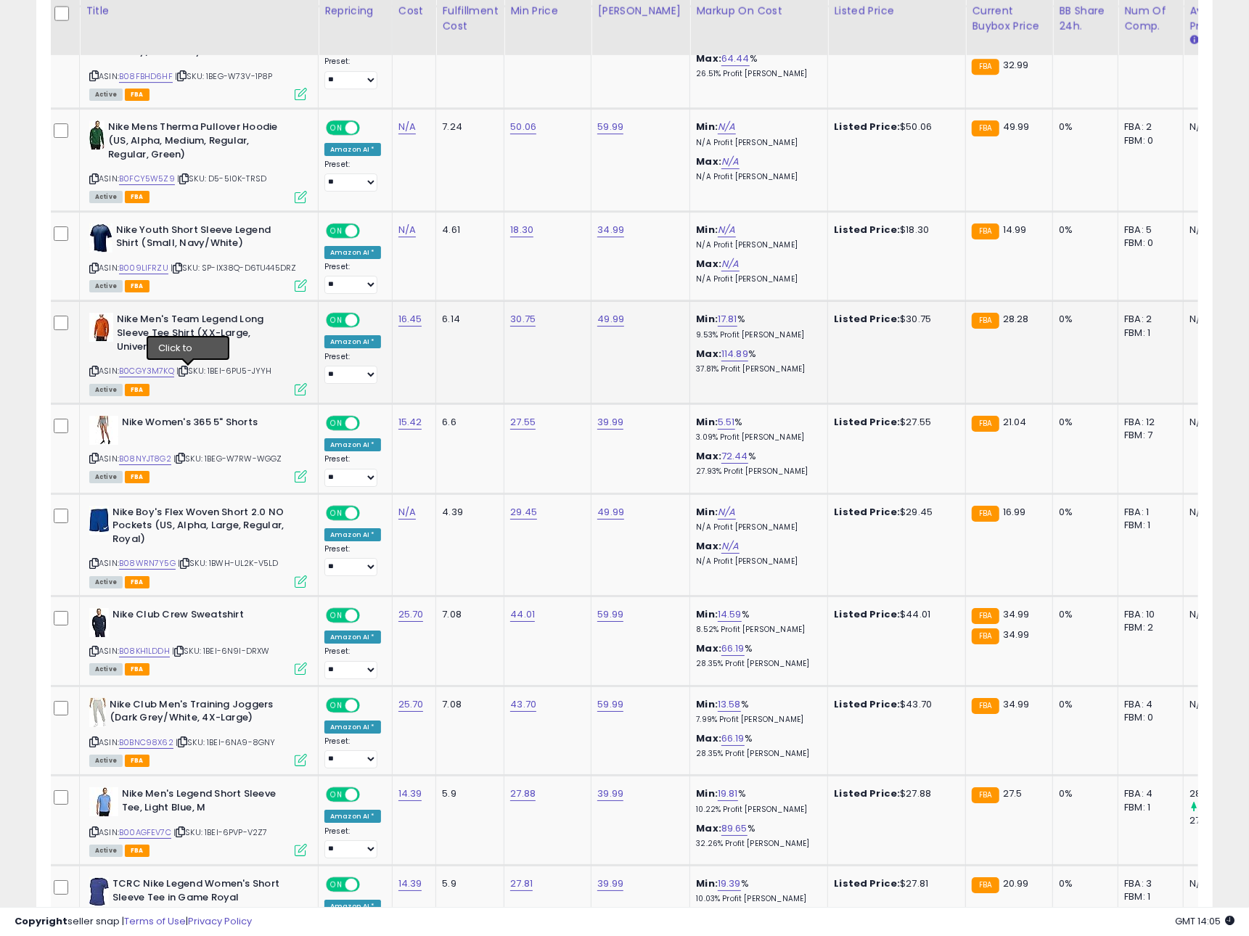
click at [188, 369] on icon at bounding box center [183, 371] width 9 height 8
click at [155, 374] on link "B0CGY3M7KQ" at bounding box center [146, 371] width 55 height 12
click at [91, 458] on icon at bounding box center [93, 458] width 9 height 8
click at [163, 459] on link "B08NYJT8G2" at bounding box center [145, 459] width 52 height 12
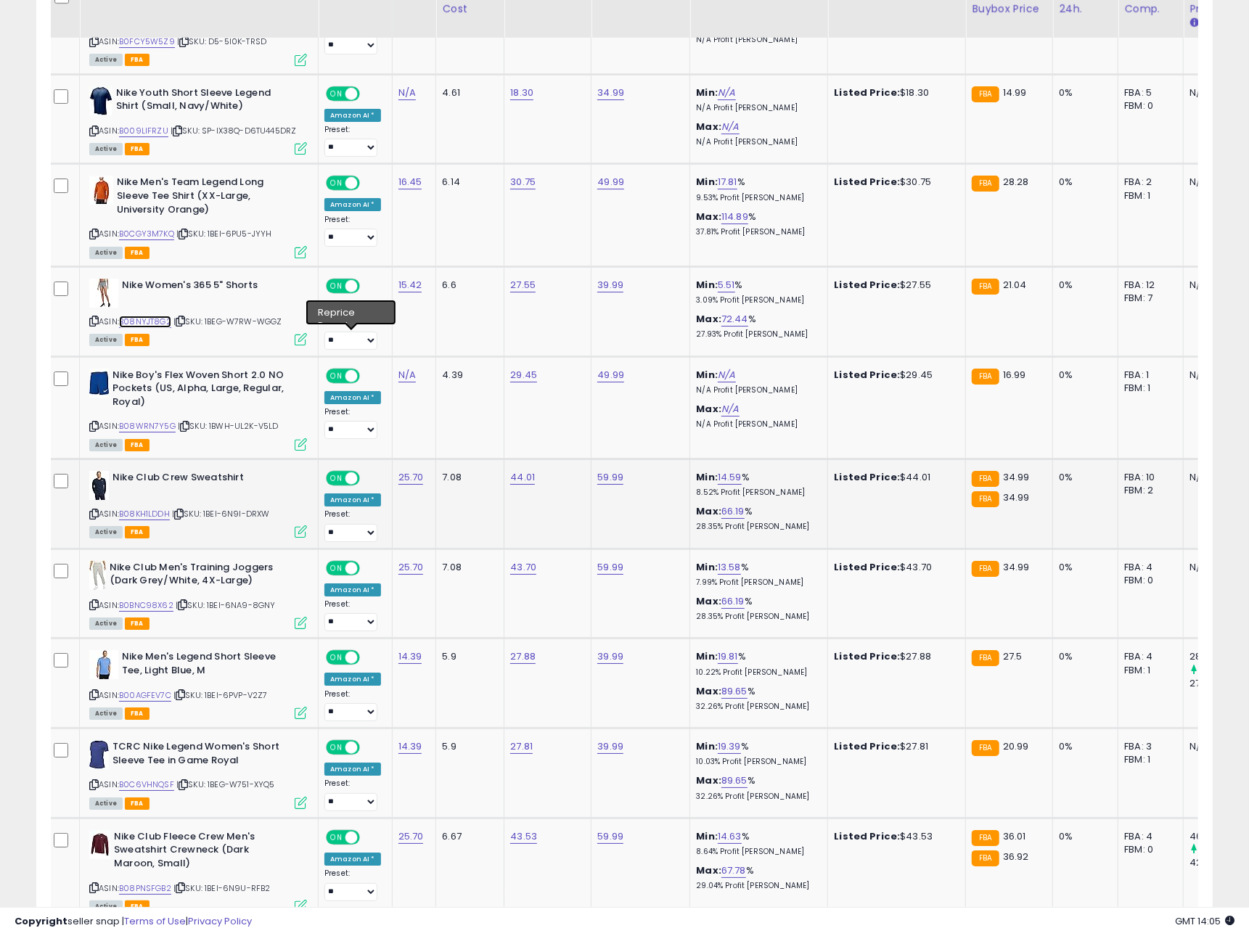
scroll to position [3347, 0]
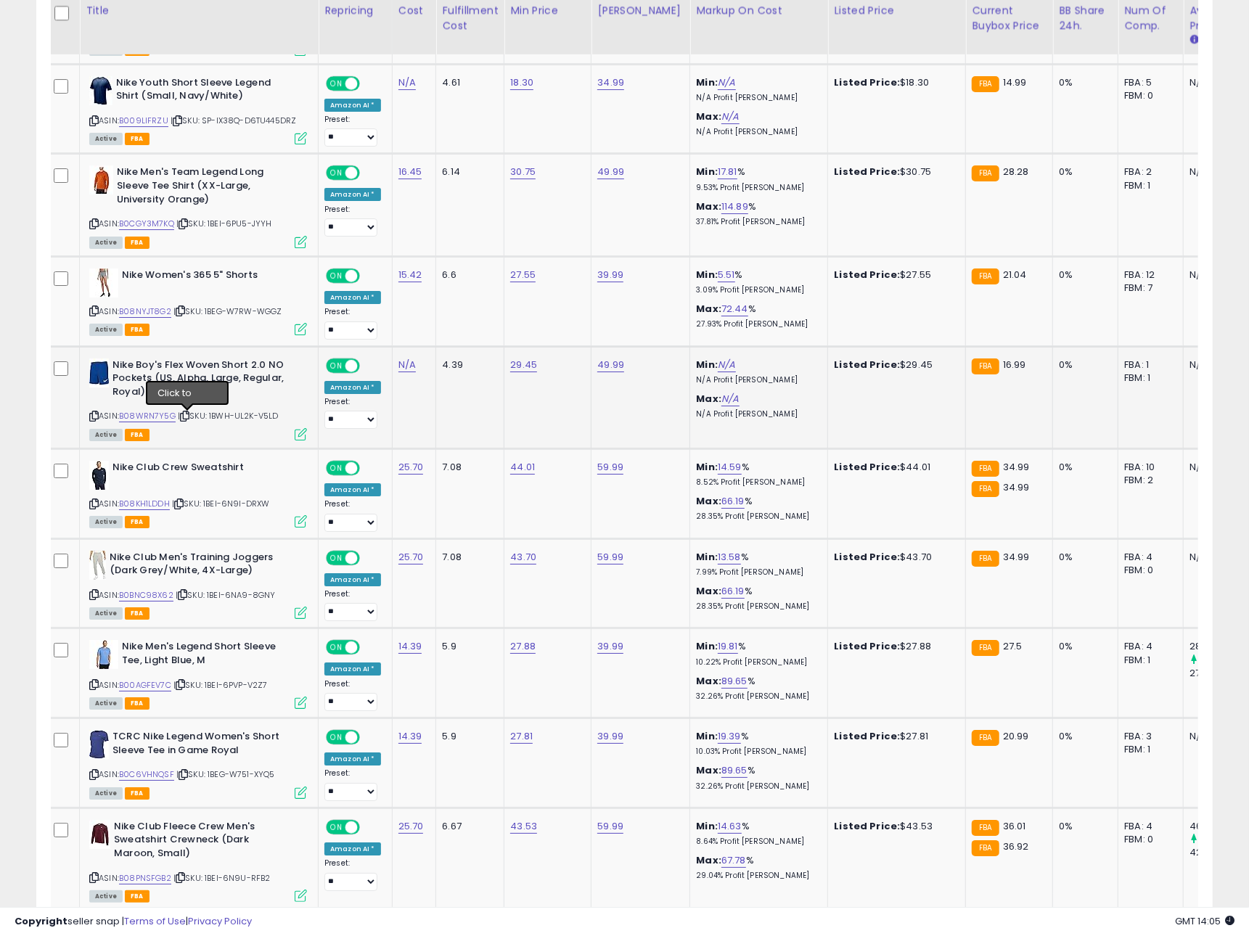
click at [189, 417] on icon at bounding box center [184, 416] width 9 height 8
click at [157, 419] on link "B08WRN7Y5G" at bounding box center [147, 416] width 57 height 12
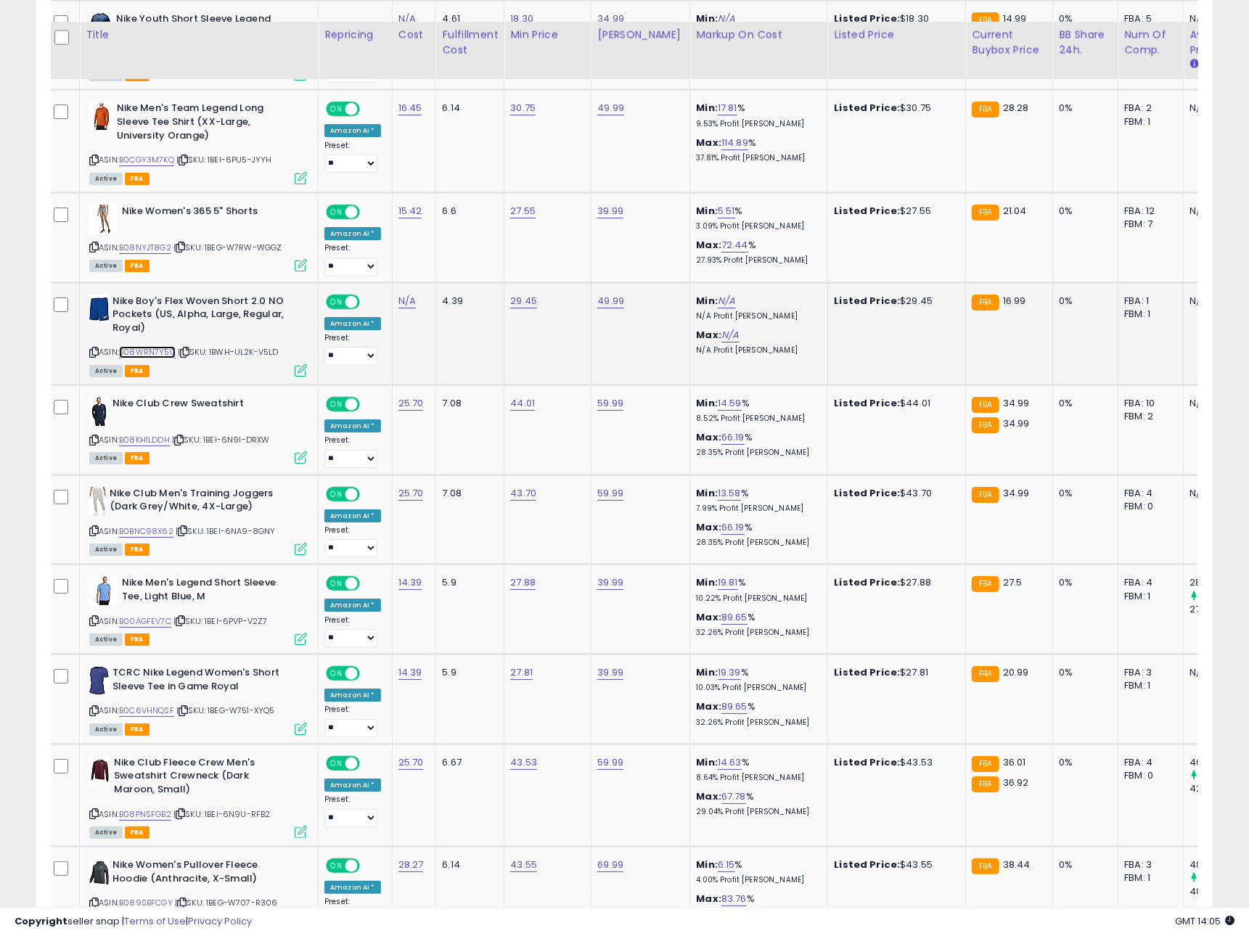
scroll to position [3439, 0]
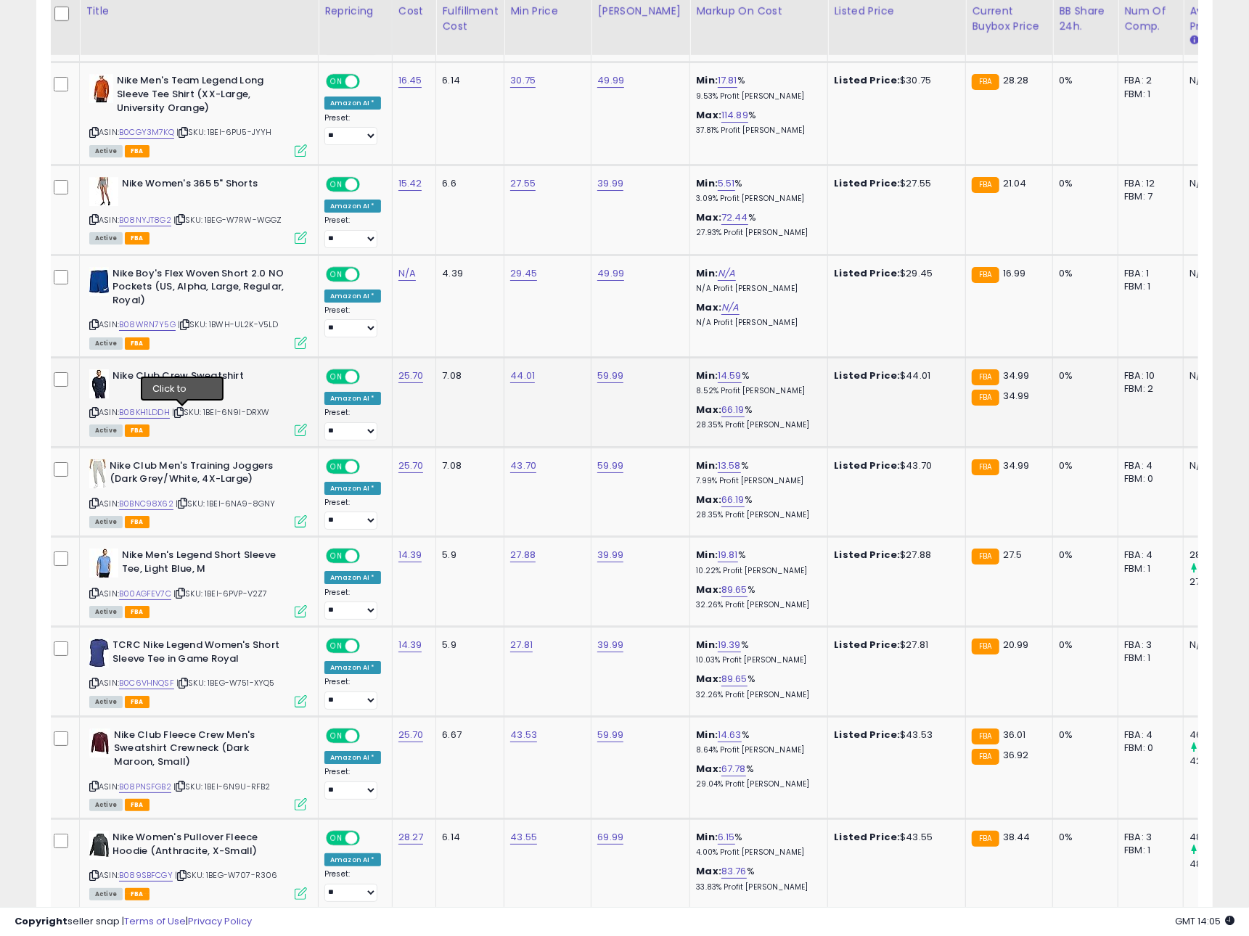
click at [183, 414] on icon at bounding box center [178, 413] width 9 height 8
click at [163, 414] on link "B08KH1LDDH" at bounding box center [144, 412] width 51 height 12
click at [187, 505] on icon at bounding box center [182, 503] width 9 height 8
click at [168, 505] on link "B0BNC98X62" at bounding box center [146, 504] width 54 height 12
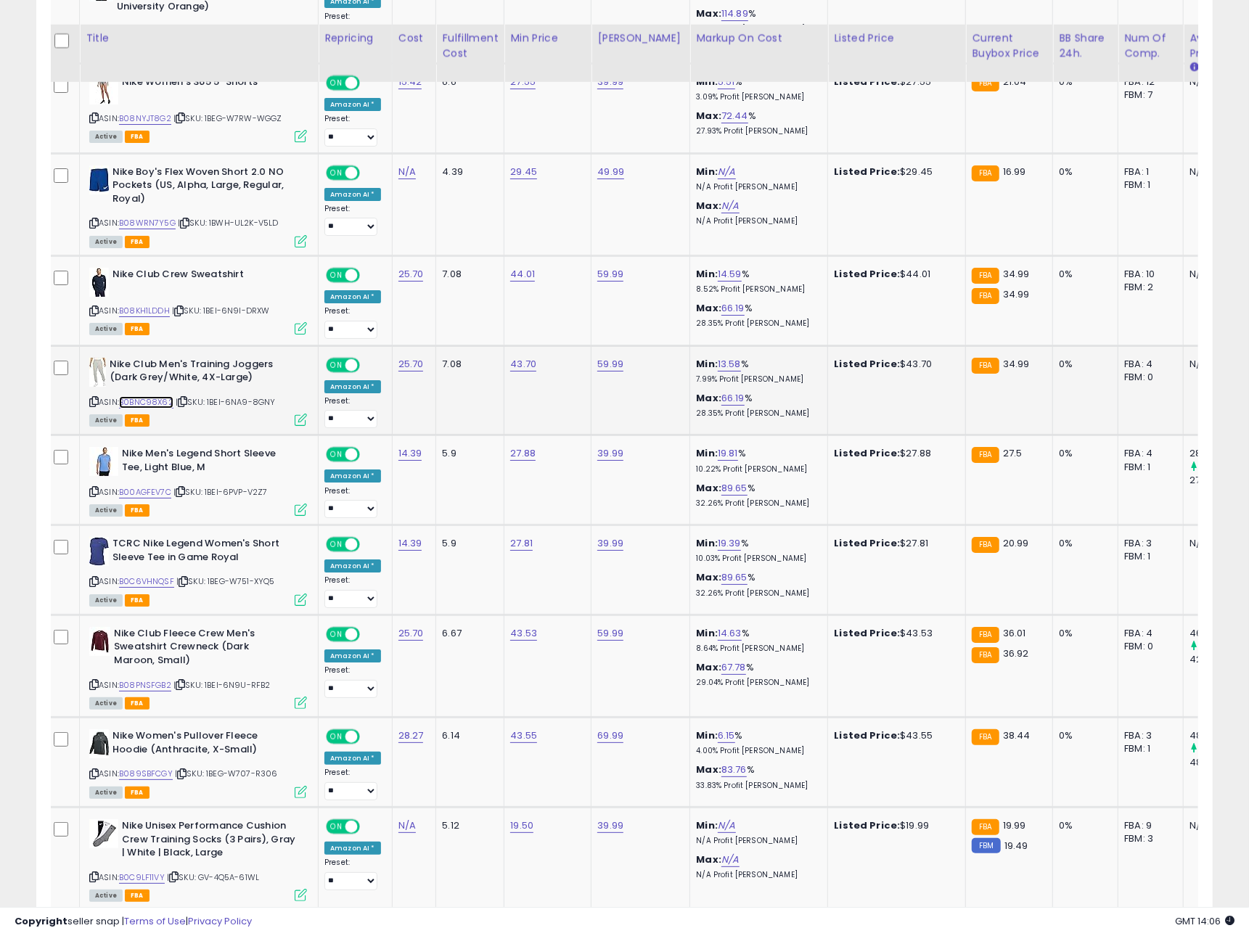
scroll to position [3586, 0]
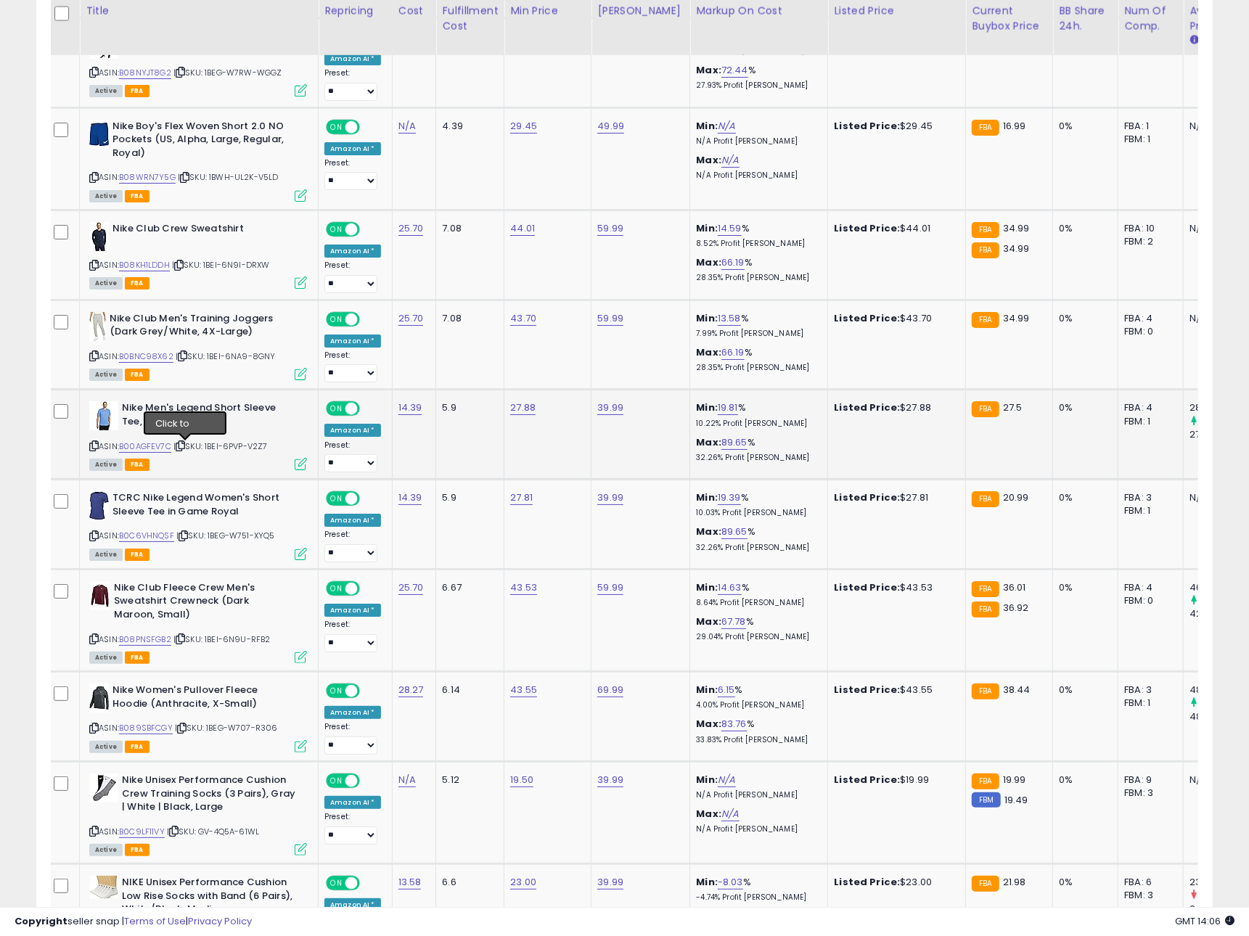
drag, startPoint x: 187, startPoint y: 449, endPoint x: 172, endPoint y: 449, distance: 14.5
click at [185, 449] on icon at bounding box center [180, 446] width 9 height 8
click at [168, 449] on link "B00AGFEV7C" at bounding box center [145, 447] width 52 height 12
drag, startPoint x: 189, startPoint y: 537, endPoint x: 168, endPoint y: 538, distance: 21.1
click at [188, 537] on icon at bounding box center [183, 536] width 9 height 8
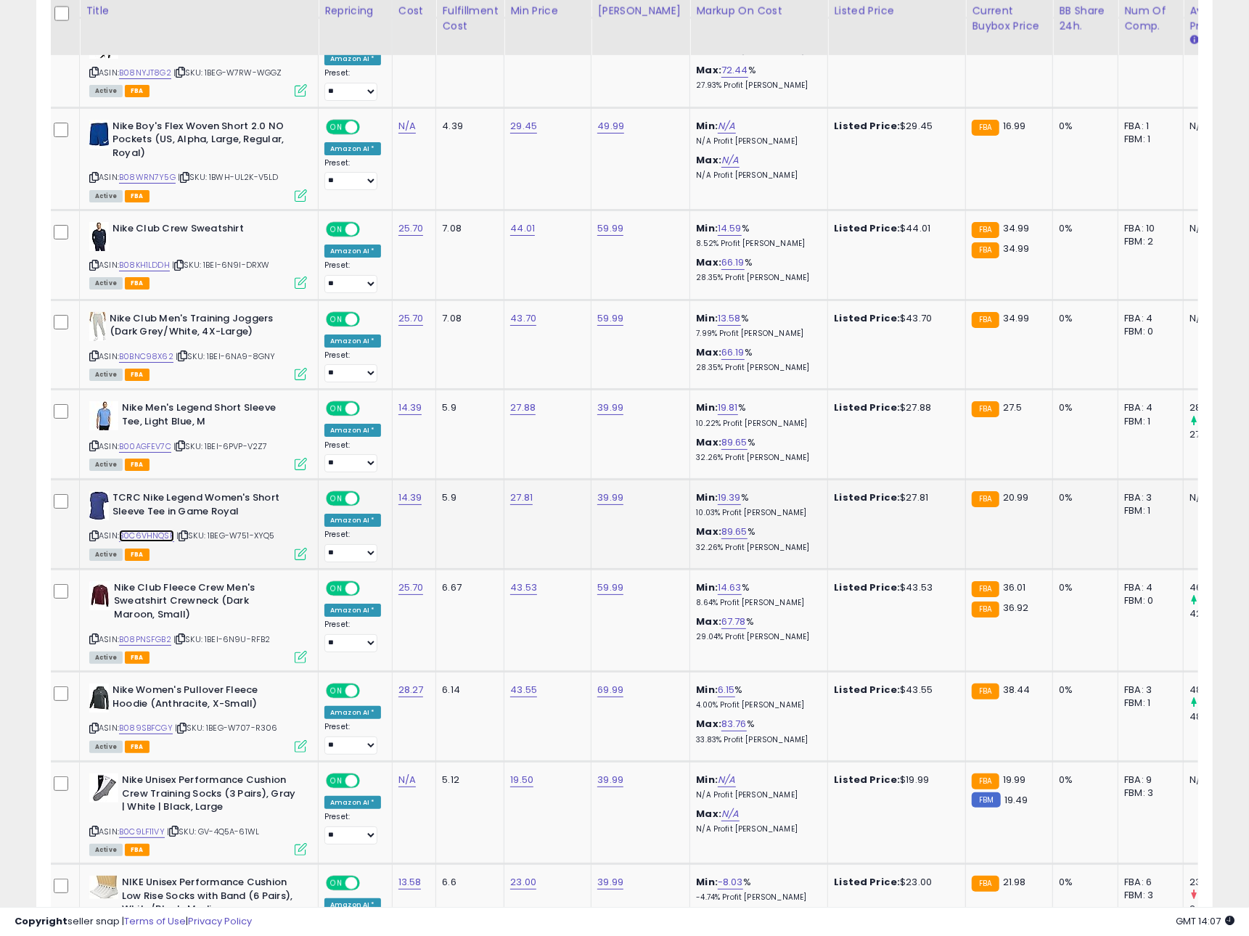
click at [160, 538] on link "B0C6VHNQSF" at bounding box center [146, 536] width 55 height 12
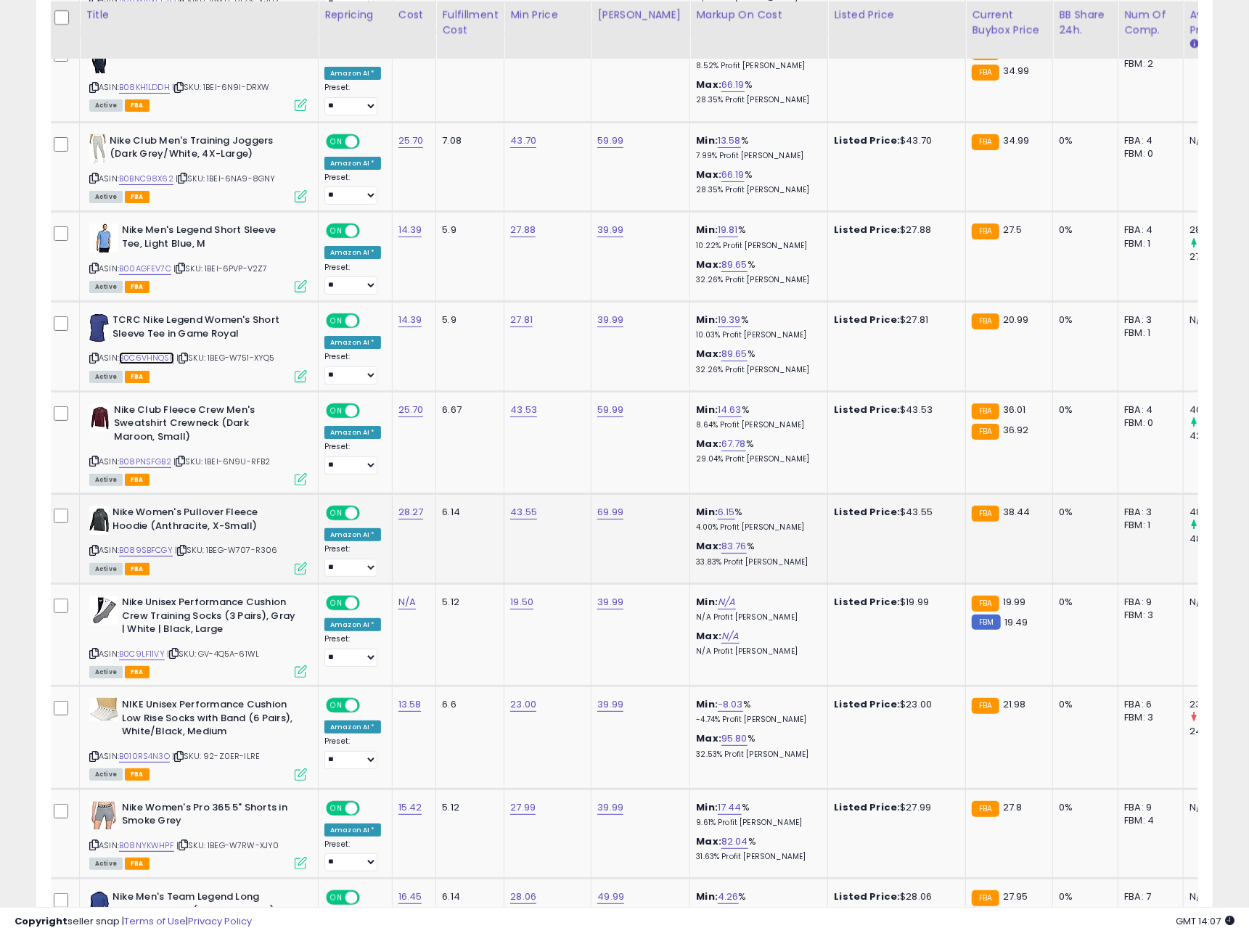
scroll to position [3768, 0]
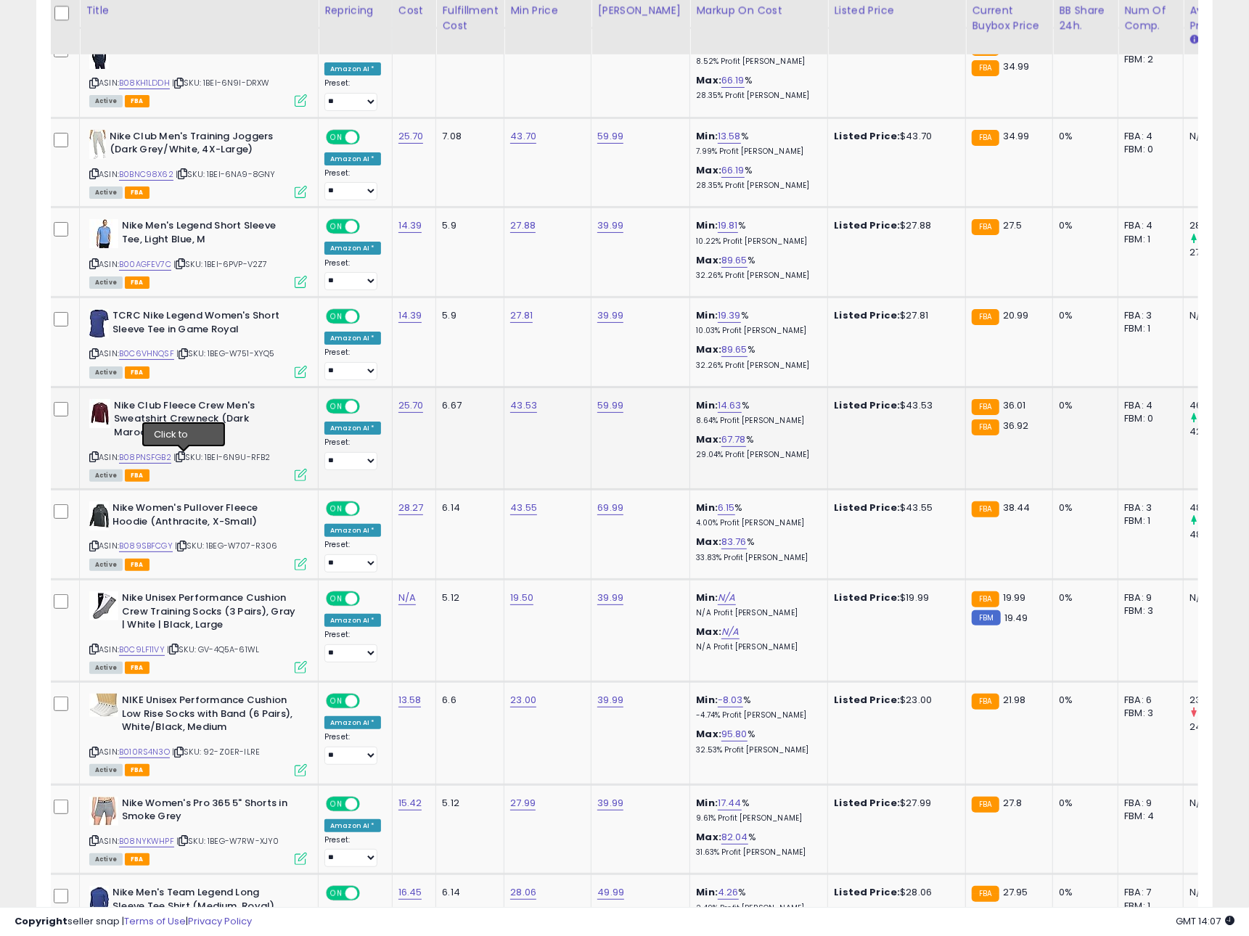
click at [183, 460] on icon at bounding box center [180, 457] width 9 height 8
click at [155, 459] on link "B08PNSFGB2" at bounding box center [145, 457] width 52 height 12
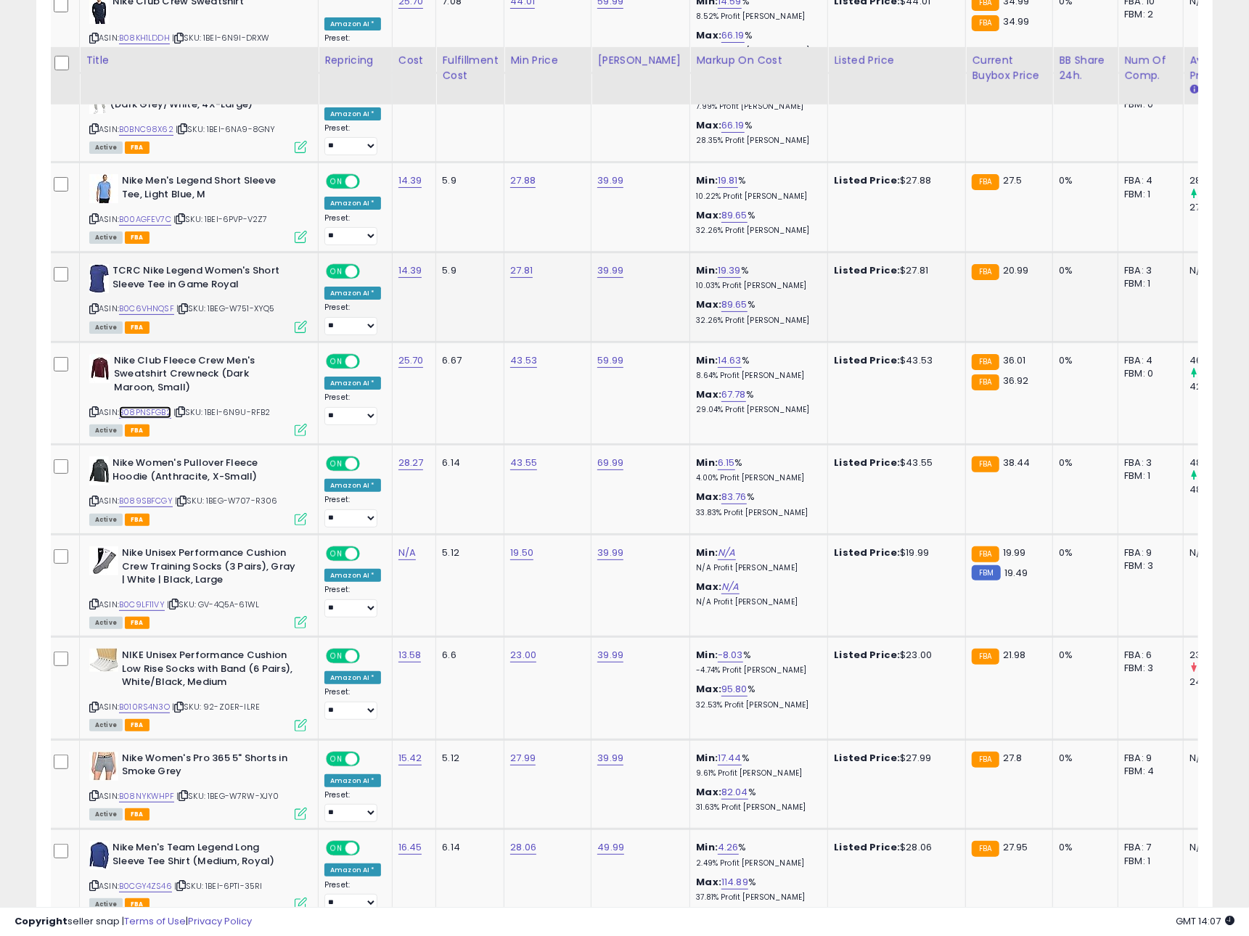
scroll to position [3906, 0]
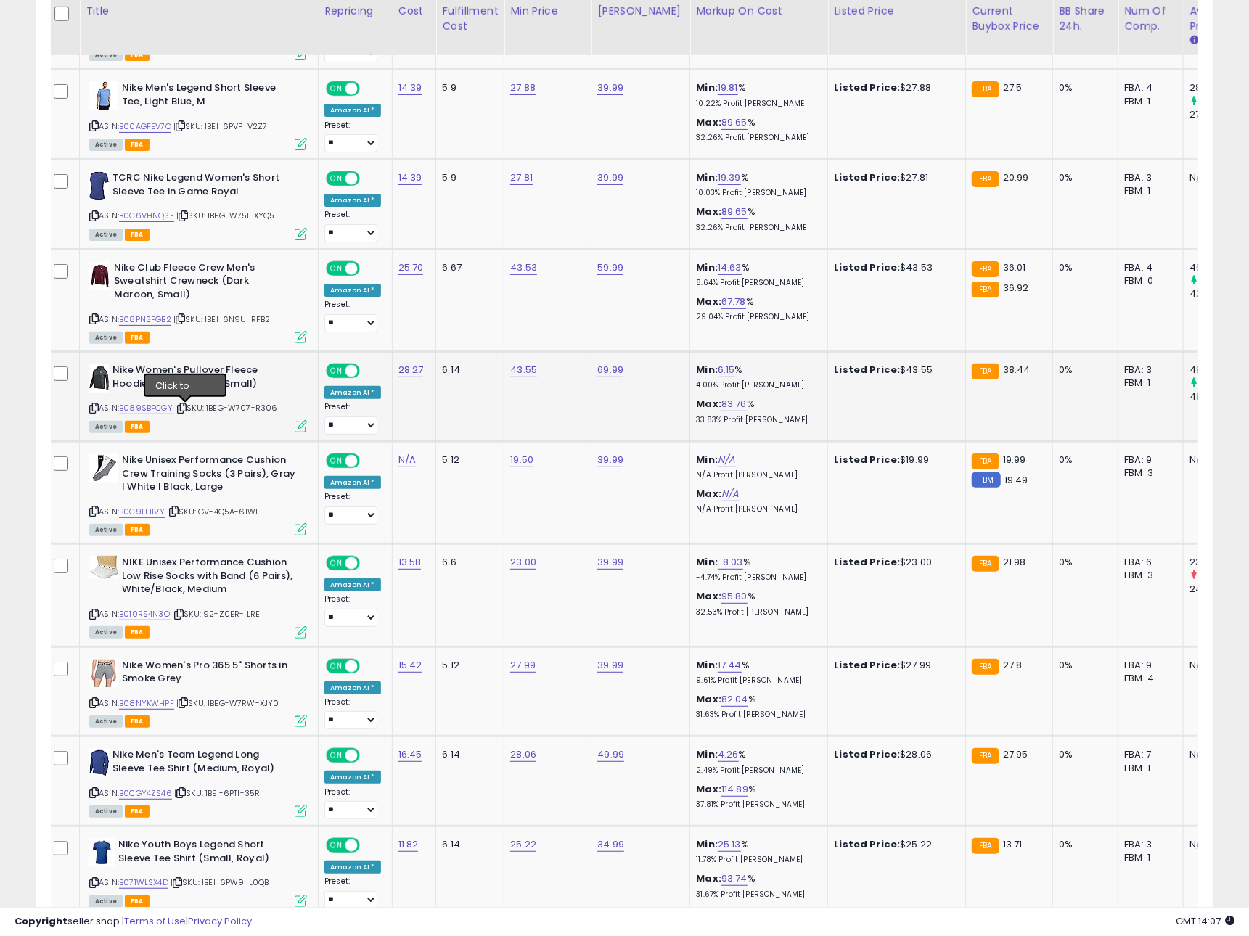
click at [184, 408] on icon at bounding box center [181, 408] width 9 height 8
click at [143, 408] on link "B089SBFCGY" at bounding box center [146, 408] width 54 height 12
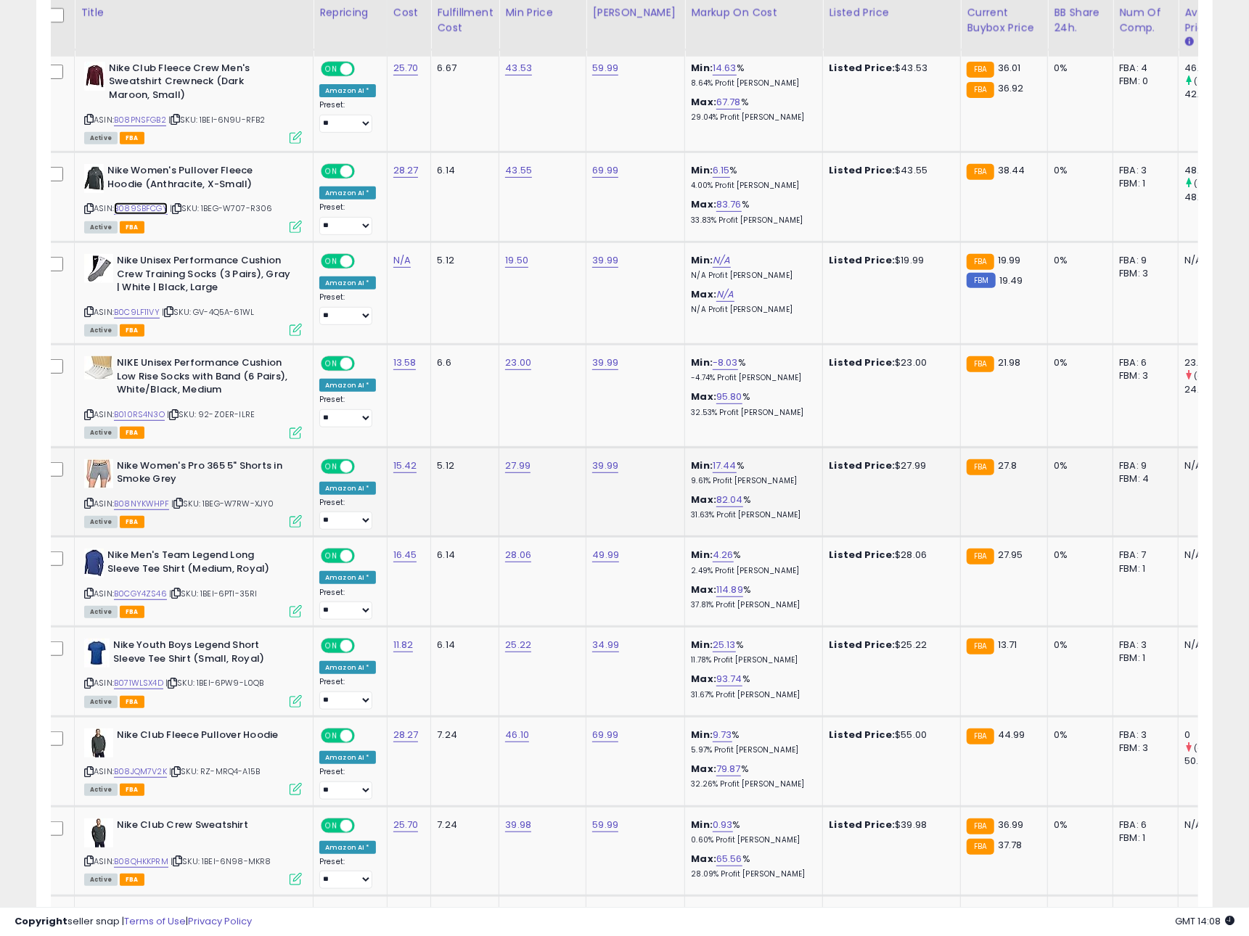
scroll to position [4108, 0]
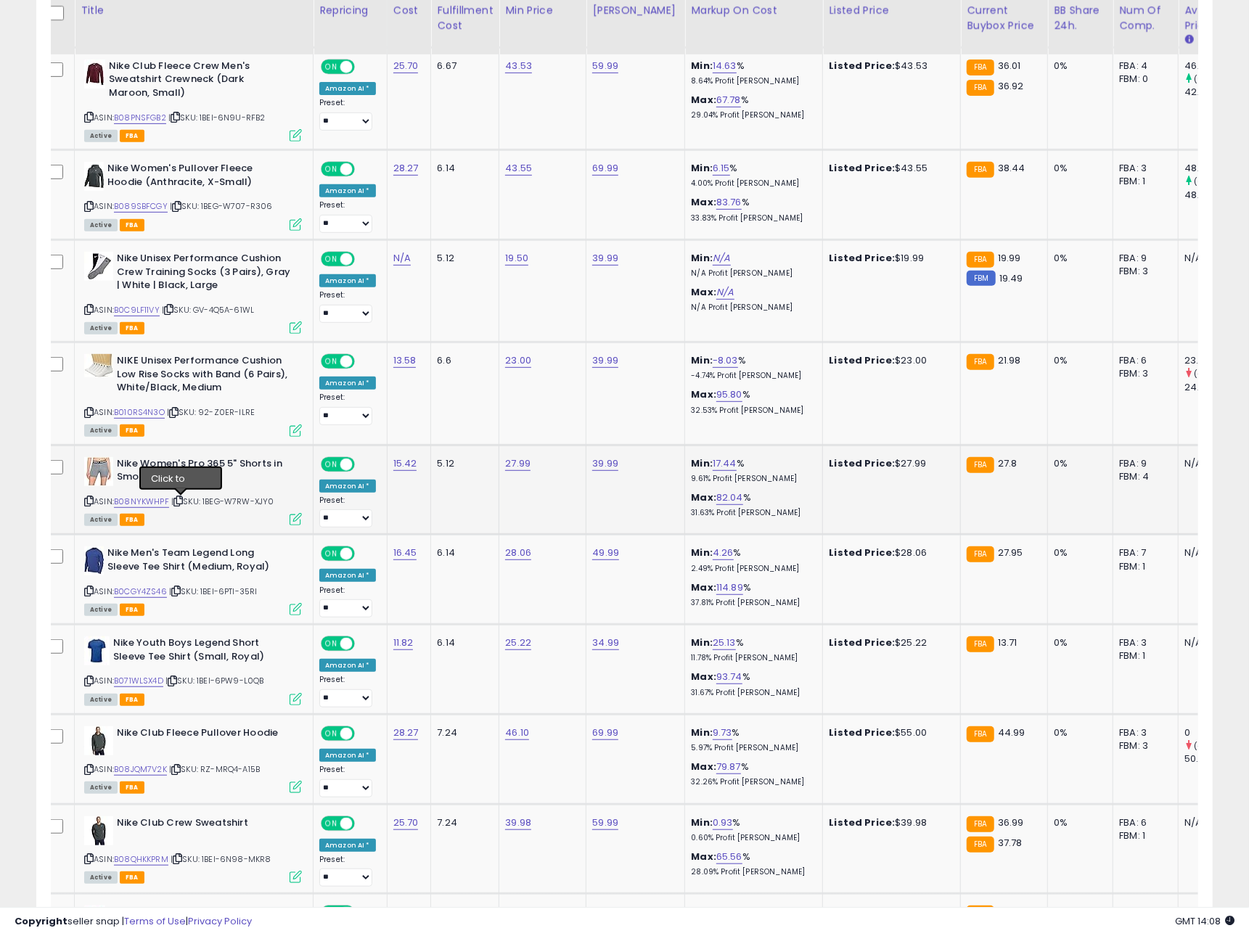
click at [183, 504] on icon at bounding box center [177, 501] width 9 height 8
click at [145, 500] on link "B08NYKWHPF" at bounding box center [141, 502] width 55 height 12
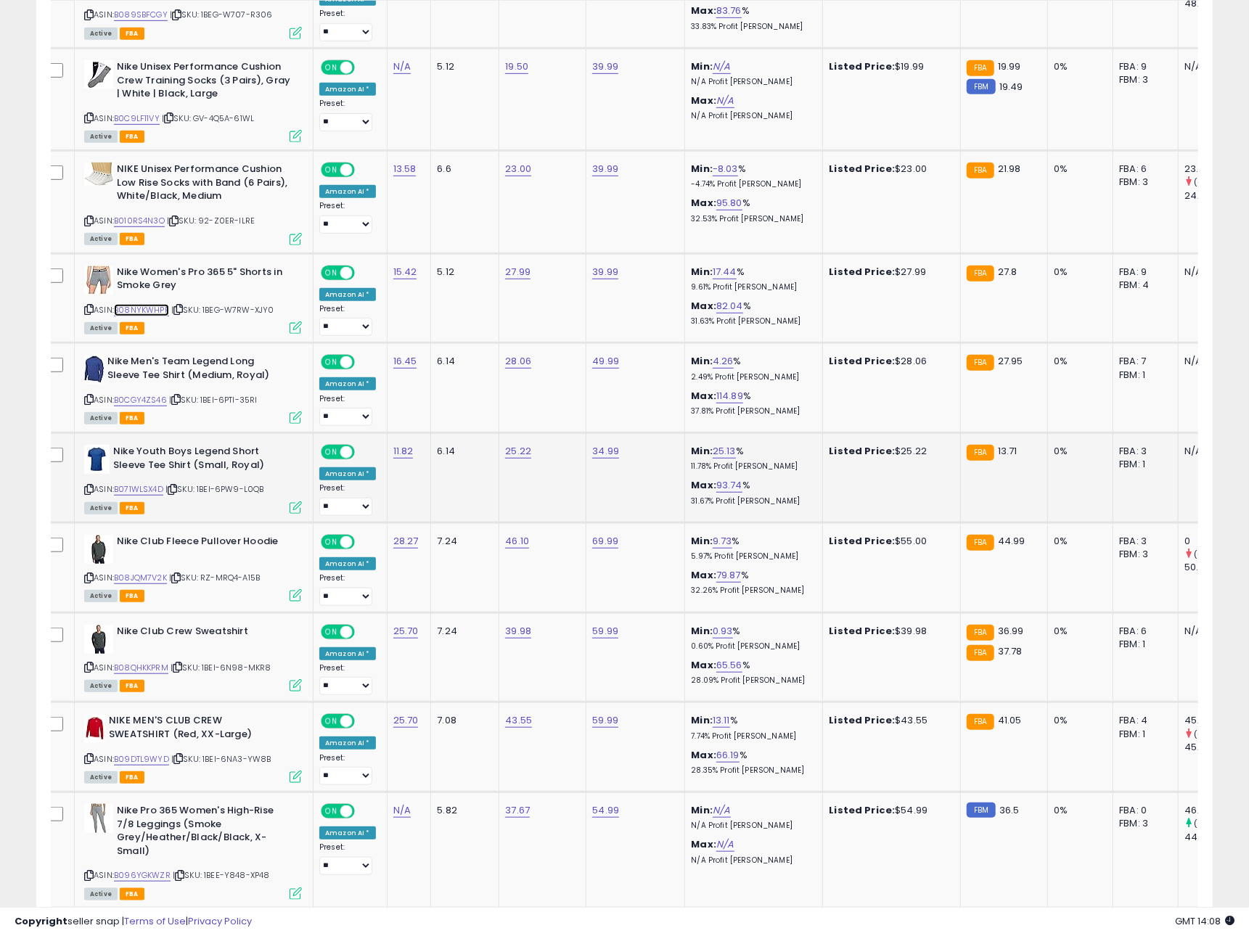
scroll to position [4334, 0]
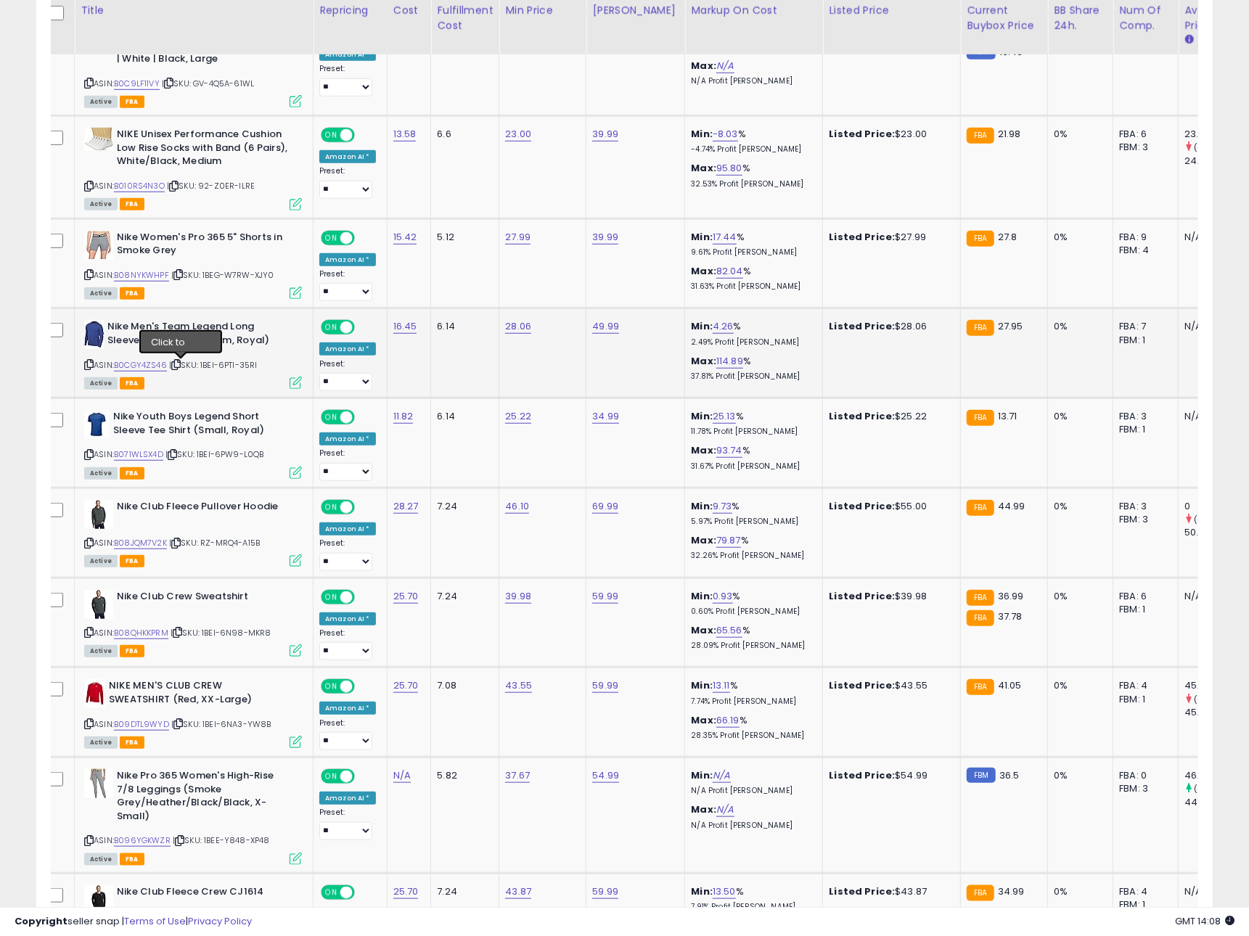
click at [179, 365] on icon at bounding box center [175, 365] width 9 height 8
click at [152, 367] on link "B0CGY4ZS46" at bounding box center [140, 365] width 53 height 12
click at [177, 456] on icon at bounding box center [172, 455] width 9 height 8
click at [141, 457] on link "B071WLSX4D" at bounding box center [138, 455] width 49 height 12
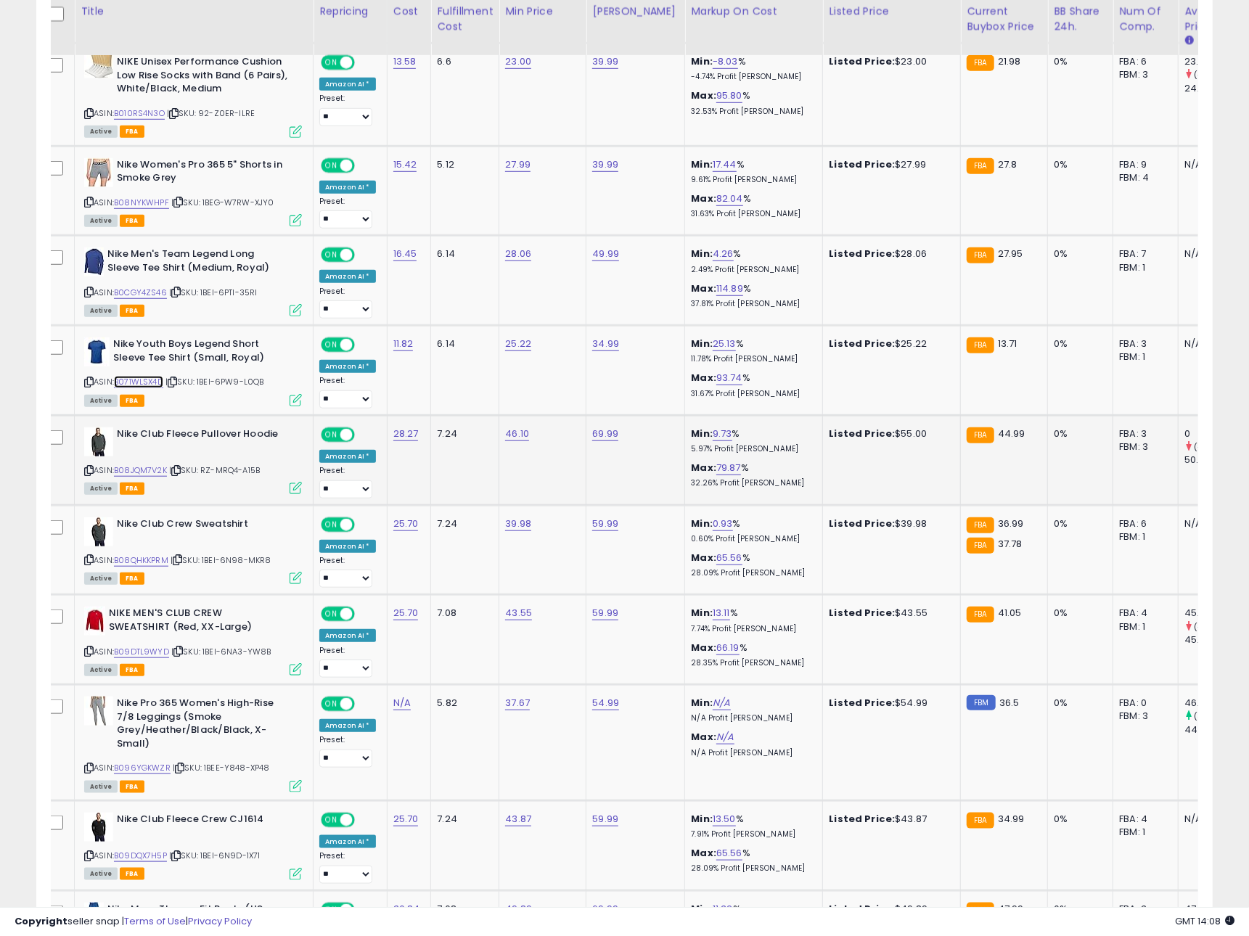
scroll to position [4407, 0]
click at [181, 472] on icon at bounding box center [175, 470] width 9 height 8
click at [148, 472] on link "B08JQM7V2K" at bounding box center [140, 470] width 53 height 12
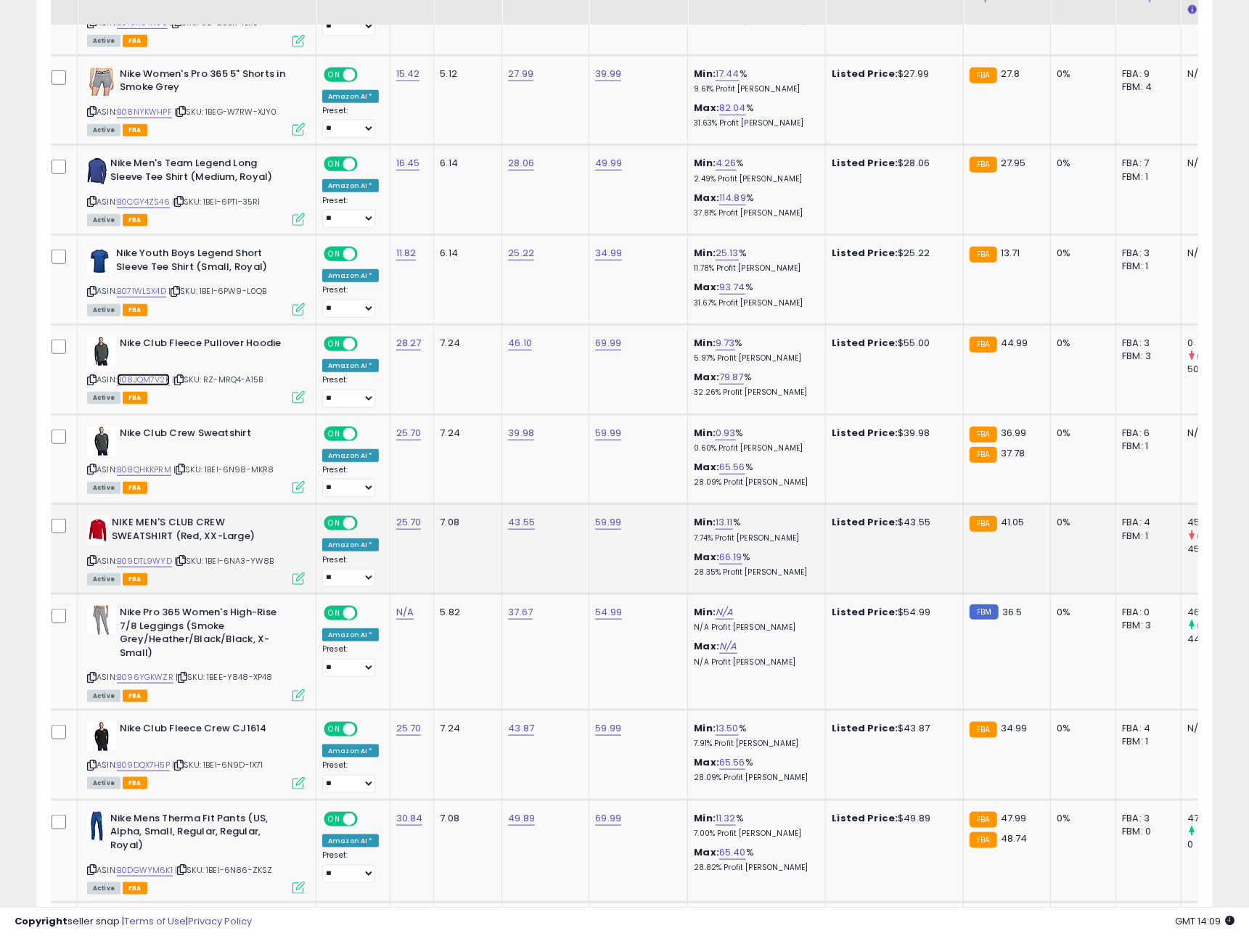
scroll to position [4514, 0]
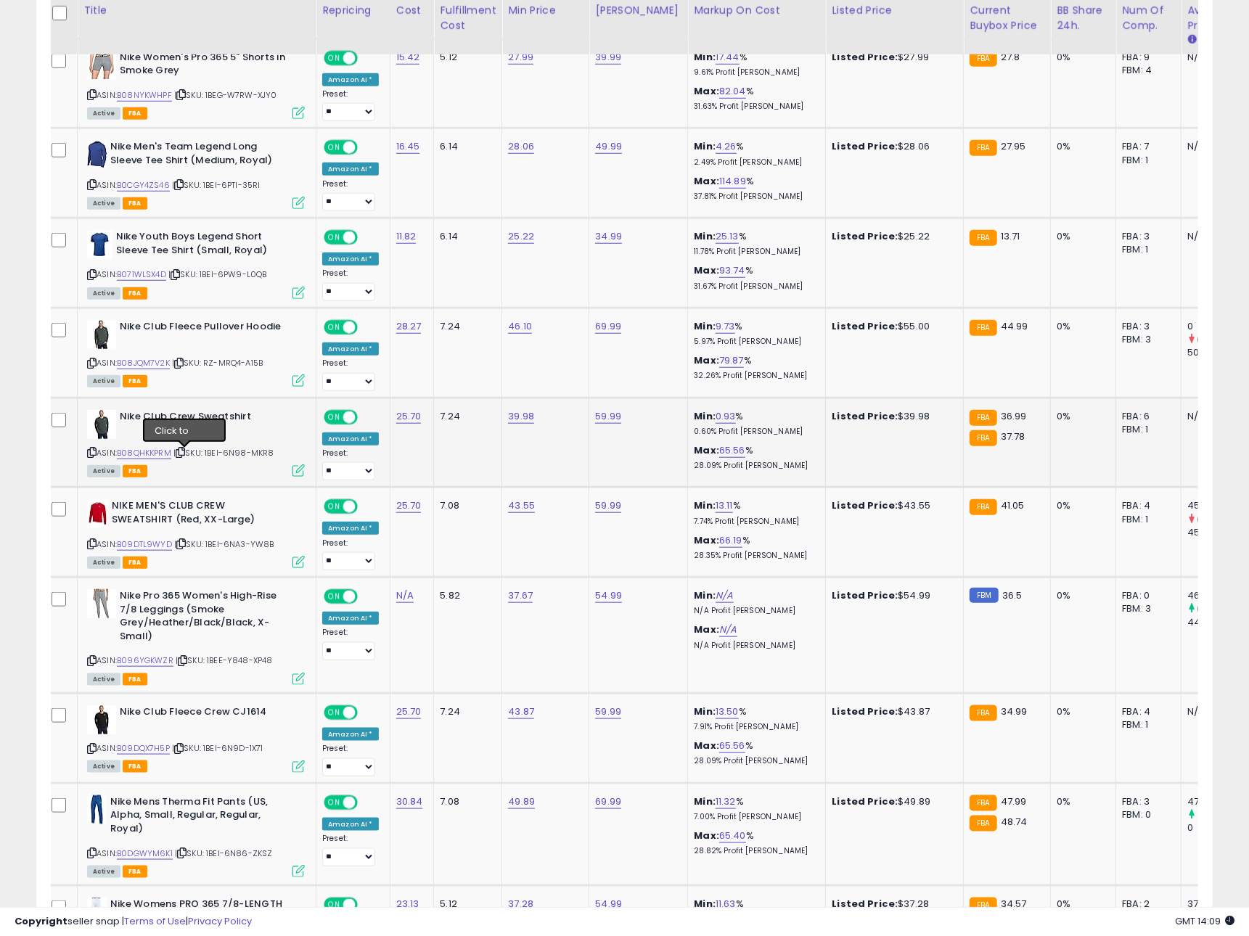
click at [185, 456] on icon at bounding box center [180, 453] width 9 height 8
click at [147, 454] on link "B08QHKKPRM" at bounding box center [144, 453] width 54 height 12
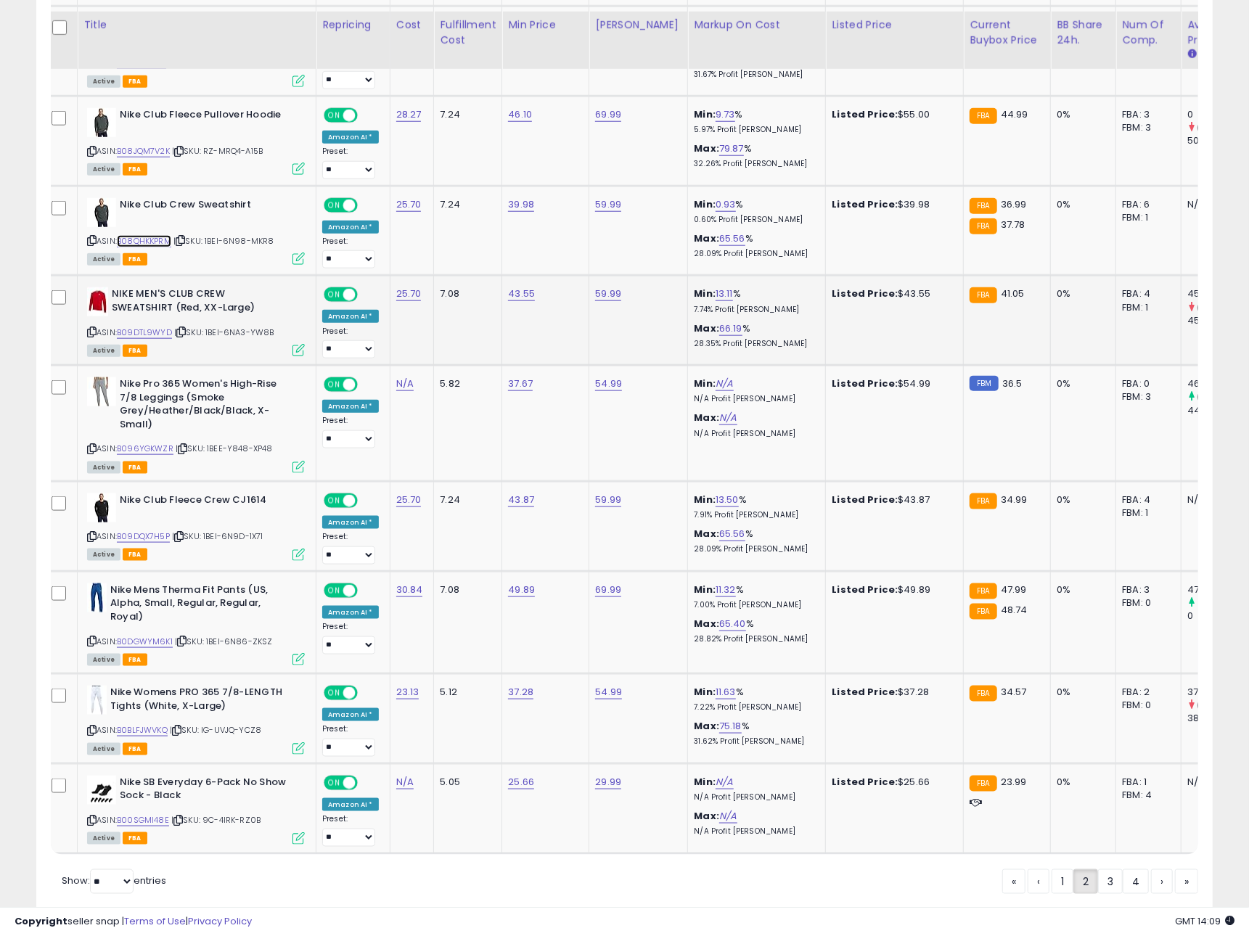
scroll to position [4740, 0]
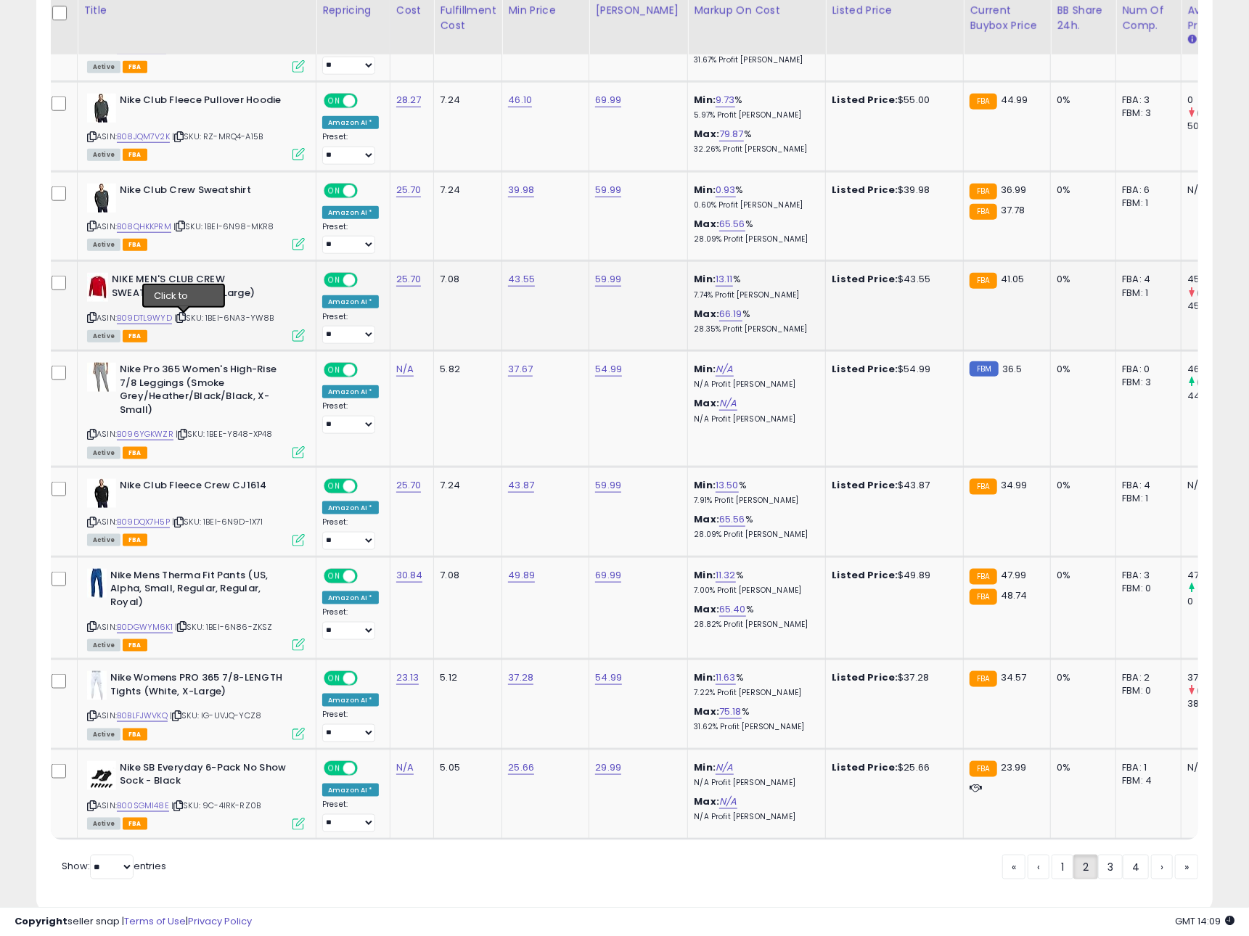
click at [181, 320] on icon at bounding box center [180, 318] width 9 height 8
click at [166, 319] on link "B09DTL9WYD" at bounding box center [144, 318] width 55 height 12
click at [185, 438] on icon at bounding box center [182, 434] width 9 height 8
click at [158, 438] on link "B096YGKWZR" at bounding box center [145, 434] width 57 height 12
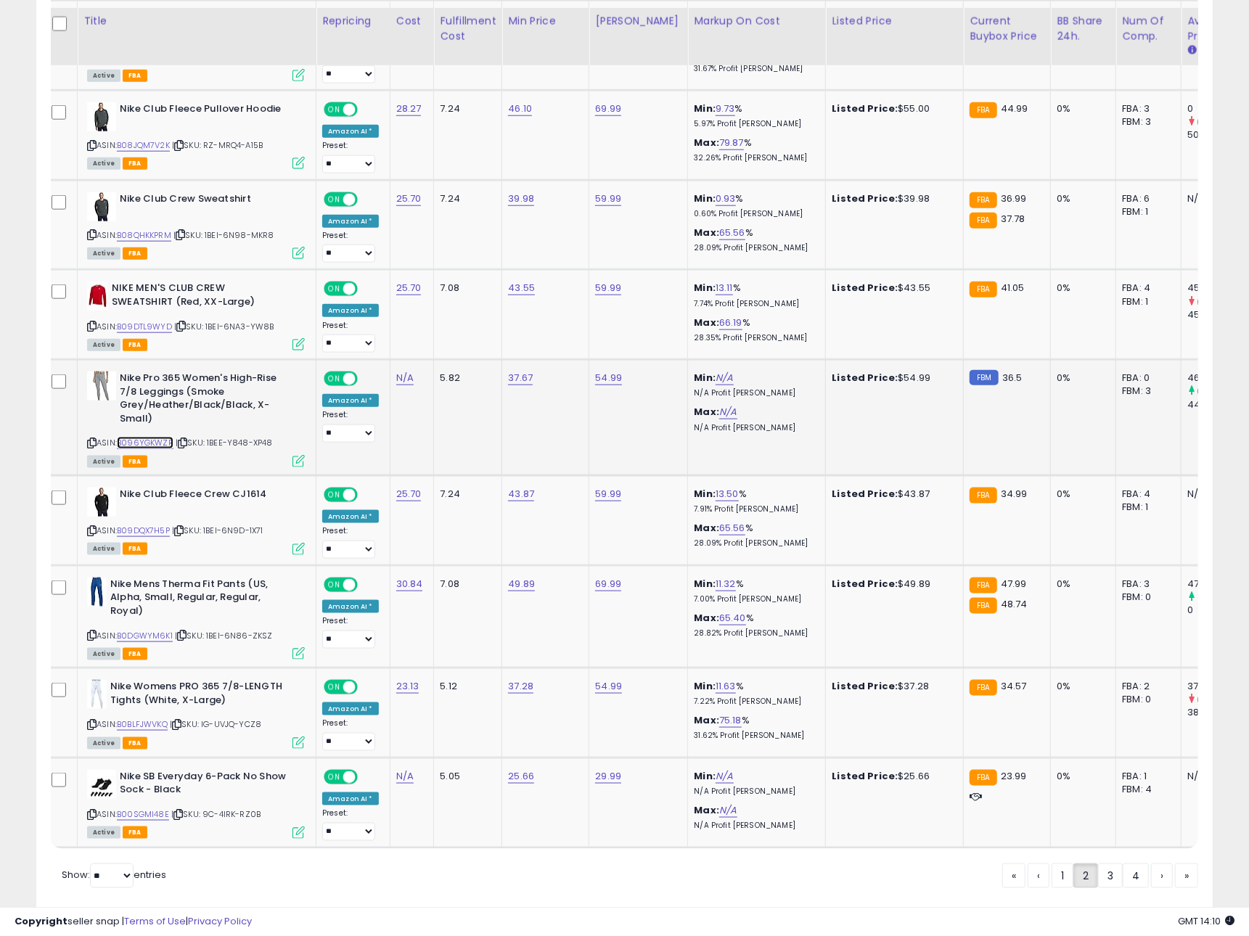
scroll to position [4775, 0]
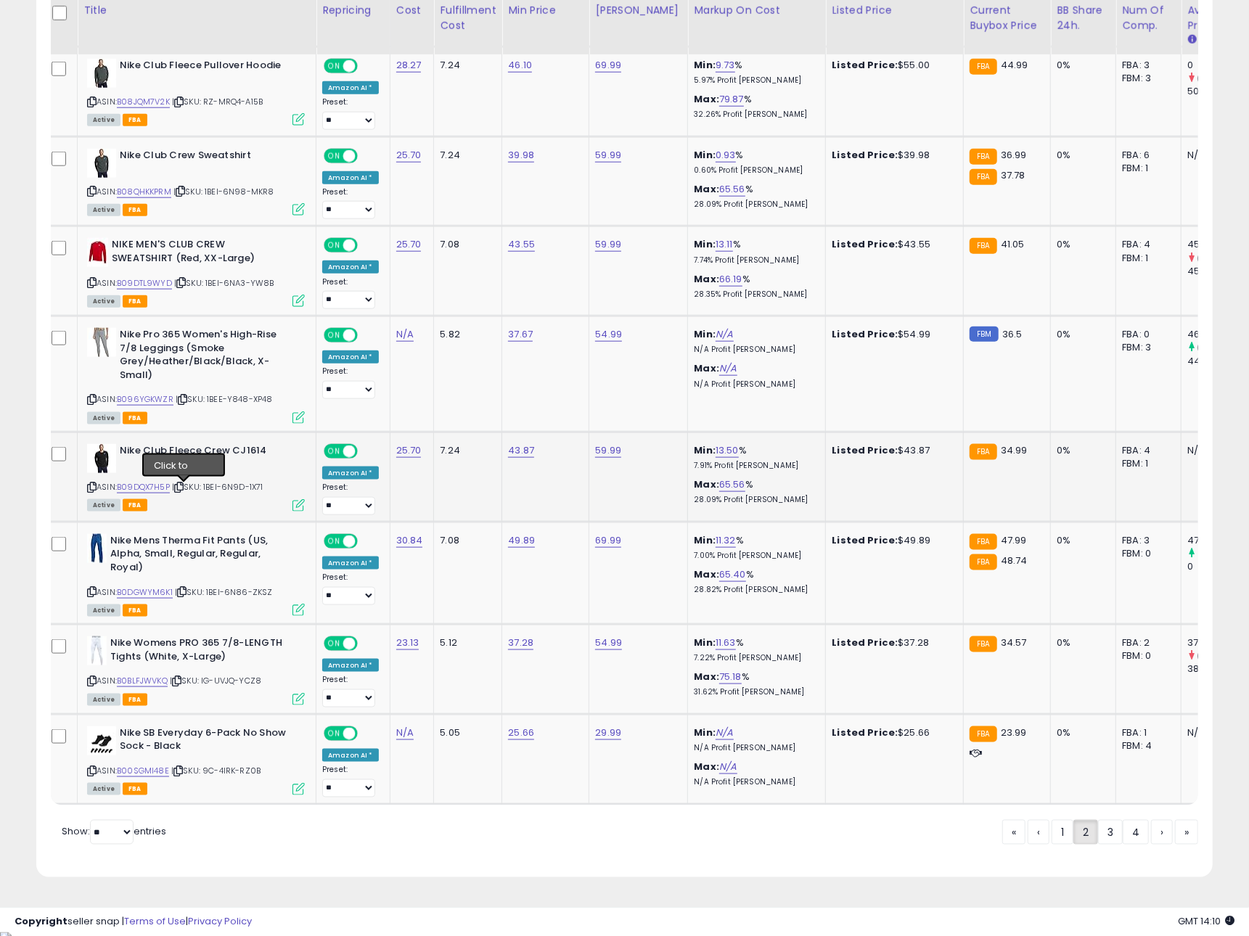
drag, startPoint x: 184, startPoint y: 488, endPoint x: 168, endPoint y: 491, distance: 16.1
click at [184, 488] on icon at bounding box center [178, 487] width 9 height 8
click at [155, 490] on link "B09DQX7H5P" at bounding box center [143, 487] width 53 height 12
click at [187, 594] on icon at bounding box center [181, 592] width 9 height 8
click at [156, 594] on link "B0DGWYM6K1" at bounding box center [145, 592] width 56 height 12
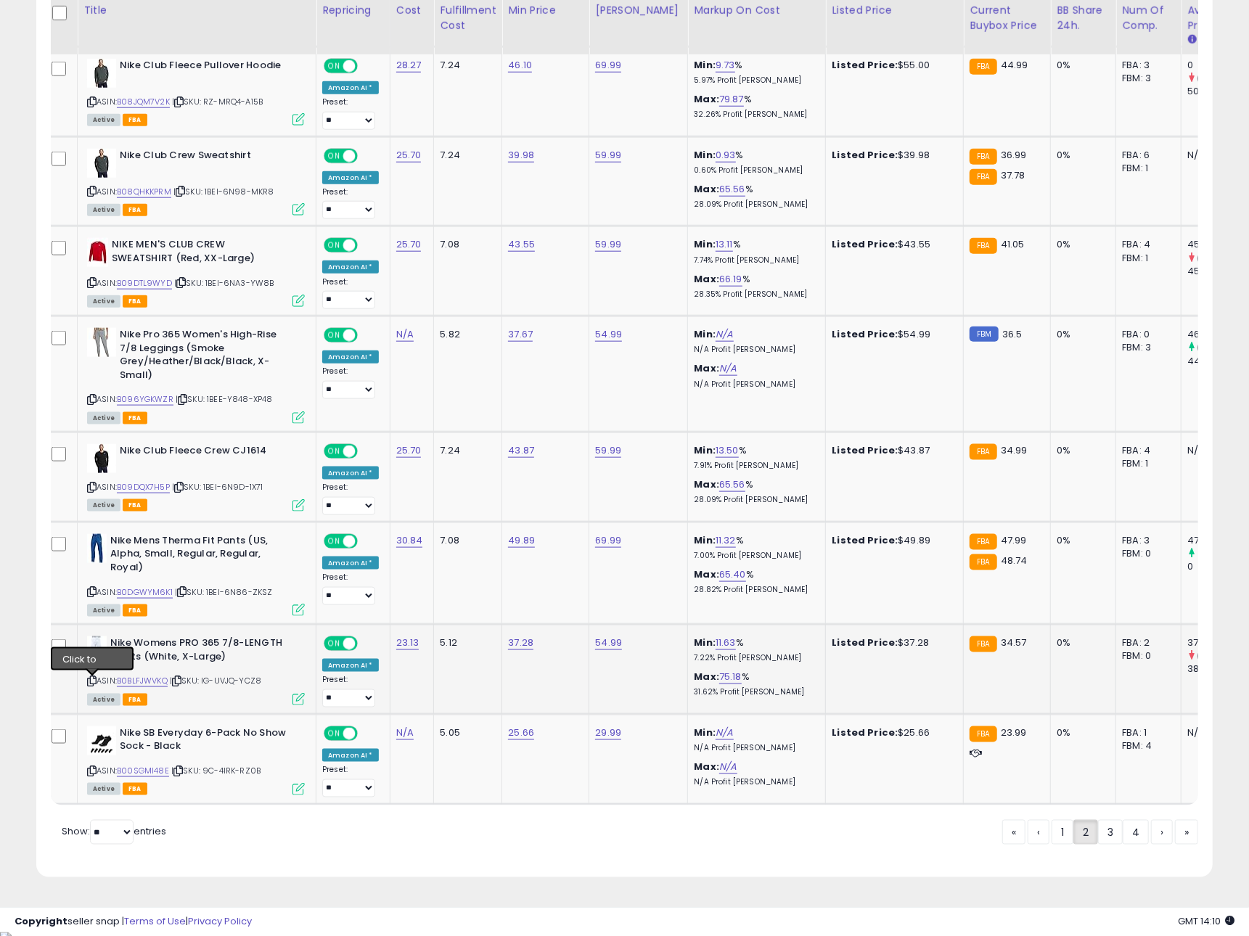
click at [89, 684] on icon at bounding box center [91, 681] width 9 height 8
click at [181, 684] on icon at bounding box center [176, 681] width 9 height 8
click at [166, 684] on link "B0BLFJWVKQ" at bounding box center [142, 681] width 51 height 12
click at [1103, 843] on link "3" at bounding box center [1110, 832] width 25 height 25
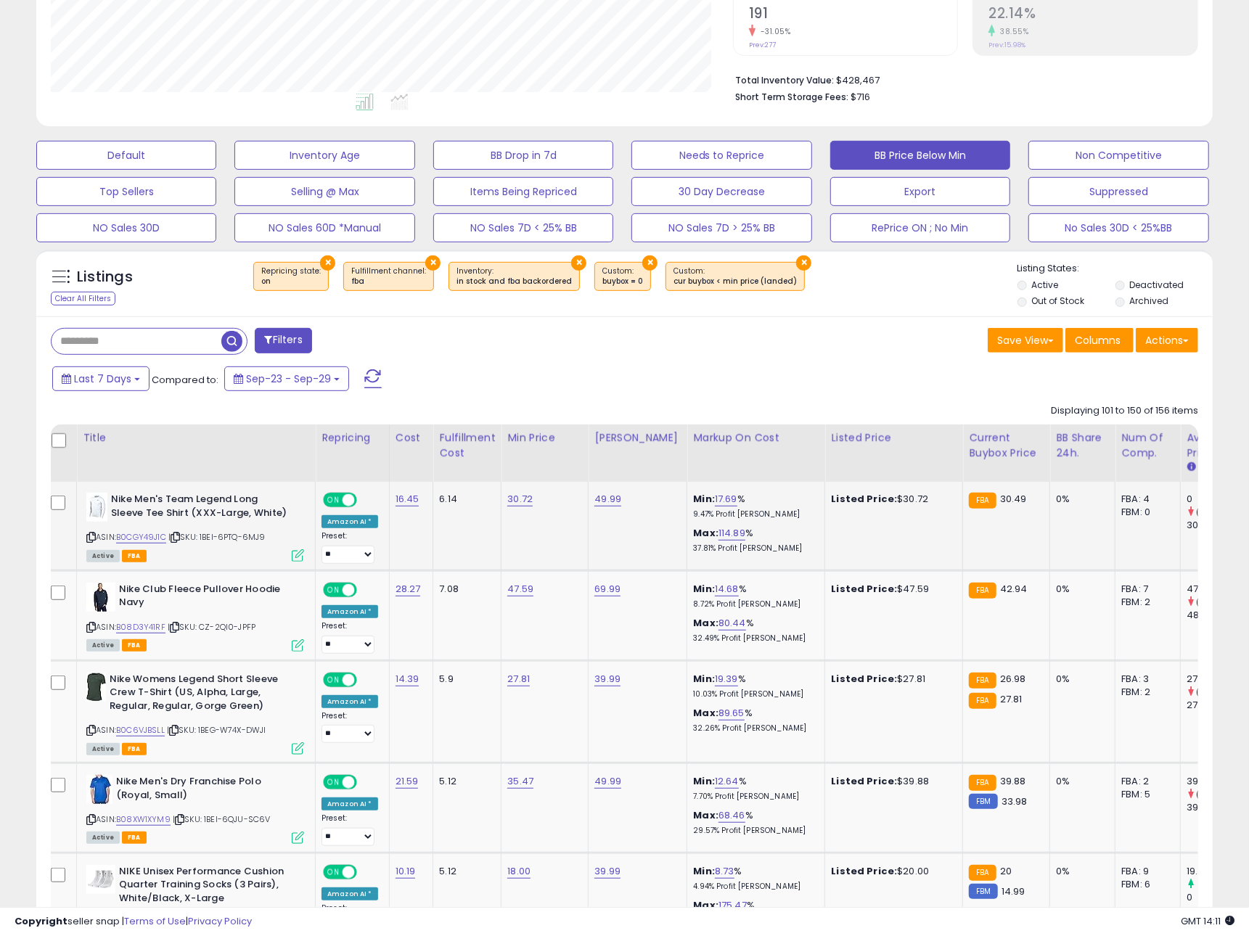
scroll to position [325, 0]
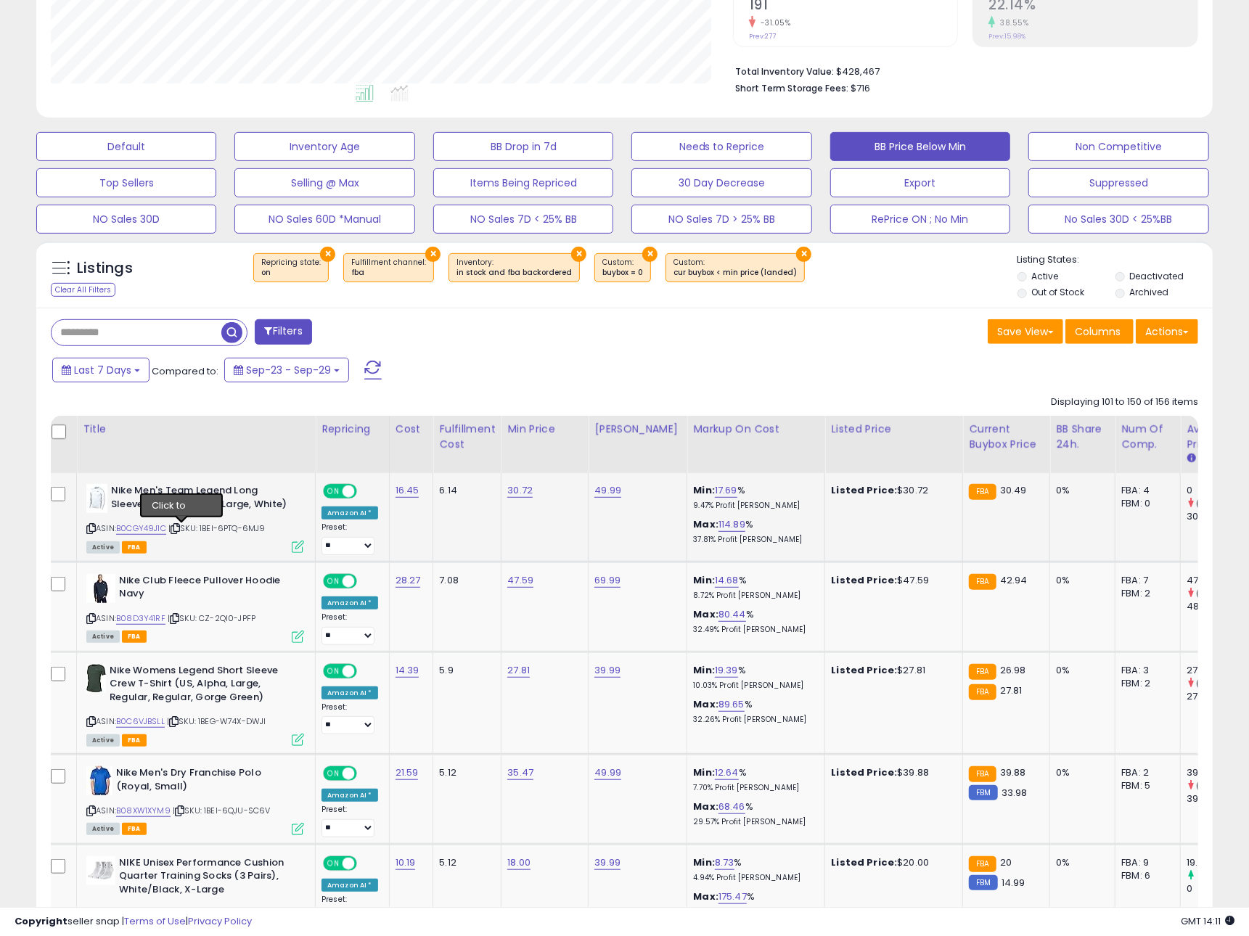
drag, startPoint x: 182, startPoint y: 530, endPoint x: 173, endPoint y: 531, distance: 8.7
click at [180, 530] on icon at bounding box center [175, 529] width 9 height 8
click at [163, 531] on link "B0CGY49J1C" at bounding box center [141, 529] width 50 height 12
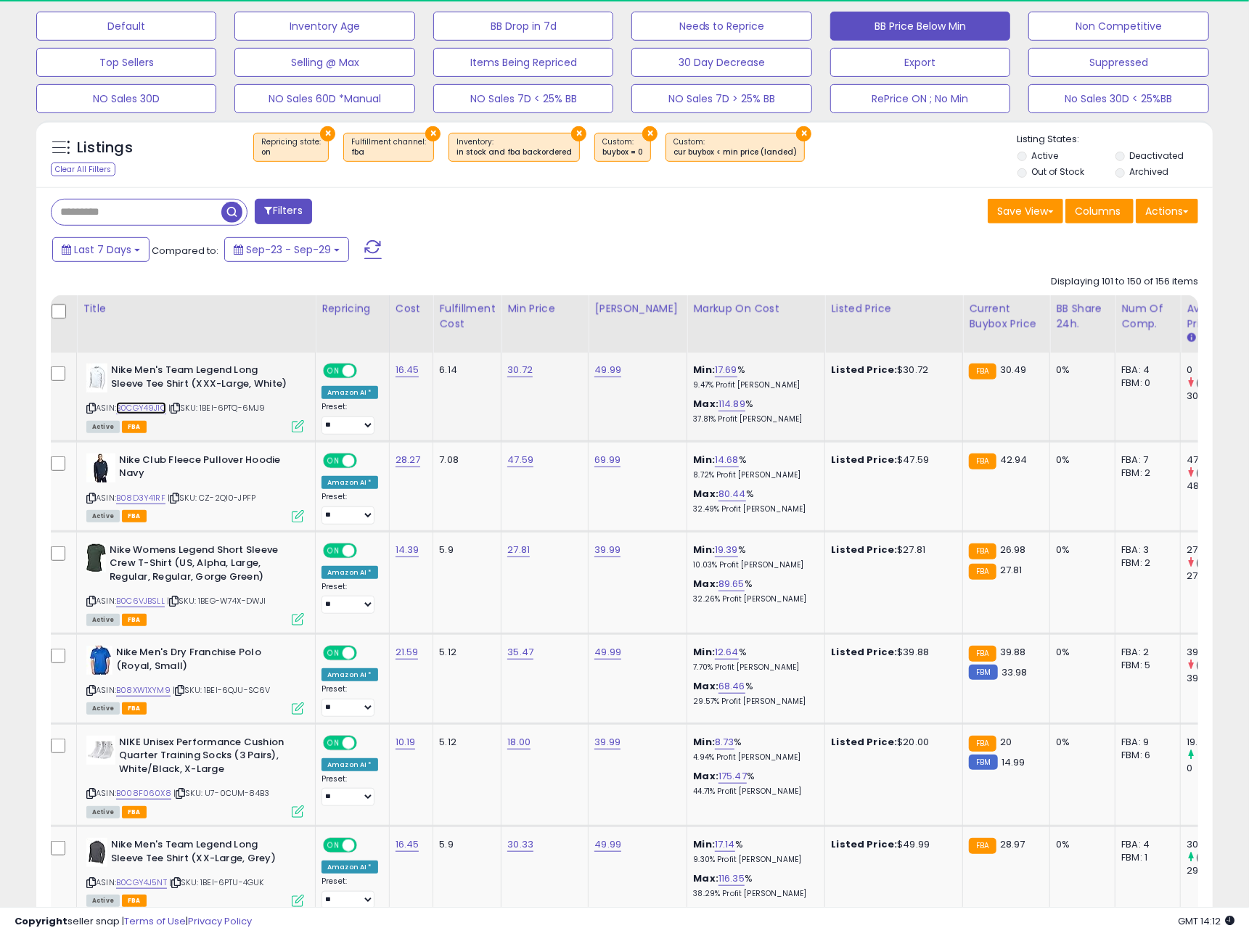
scroll to position [462, 0]
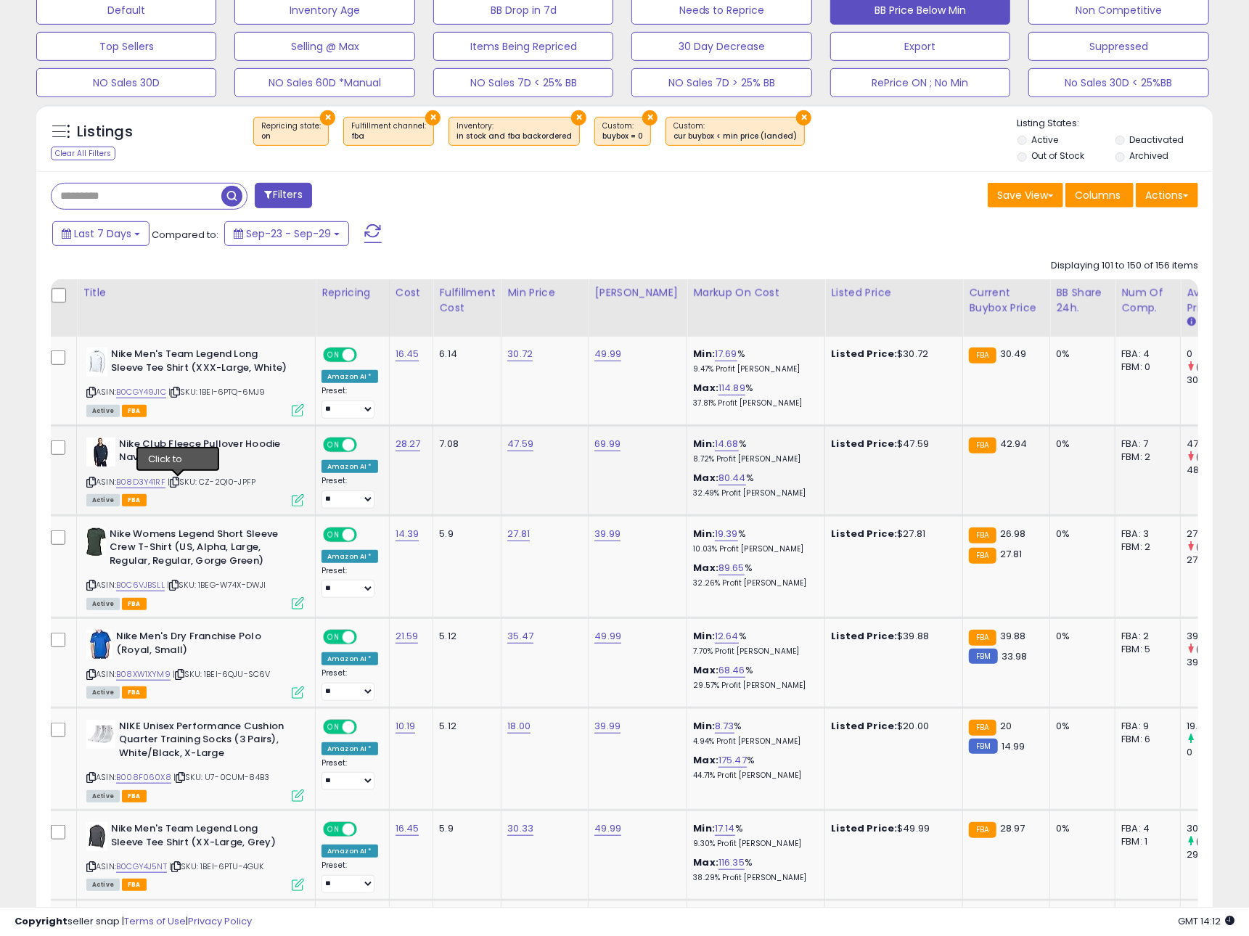
click at [179, 484] on icon at bounding box center [174, 482] width 9 height 8
click at [159, 483] on link "B08D3Y41RF" at bounding box center [140, 482] width 49 height 12
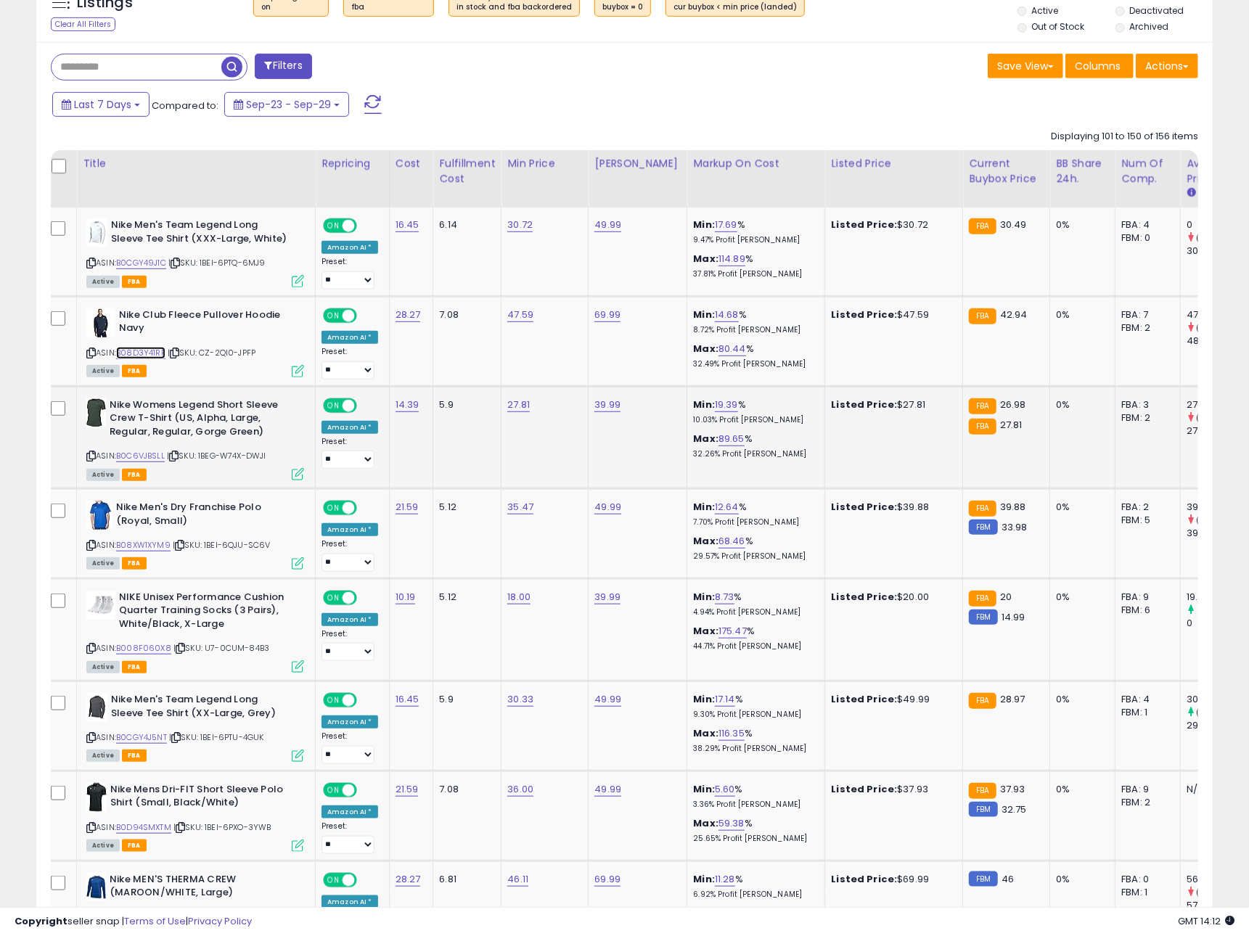
scroll to position [607, 0]
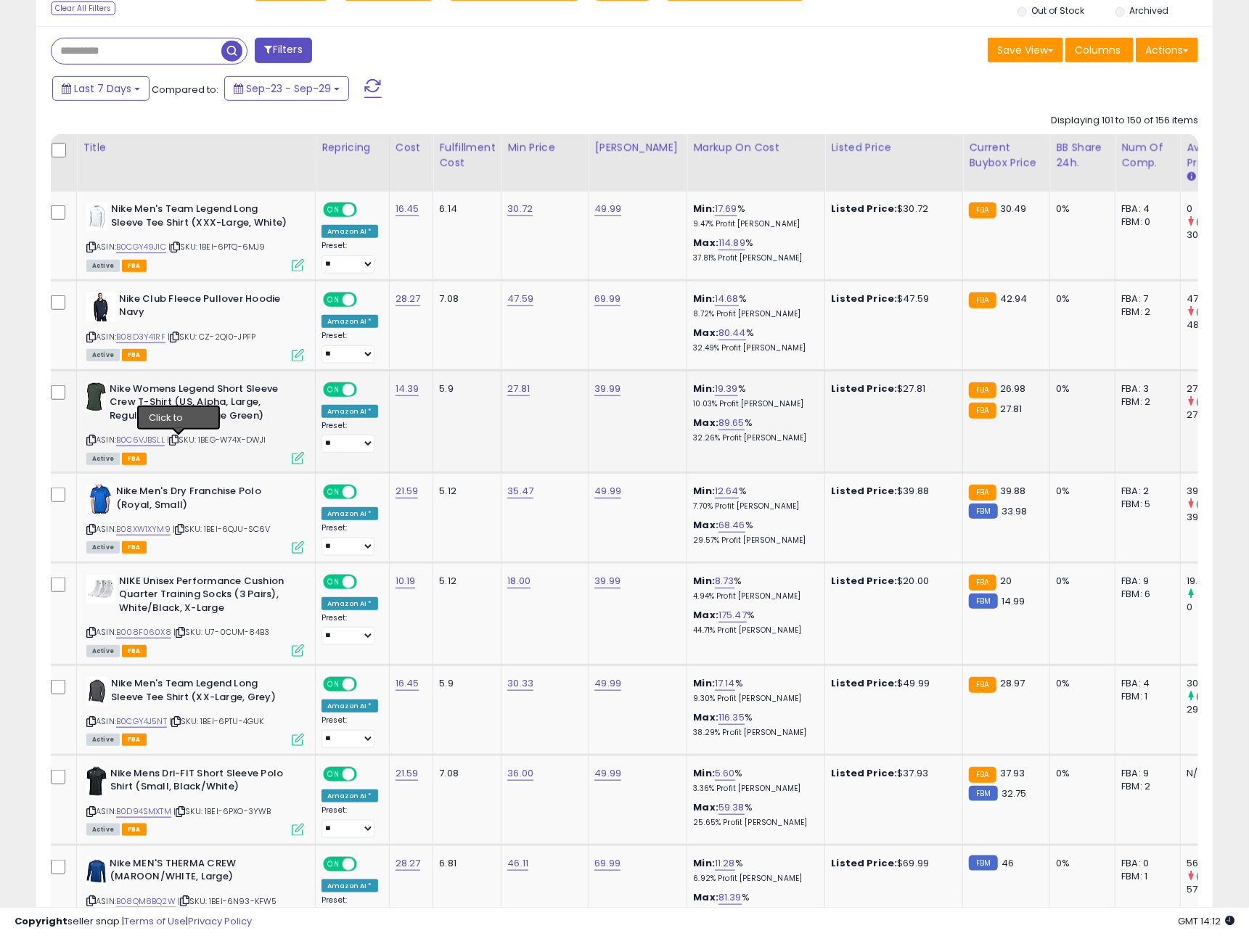
click at [178, 443] on icon at bounding box center [173, 440] width 9 height 8
click at [164, 443] on link "B0C6VJBSLL" at bounding box center [140, 440] width 49 height 12
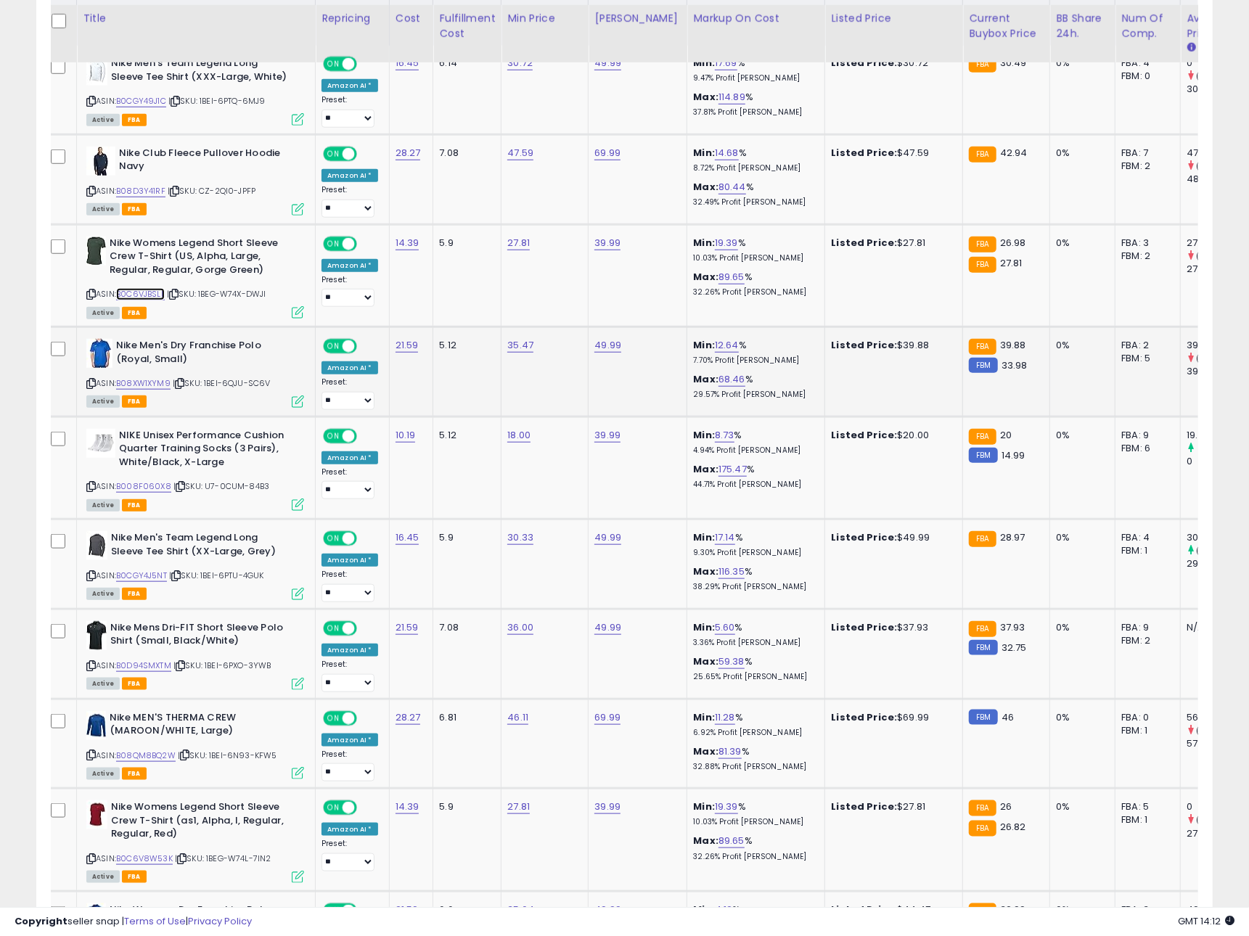
scroll to position [775, 0]
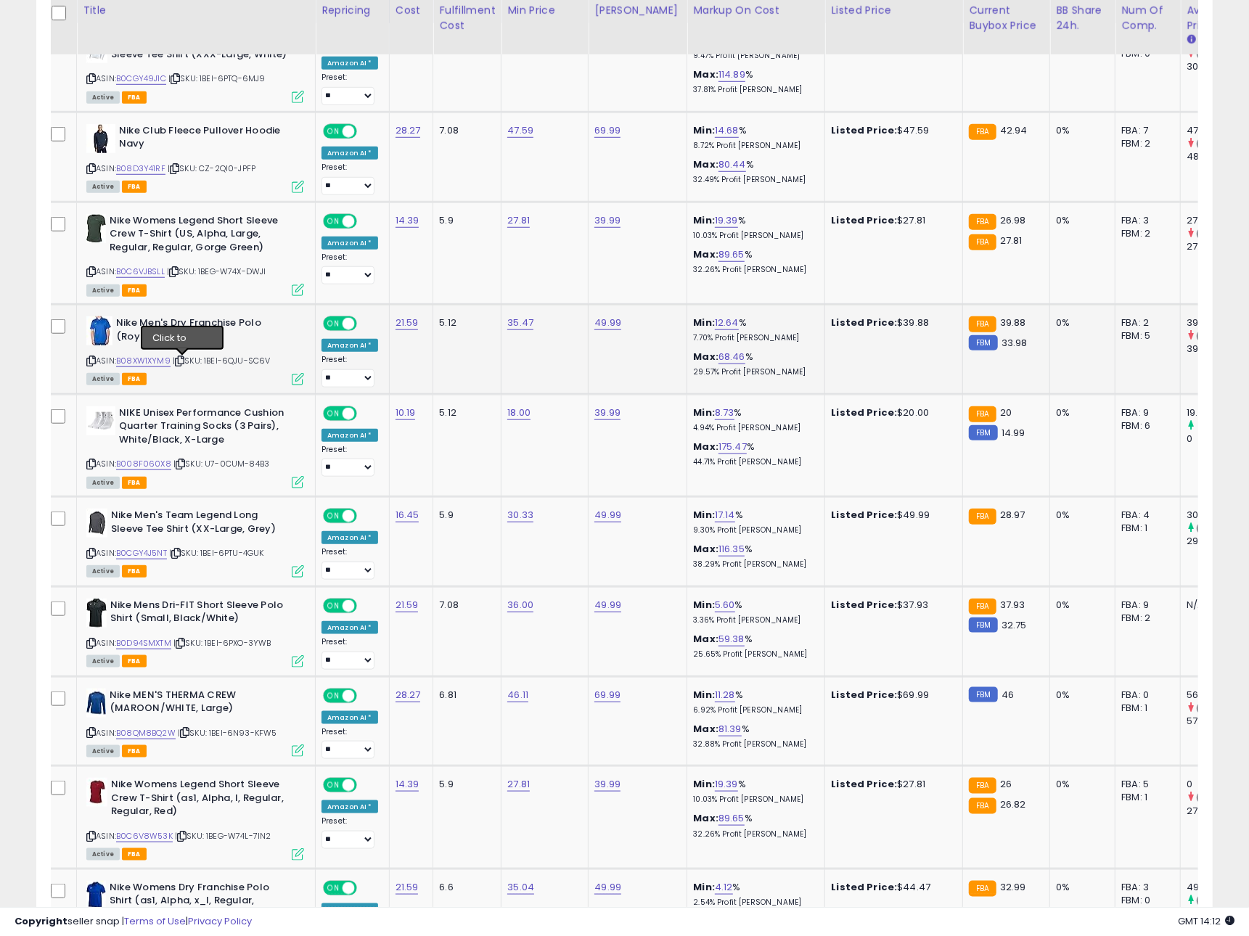
click at [181, 363] on icon at bounding box center [179, 361] width 9 height 8
click at [161, 364] on link "B08XW1XYM9" at bounding box center [143, 361] width 54 height 12
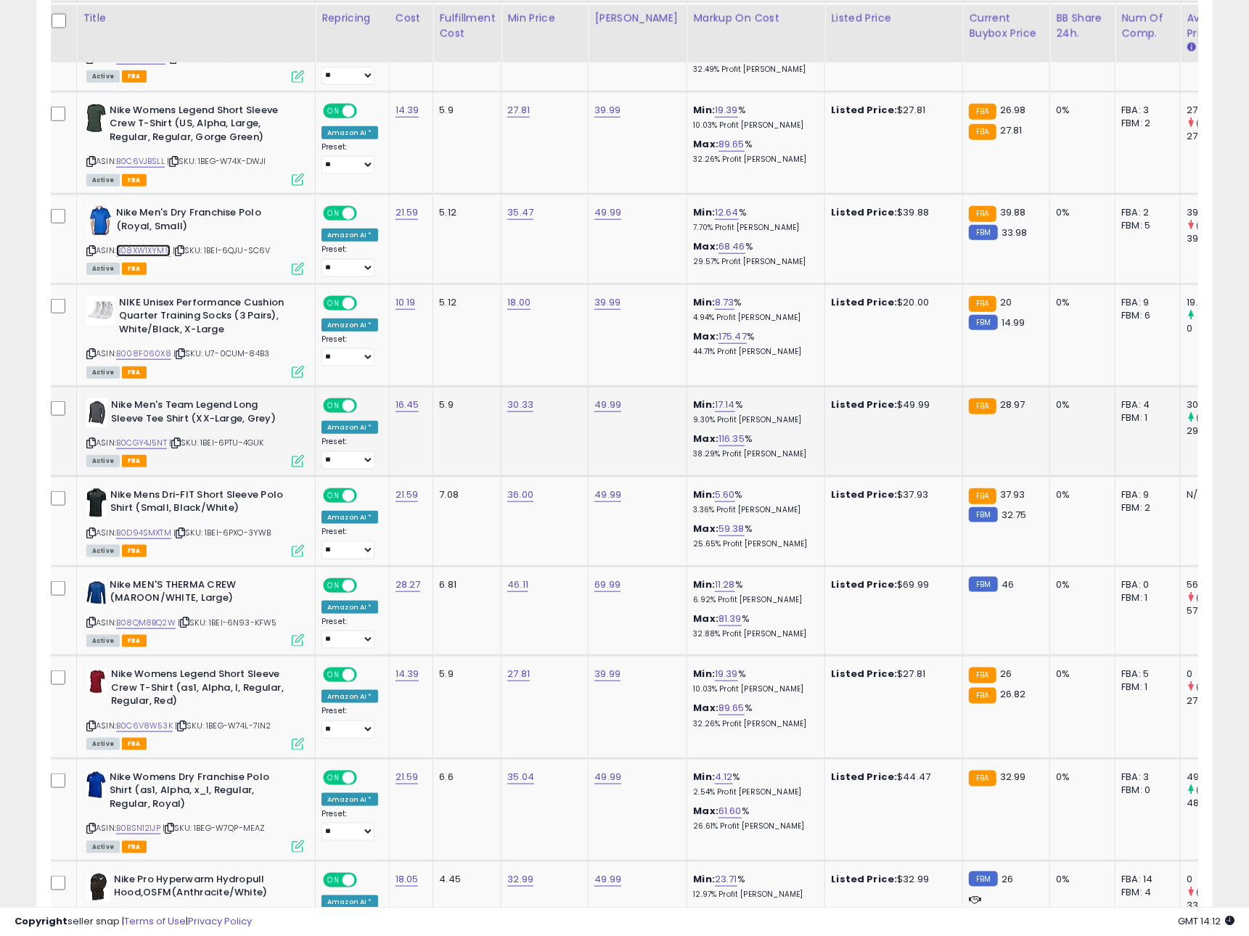
scroll to position [893, 0]
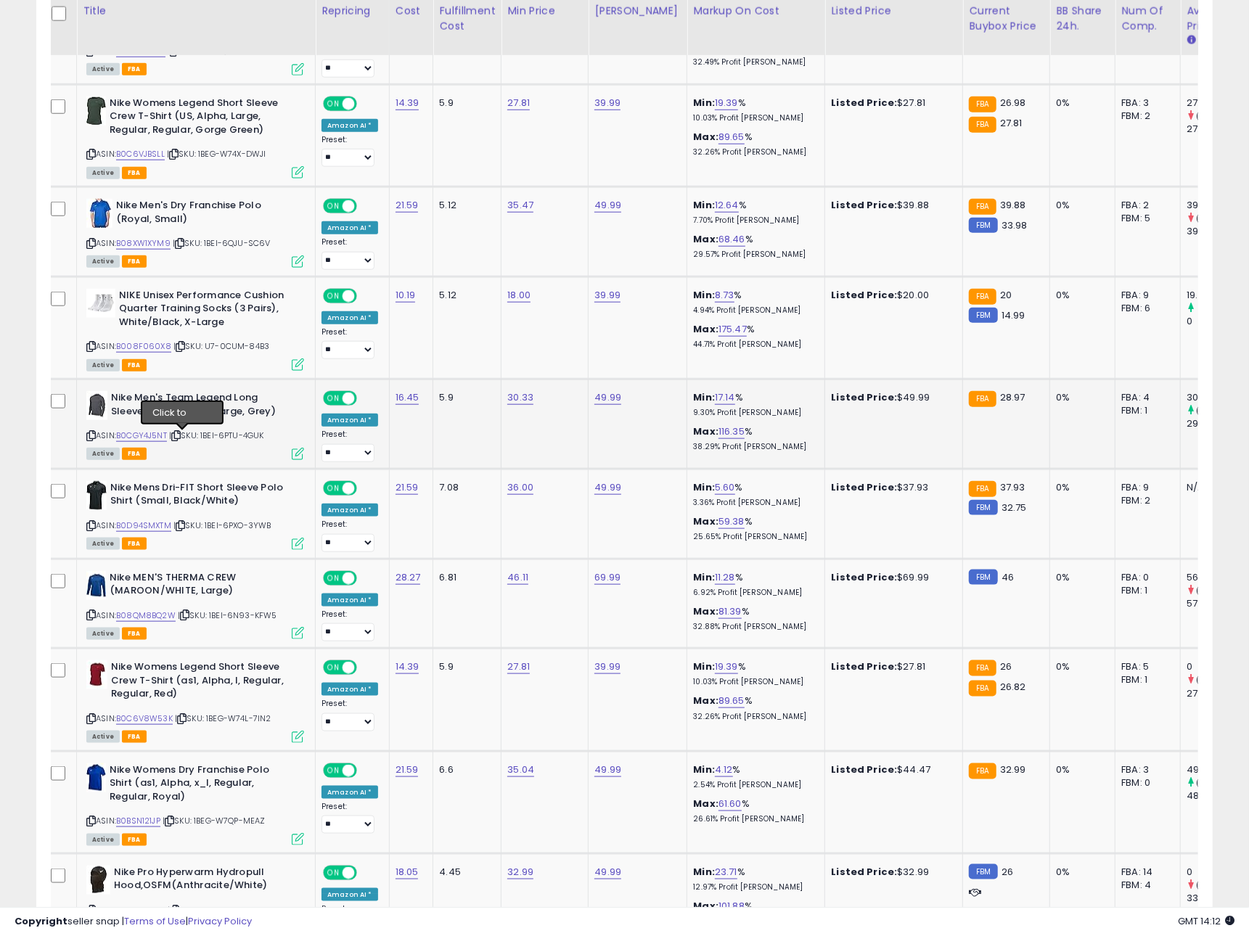
click at [180, 436] on icon at bounding box center [175, 436] width 9 height 8
click at [163, 436] on link "B0CGY4J5NT" at bounding box center [141, 436] width 51 height 12
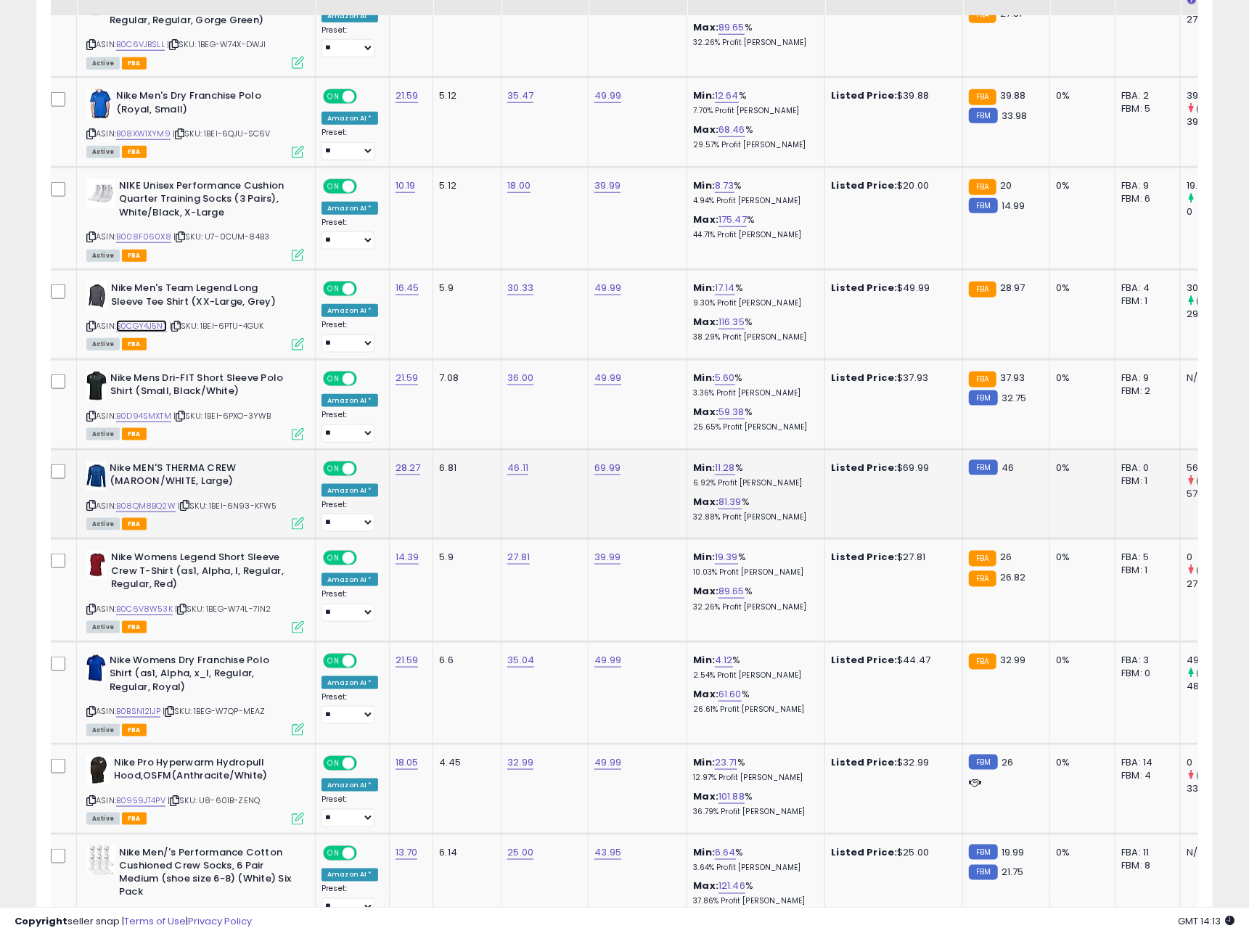
scroll to position [1019, 0]
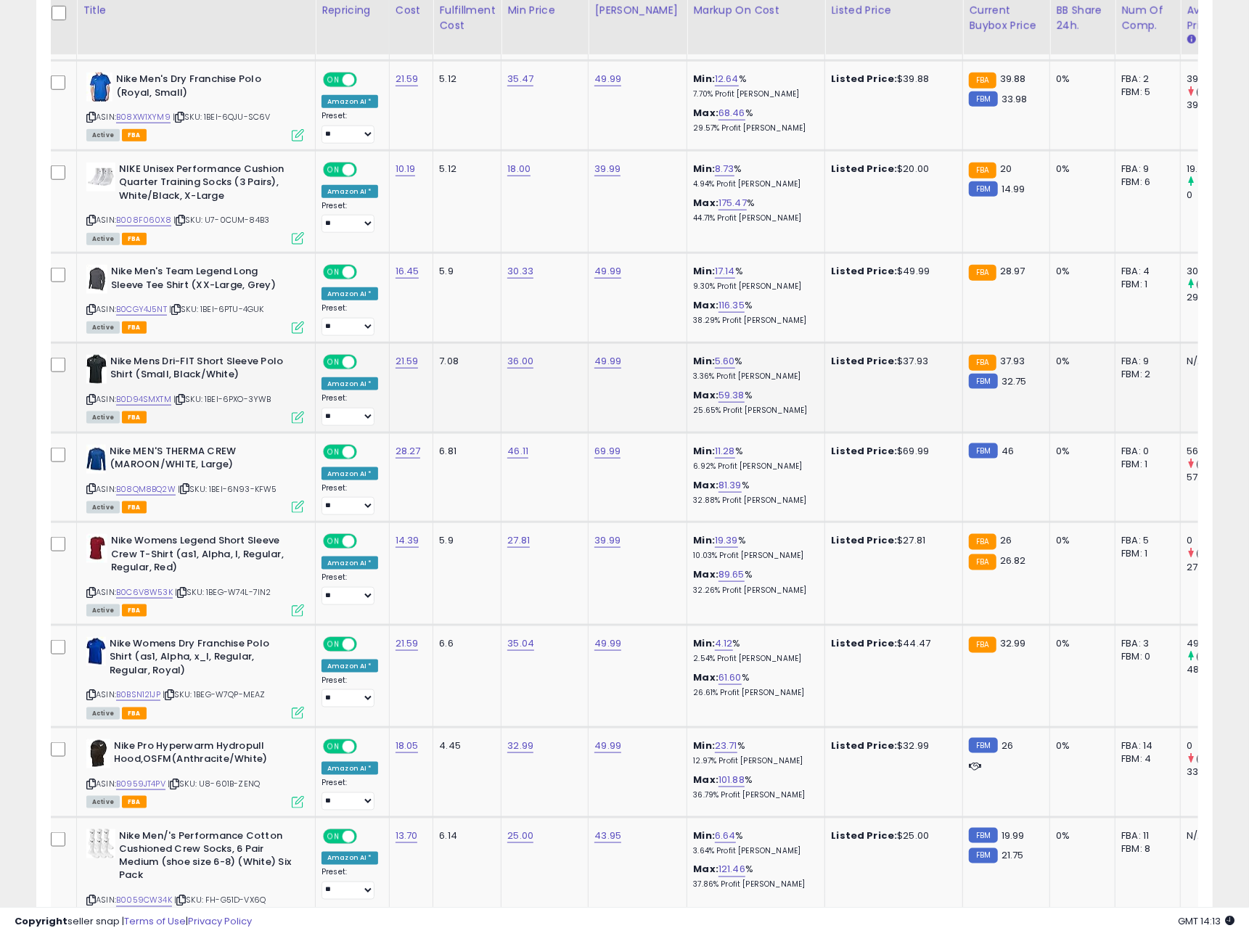
click at [183, 401] on icon at bounding box center [180, 400] width 9 height 8
click at [138, 401] on link "B0D94SMXTM" at bounding box center [143, 399] width 55 height 12
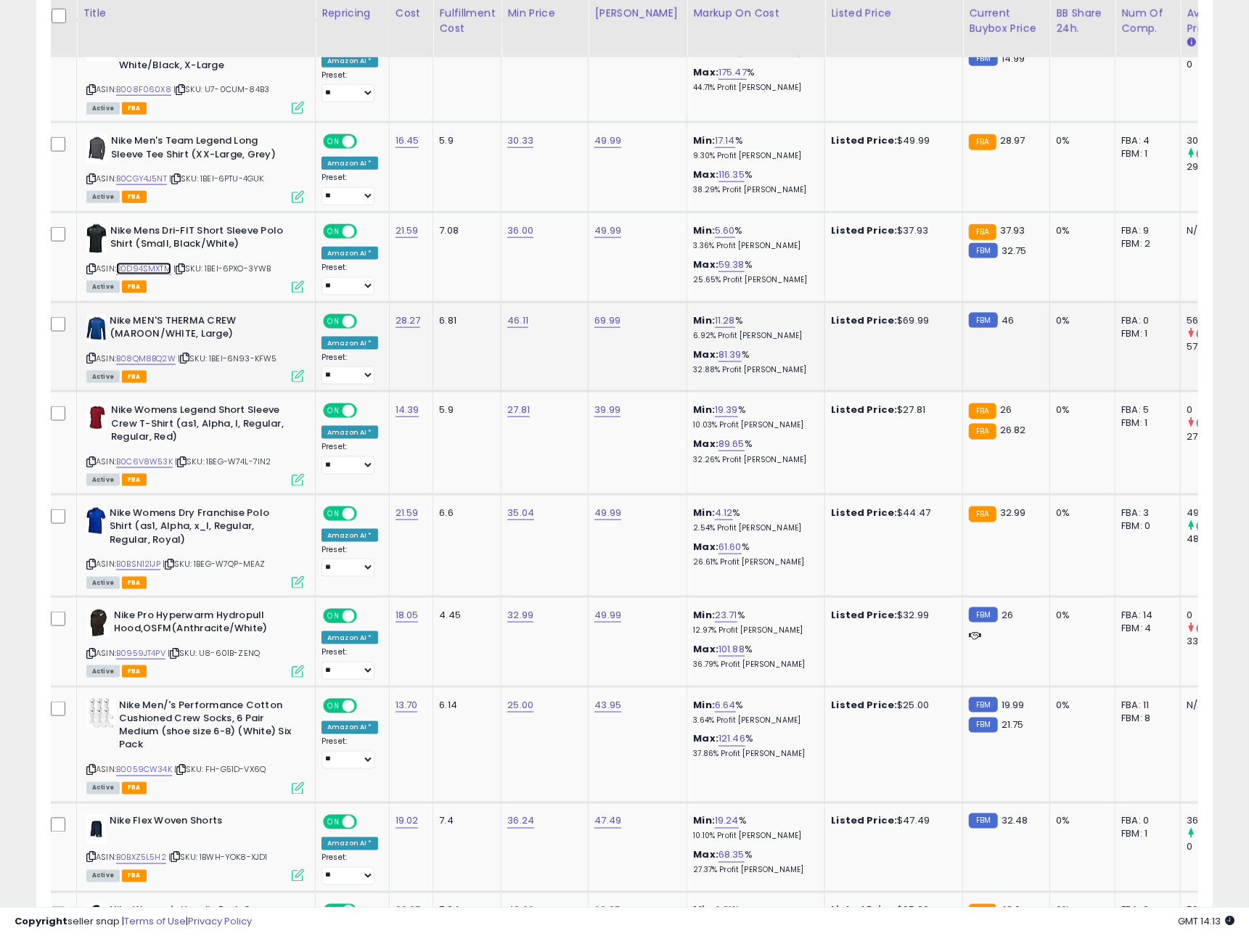
scroll to position [1152, 0]
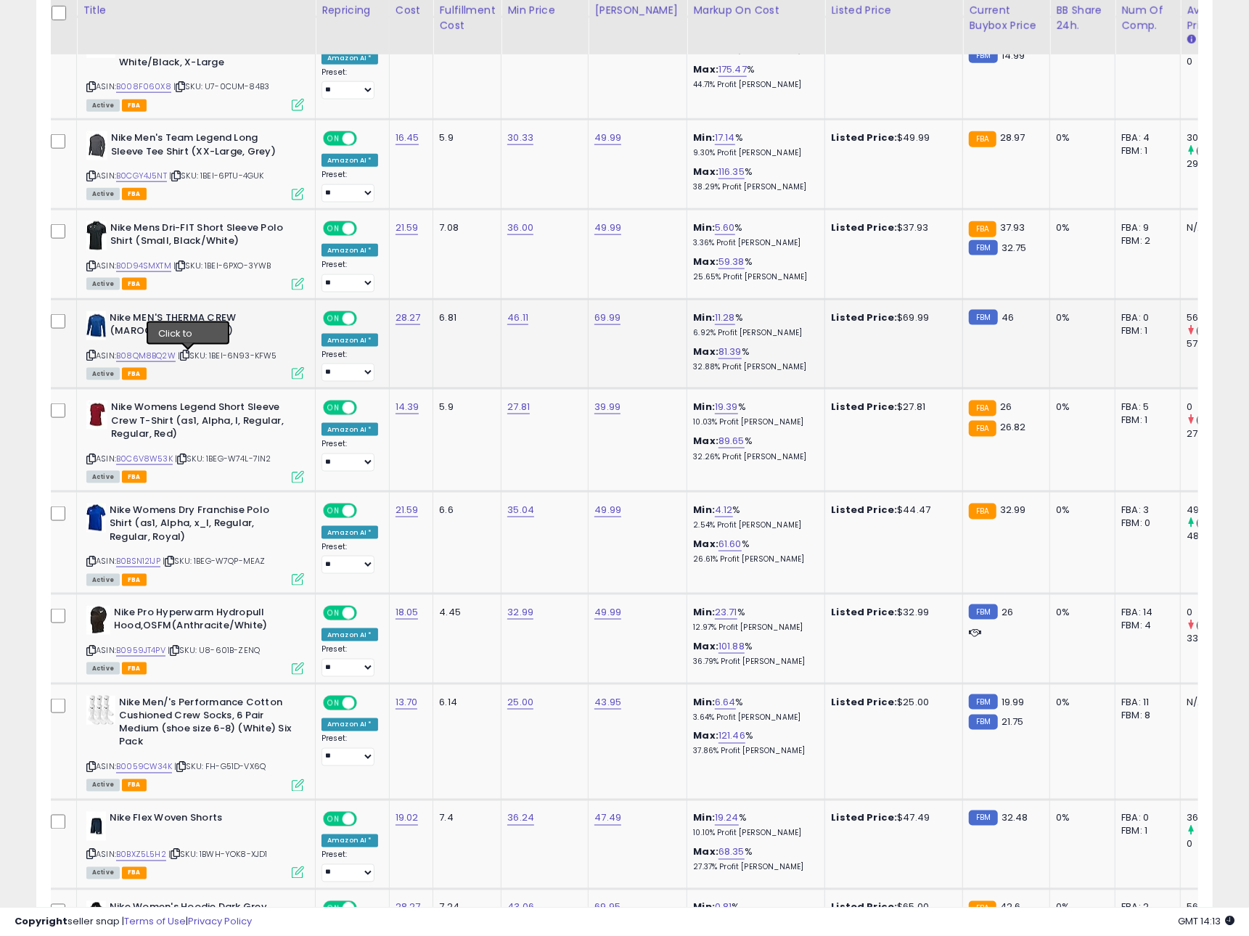
click at [189, 356] on icon at bounding box center [184, 355] width 9 height 8
click at [154, 357] on link "B08QM8BQ2W" at bounding box center [146, 356] width 60 height 12
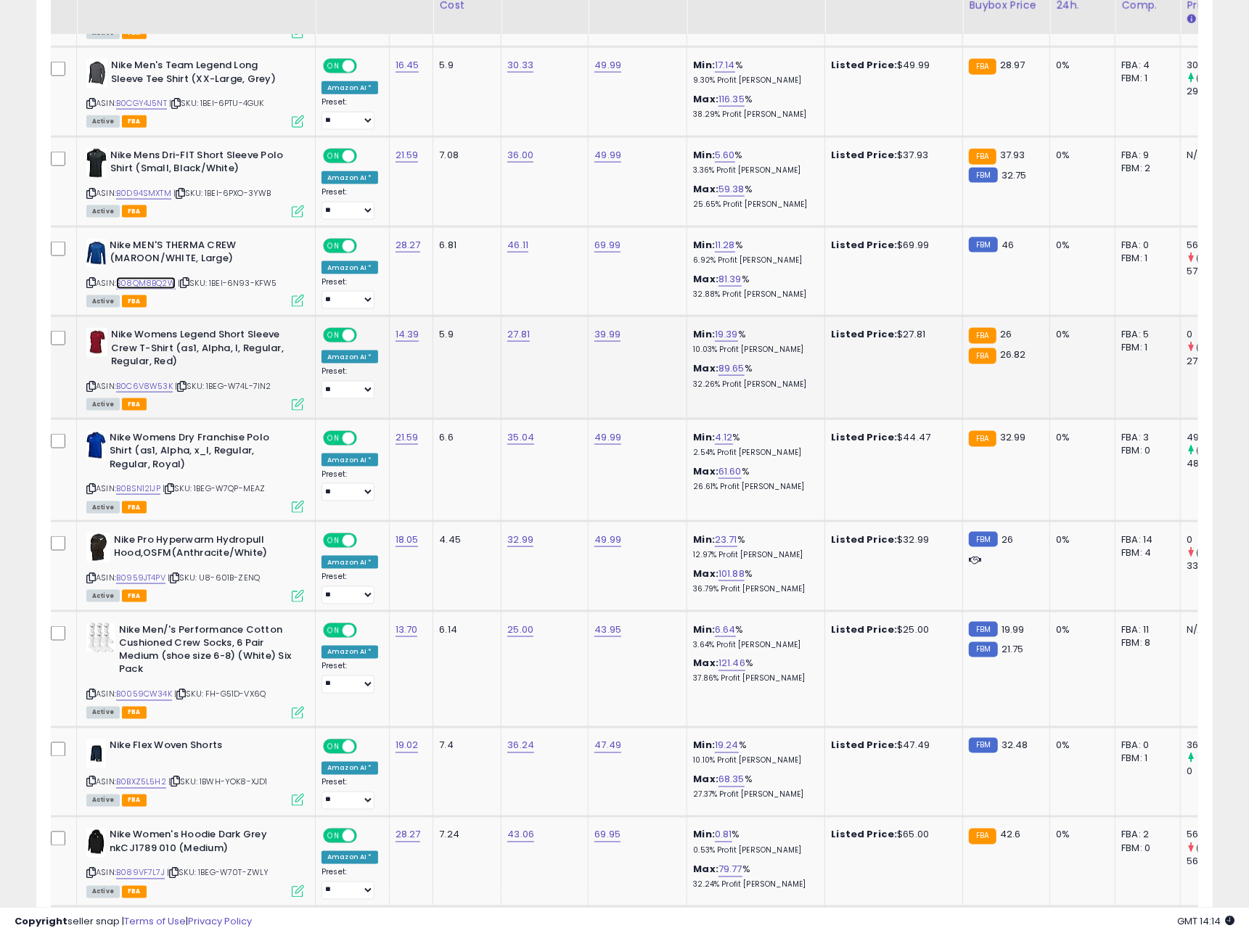
scroll to position [1226, 0]
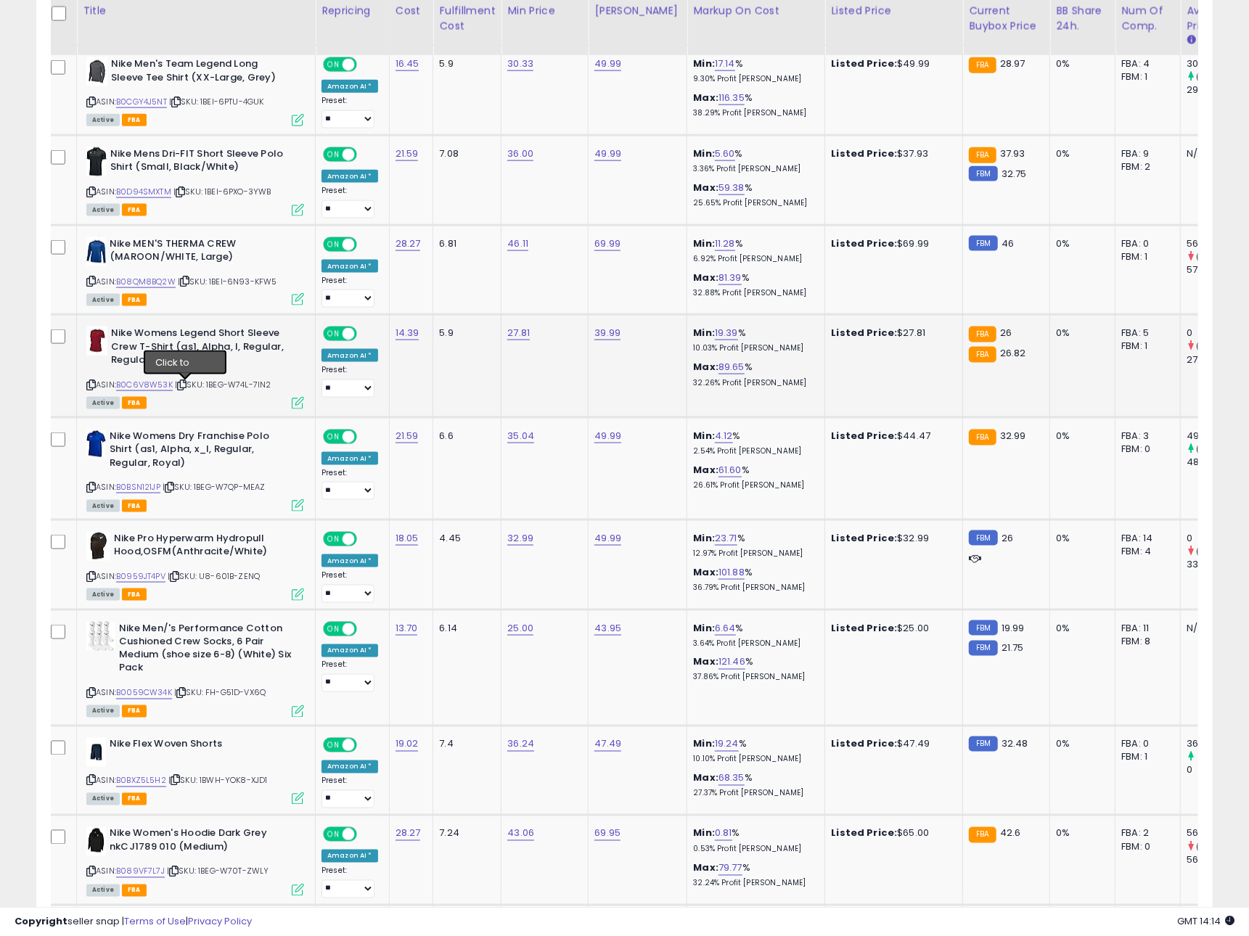
click at [186, 388] on icon at bounding box center [181, 385] width 9 height 8
click at [166, 388] on link "B0C6V8W53K" at bounding box center [144, 385] width 57 height 12
click at [174, 490] on icon at bounding box center [169, 487] width 9 height 8
click at [152, 490] on link "B0BSN121JP" at bounding box center [138, 487] width 44 height 12
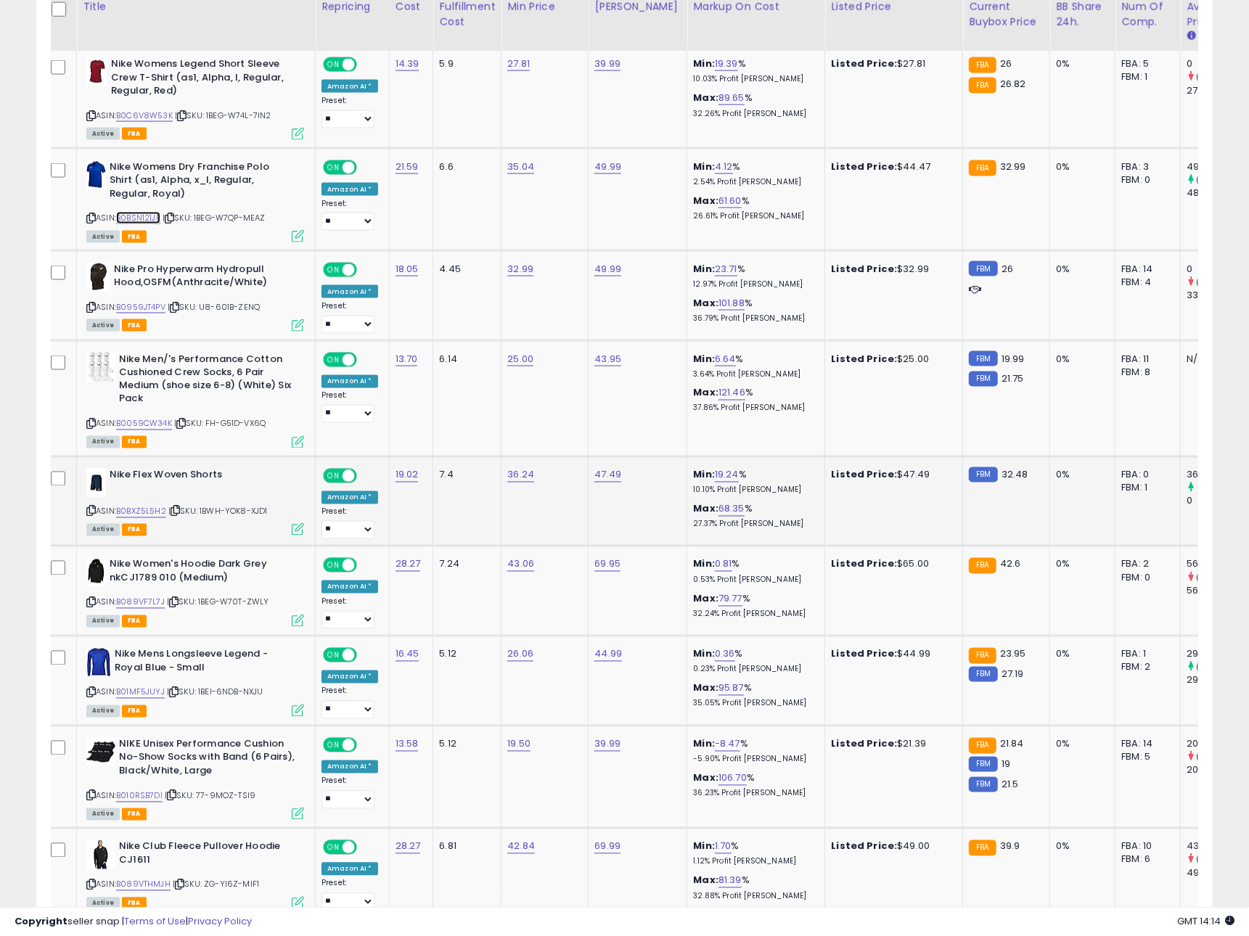
scroll to position [1501, 0]
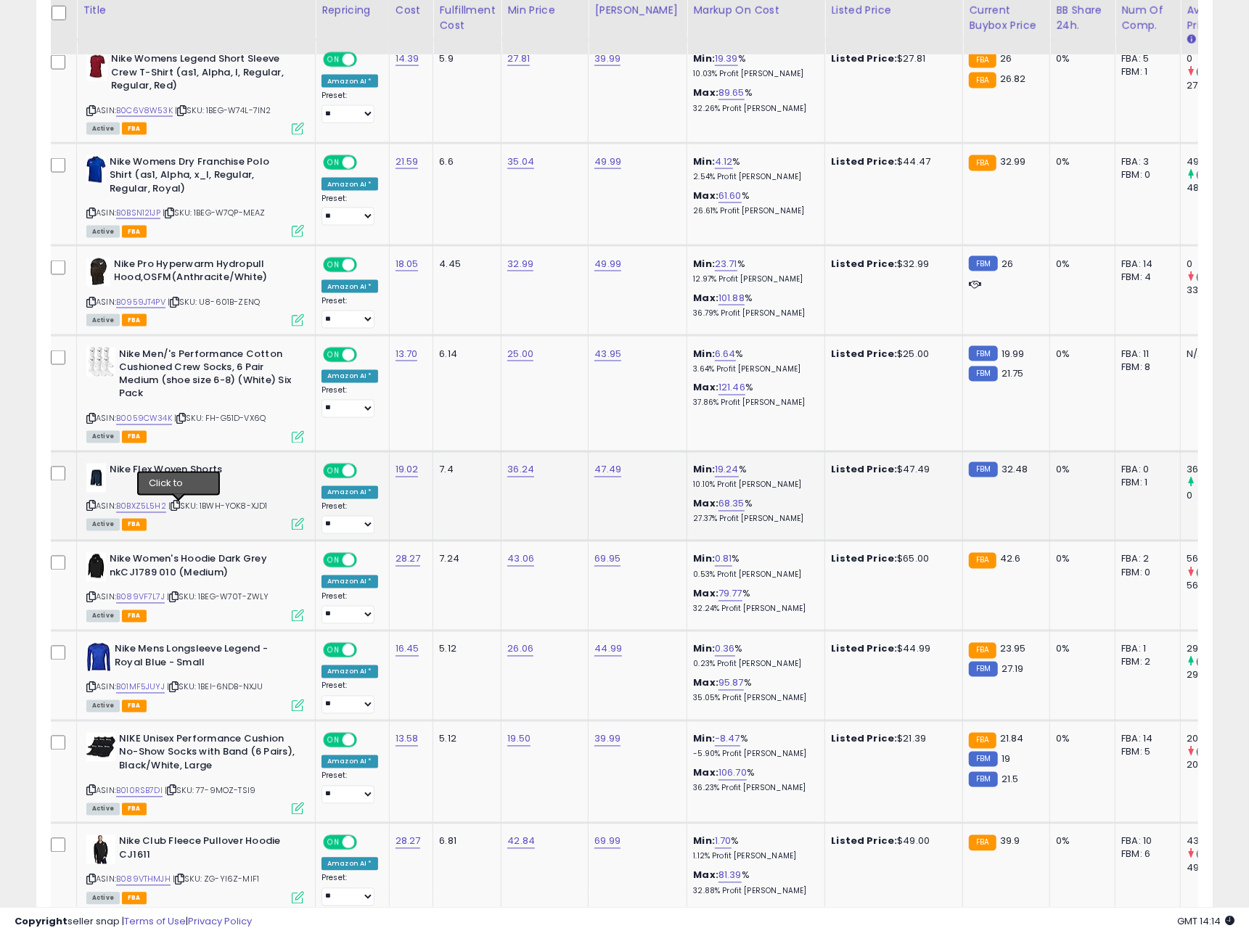
click at [179, 509] on icon at bounding box center [175, 506] width 9 height 8
click at [147, 509] on link "B0BXZ5L5H2" at bounding box center [141, 507] width 50 height 12
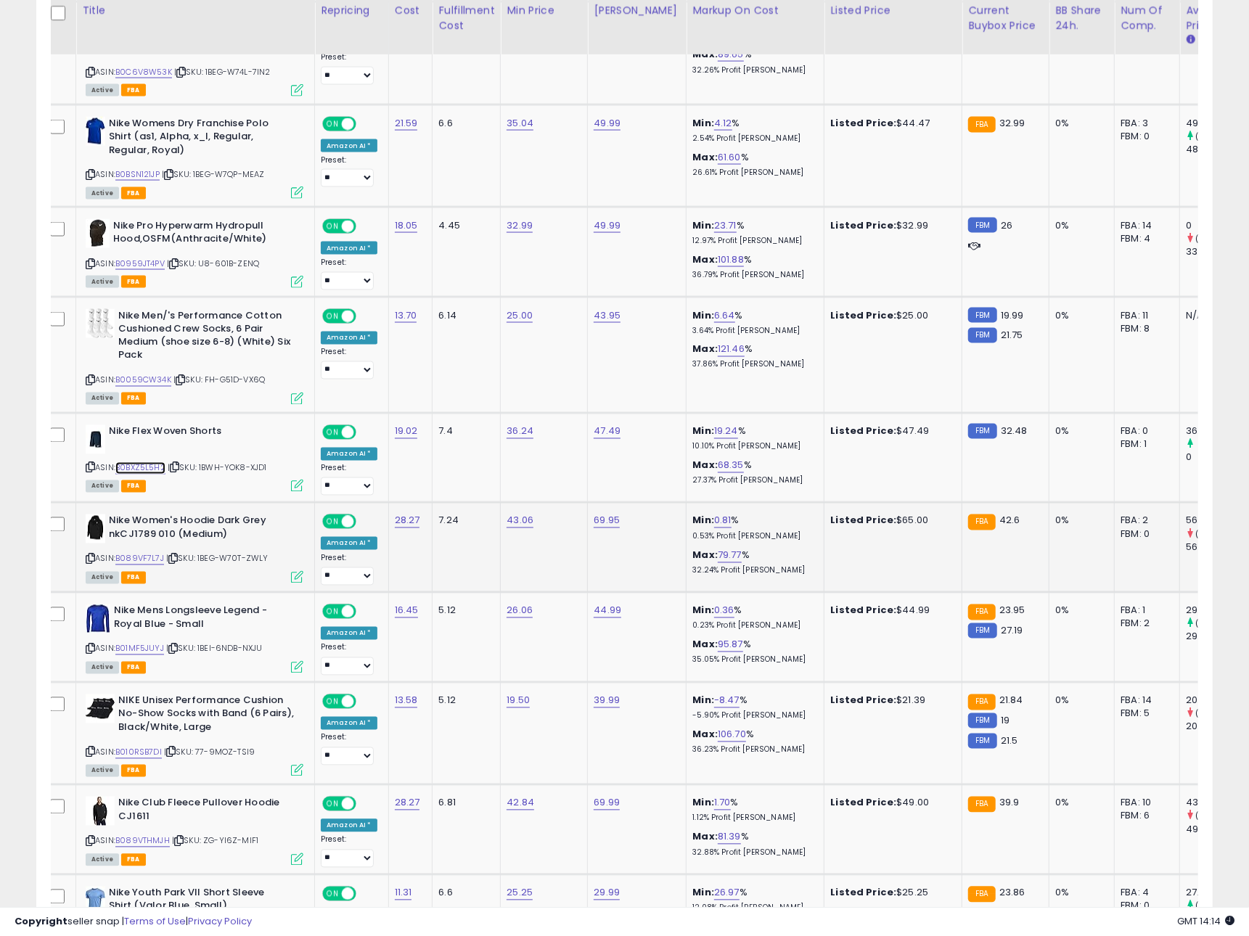
scroll to position [0, 13]
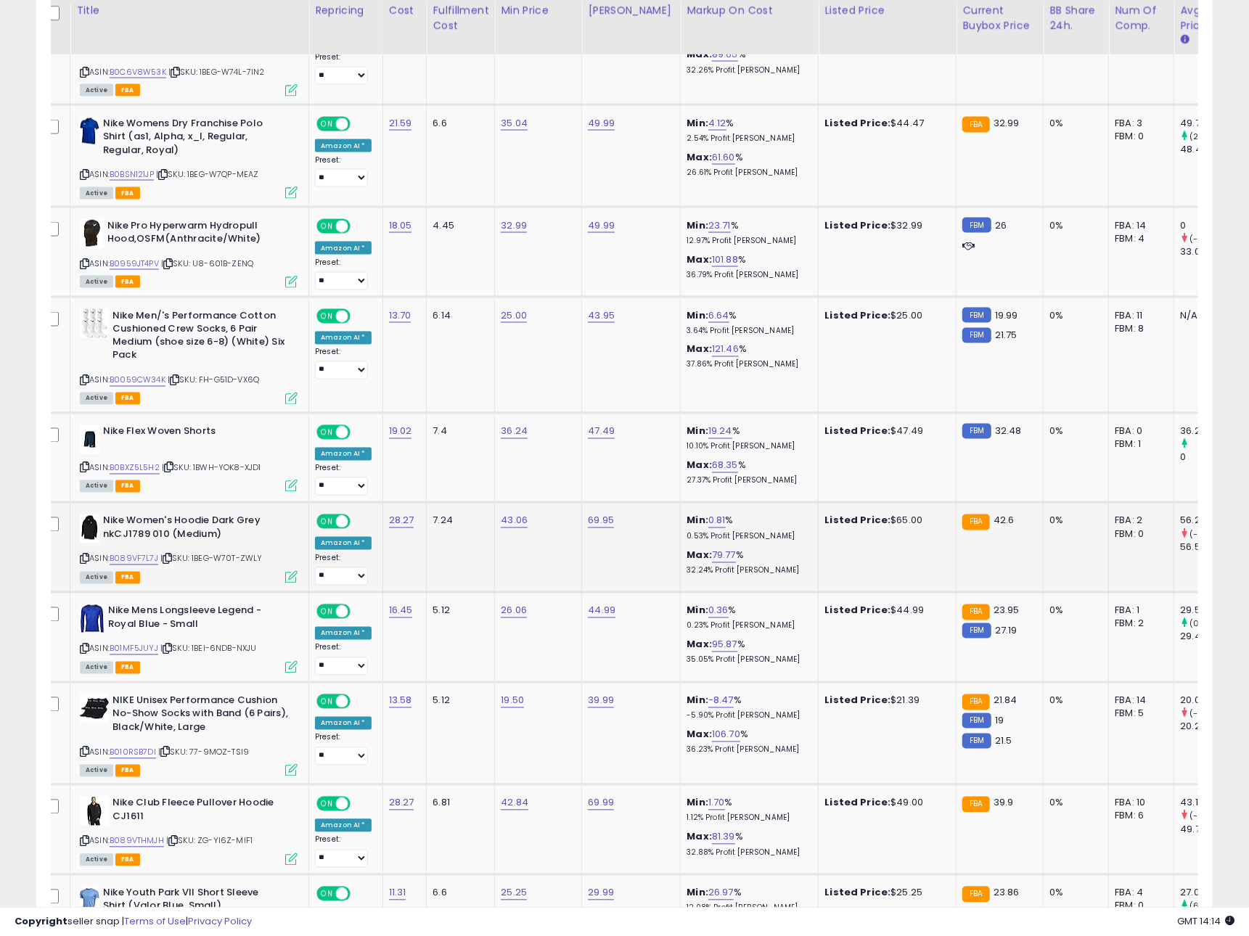
click at [177, 560] on span "| SKU: 1BEG-W70T-ZWLY" at bounding box center [211, 559] width 102 height 12
click at [172, 561] on icon at bounding box center [167, 558] width 9 height 8
click at [152, 561] on link "B089VF7L7J" at bounding box center [134, 558] width 49 height 12
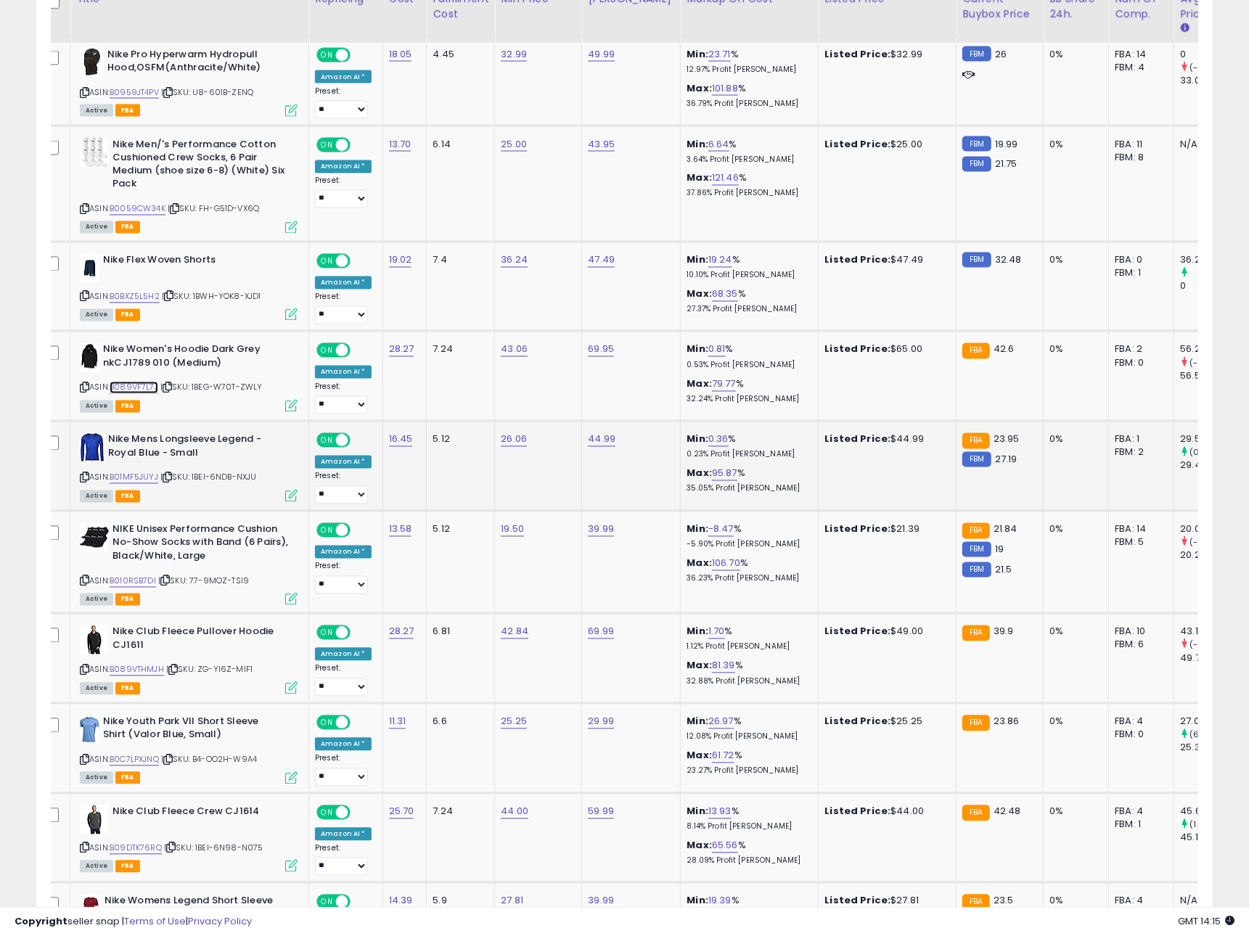
scroll to position [1742, 0]
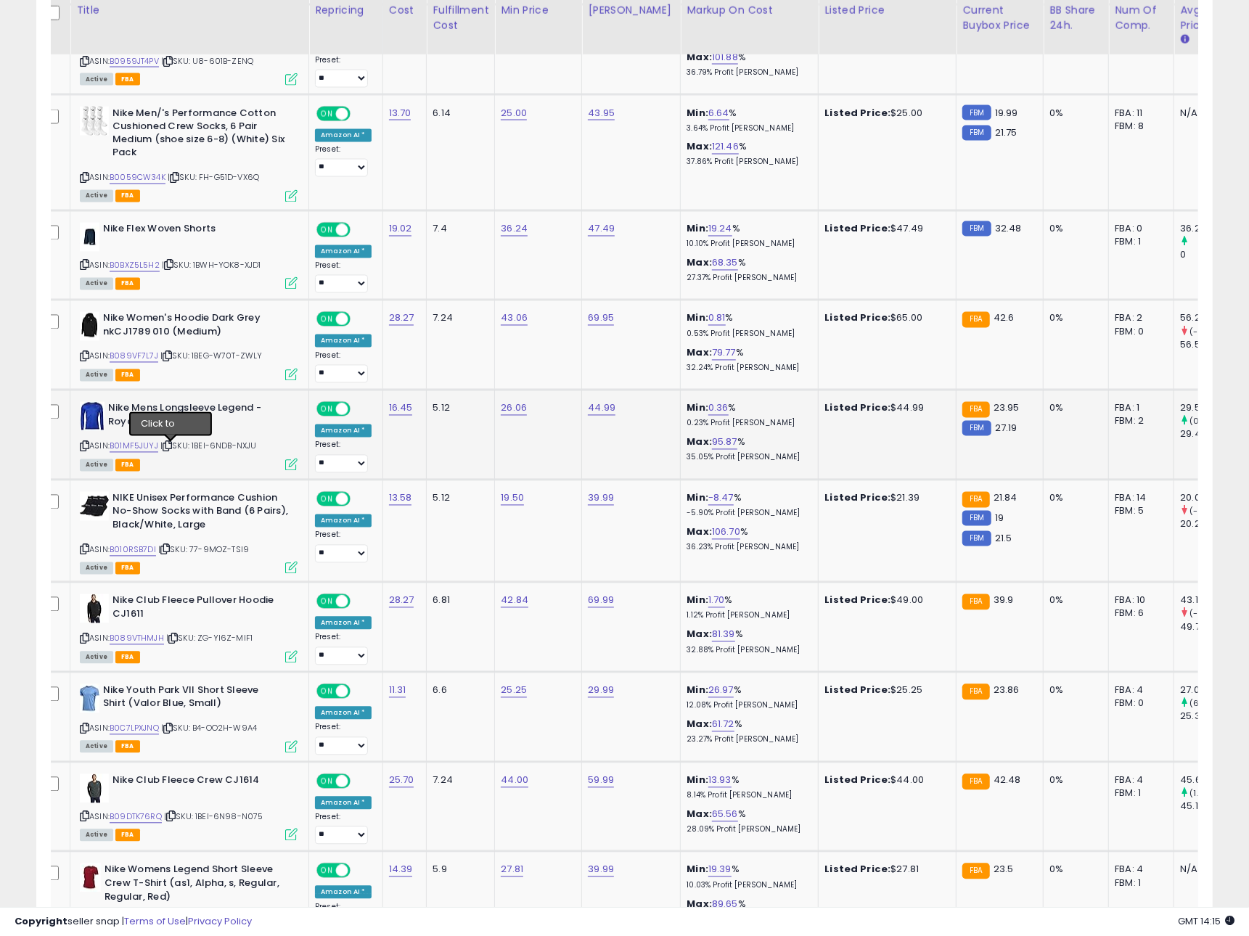
click at [172, 449] on icon at bounding box center [167, 447] width 9 height 8
click at [155, 450] on link "B01MF5JUYJ" at bounding box center [134, 447] width 49 height 12
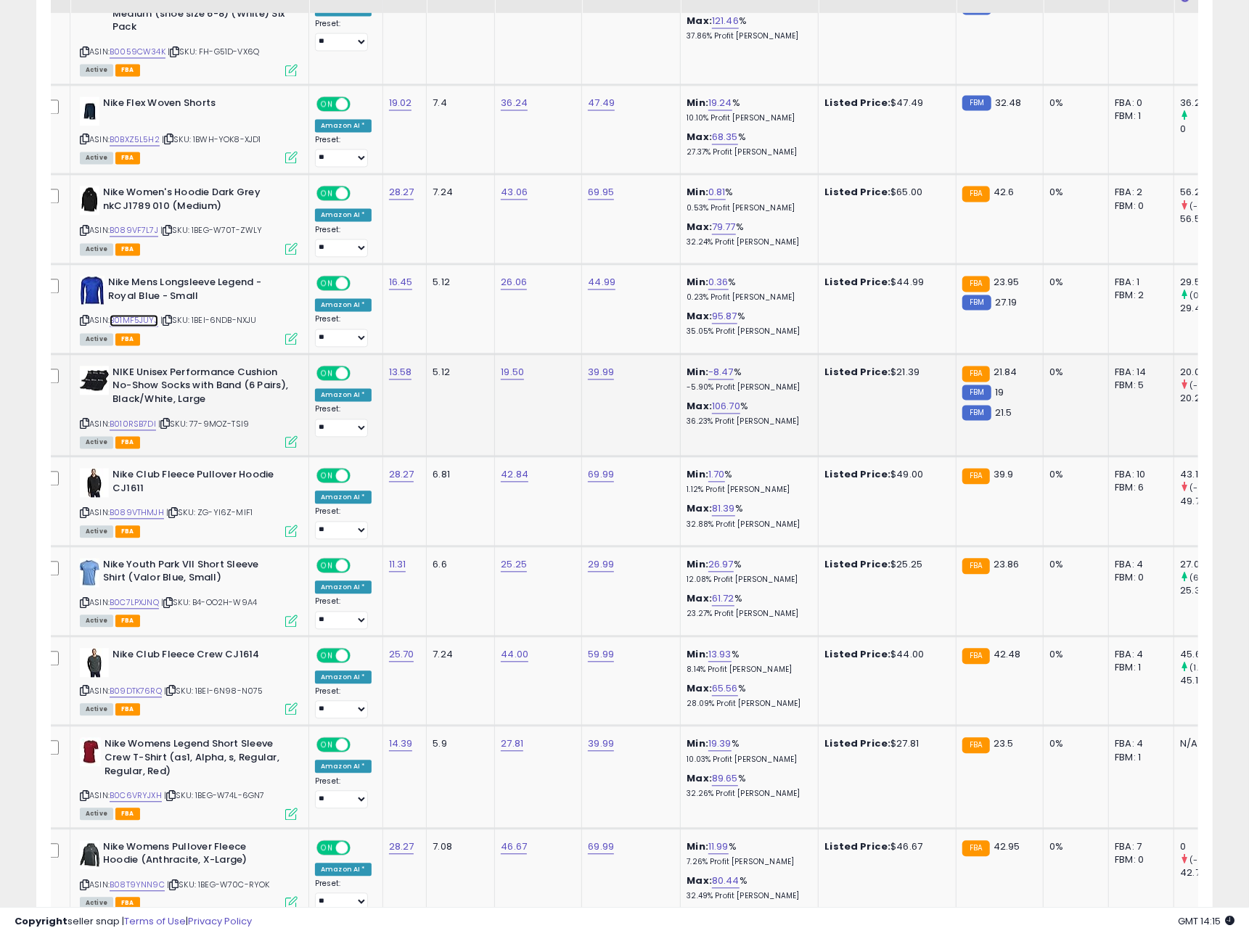
scroll to position [1902, 0]
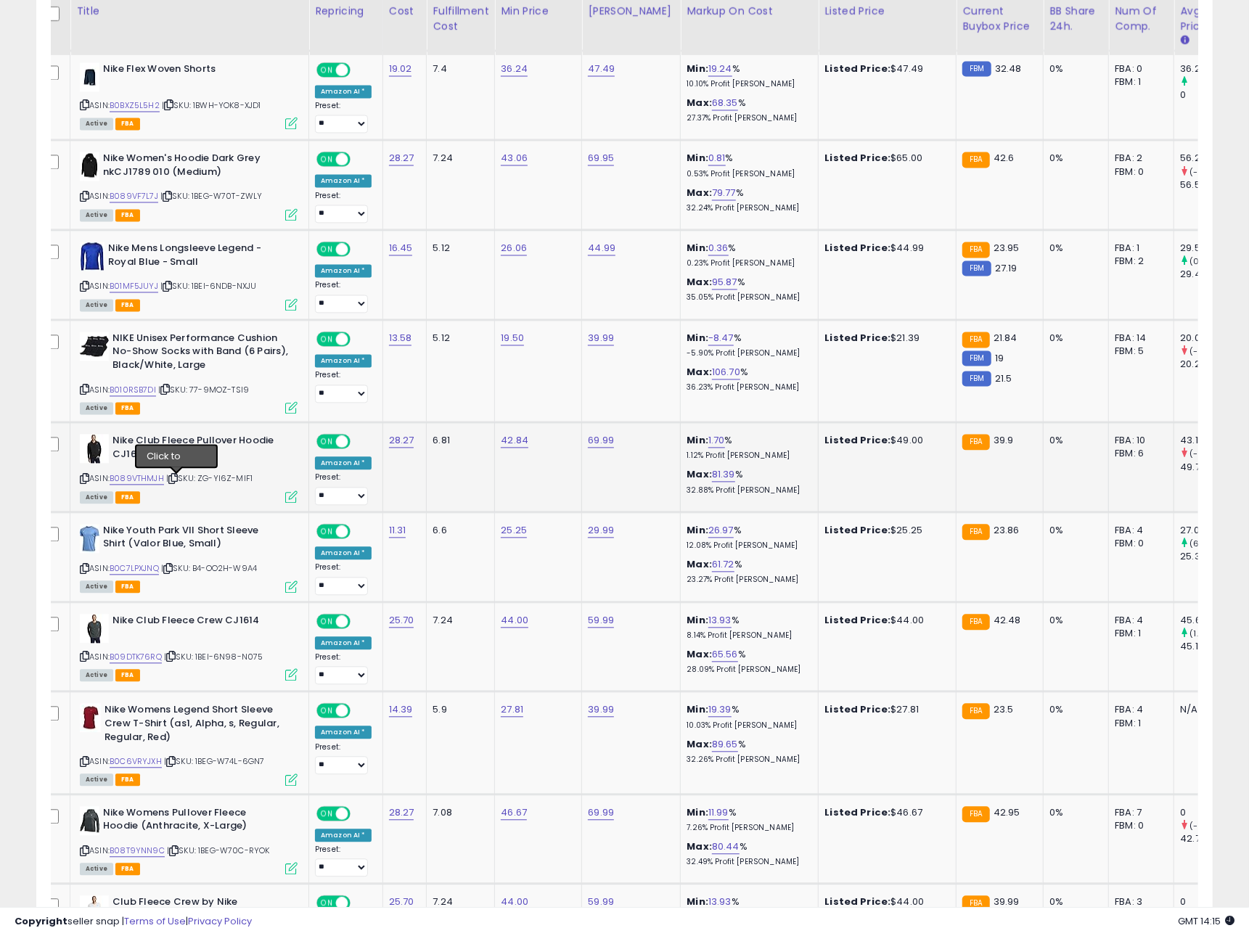
click at [175, 480] on icon at bounding box center [172, 479] width 9 height 8
click at [138, 480] on link "B089VTHMJH" at bounding box center [137, 478] width 54 height 12
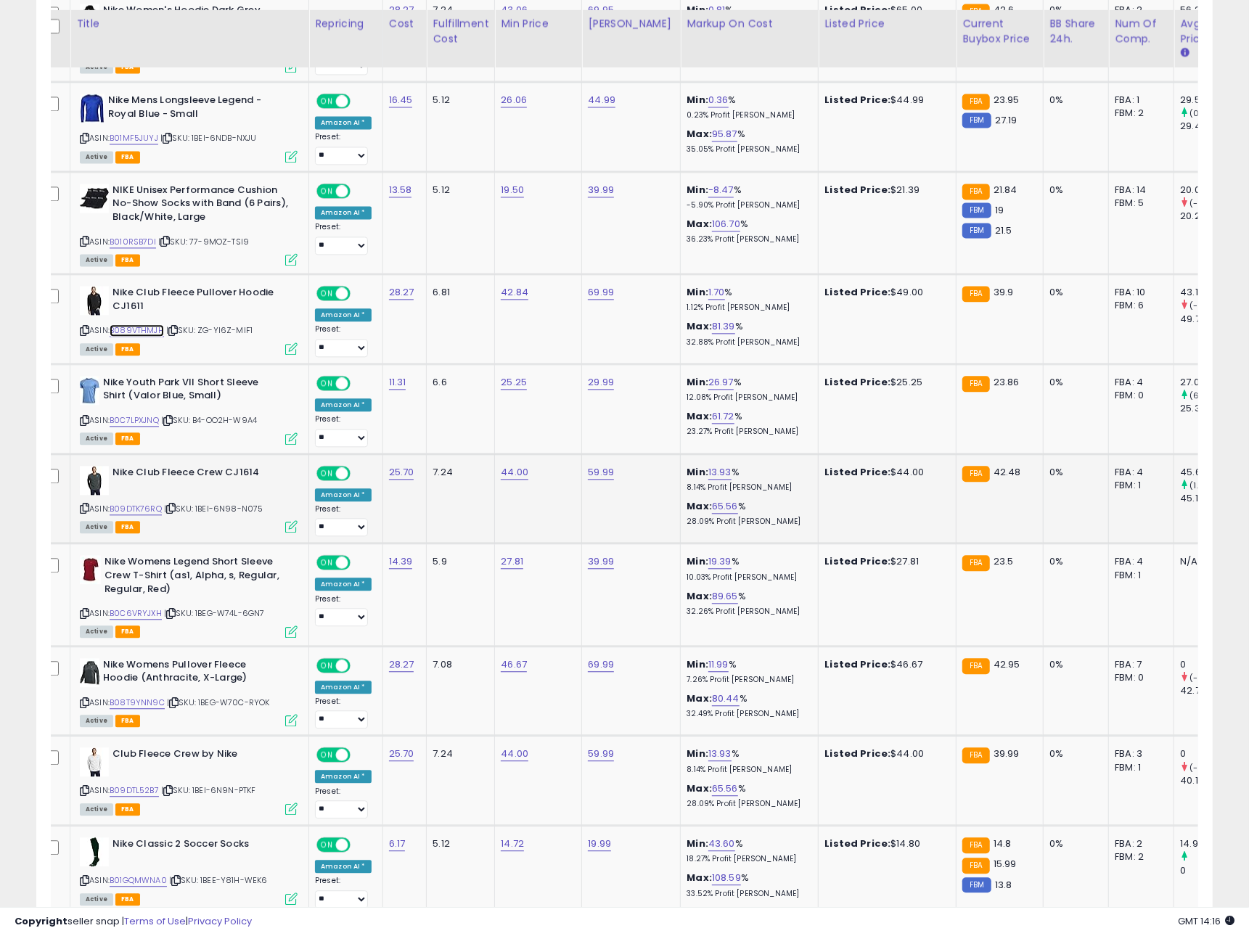
scroll to position [2063, 0]
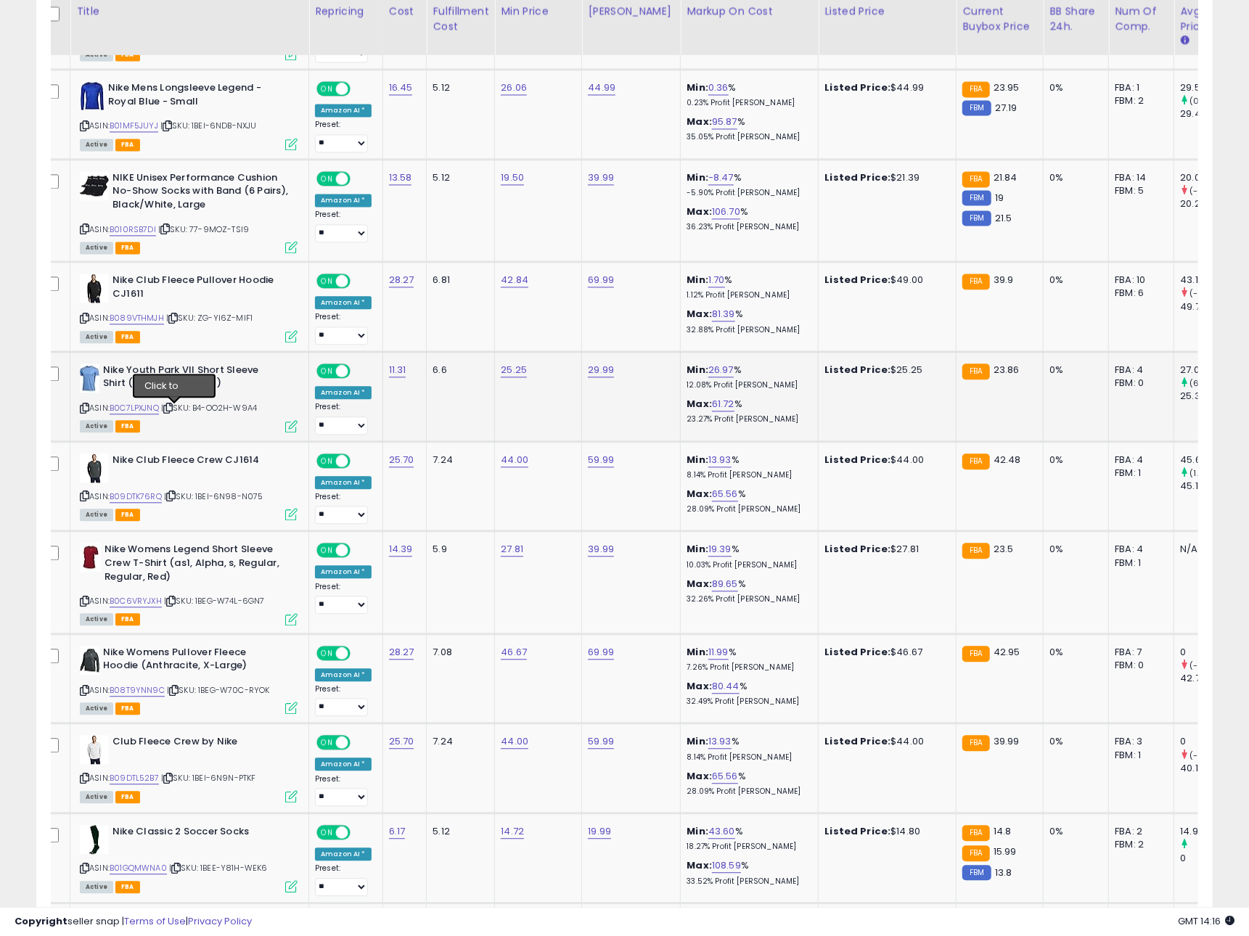
click at [173, 409] on icon at bounding box center [167, 408] width 9 height 8
click at [157, 409] on link "B0C7LPXJNQ" at bounding box center [134, 408] width 49 height 12
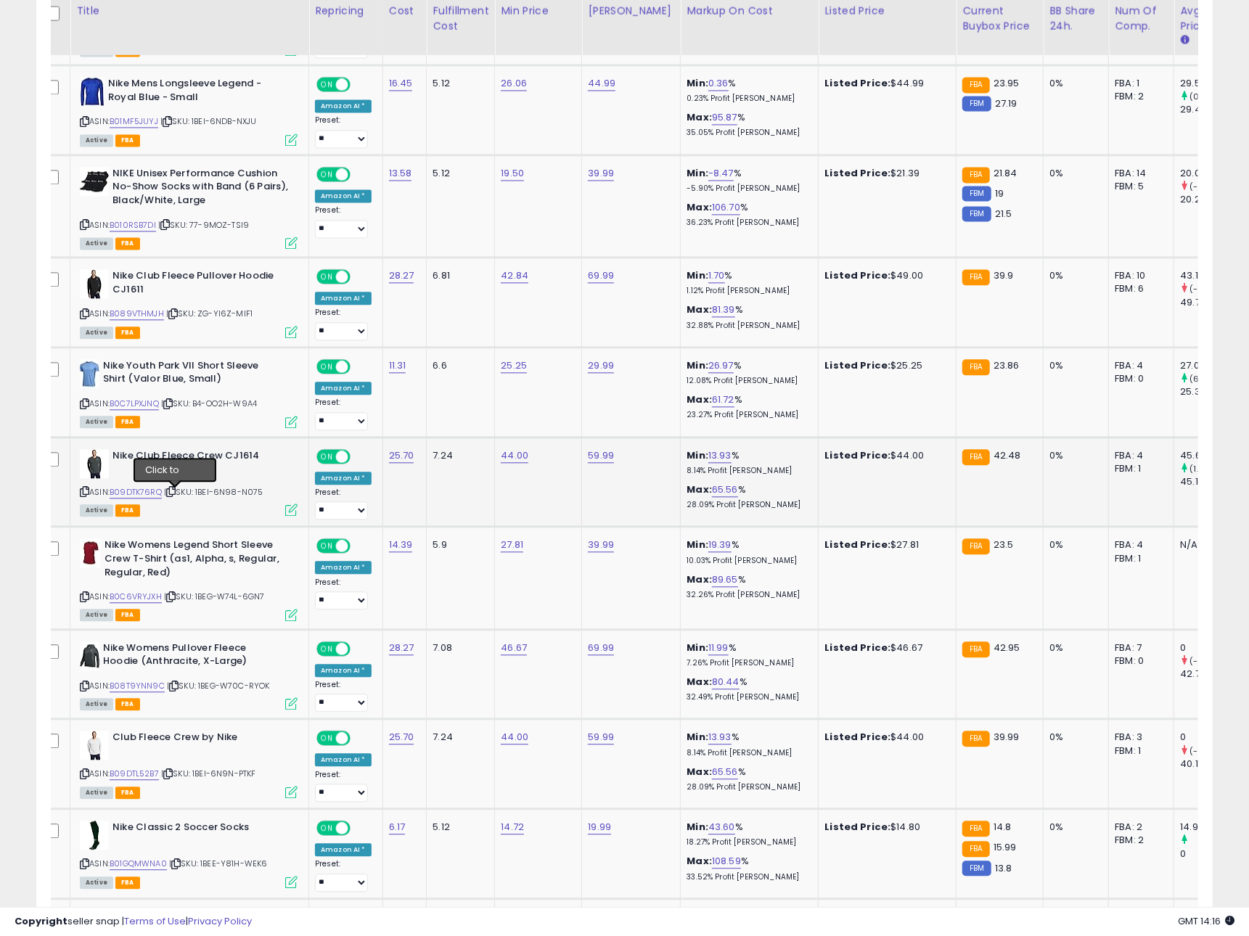
click at [176, 496] on icon at bounding box center [170, 492] width 9 height 8
click at [145, 496] on link "B09DTK76RQ" at bounding box center [136, 492] width 52 height 12
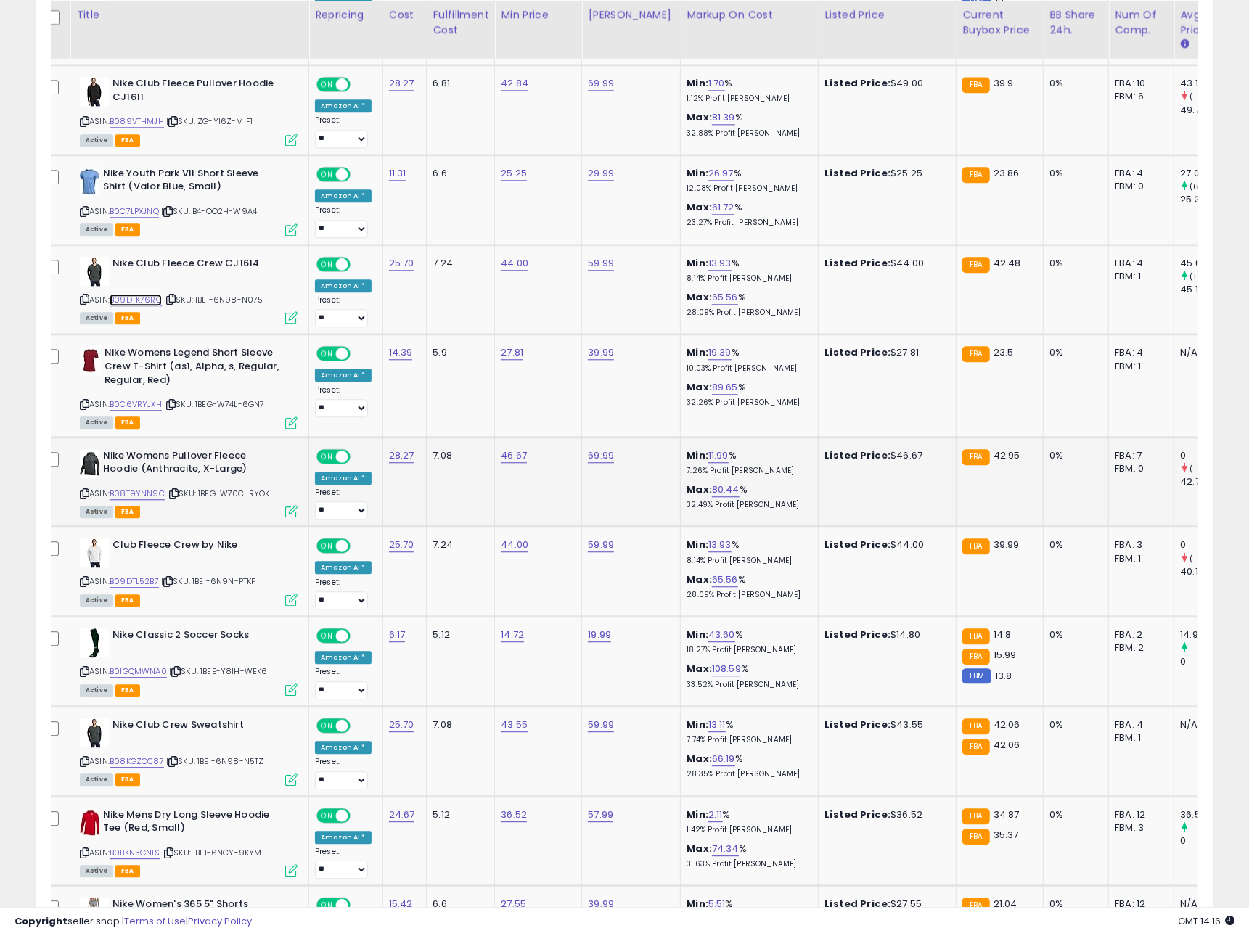
scroll to position [2263, 0]
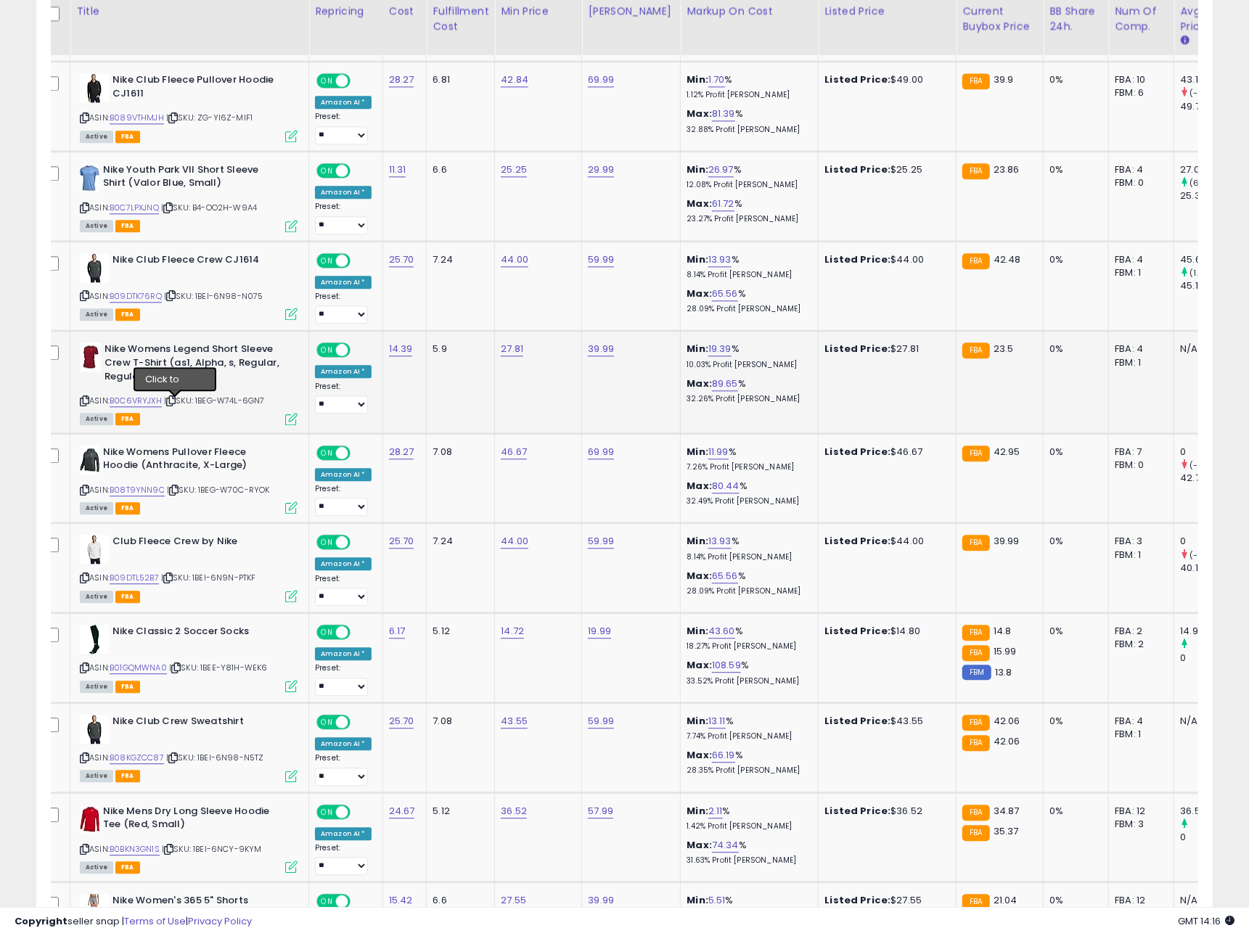
click at [175, 403] on icon at bounding box center [170, 401] width 9 height 8
click at [157, 403] on link "B0C6VRYJXH" at bounding box center [136, 401] width 52 height 12
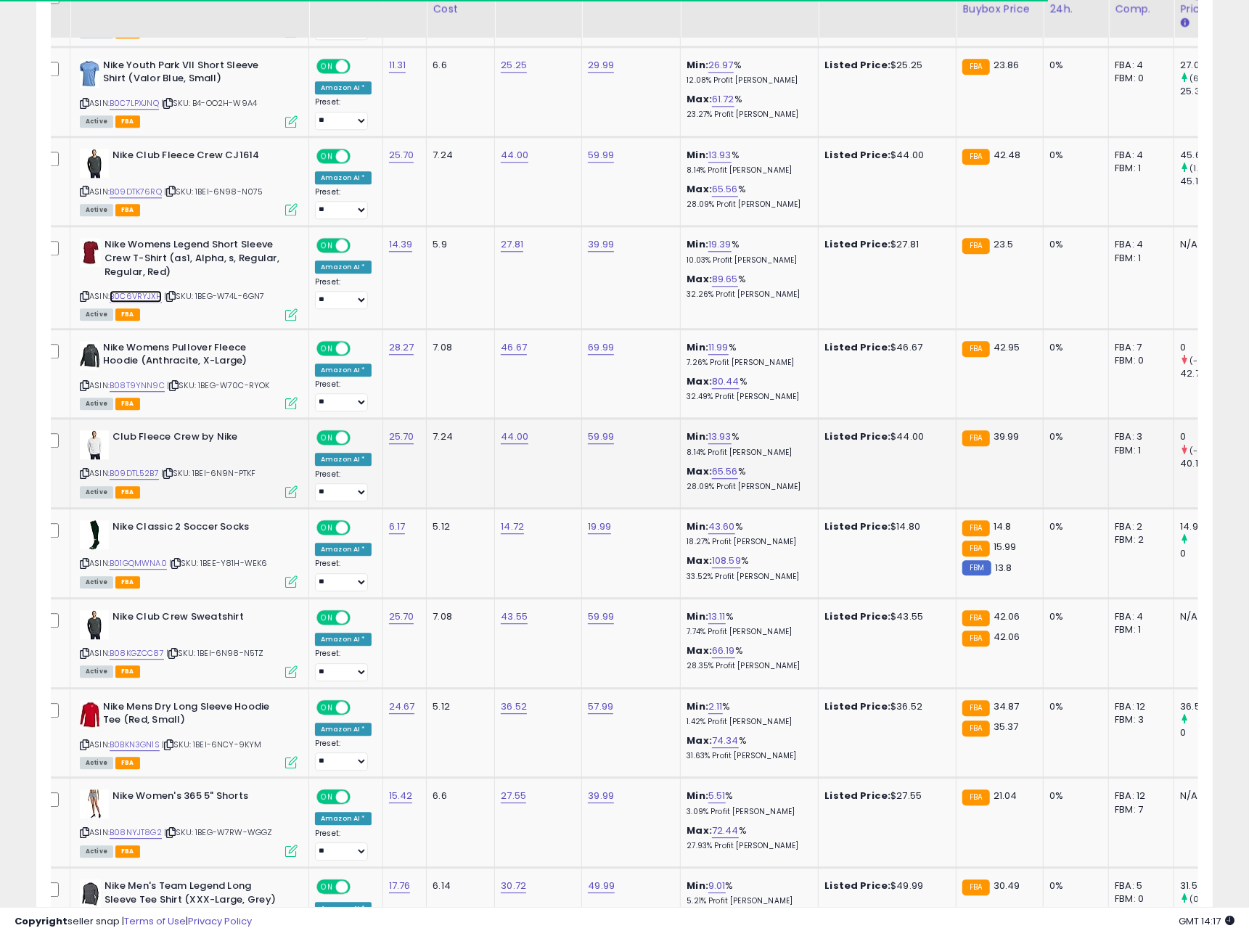
scroll to position [2385, 0]
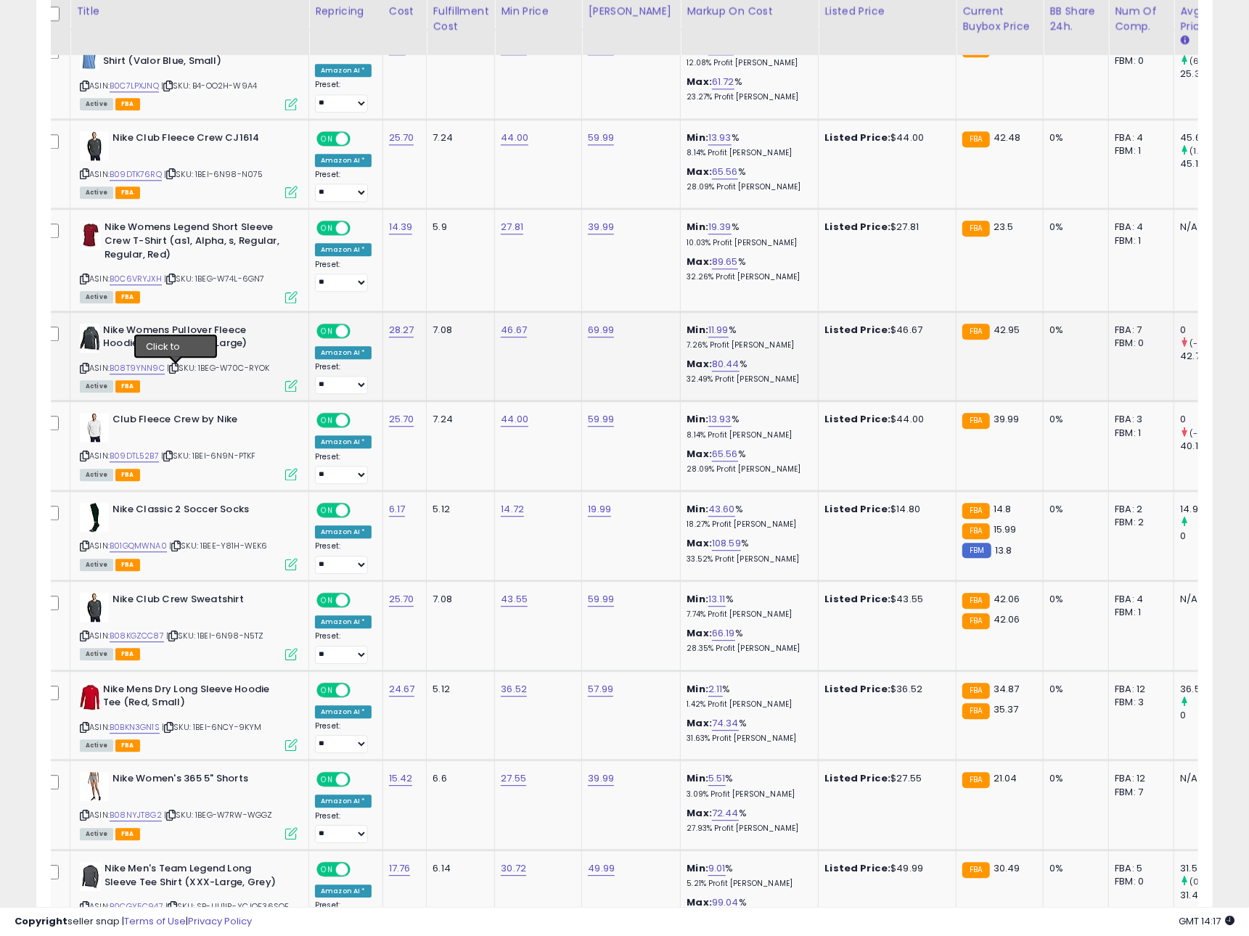
click at [175, 369] on icon at bounding box center [173, 368] width 9 height 8
click at [145, 372] on link "B08T9YNN9C" at bounding box center [137, 368] width 55 height 12
click at [173, 459] on icon at bounding box center [167, 456] width 9 height 8
click at [139, 462] on link "B09DTL52B7" at bounding box center [134, 456] width 49 height 12
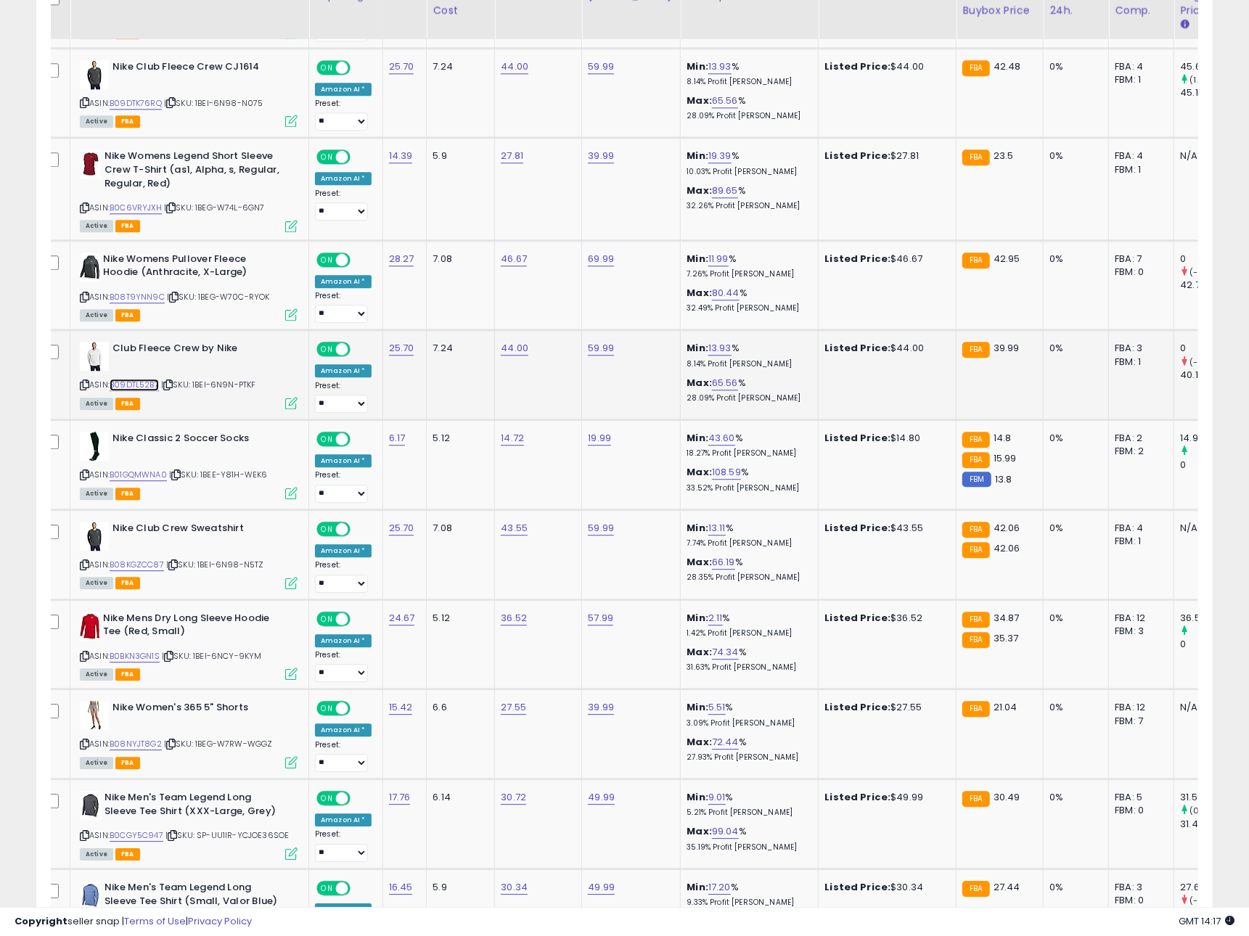
scroll to position [2479, 0]
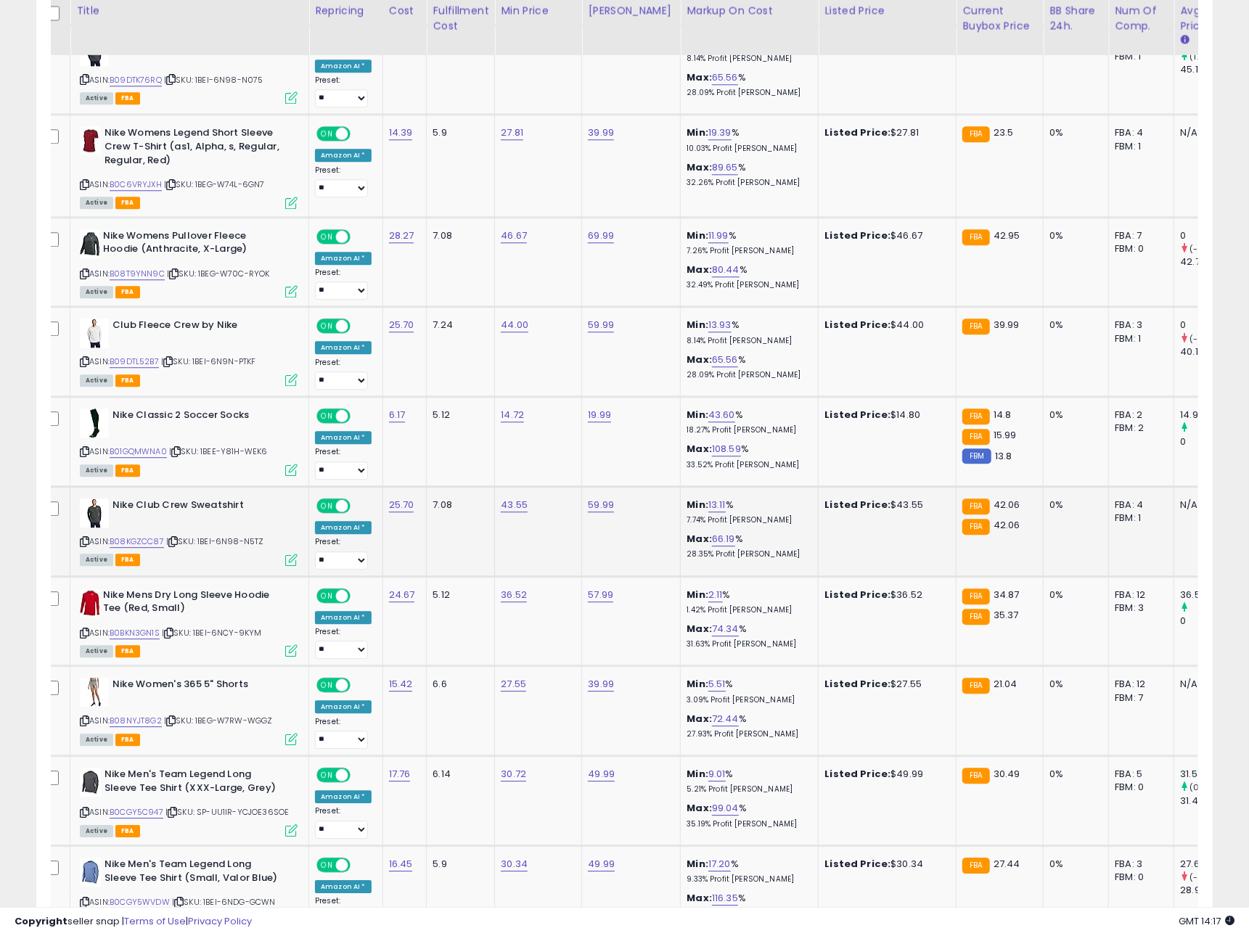
click at [178, 546] on icon at bounding box center [172, 542] width 9 height 8
click at [144, 545] on link "B08KGZCC87" at bounding box center [137, 542] width 54 height 12
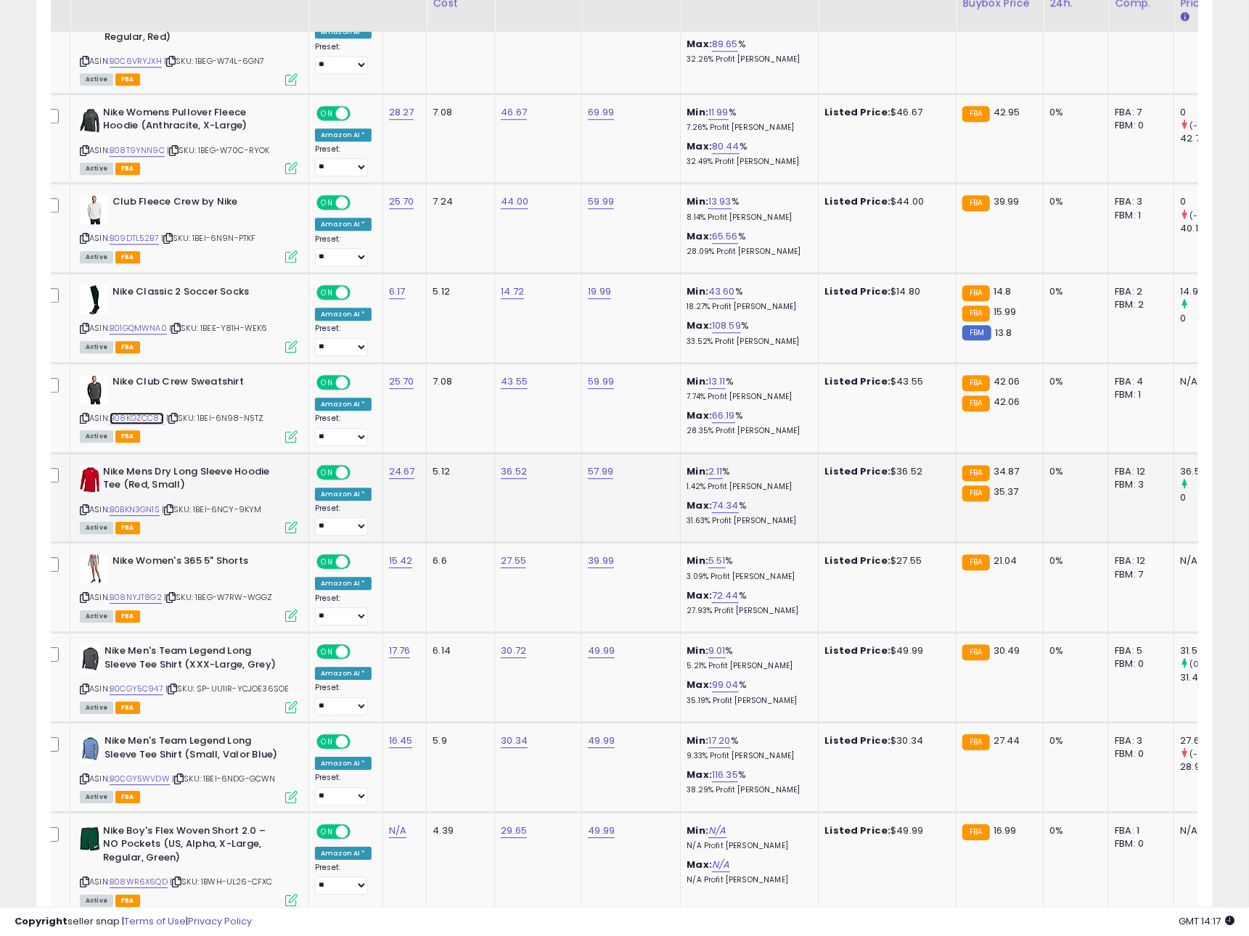
scroll to position [2620, 0]
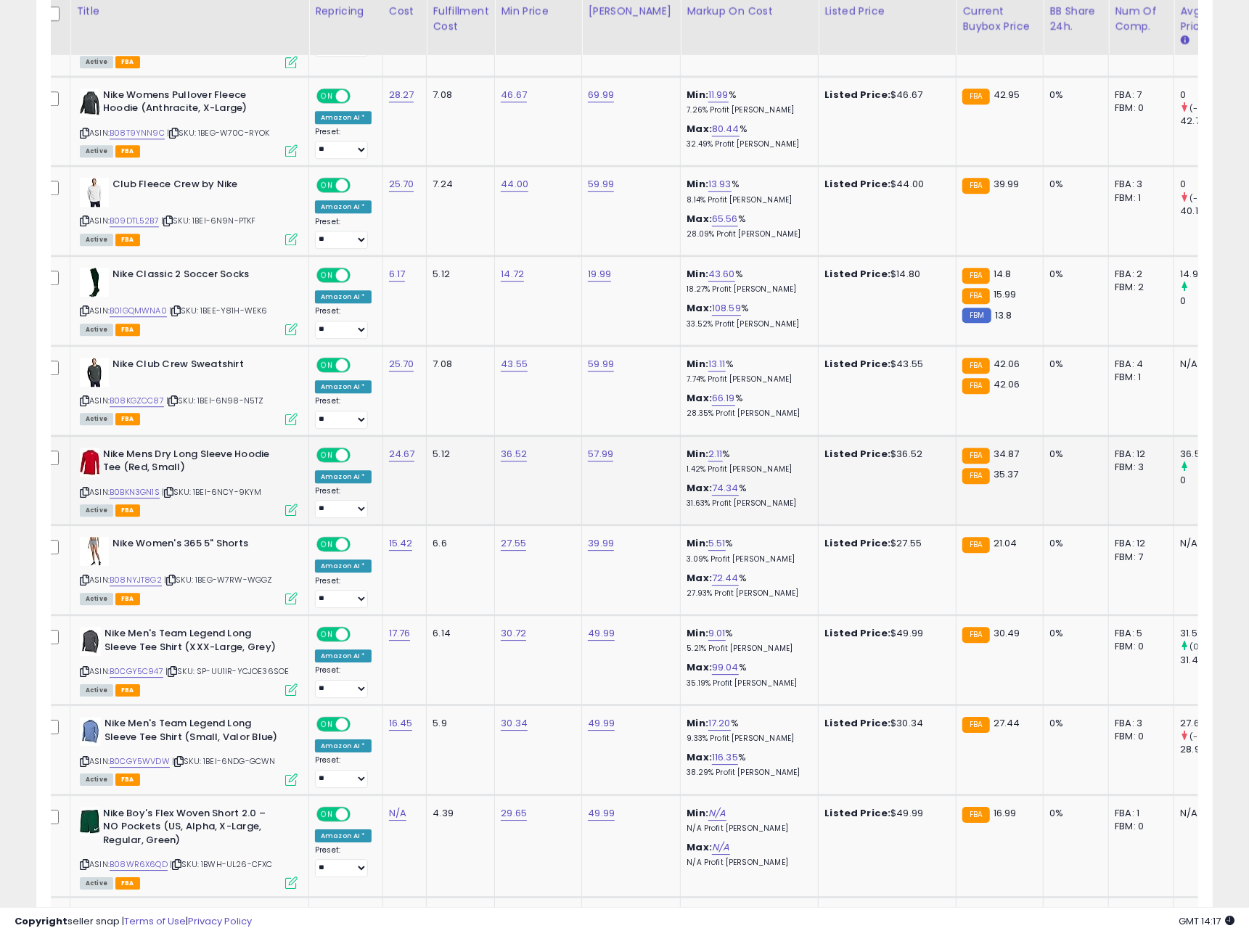
click at [173, 494] on icon at bounding box center [168, 492] width 9 height 8
click at [154, 495] on link "B0BKN3GN1S" at bounding box center [135, 492] width 50 height 12
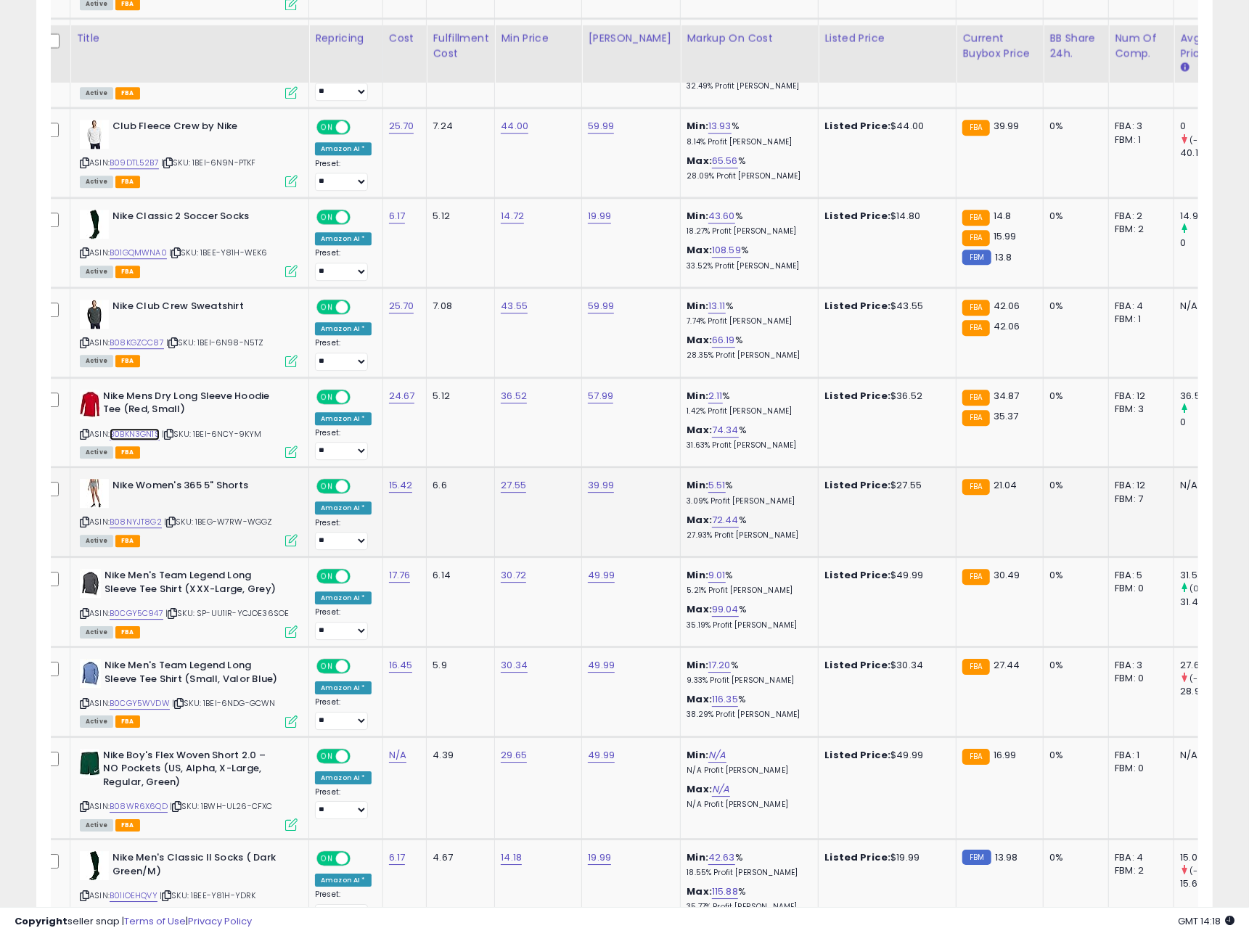
scroll to position [2721, 0]
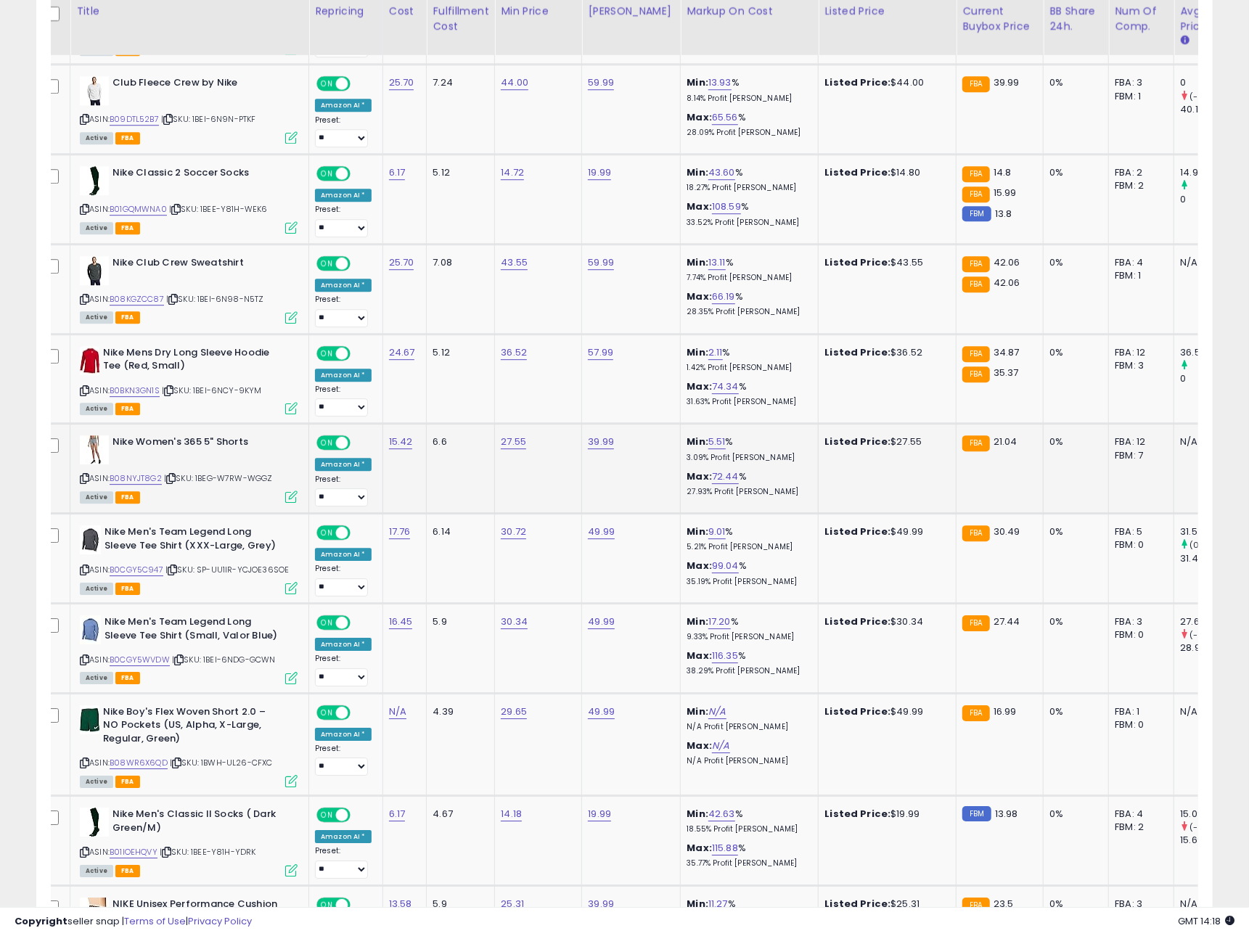
click at [174, 480] on icon at bounding box center [170, 479] width 9 height 8
click at [140, 480] on link "B08NYJT8G2" at bounding box center [136, 478] width 52 height 12
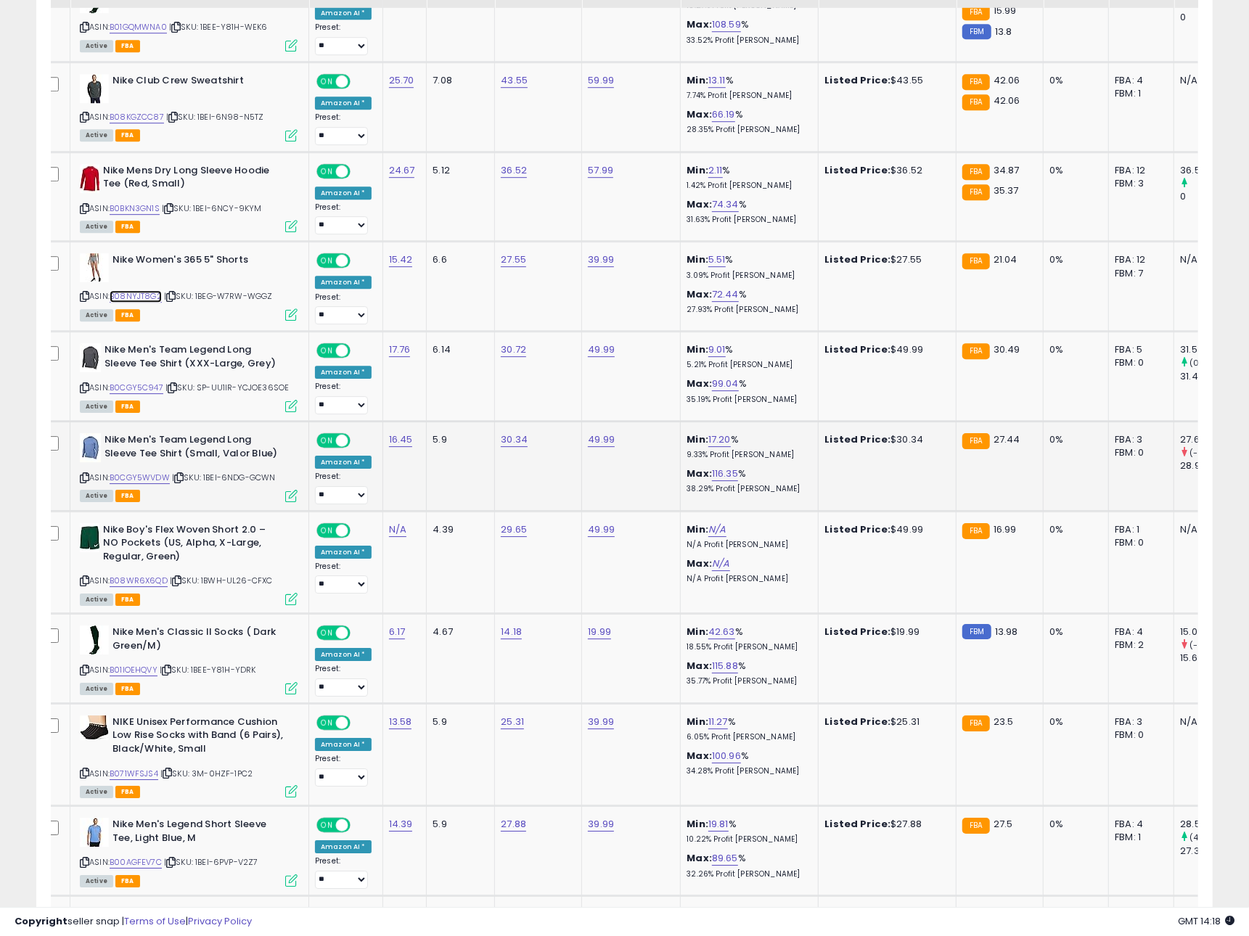
scroll to position [2922, 0]
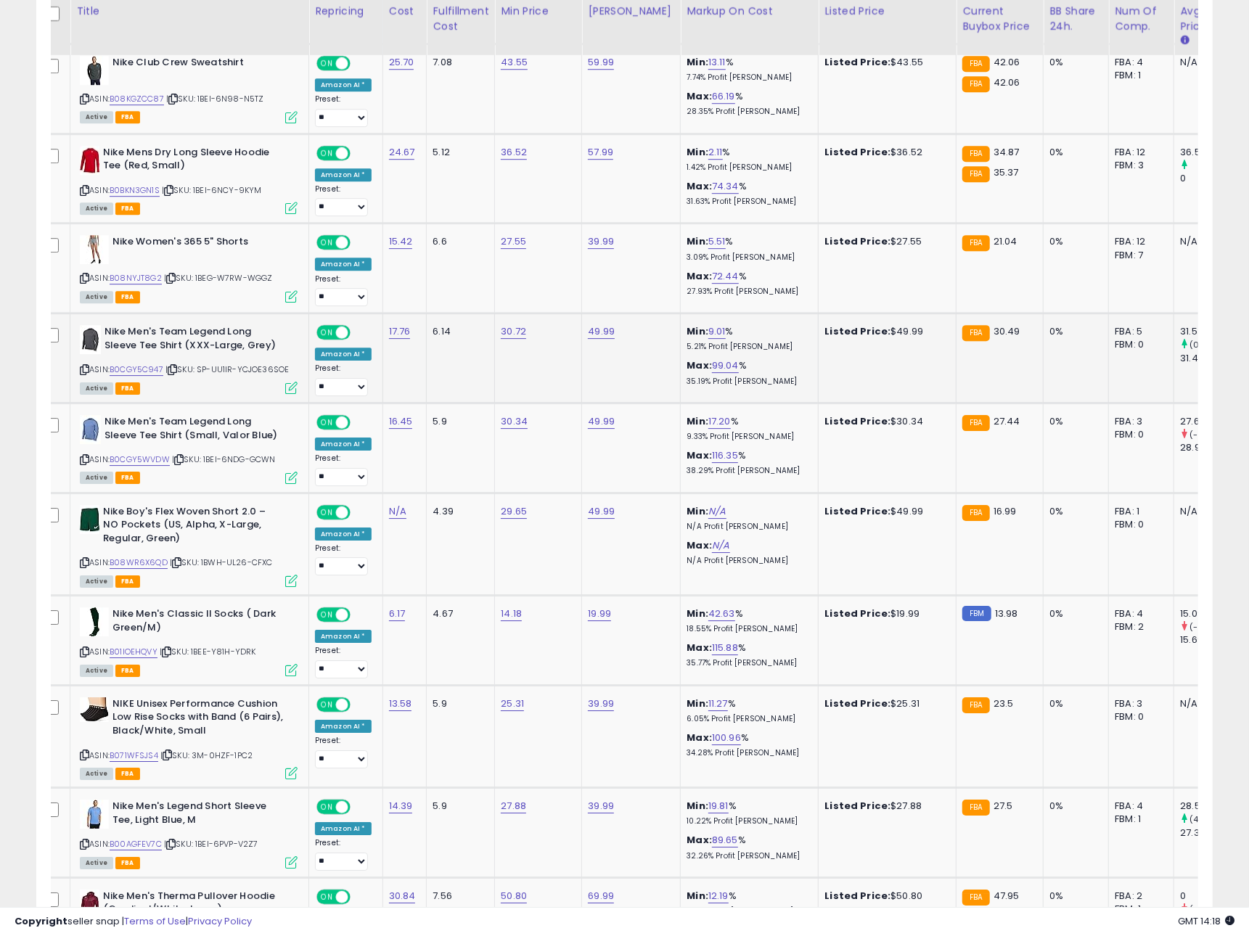
click at [176, 374] on icon at bounding box center [172, 370] width 9 height 8
click at [158, 374] on link "B0CGY5C947" at bounding box center [137, 370] width 54 height 12
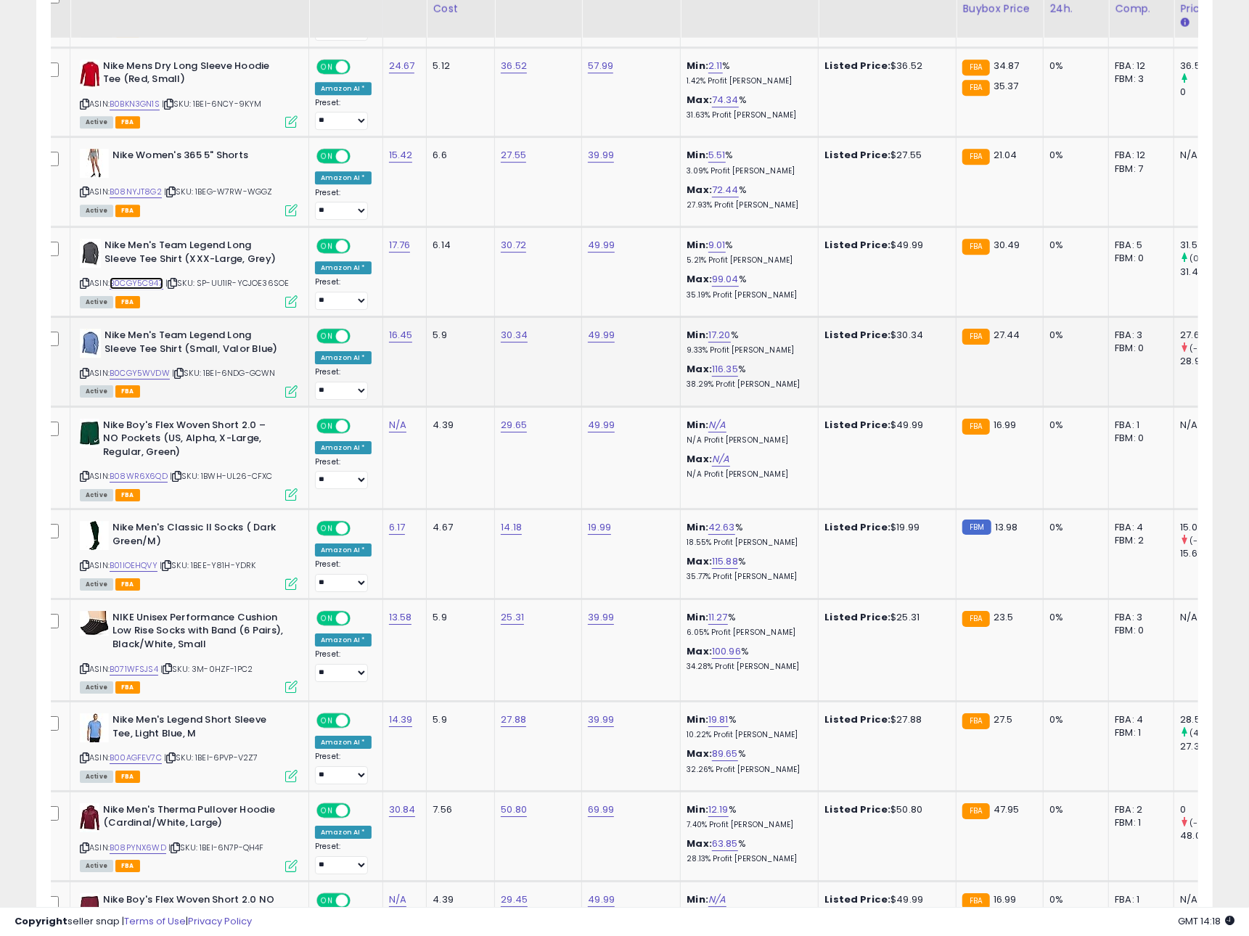
scroll to position [3039, 0]
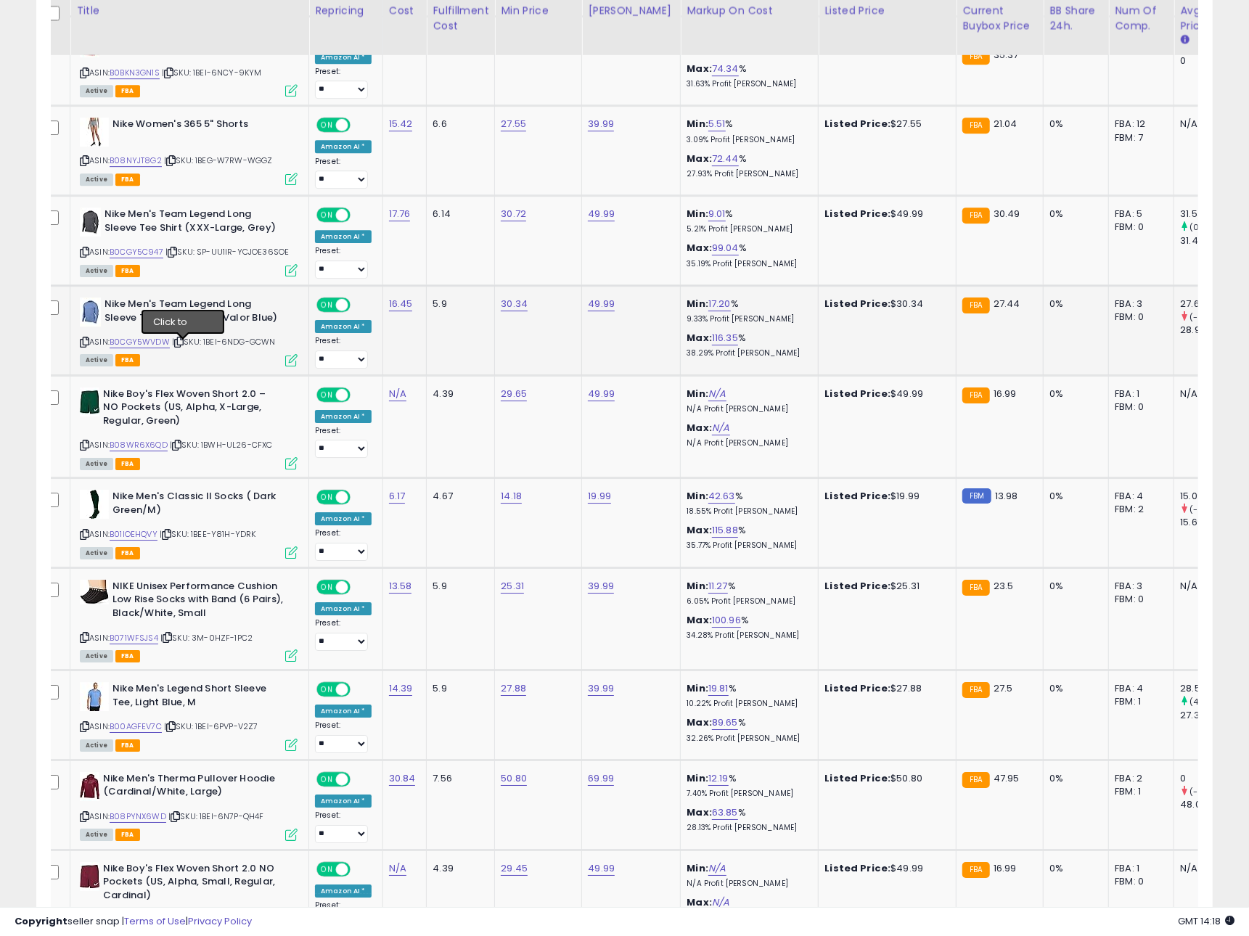
click at [182, 346] on icon at bounding box center [178, 342] width 9 height 8
click at [158, 347] on link "B0CGY5WVDW" at bounding box center [140, 342] width 60 height 12
click at [180, 447] on icon at bounding box center [176, 445] width 9 height 8
click at [144, 451] on link "B08WR6X6QD" at bounding box center [139, 445] width 58 height 12
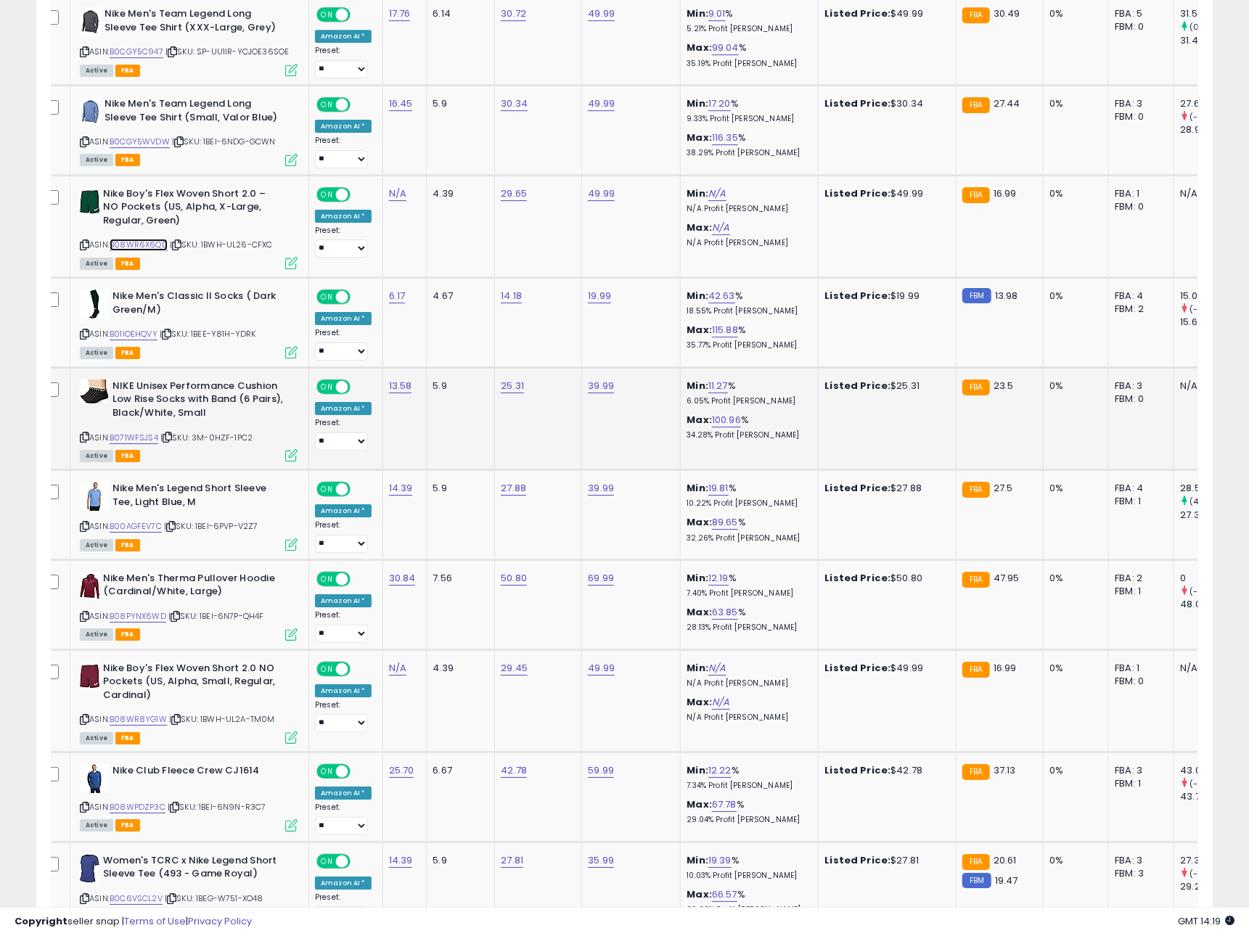
scroll to position [3289, 0]
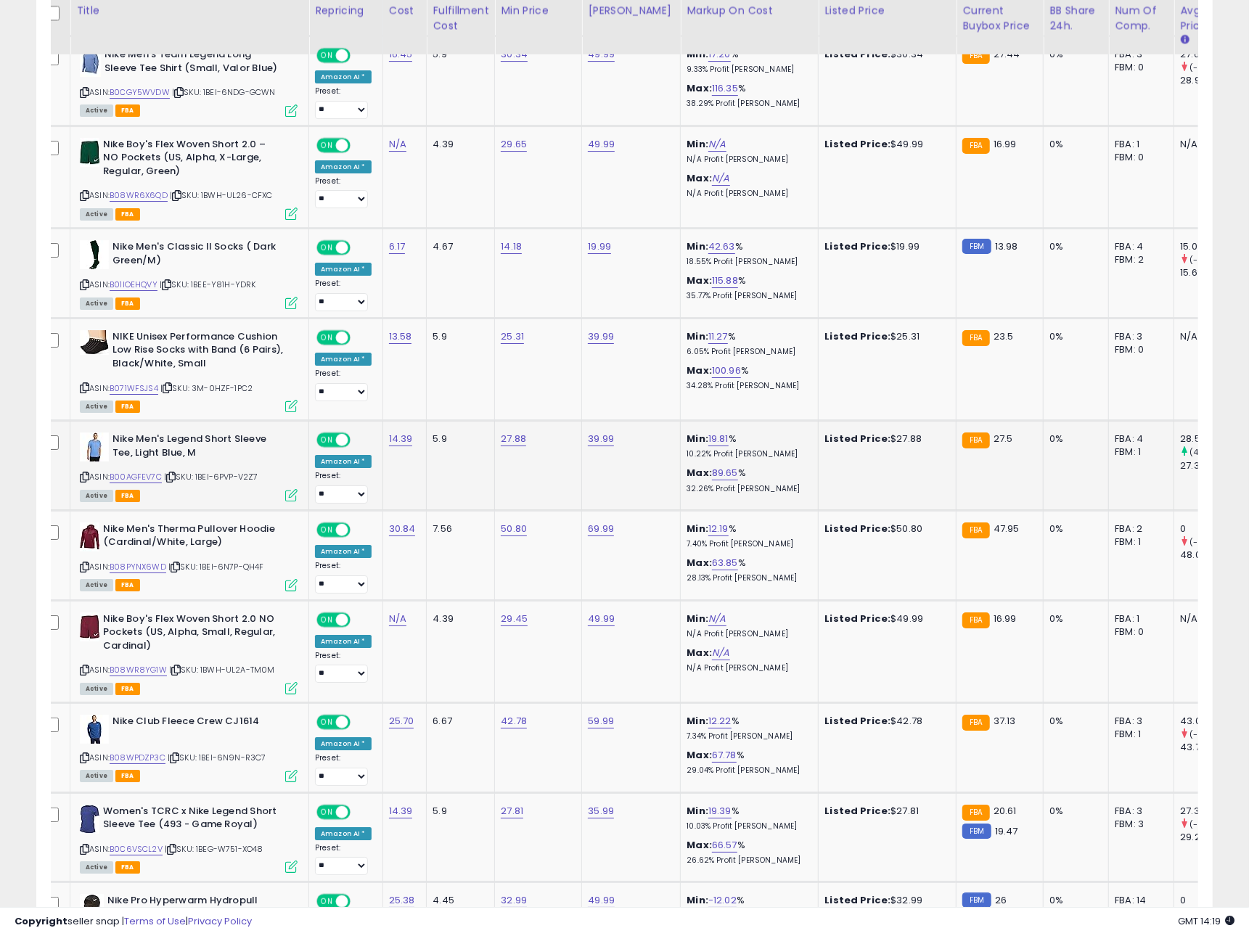
click at [173, 480] on icon at bounding box center [170, 477] width 9 height 8
click at [149, 480] on link "B00AGFEV7C" at bounding box center [136, 477] width 52 height 12
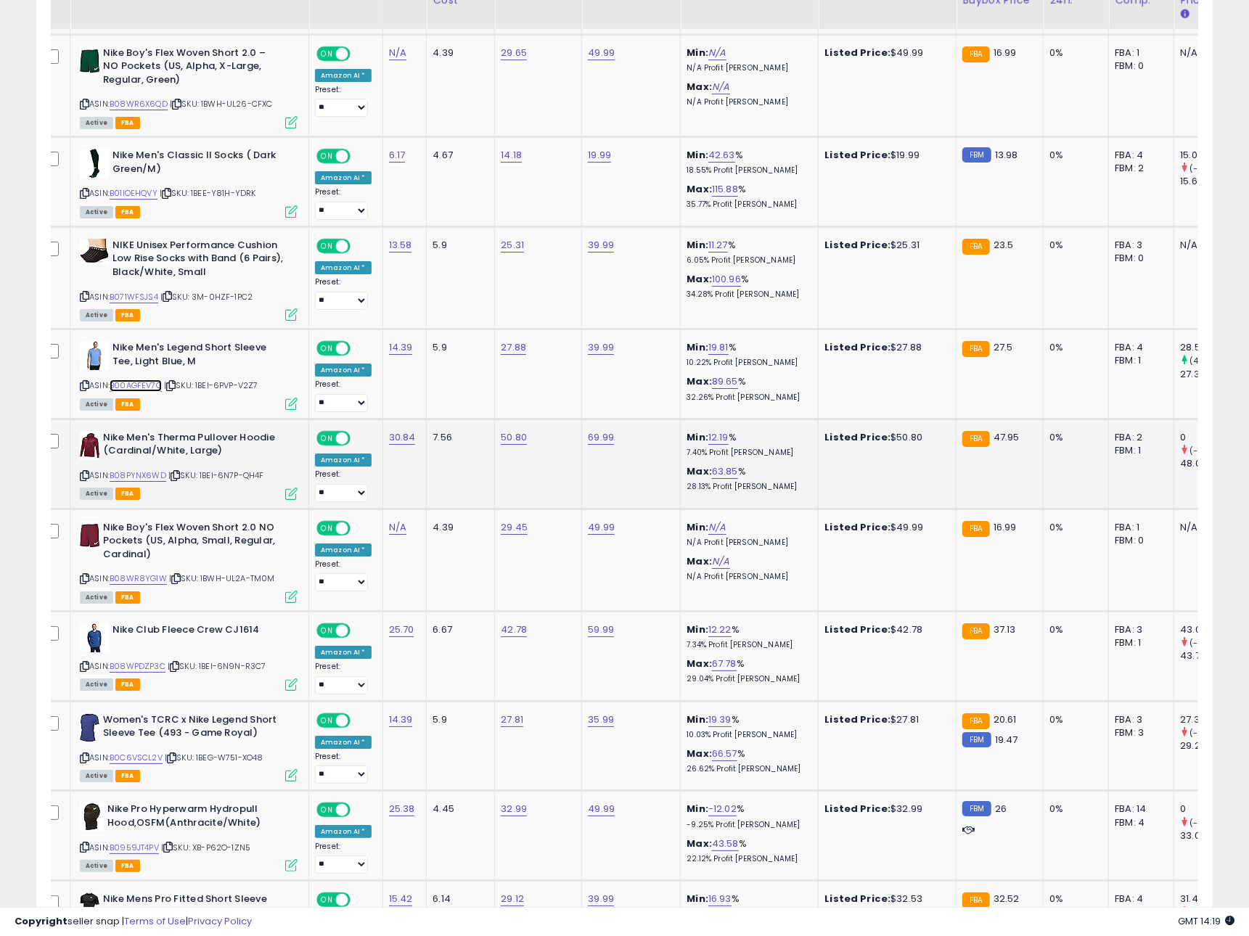
scroll to position [3396, 0]
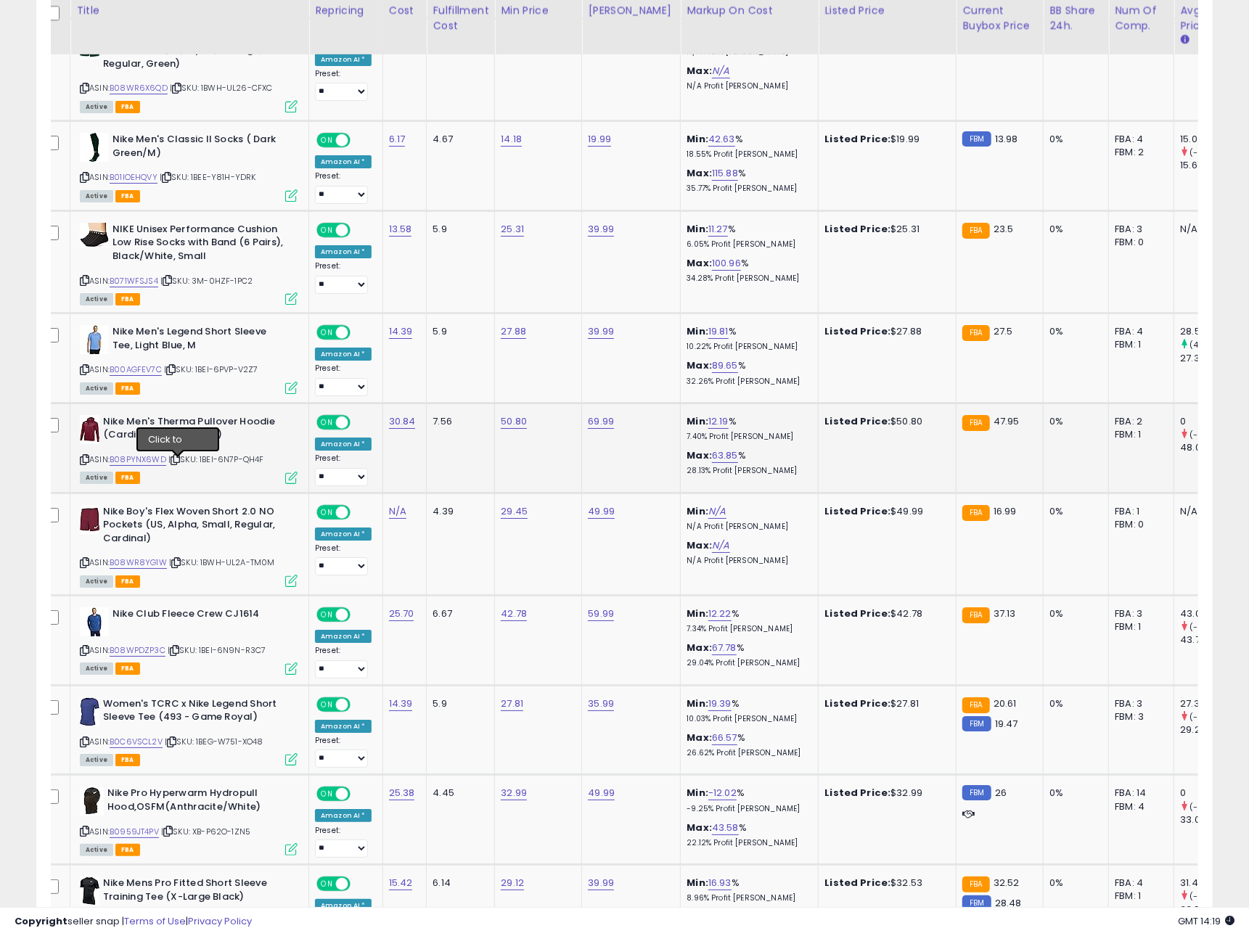
click at [180, 464] on icon at bounding box center [175, 460] width 9 height 8
click at [153, 466] on link "B08PYNX6WD" at bounding box center [138, 460] width 57 height 12
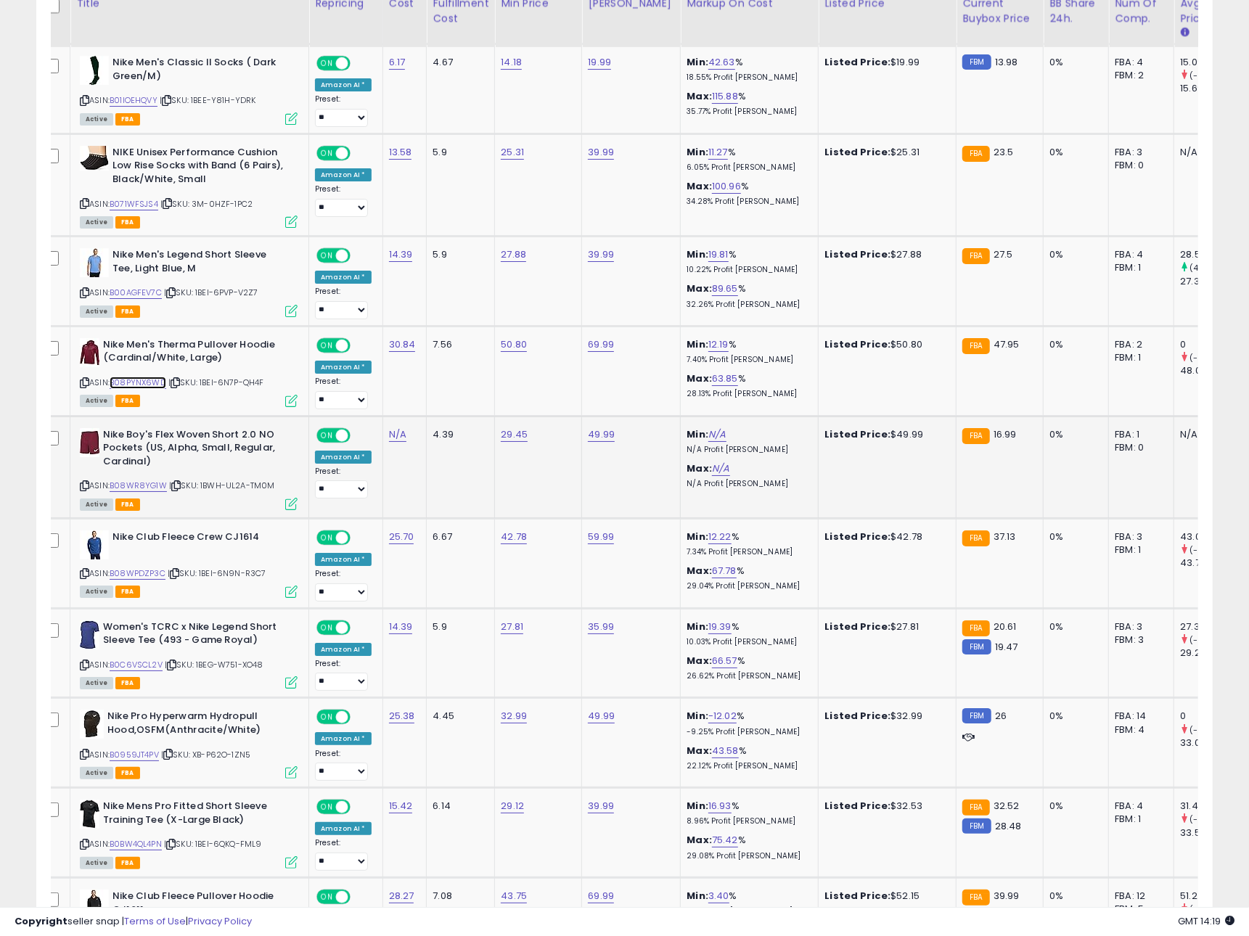
scroll to position [3481, 0]
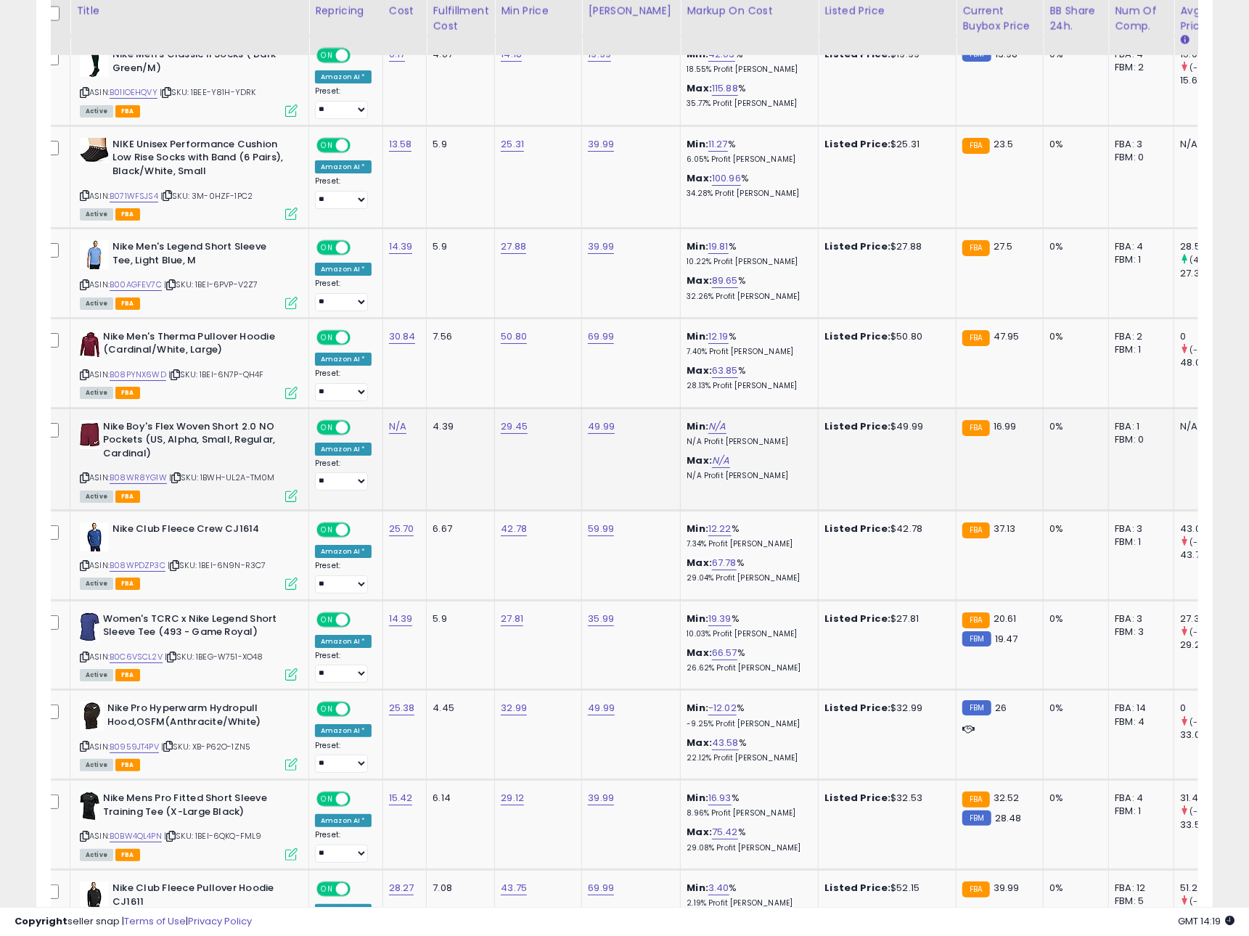
click at [176, 482] on icon at bounding box center [175, 478] width 9 height 8
click at [165, 481] on link "B08WR8YG1W" at bounding box center [138, 478] width 57 height 12
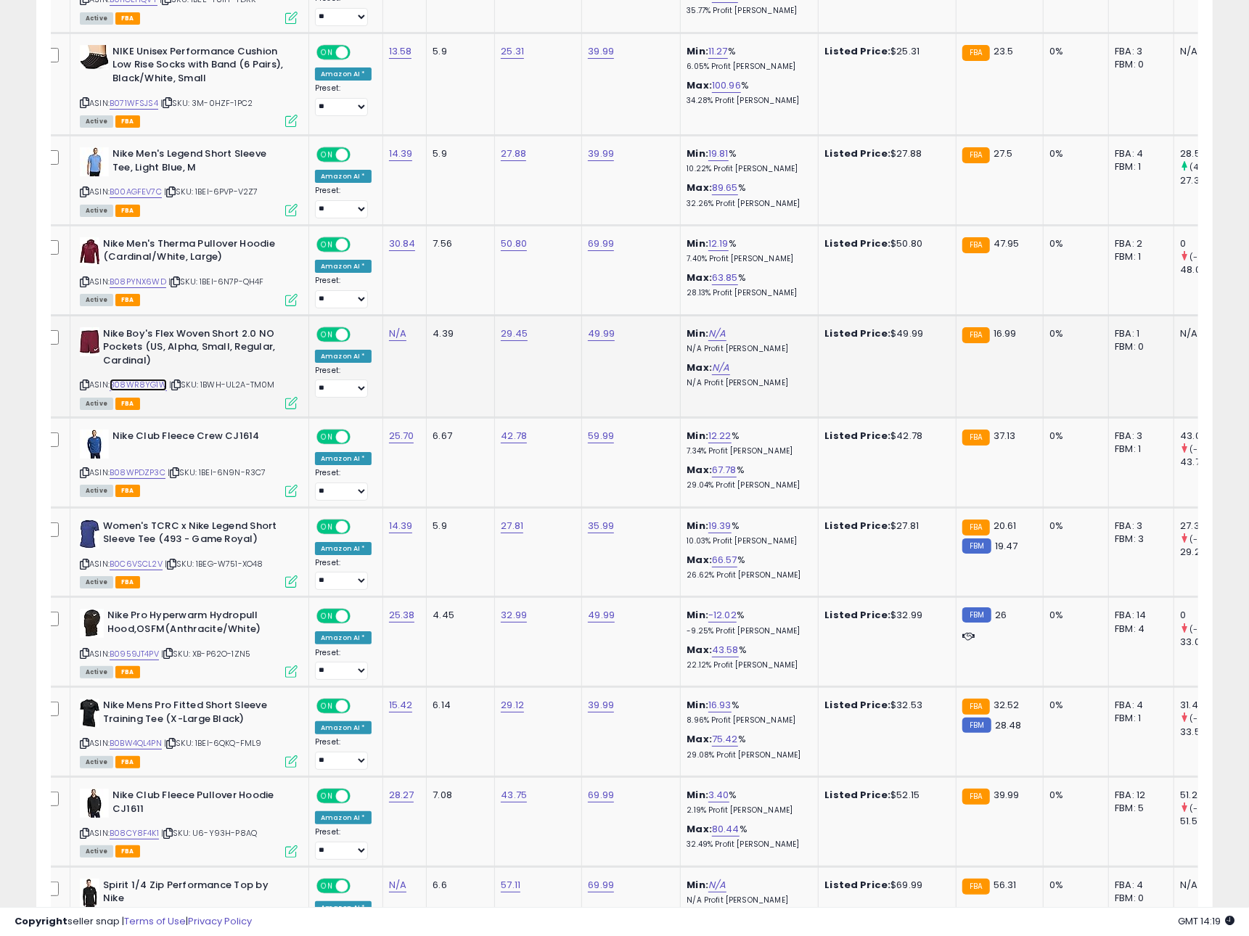
scroll to position [3649, 0]
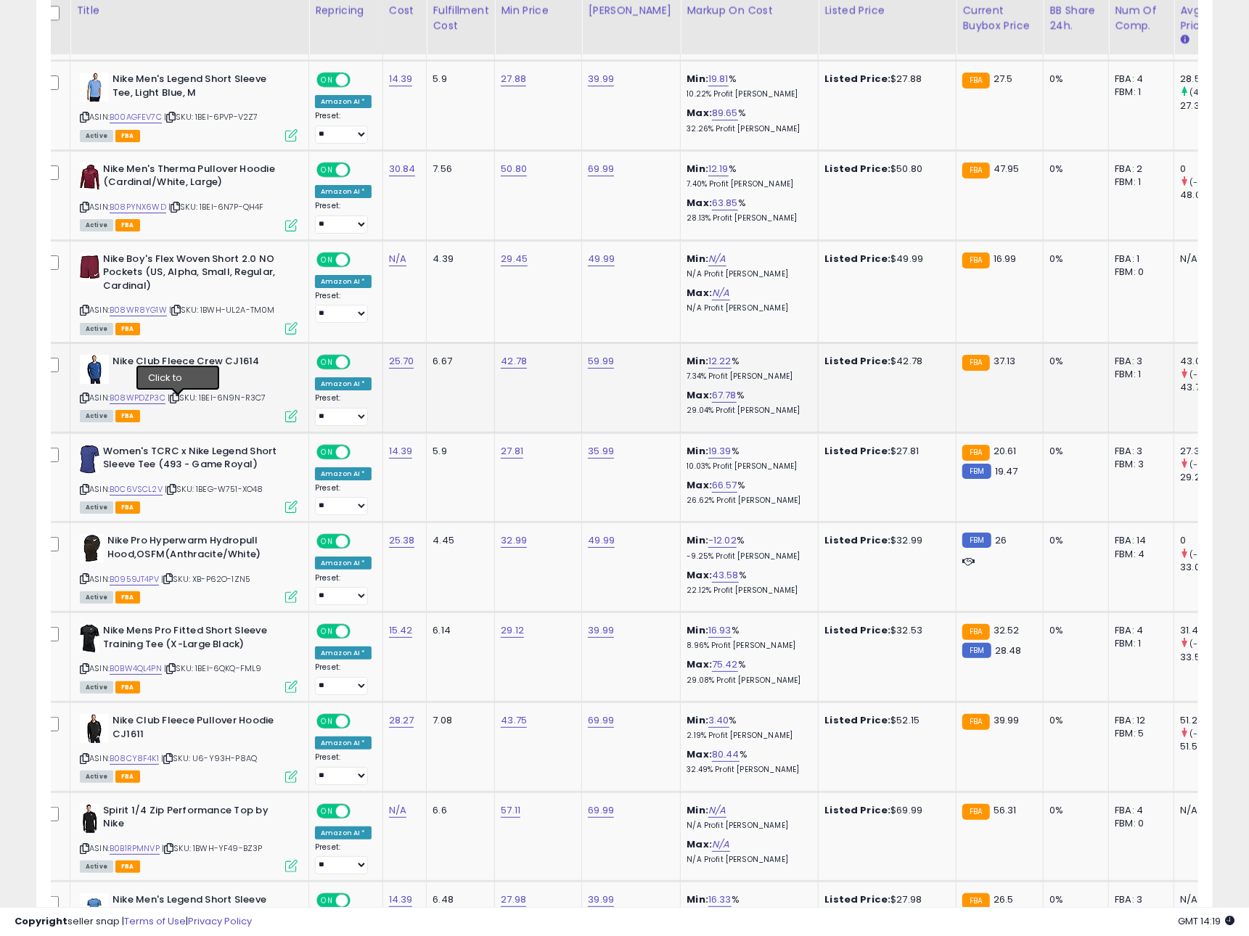
click at [176, 401] on icon at bounding box center [174, 398] width 9 height 8
click at [148, 401] on link "B08WPDZP3C" at bounding box center [138, 398] width 56 height 12
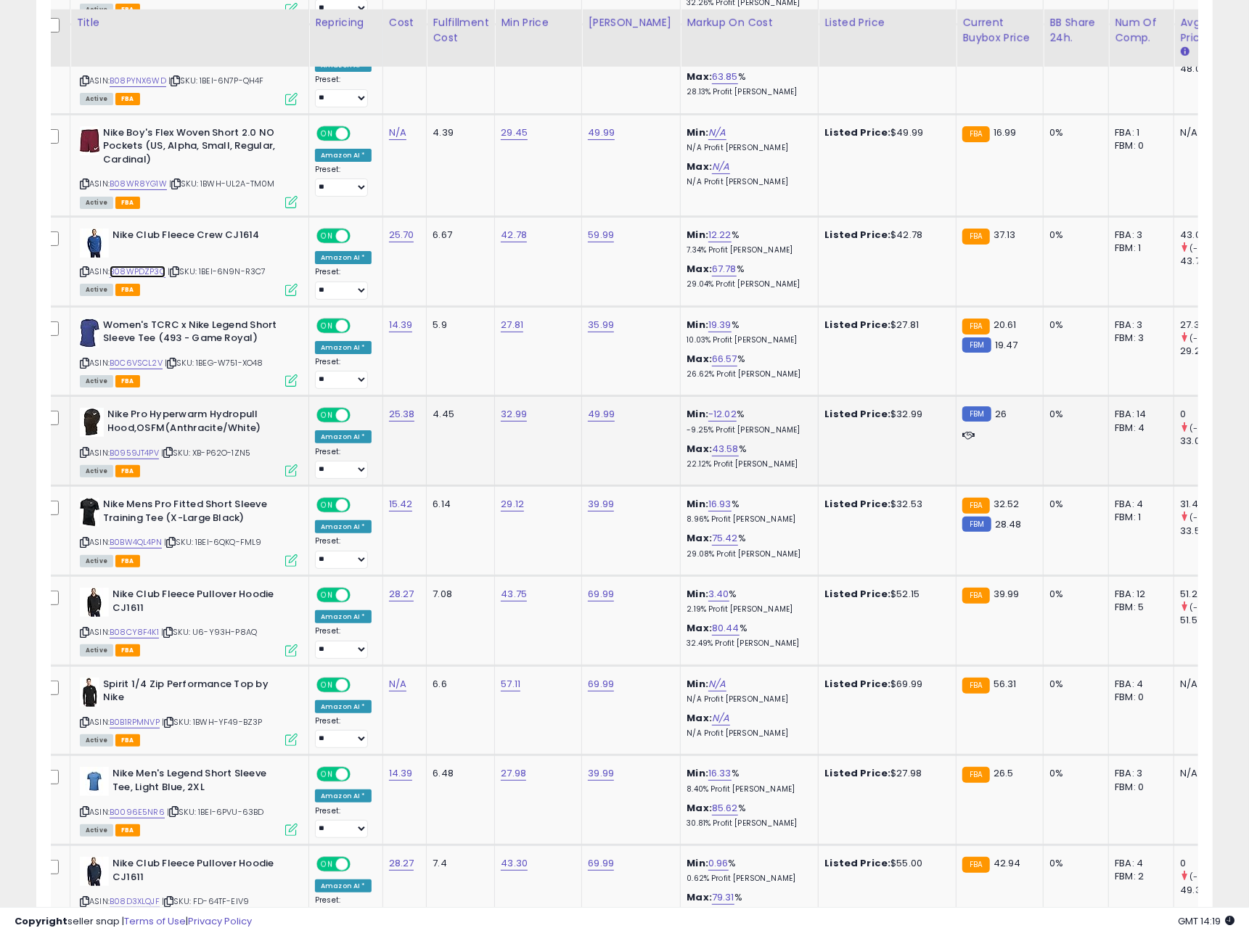
scroll to position [3787, 0]
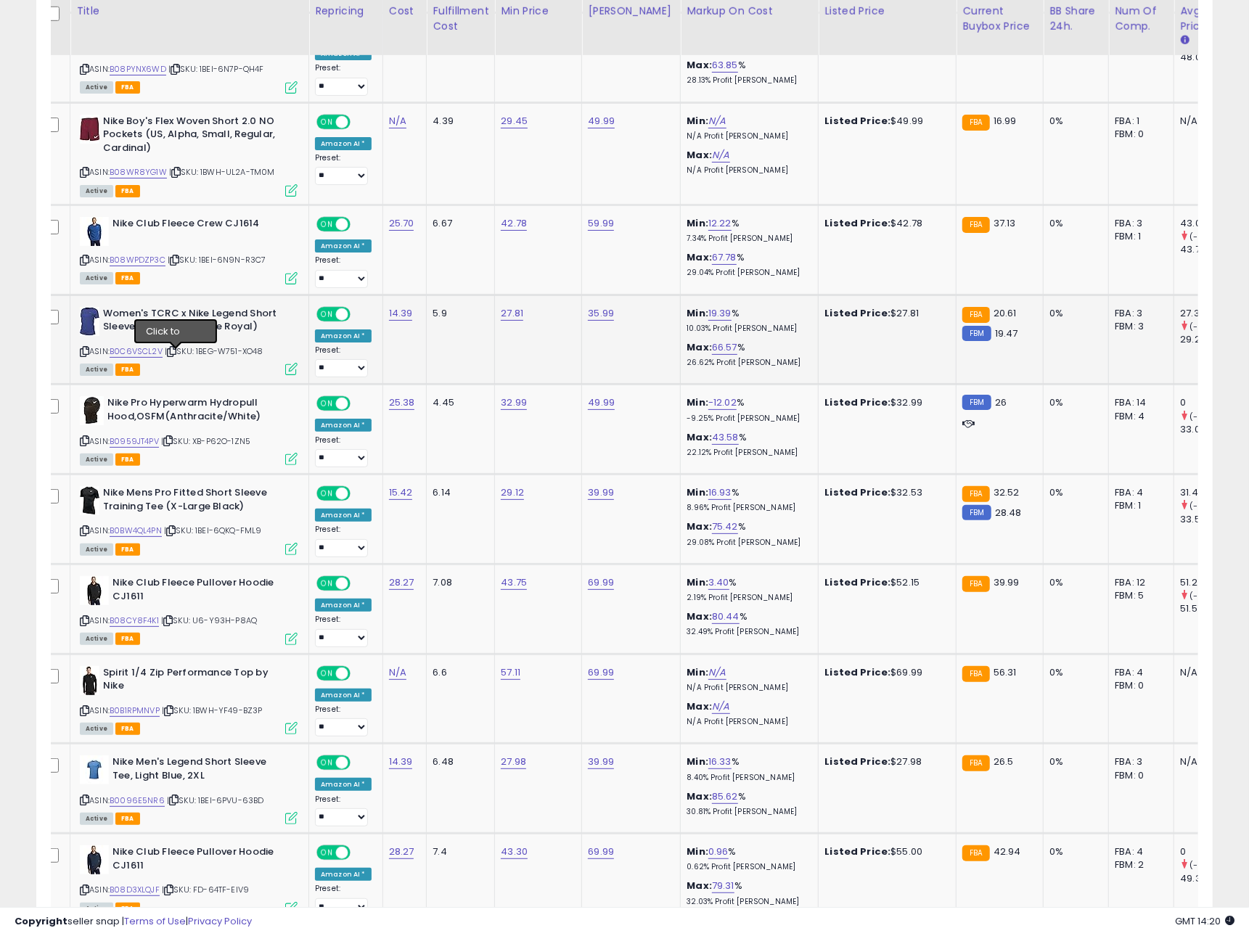
click at [176, 356] on icon at bounding box center [171, 352] width 9 height 8
click at [147, 356] on link "B0C6VSCL2V" at bounding box center [136, 351] width 53 height 12
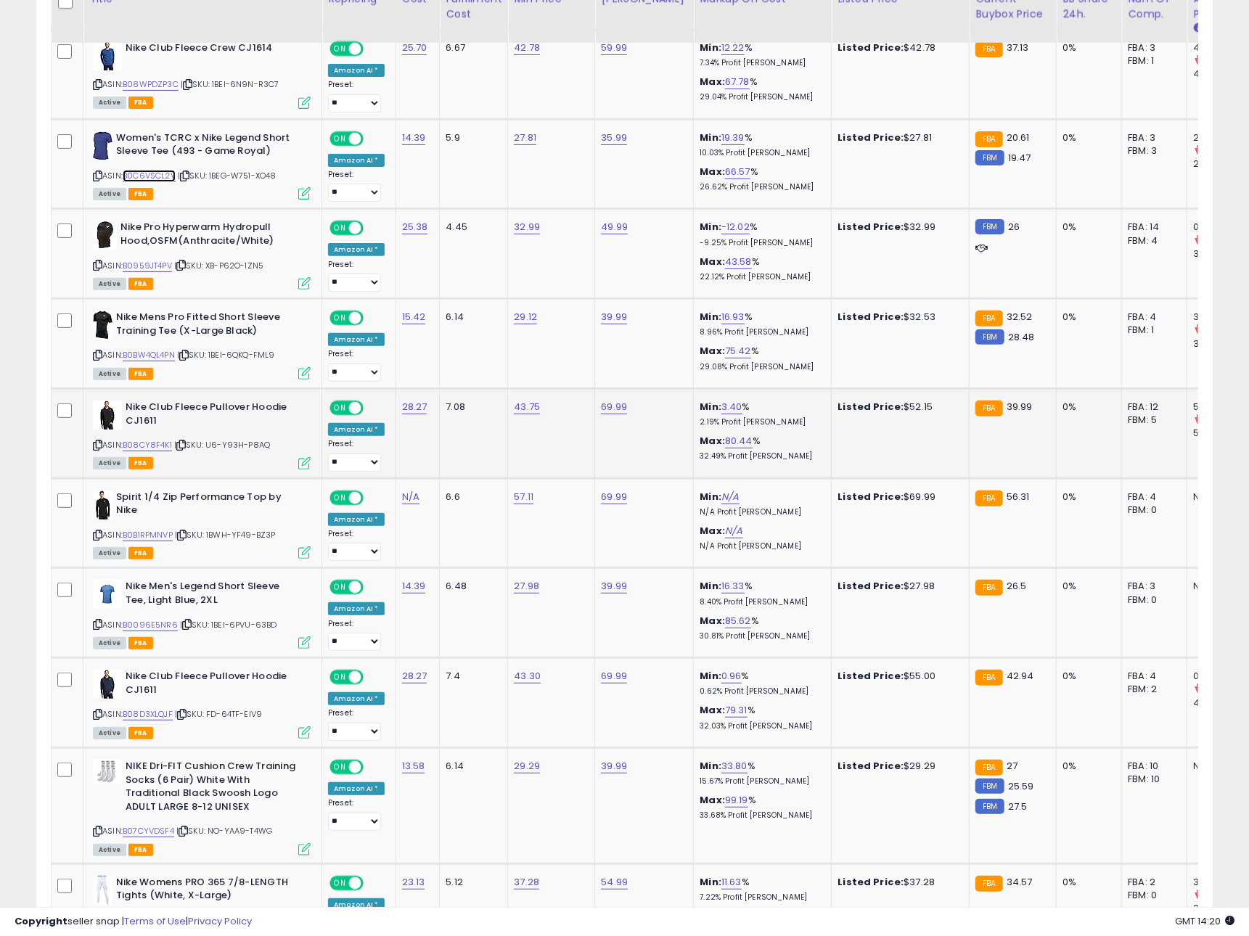
scroll to position [3972, 0]
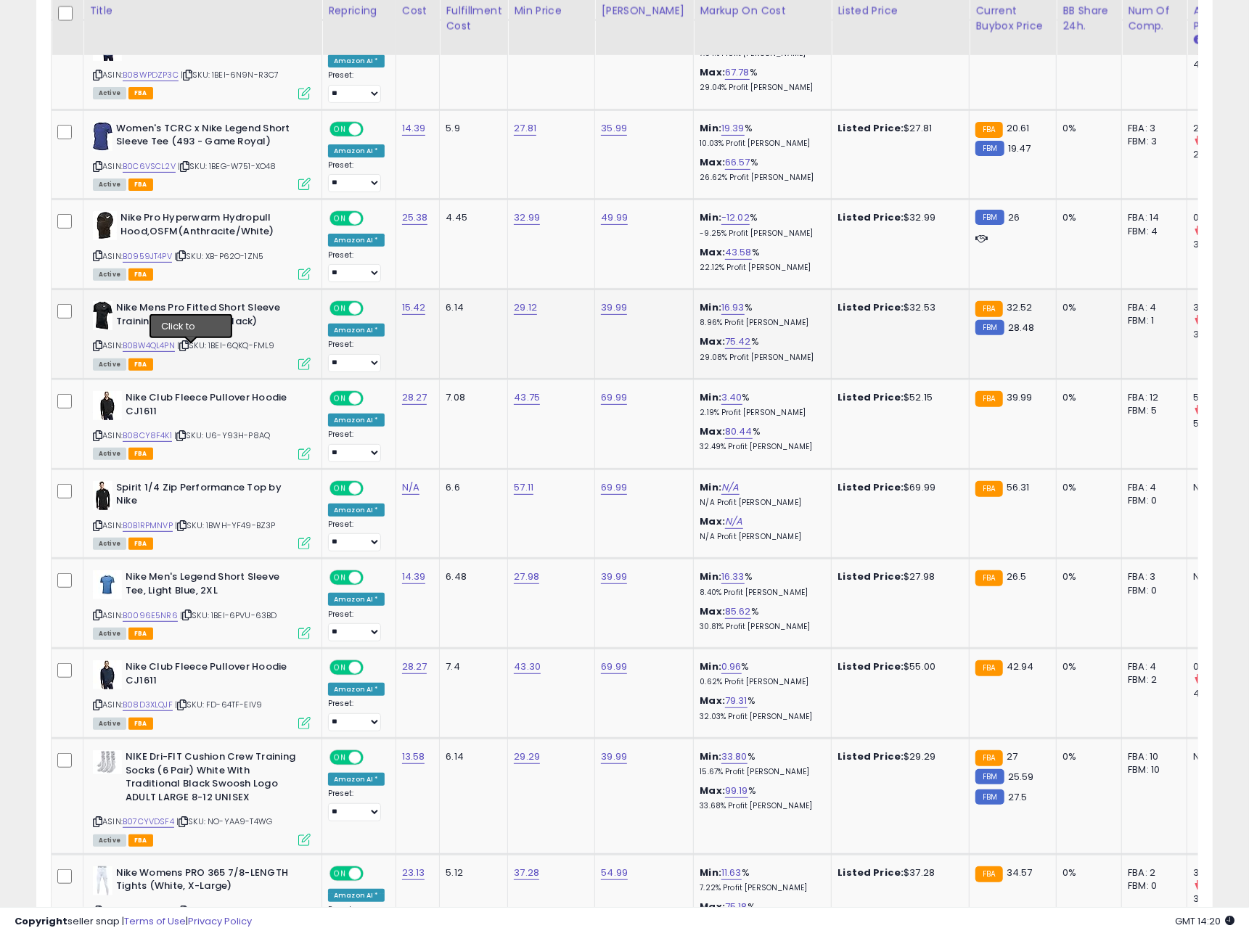
click at [189, 350] on icon at bounding box center [183, 346] width 9 height 8
click at [167, 352] on link "B0BW4QL4PN" at bounding box center [149, 346] width 52 height 12
click at [207, 465] on td "Nike Club Fleece Pullover Hoodie CJ1611 ASIN: B08CY8F4K1 | SKU: U6-Y93H-P8AQ Ac…" at bounding box center [202, 424] width 239 height 90
click at [183, 440] on icon at bounding box center [180, 436] width 9 height 8
click at [167, 441] on link "B08CY8F4K1" at bounding box center [147, 436] width 49 height 12
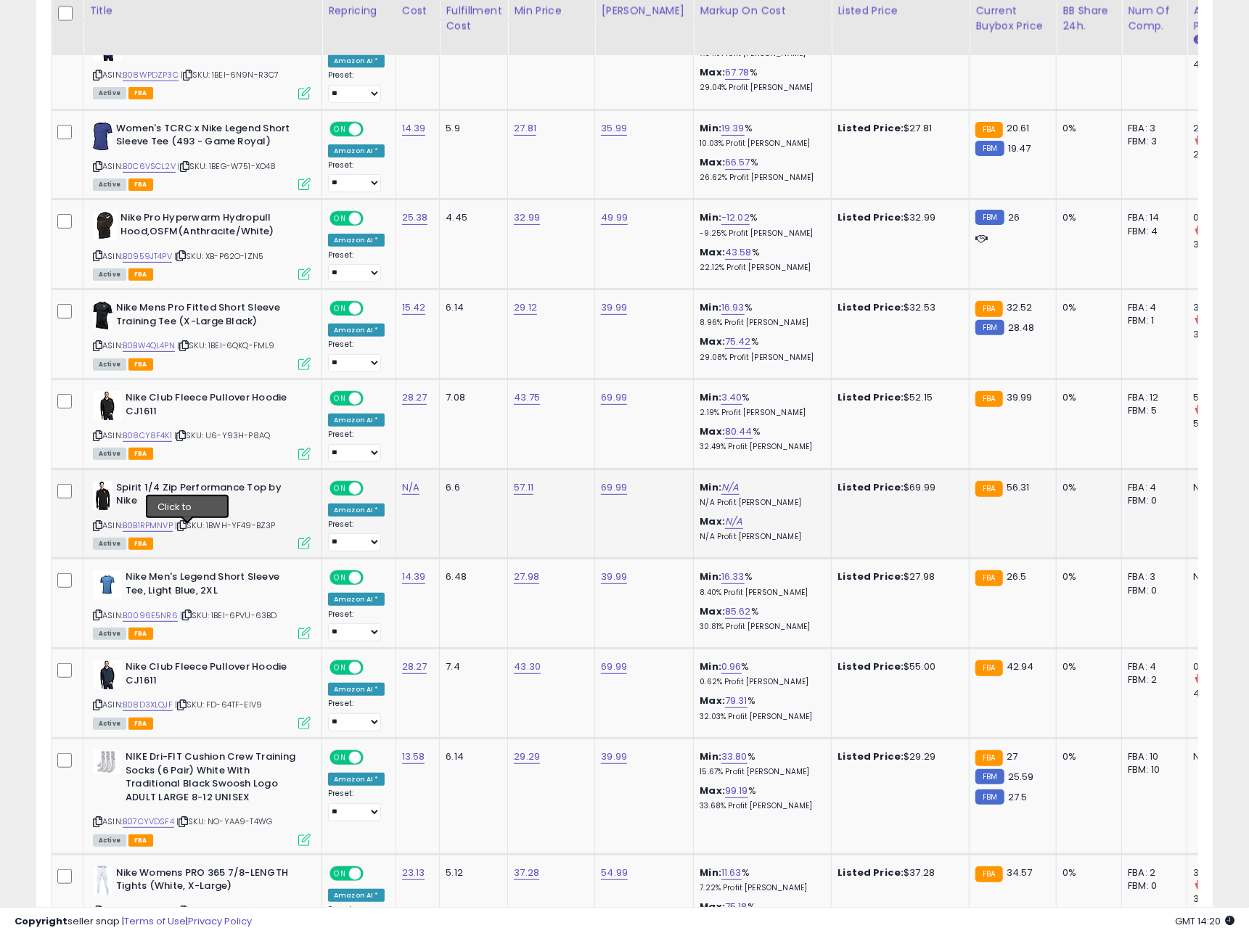
click at [187, 530] on icon at bounding box center [181, 526] width 9 height 8
click at [163, 532] on link "B0B1RPMNVP" at bounding box center [148, 526] width 50 height 12
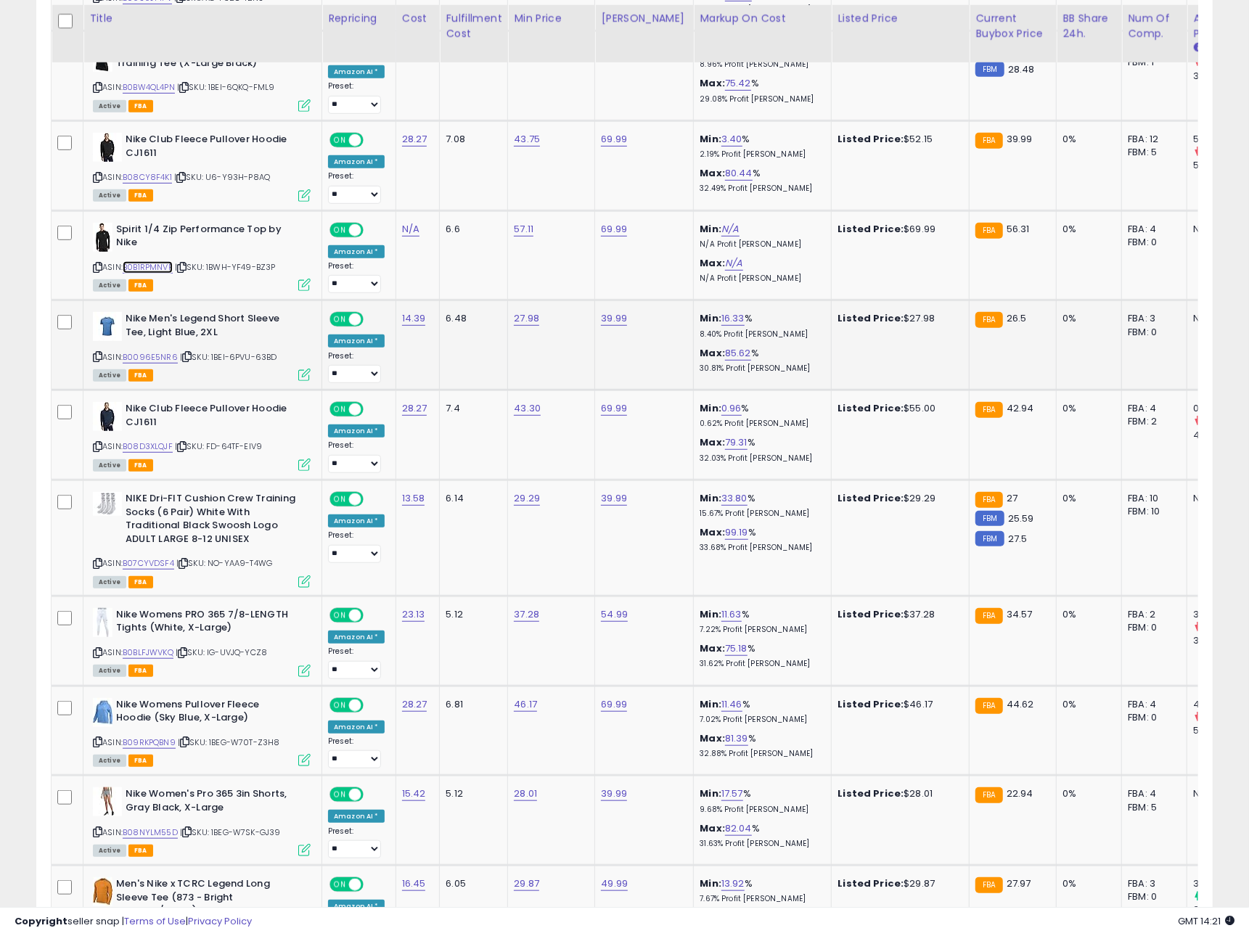
scroll to position [4238, 0]
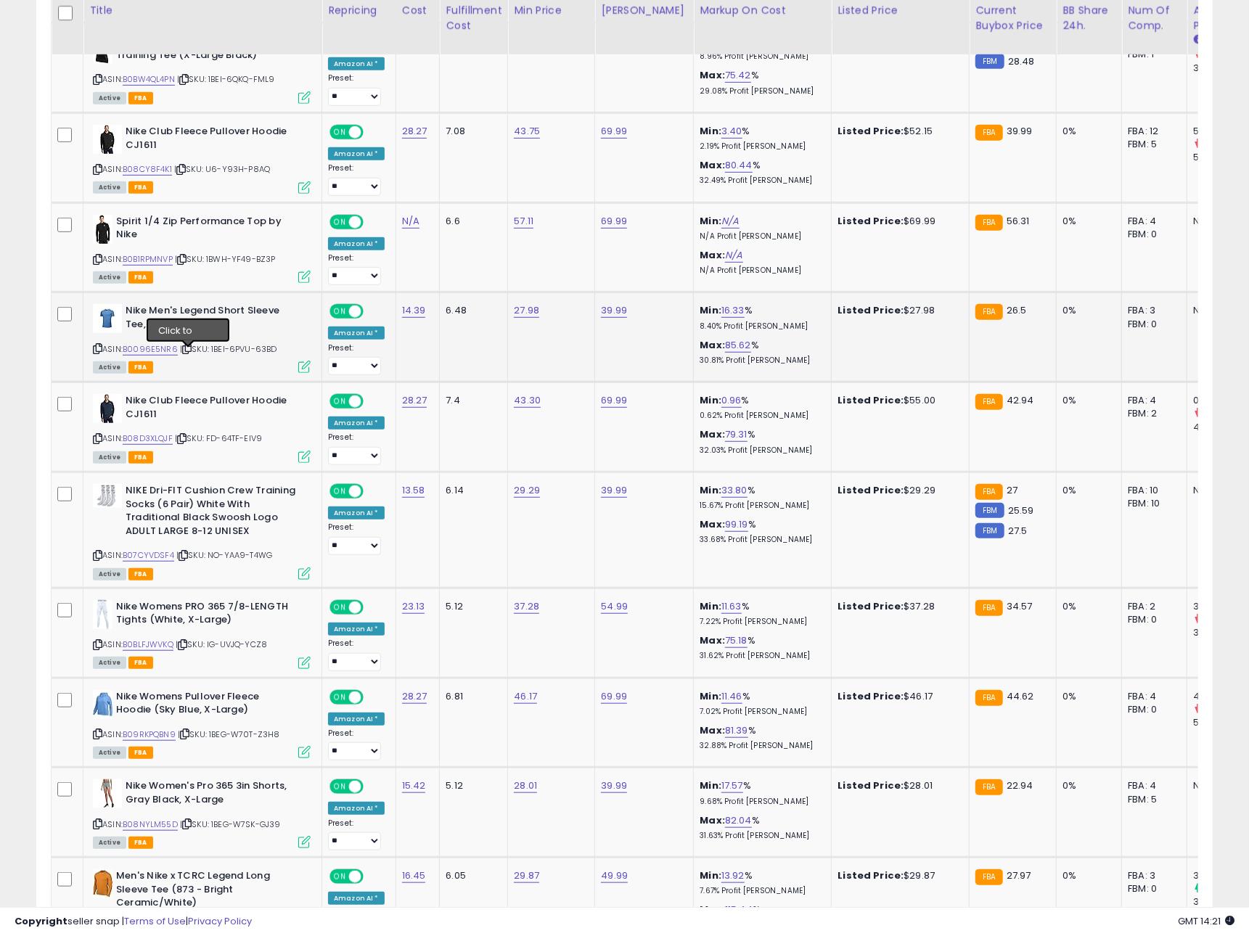
click at [188, 353] on icon at bounding box center [186, 349] width 9 height 8
click at [171, 356] on link "B0096E5NR6" at bounding box center [150, 349] width 55 height 12
click at [183, 443] on icon at bounding box center [181, 439] width 9 height 8
click at [162, 443] on link "B08D3XLQJF" at bounding box center [148, 439] width 50 height 12
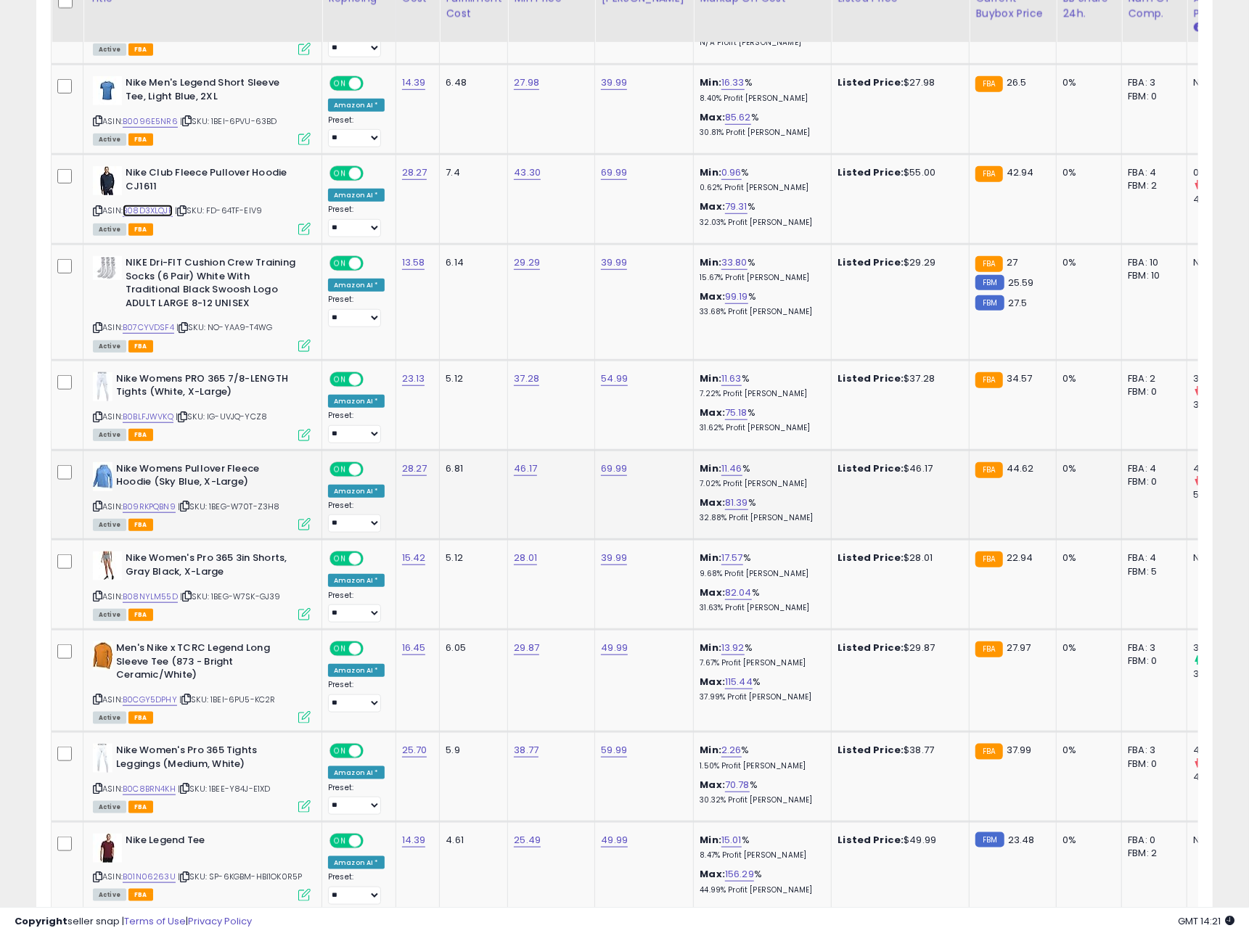
scroll to position [4476, 0]
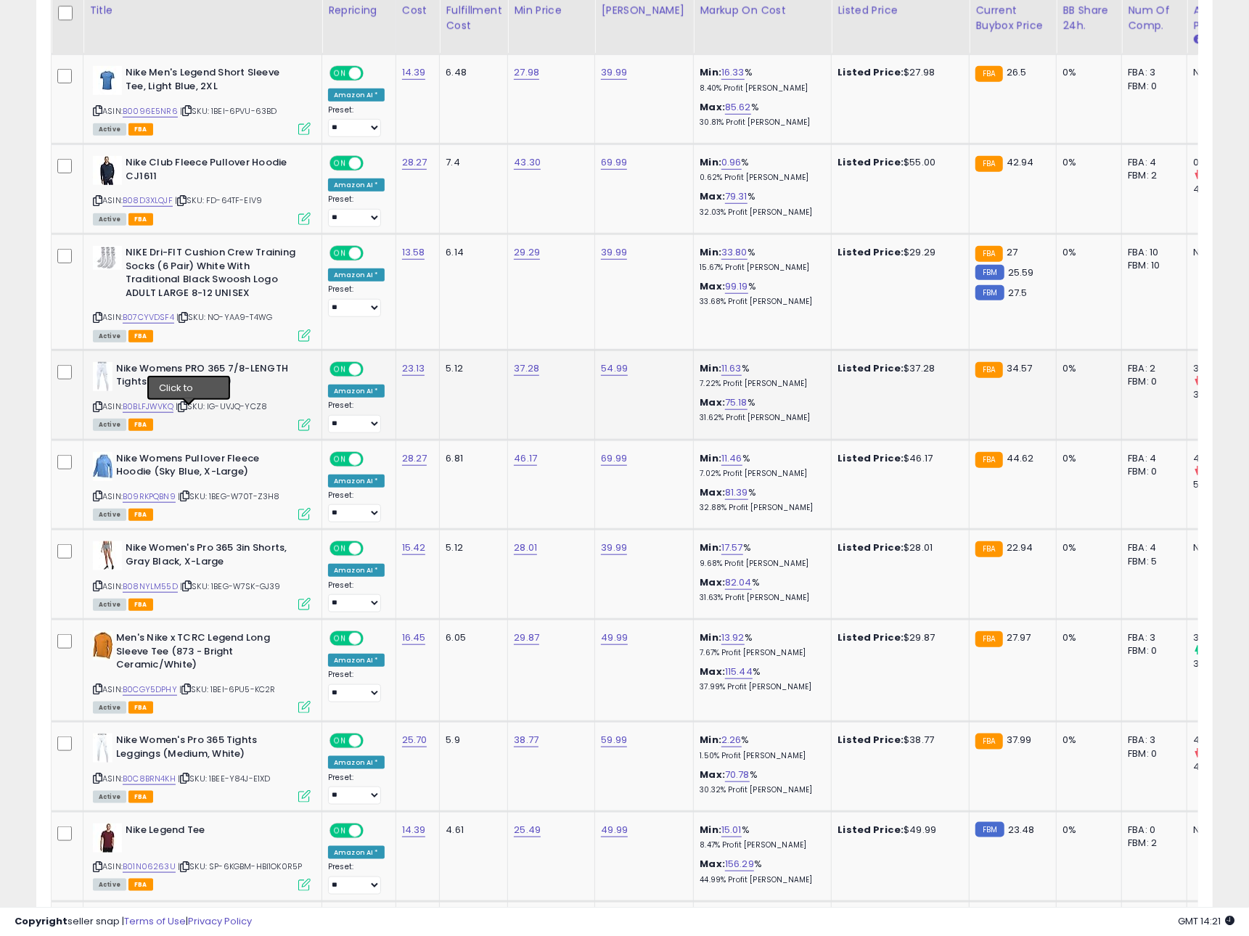
drag, startPoint x: 187, startPoint y: 410, endPoint x: 155, endPoint y: 415, distance: 32.3
click at [187, 410] on icon at bounding box center [182, 407] width 9 height 8
click at [152, 413] on link "B0BLFJWVKQ" at bounding box center [148, 407] width 51 height 12
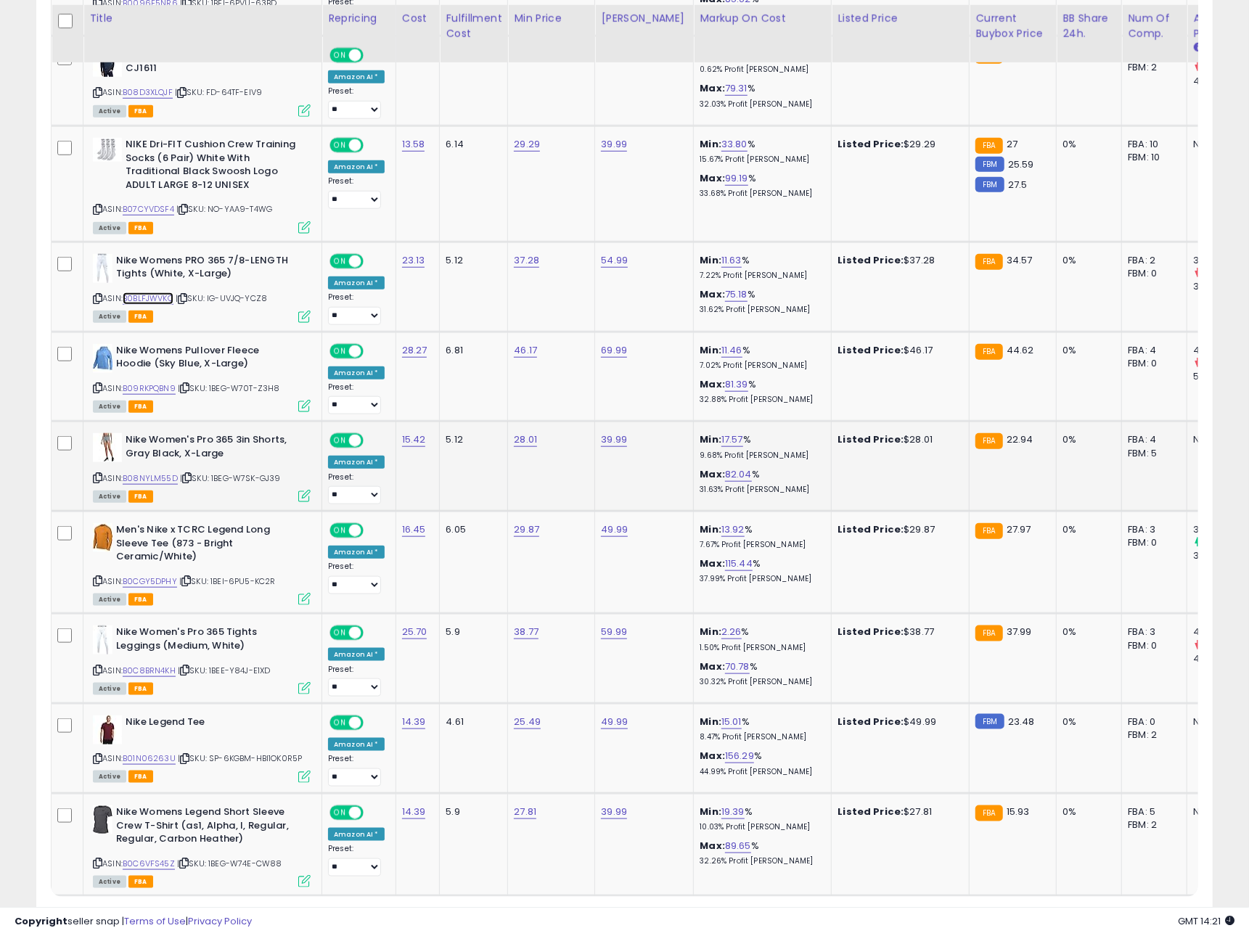
scroll to position [4596, 0]
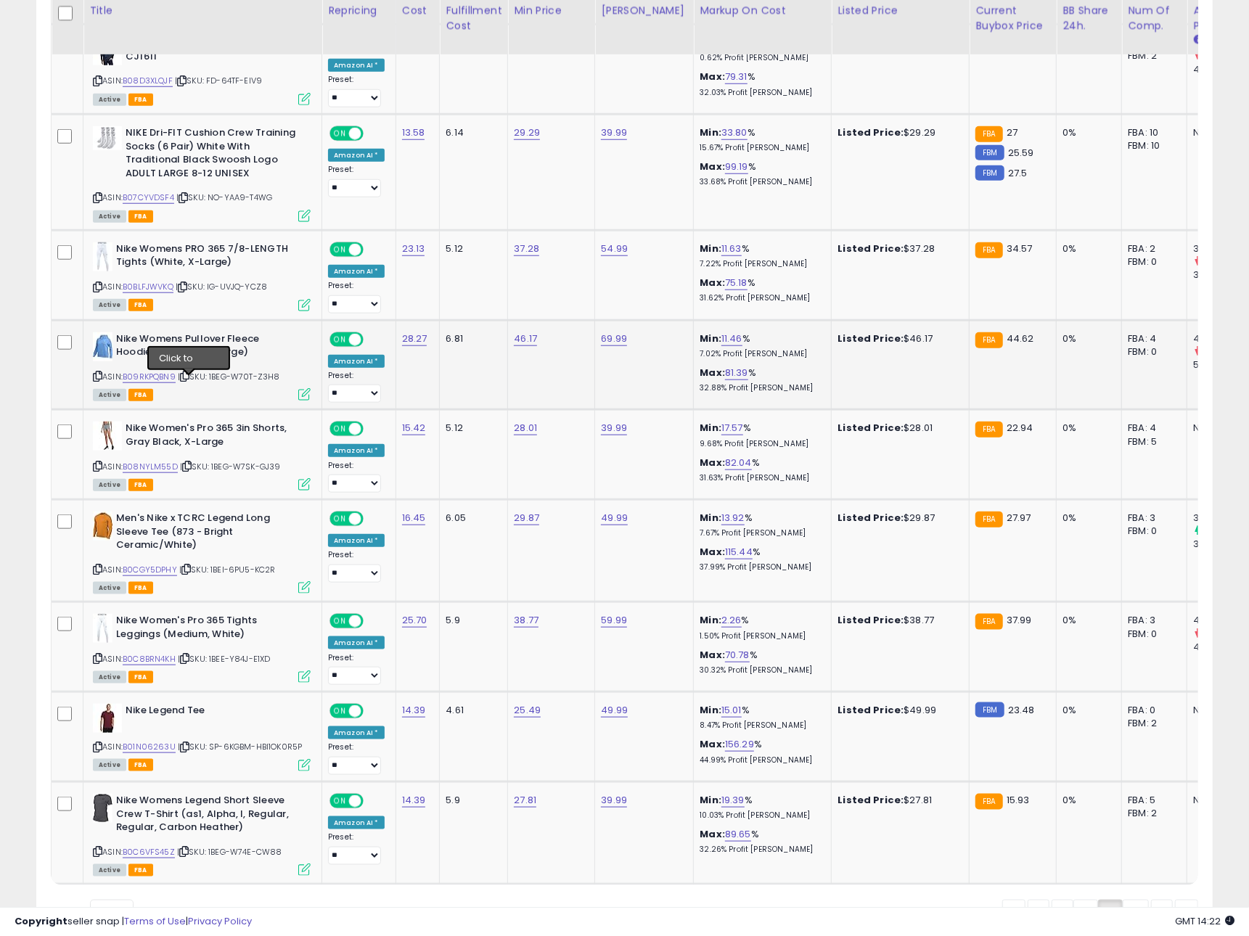
drag, startPoint x: 192, startPoint y: 383, endPoint x: 168, endPoint y: 383, distance: 23.2
click at [189, 380] on icon at bounding box center [184, 376] width 9 height 8
click at [168, 383] on link "B09RKPQBN9" at bounding box center [149, 377] width 53 height 12
click at [188, 470] on icon at bounding box center [186, 466] width 9 height 8
click at [164, 473] on link "B08NYLM55D" at bounding box center [150, 467] width 55 height 12
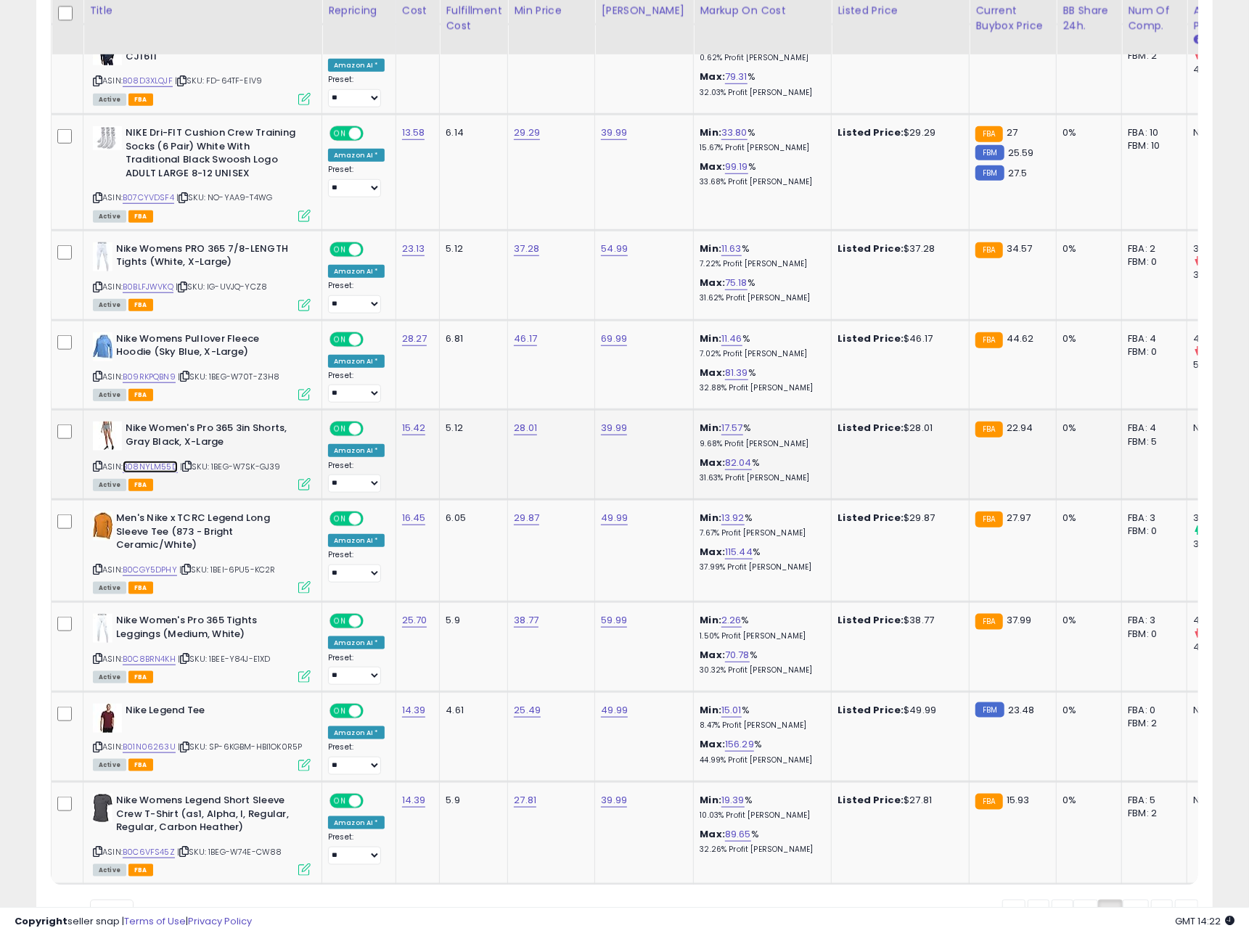
click at [142, 470] on link "B08NYLM55D" at bounding box center [150, 467] width 55 height 12
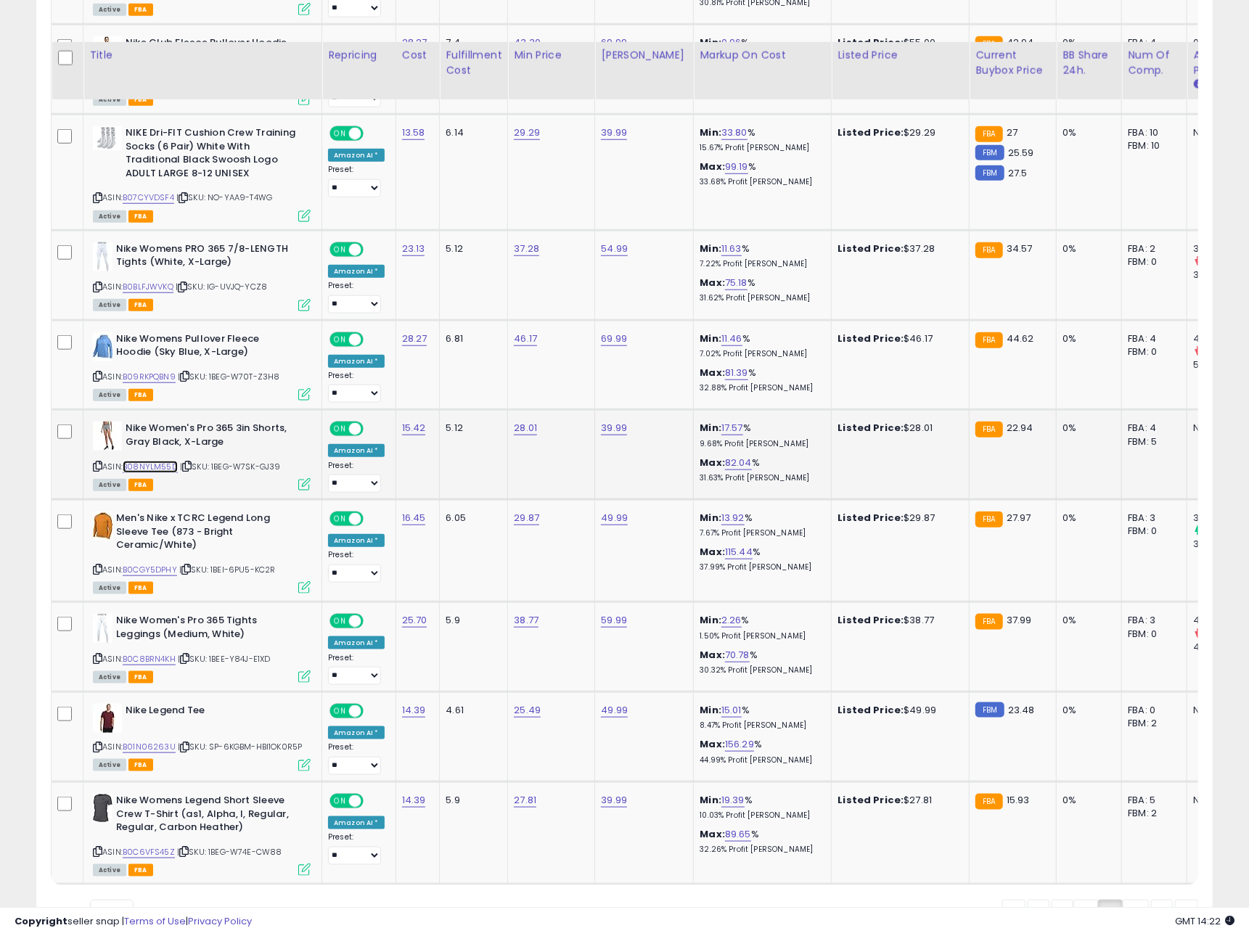
scroll to position [4680, 0]
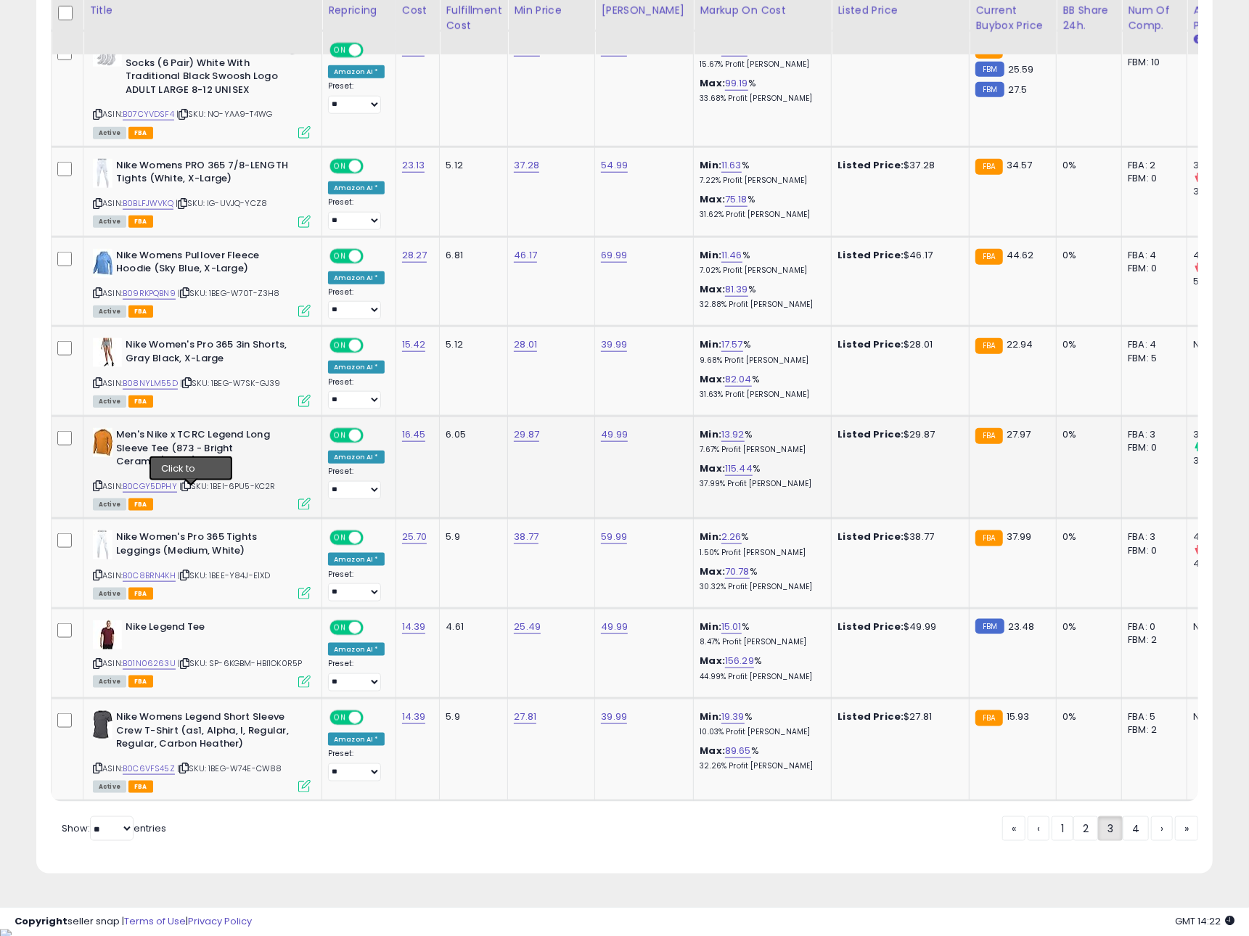
click at [189, 490] on icon at bounding box center [185, 486] width 9 height 8
click at [157, 493] on link "B0CGY5DPHY" at bounding box center [150, 486] width 54 height 12
click at [188, 579] on icon at bounding box center [184, 575] width 9 height 8
click at [172, 582] on link "B0C8BRN4KH" at bounding box center [149, 576] width 53 height 12
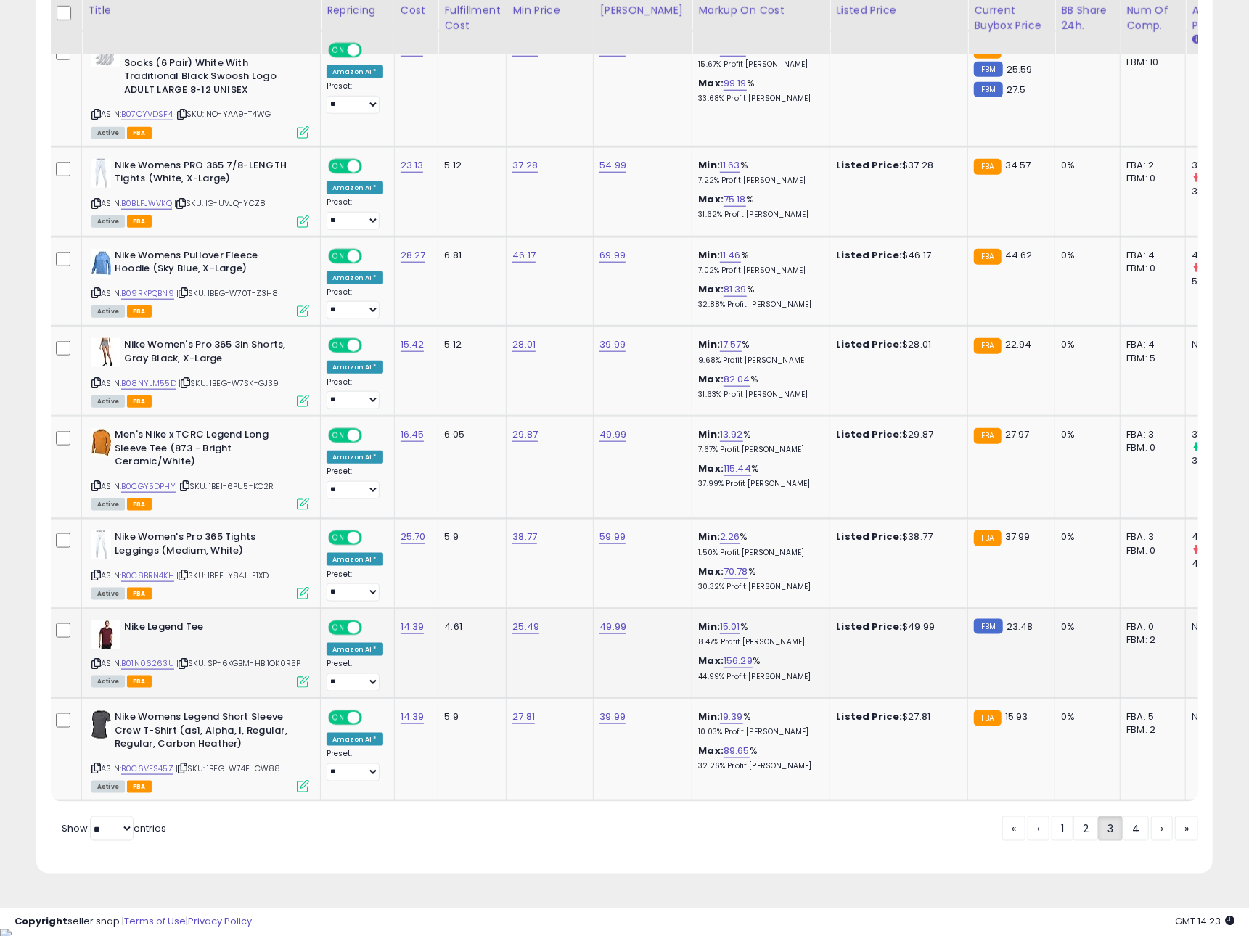
click at [184, 668] on icon at bounding box center [183, 664] width 9 height 8
click at [158, 670] on link "B01N06263U" at bounding box center [147, 664] width 53 height 12
click at [187, 772] on icon at bounding box center [182, 768] width 9 height 8
click at [163, 775] on link "B0C6VFS45Z" at bounding box center [147, 769] width 52 height 12
click at [1126, 838] on link "4" at bounding box center [1136, 828] width 26 height 25
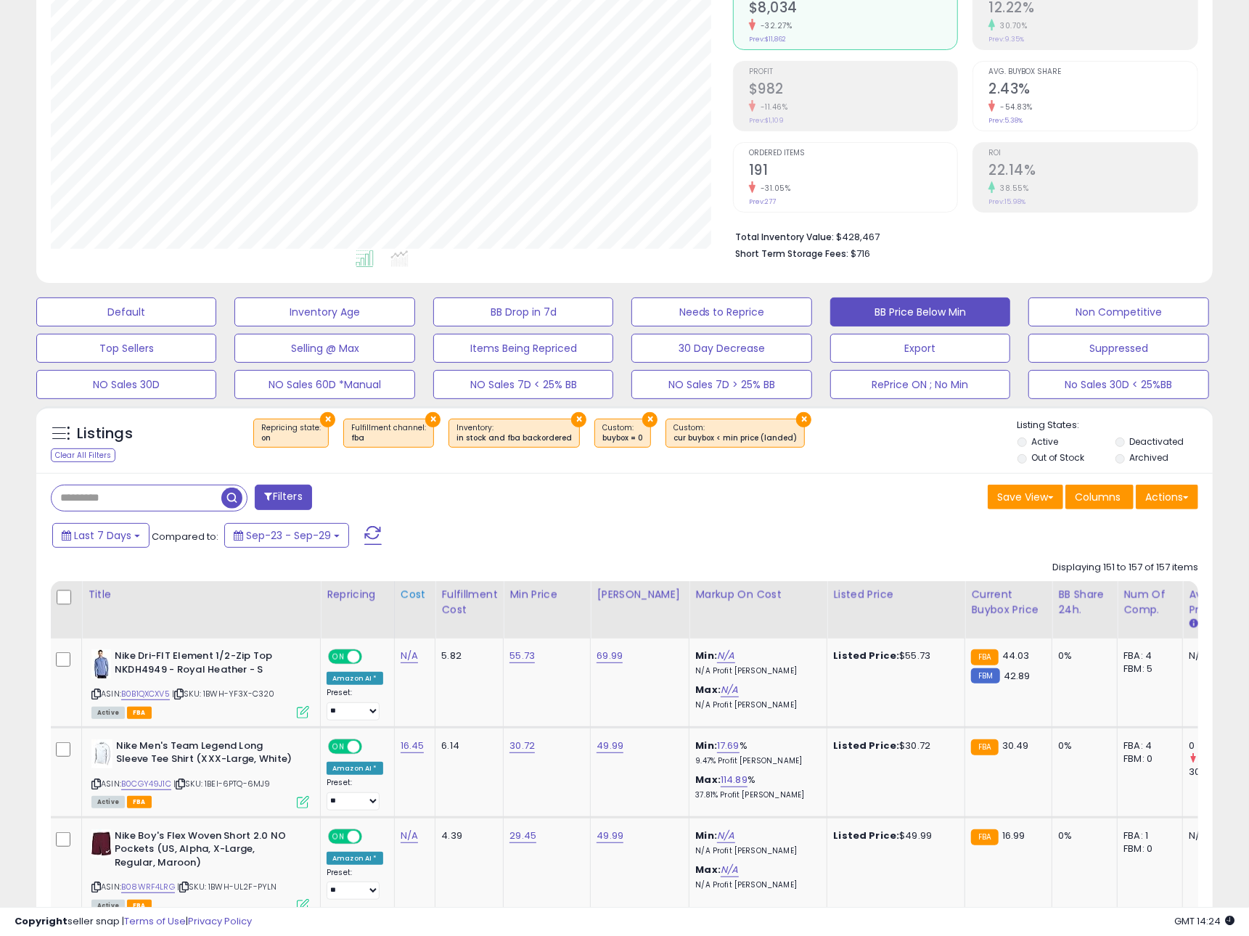
scroll to position [155, 0]
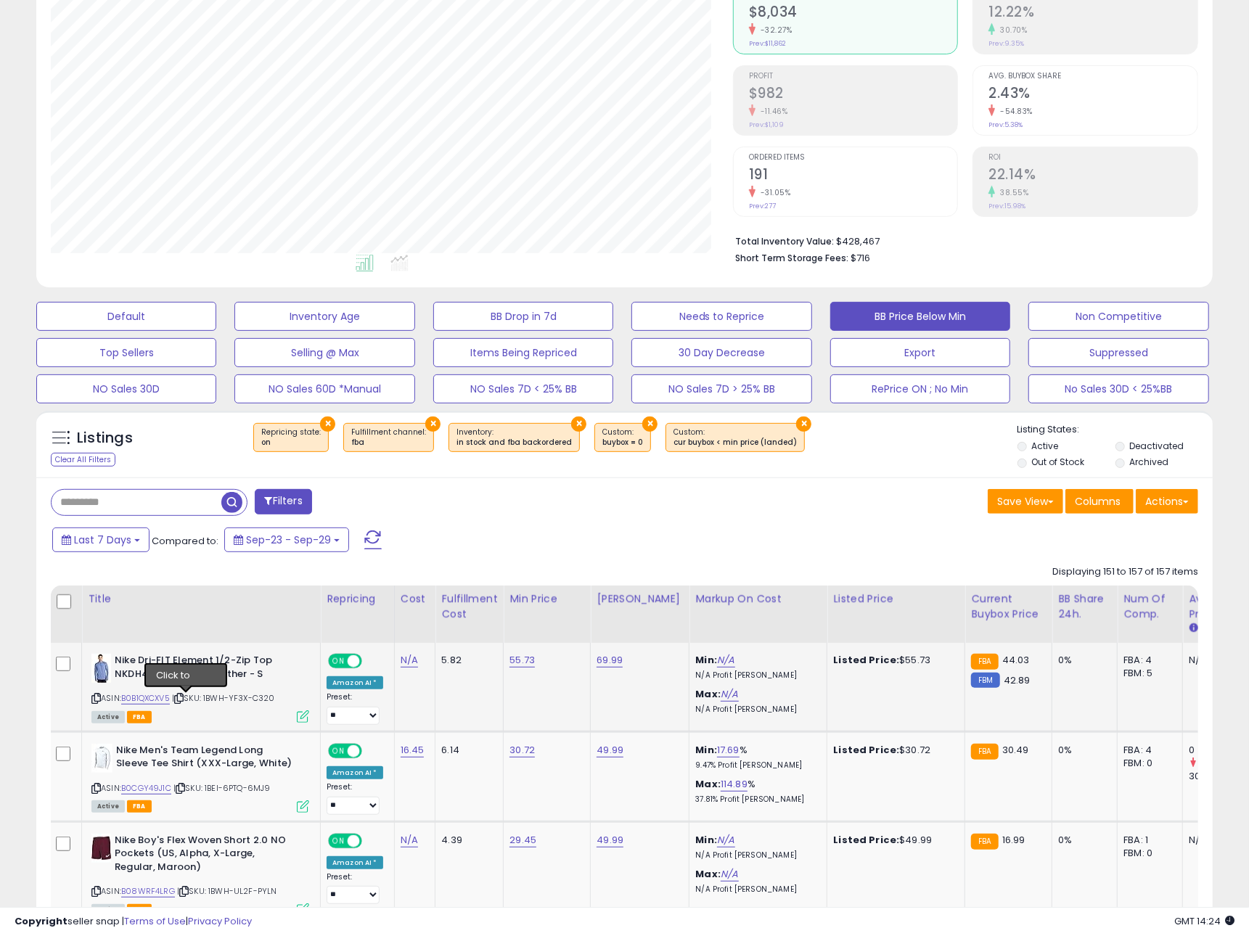
drag, startPoint x: 187, startPoint y: 699, endPoint x: 174, endPoint y: 700, distance: 12.4
click at [184, 699] on icon at bounding box center [178, 699] width 9 height 8
click at [160, 701] on link "B0B1QXCXV5" at bounding box center [145, 698] width 49 height 12
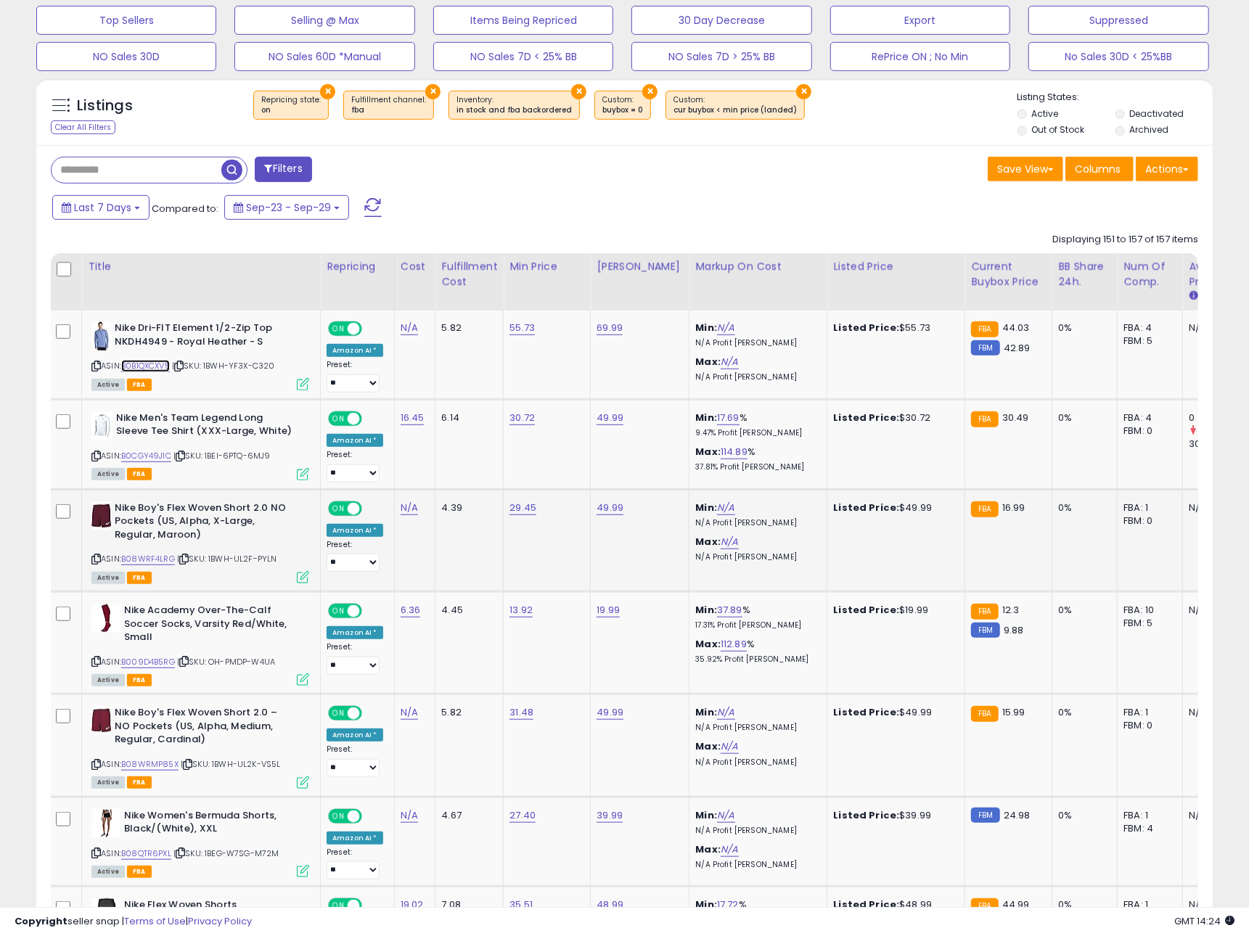
scroll to position [504, 0]
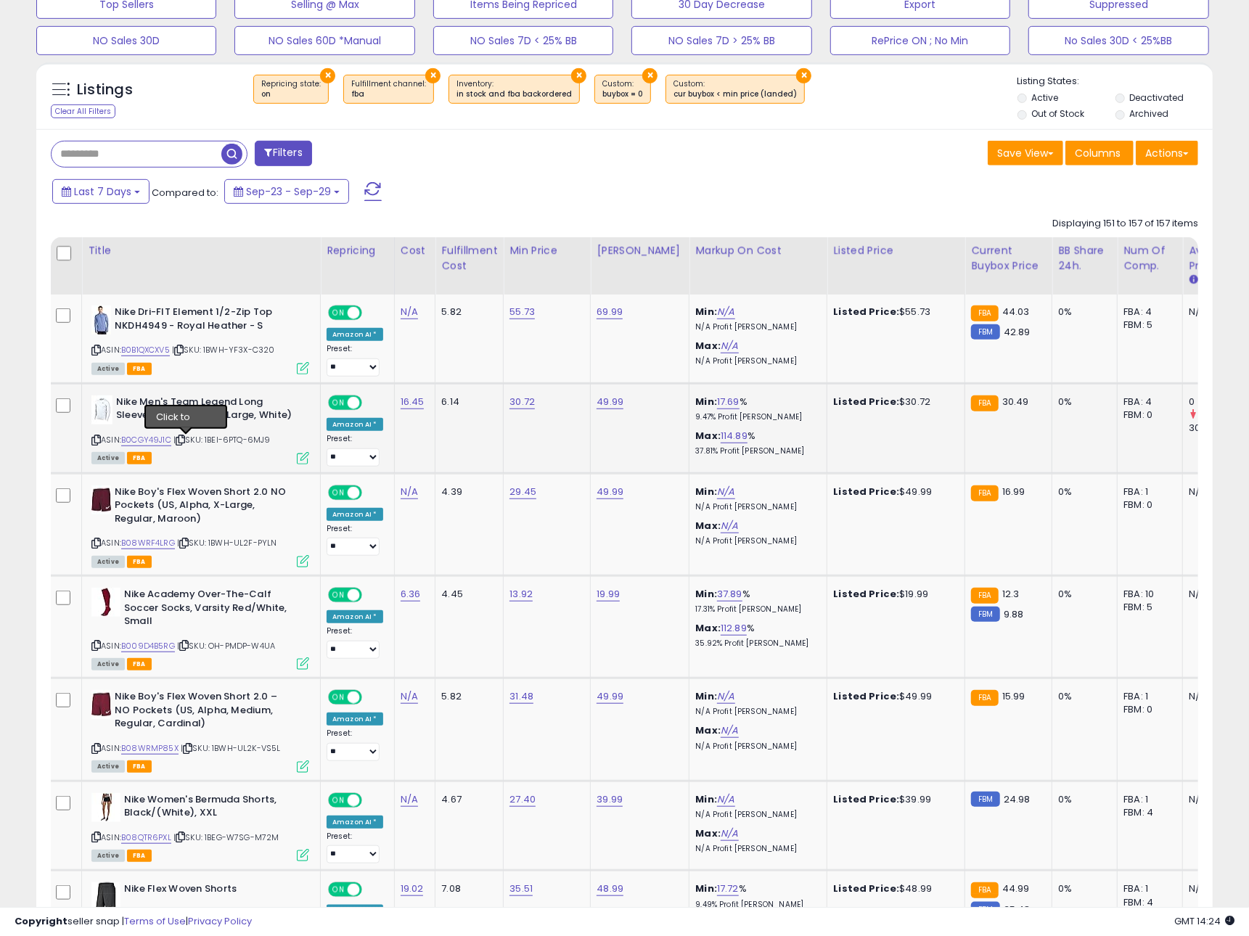
click at [185, 443] on icon at bounding box center [180, 440] width 9 height 8
drag, startPoint x: 167, startPoint y: 443, endPoint x: 182, endPoint y: 443, distance: 15.2
click at [169, 443] on link "B0CGY49J1C" at bounding box center [146, 440] width 50 height 12
click at [188, 544] on icon at bounding box center [183, 543] width 9 height 8
click at [163, 544] on link "B08WRF4LRG" at bounding box center [148, 543] width 54 height 12
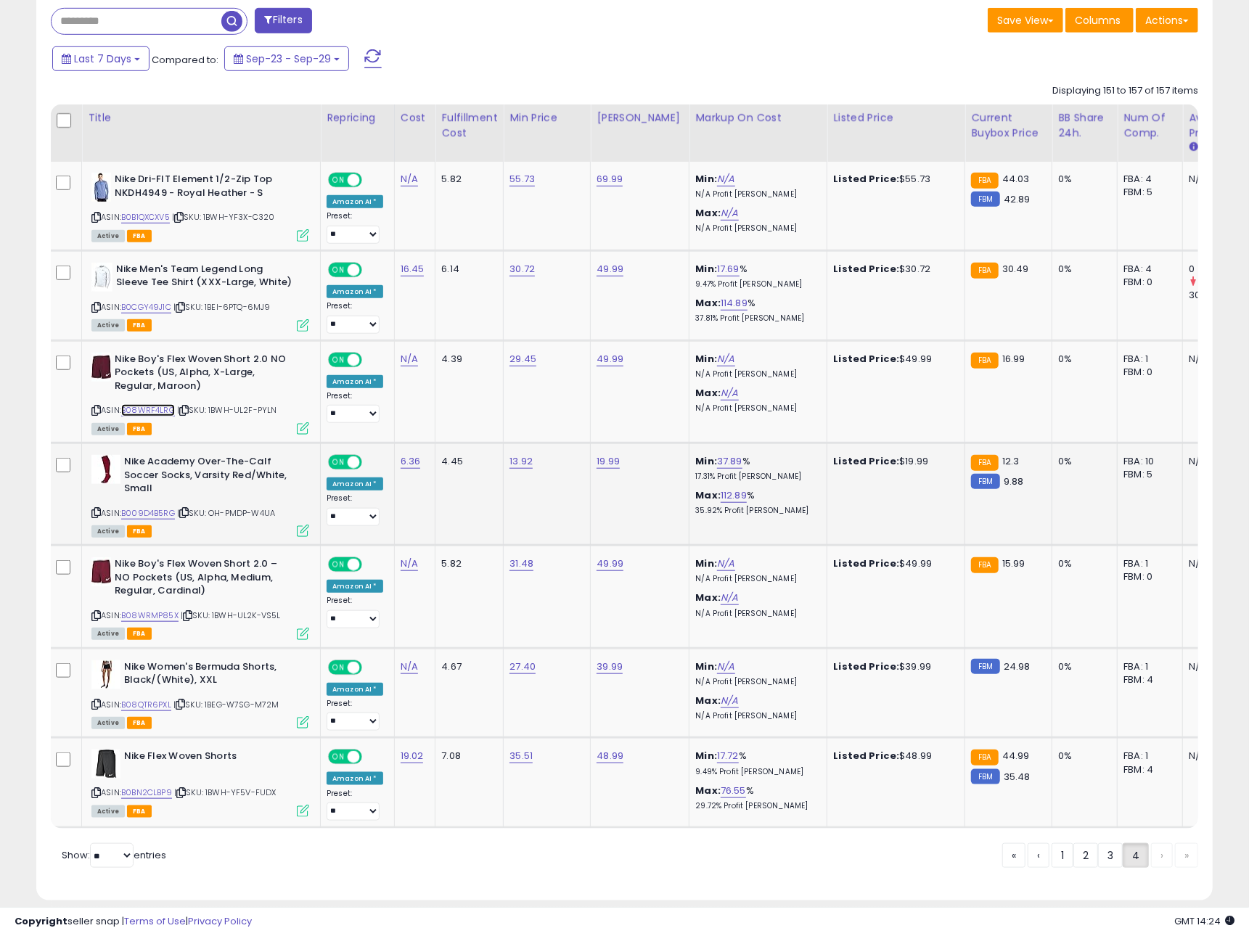
scroll to position [658, 0]
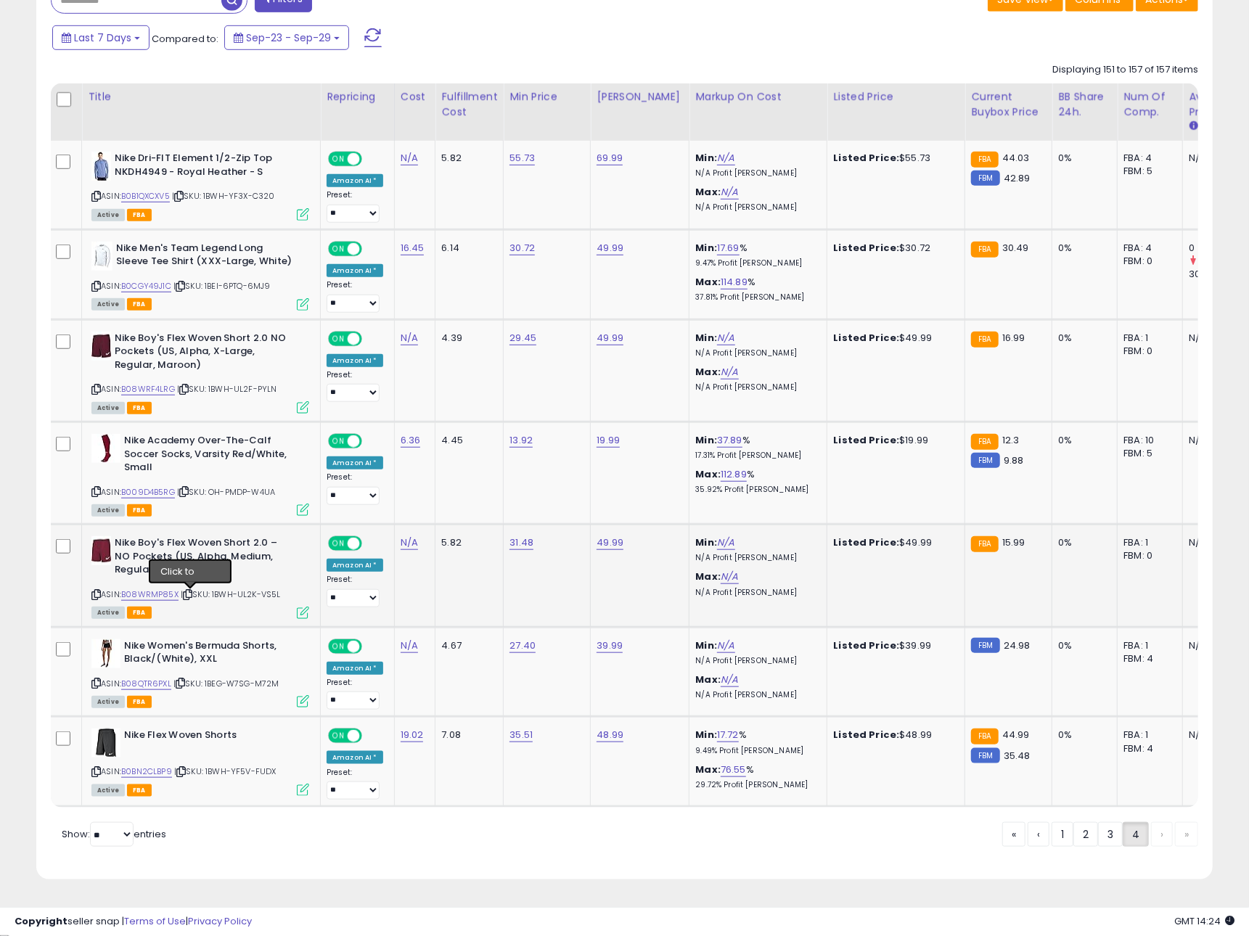
click at [192, 595] on icon at bounding box center [187, 595] width 9 height 8
click at [150, 597] on link "B08WRMP85X" at bounding box center [149, 595] width 57 height 12
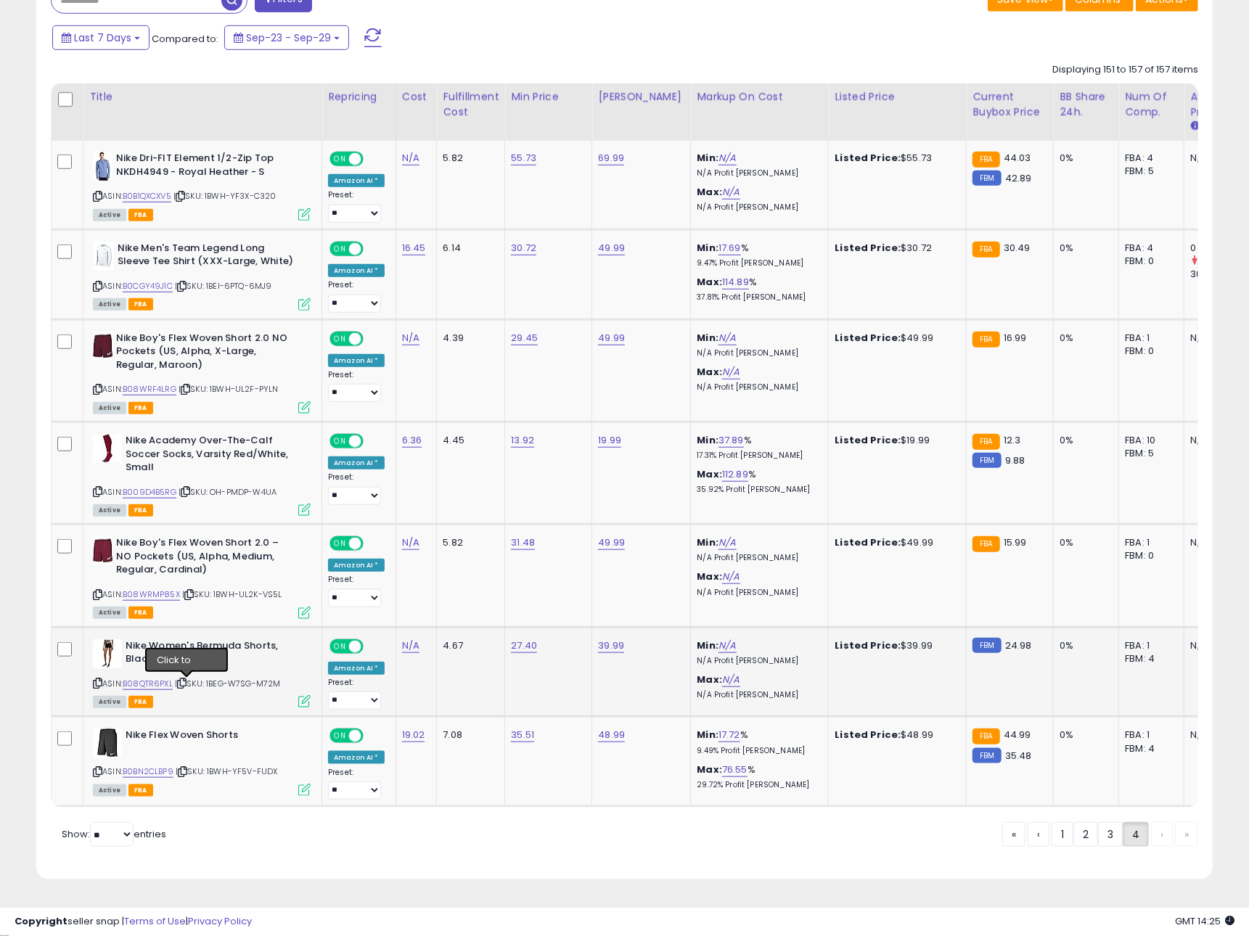
click at [187, 685] on icon at bounding box center [181, 683] width 9 height 8
click at [161, 688] on link "B08QTR6PXL" at bounding box center [148, 684] width 50 height 12
click at [187, 774] on icon at bounding box center [182, 772] width 9 height 8
click at [163, 774] on link "B0BN2CLBP9" at bounding box center [148, 772] width 51 height 12
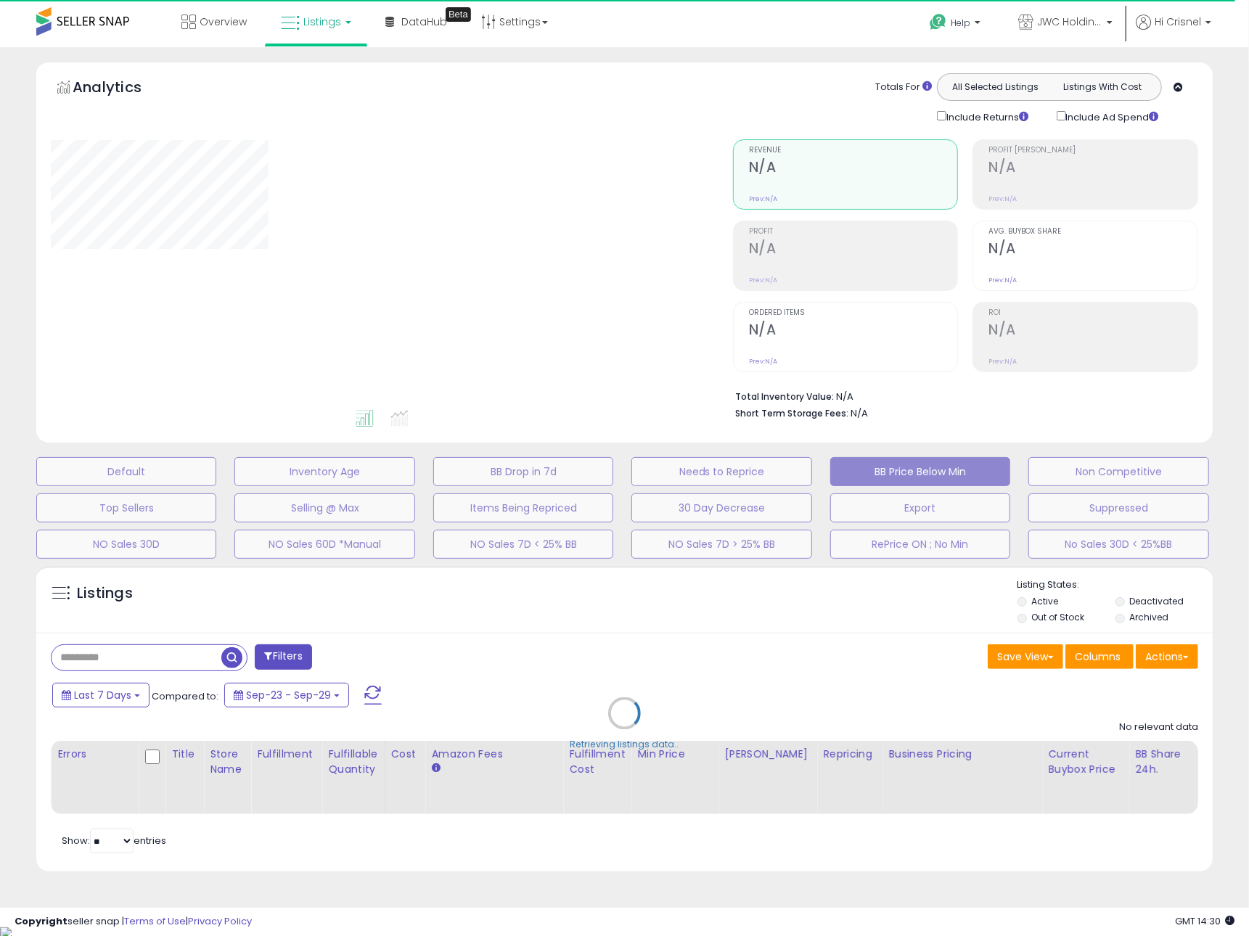
select select "**"
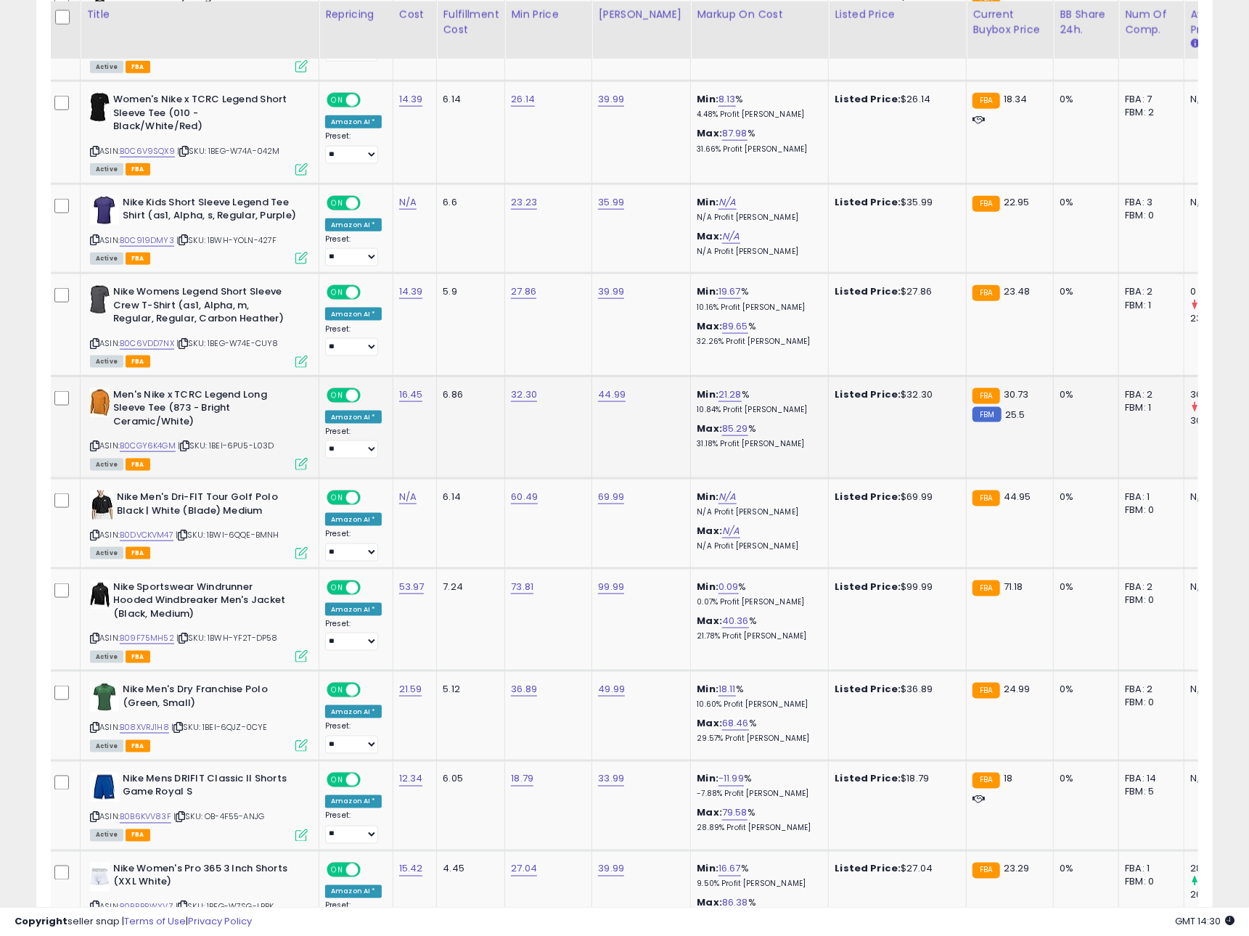
scroll to position [1099, 0]
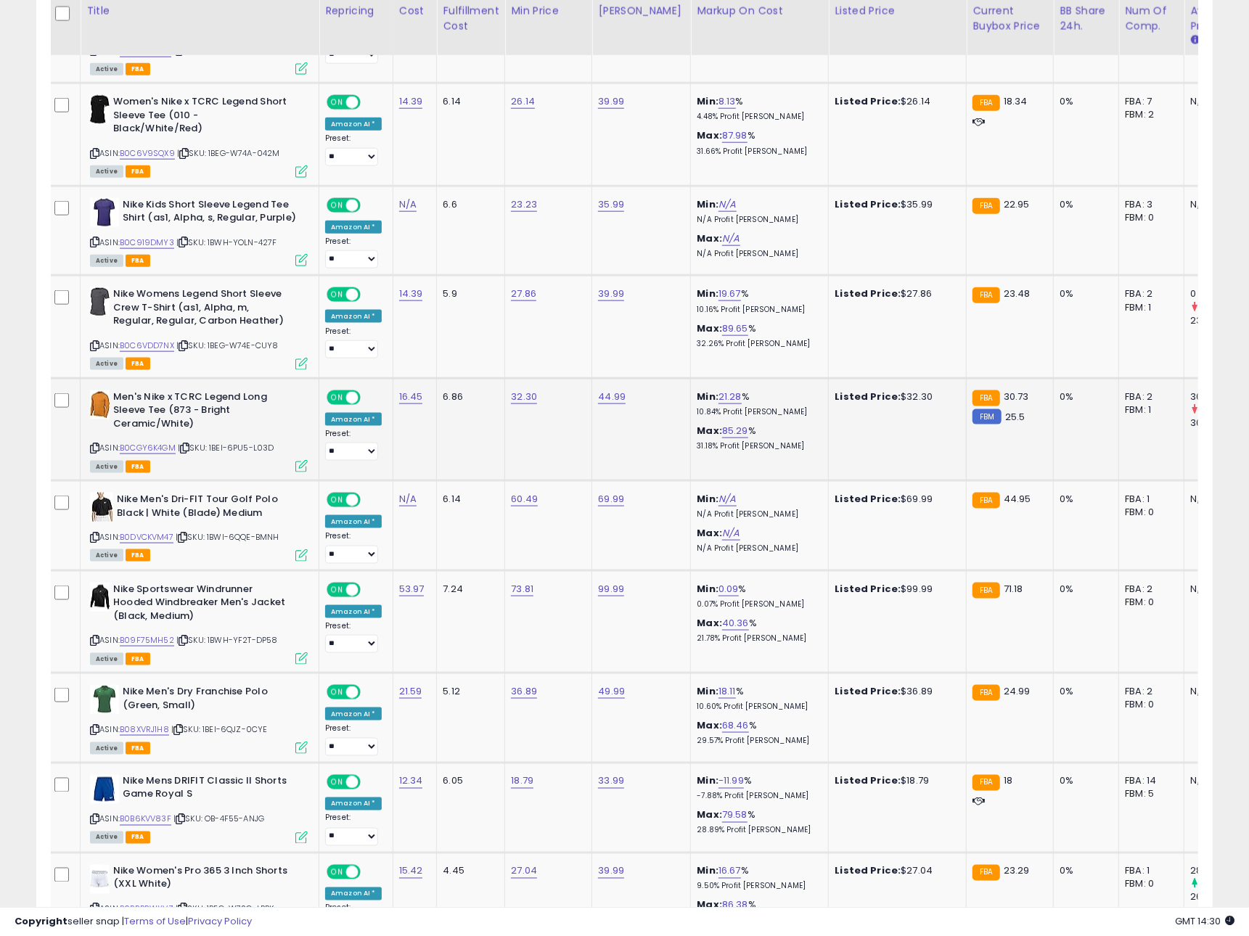
click at [543, 445] on td "32.30" at bounding box center [548, 429] width 87 height 102
click at [189, 444] on icon at bounding box center [184, 448] width 9 height 8
click at [147, 442] on link "B0CGY6K4GM" at bounding box center [148, 448] width 56 height 12
click at [152, 147] on link "B0C6V9SQX9" at bounding box center [147, 153] width 55 height 12
